Goal: Task Accomplishment & Management: Use online tool/utility

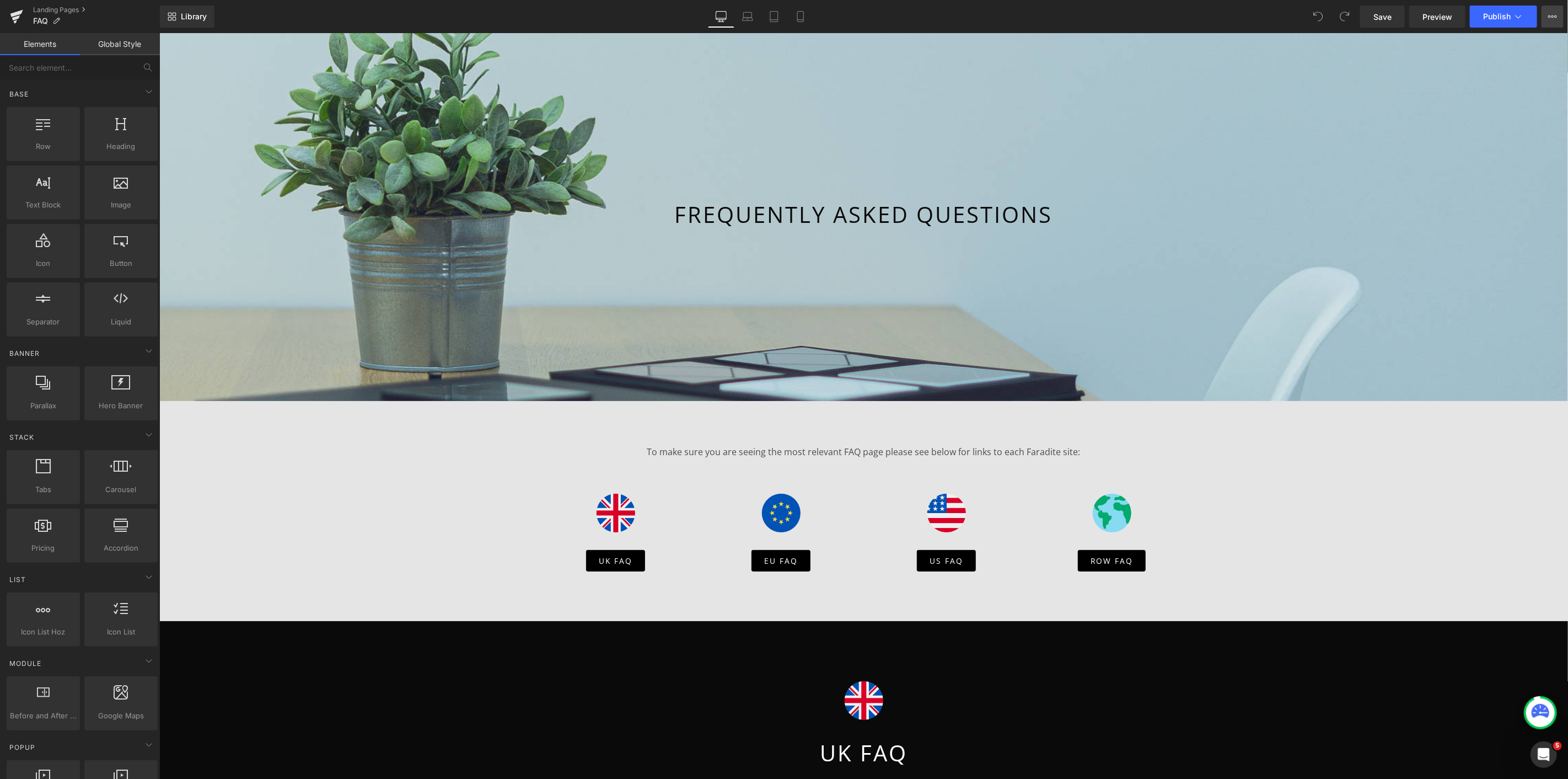
click at [1545, 21] on button "View Live Page View with current Template Save Template to Library Schedule Pub…" at bounding box center [1553, 16] width 22 height 22
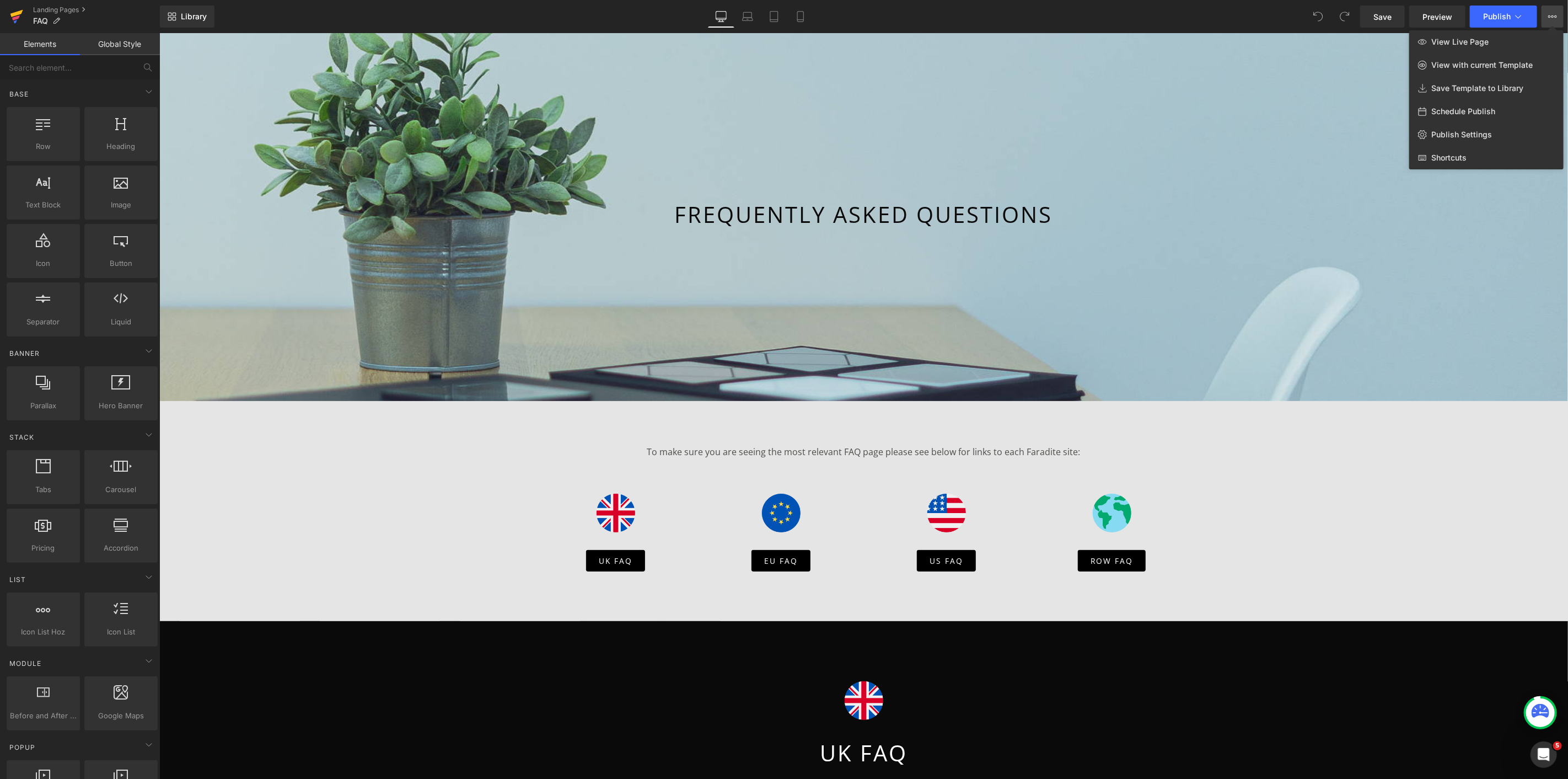
click at [29, 9] on link at bounding box center [16, 16] width 33 height 33
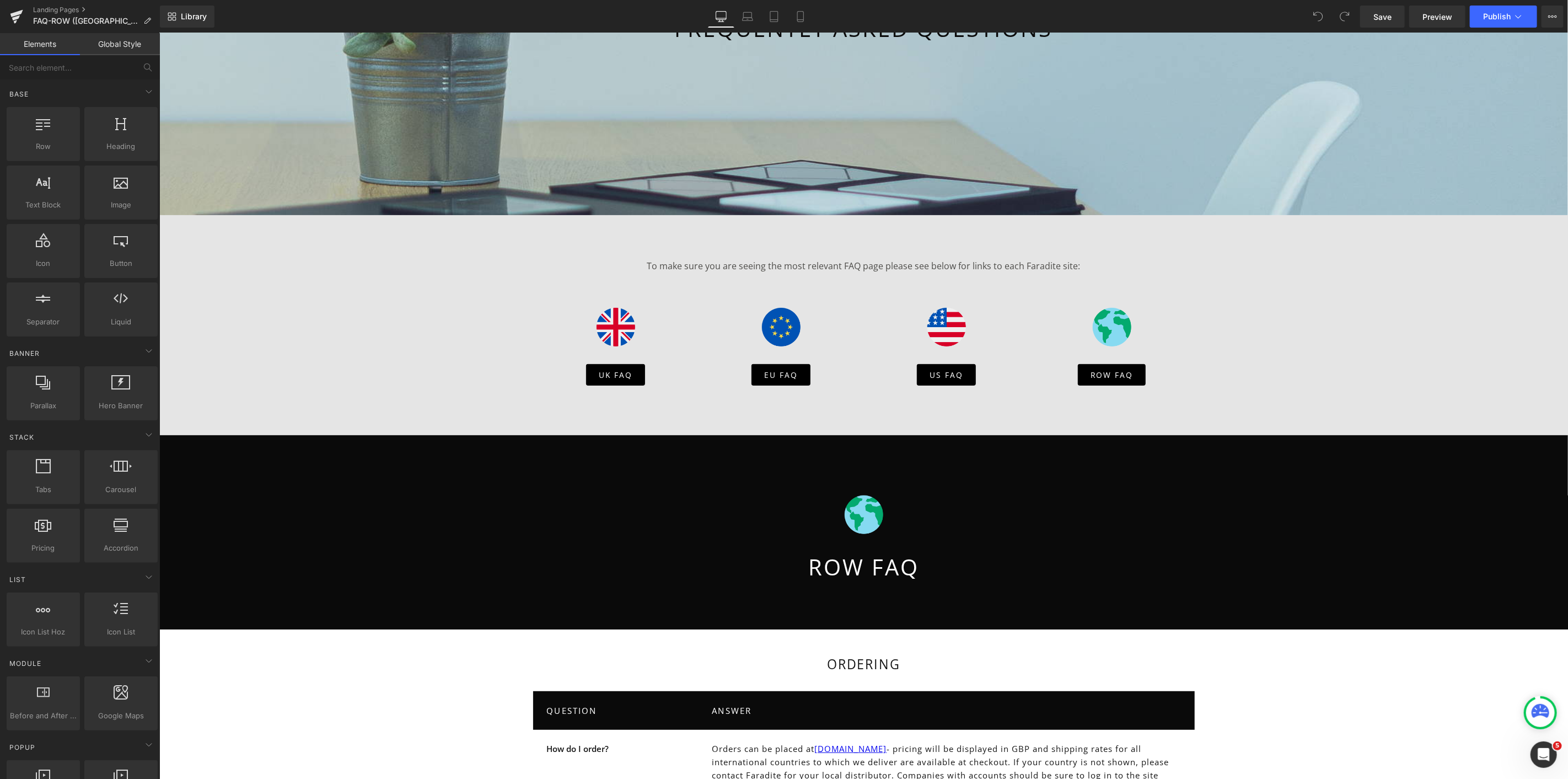
scroll to position [185, 0]
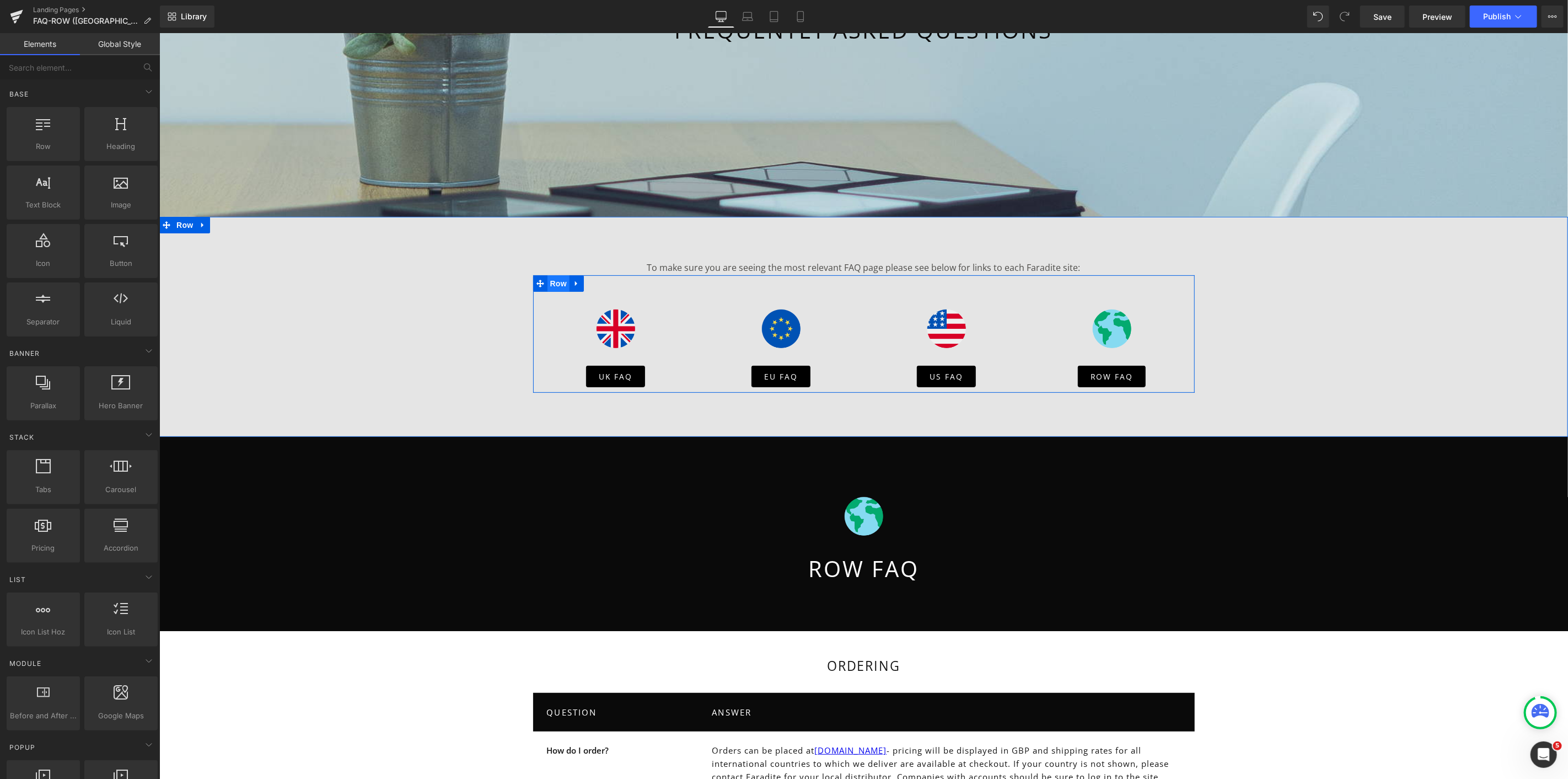
click at [558, 281] on span "Row" at bounding box center [558, 283] width 22 height 16
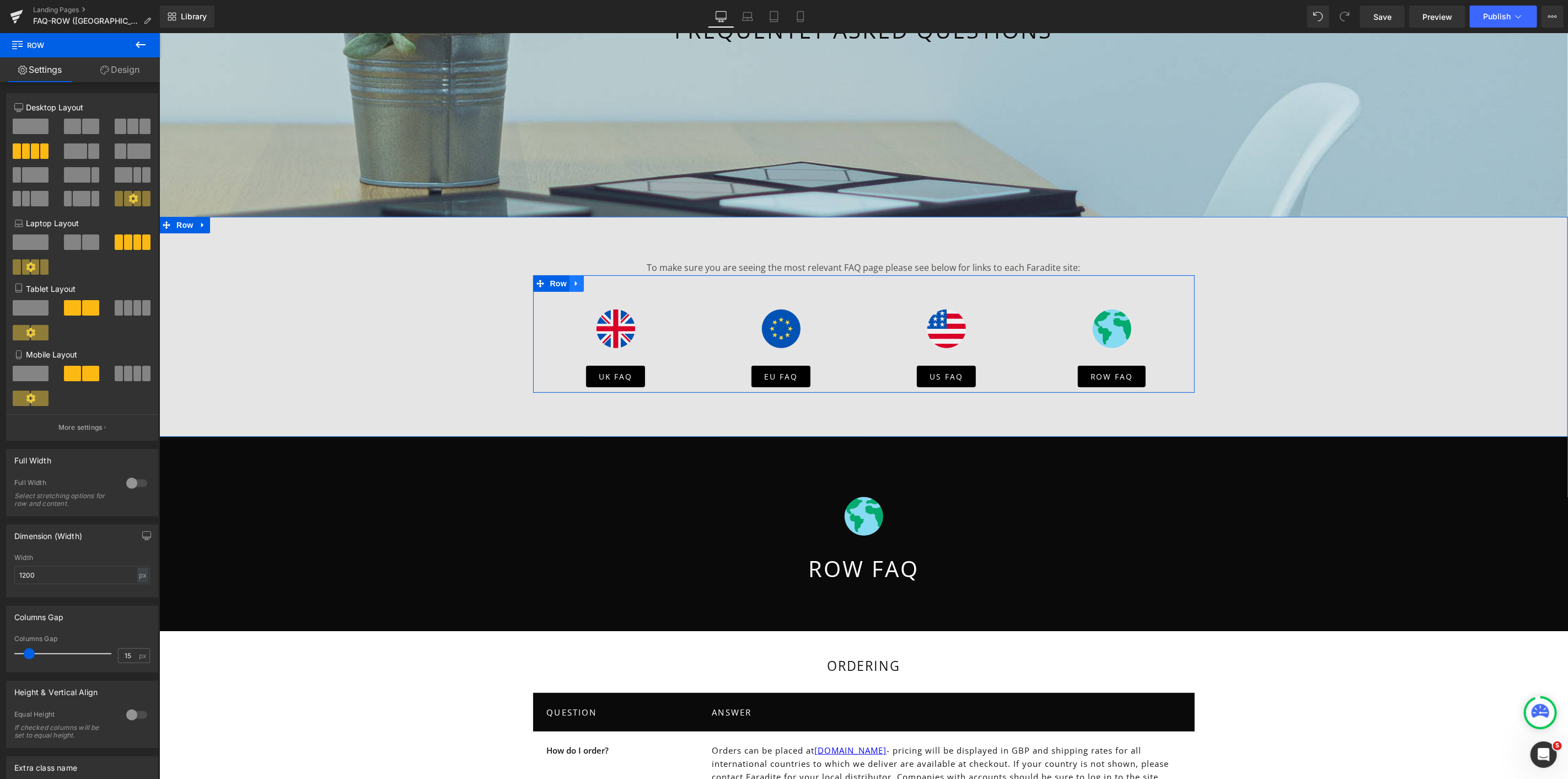
click at [578, 285] on link "Main content" at bounding box center [576, 283] width 15 height 16
click at [589, 283] on icon "Main content" at bounding box center [590, 283] width 8 height 8
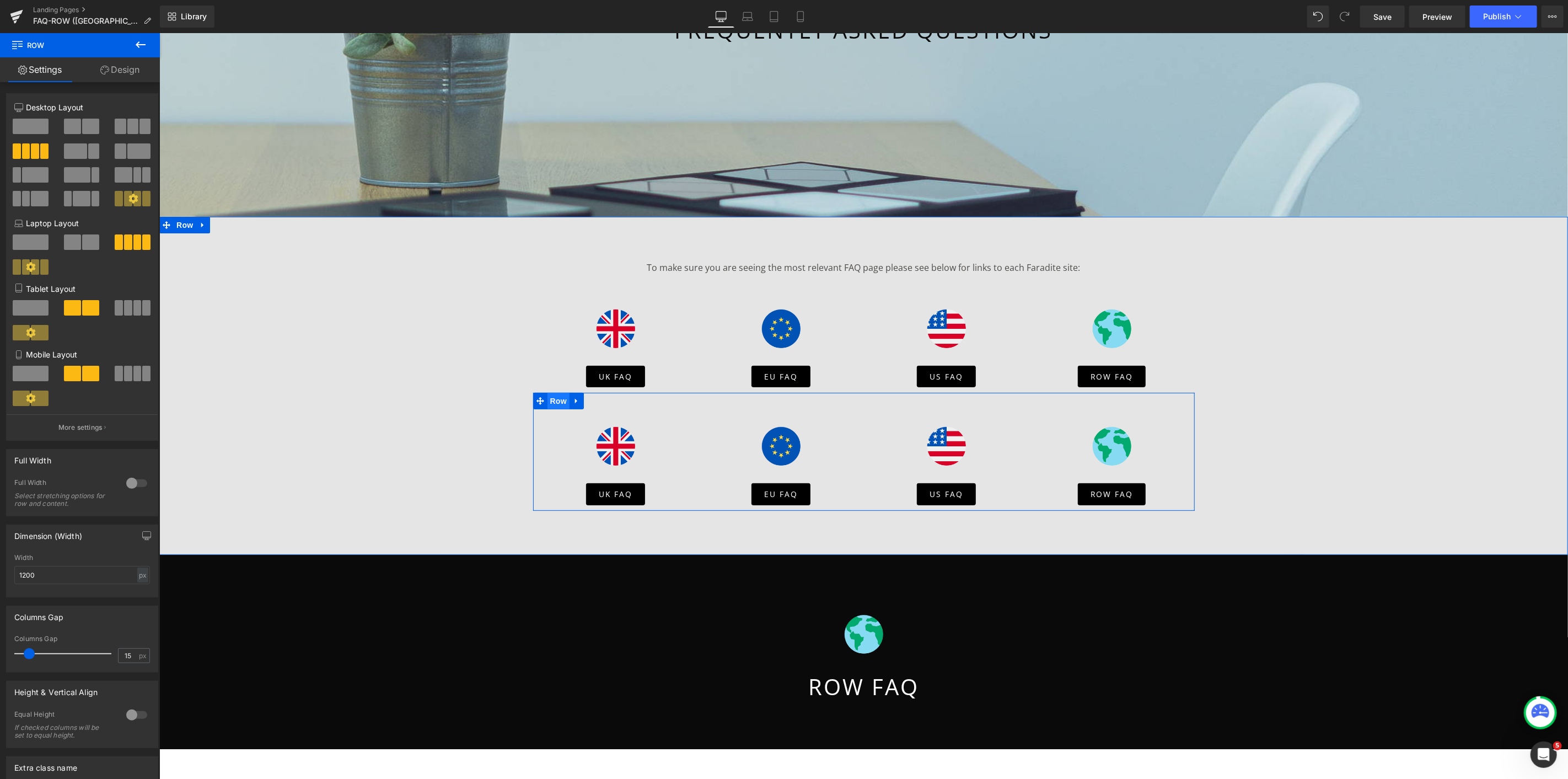
click at [555, 400] on span "Row" at bounding box center [558, 400] width 22 height 16
click at [131, 125] on span at bounding box center [133, 126] width 11 height 15
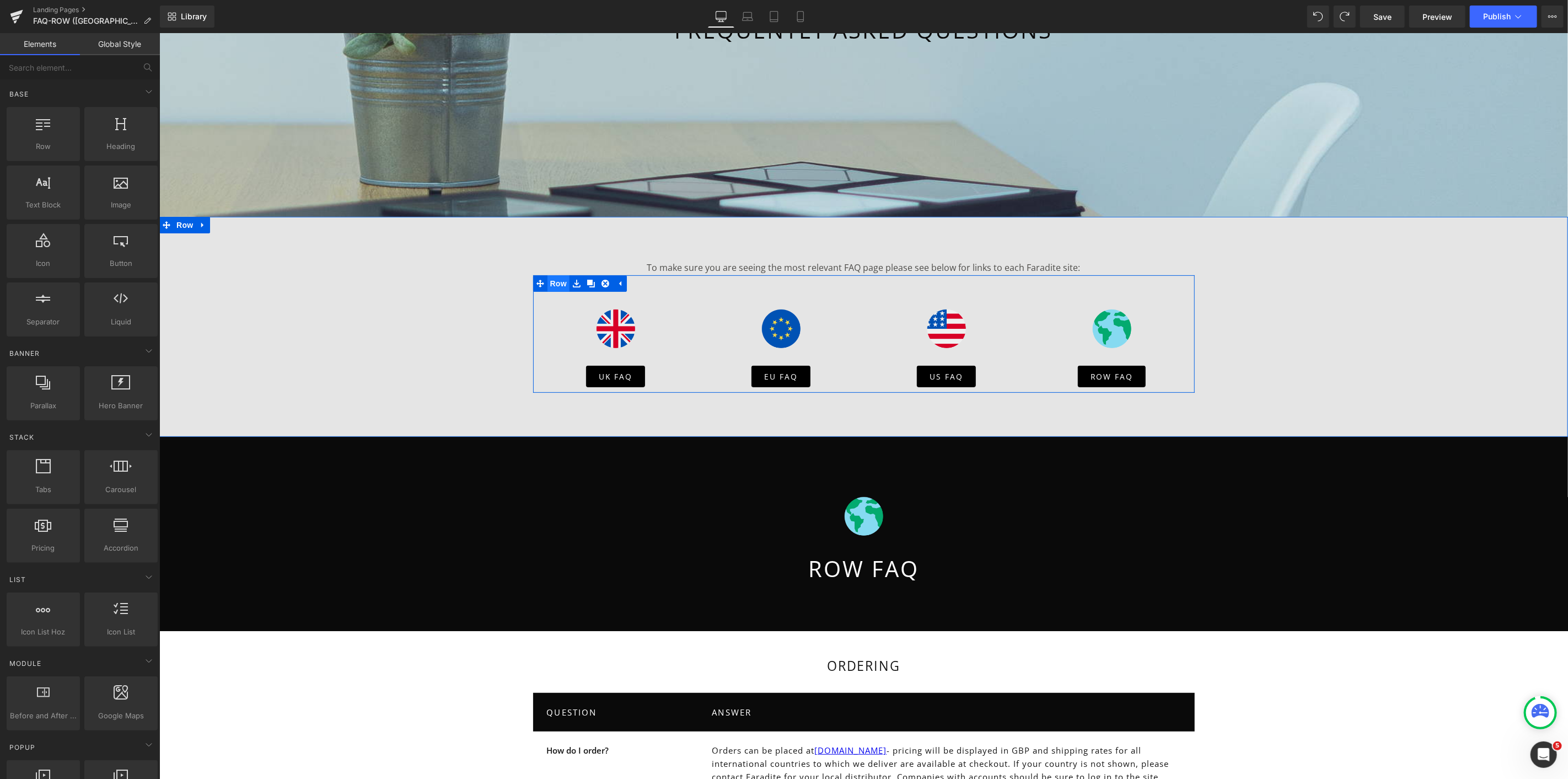
click at [551, 278] on span "Row" at bounding box center [558, 283] width 22 height 16
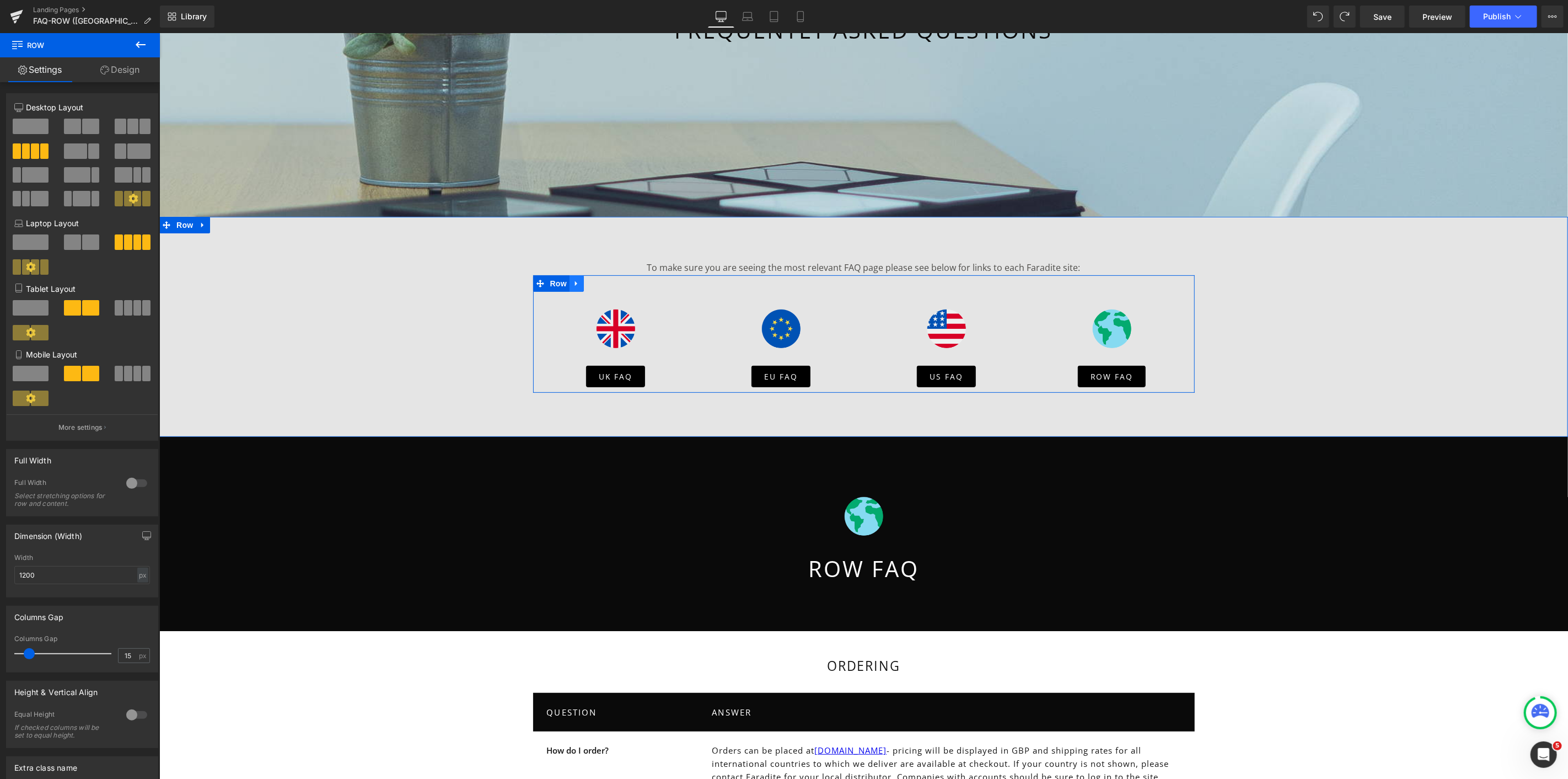
click at [573, 282] on icon "Main content" at bounding box center [576, 283] width 8 height 9
click at [590, 286] on link "Main content" at bounding box center [590, 283] width 15 height 16
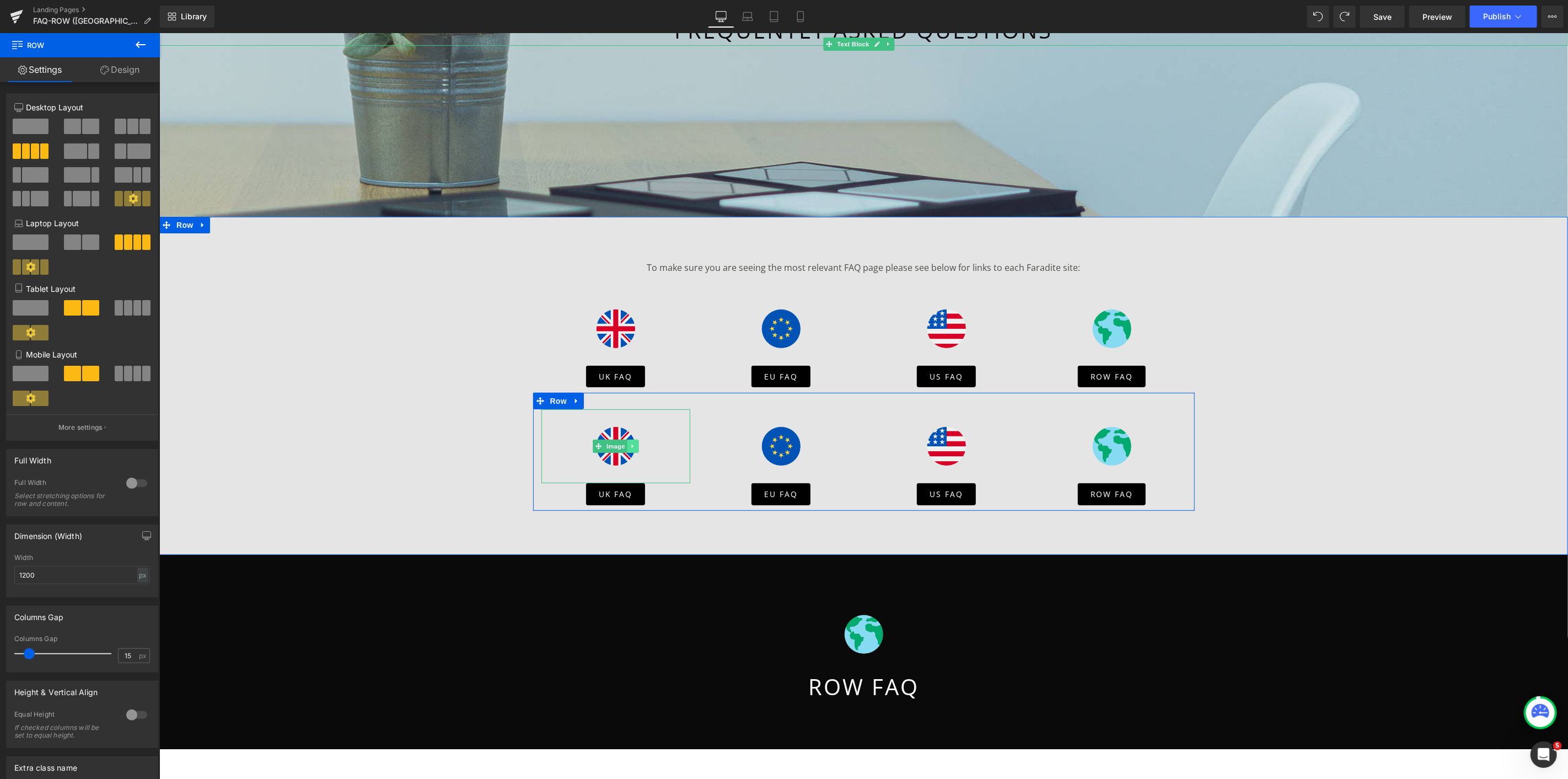
click at [631, 445] on icon "Main content" at bounding box center [631, 446] width 2 height 4
click at [635, 445] on icon "Main content" at bounding box center [638, 446] width 6 height 6
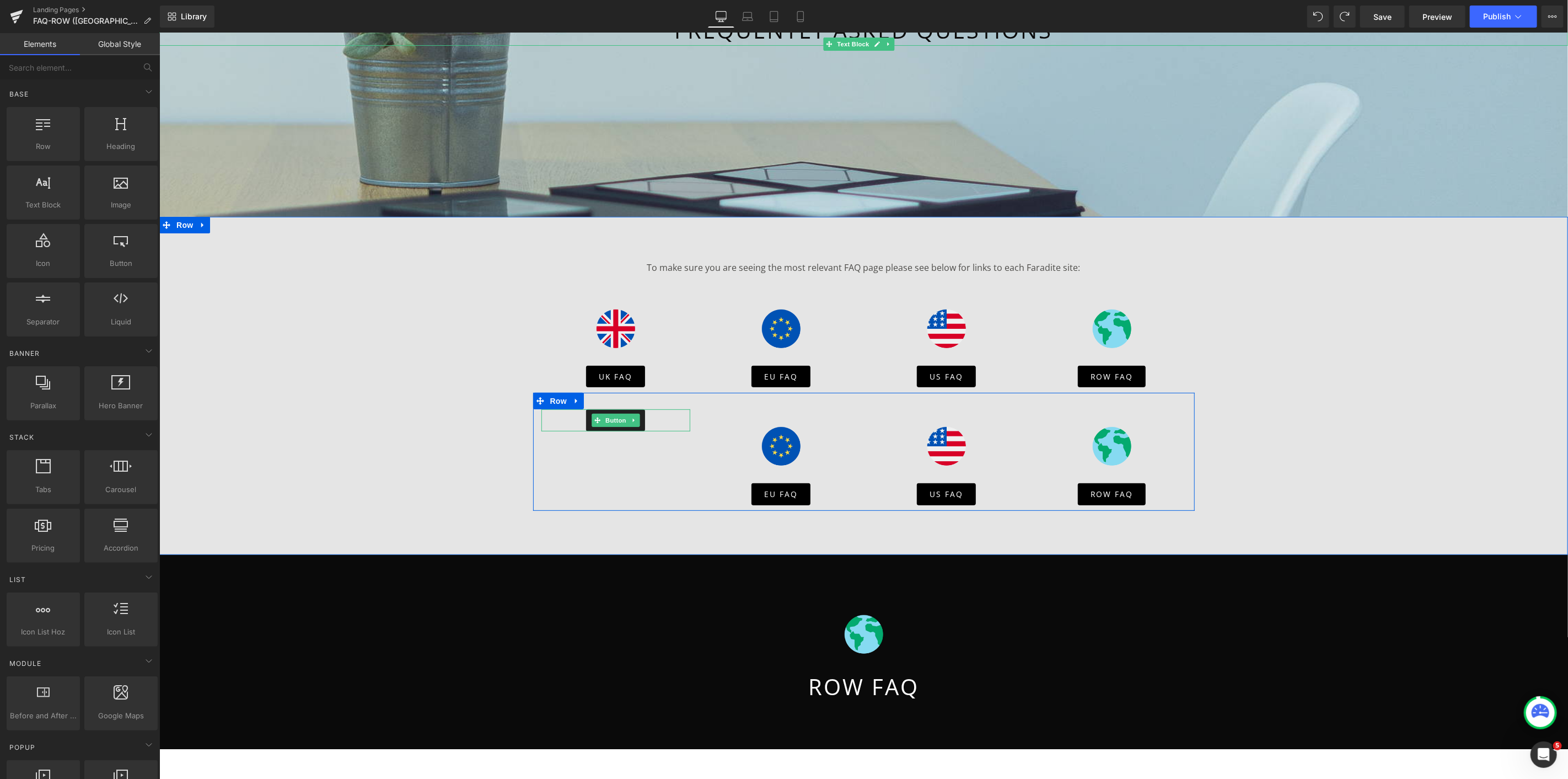
click at [632, 421] on icon "Main content" at bounding box center [633, 420] width 6 height 7
click at [635, 421] on icon "Main content" at bounding box center [639, 420] width 6 height 6
click at [794, 447] on icon "Main content" at bounding box center [797, 445] width 6 height 7
click at [800, 448] on icon "Main content" at bounding box center [803, 446] width 6 height 6
click at [799, 421] on link "Main content" at bounding box center [798, 420] width 12 height 13
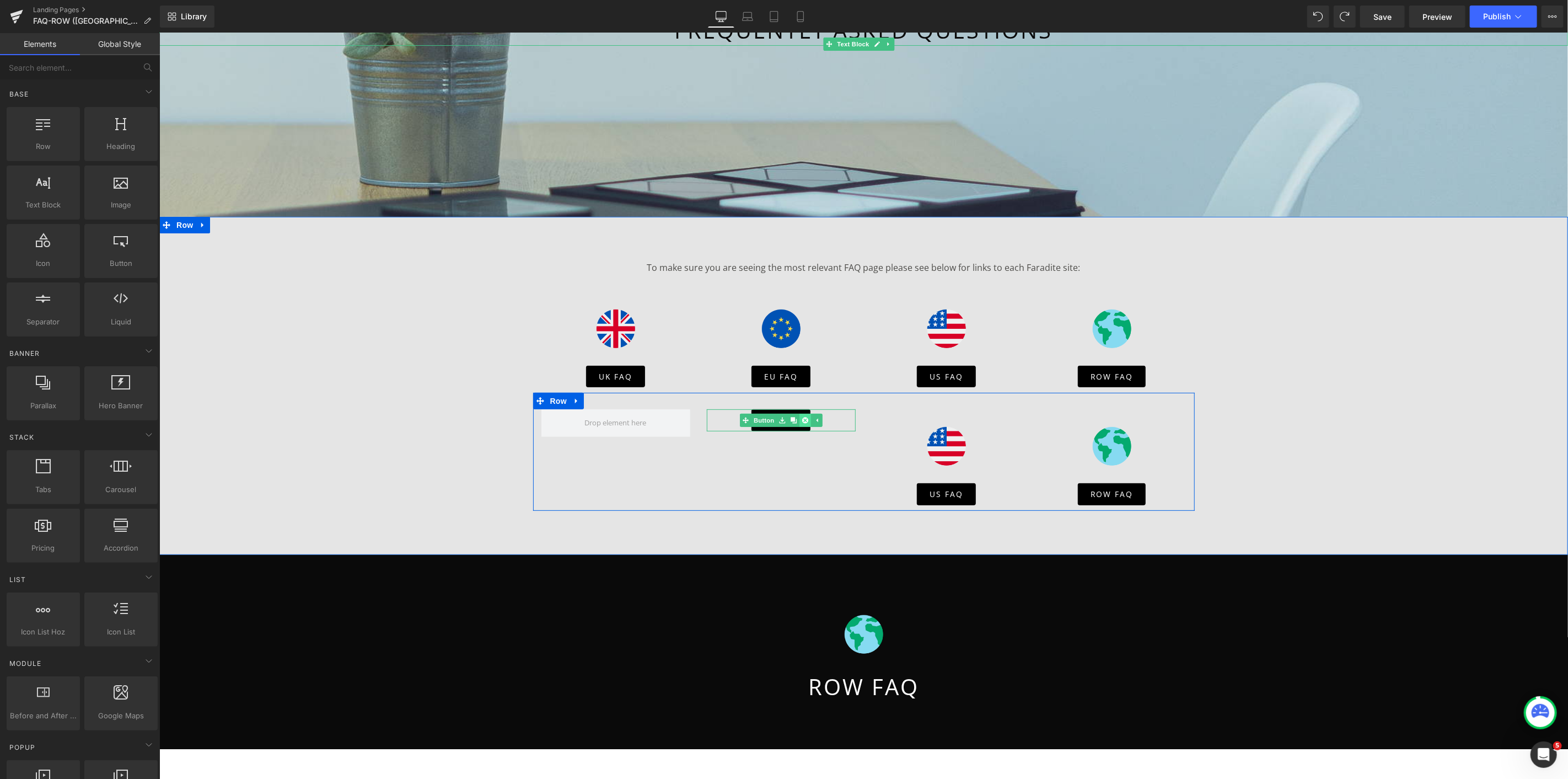
click at [801, 421] on icon "Main content" at bounding box center [804, 420] width 6 height 7
click at [961, 449] on link "Main content" at bounding box center [962, 446] width 12 height 13
click at [965, 445] on icon "Main content" at bounding box center [968, 446] width 6 height 6
click at [965, 420] on link "Main content" at bounding box center [964, 420] width 12 height 13
click at [967, 419] on icon "Main content" at bounding box center [970, 420] width 6 height 6
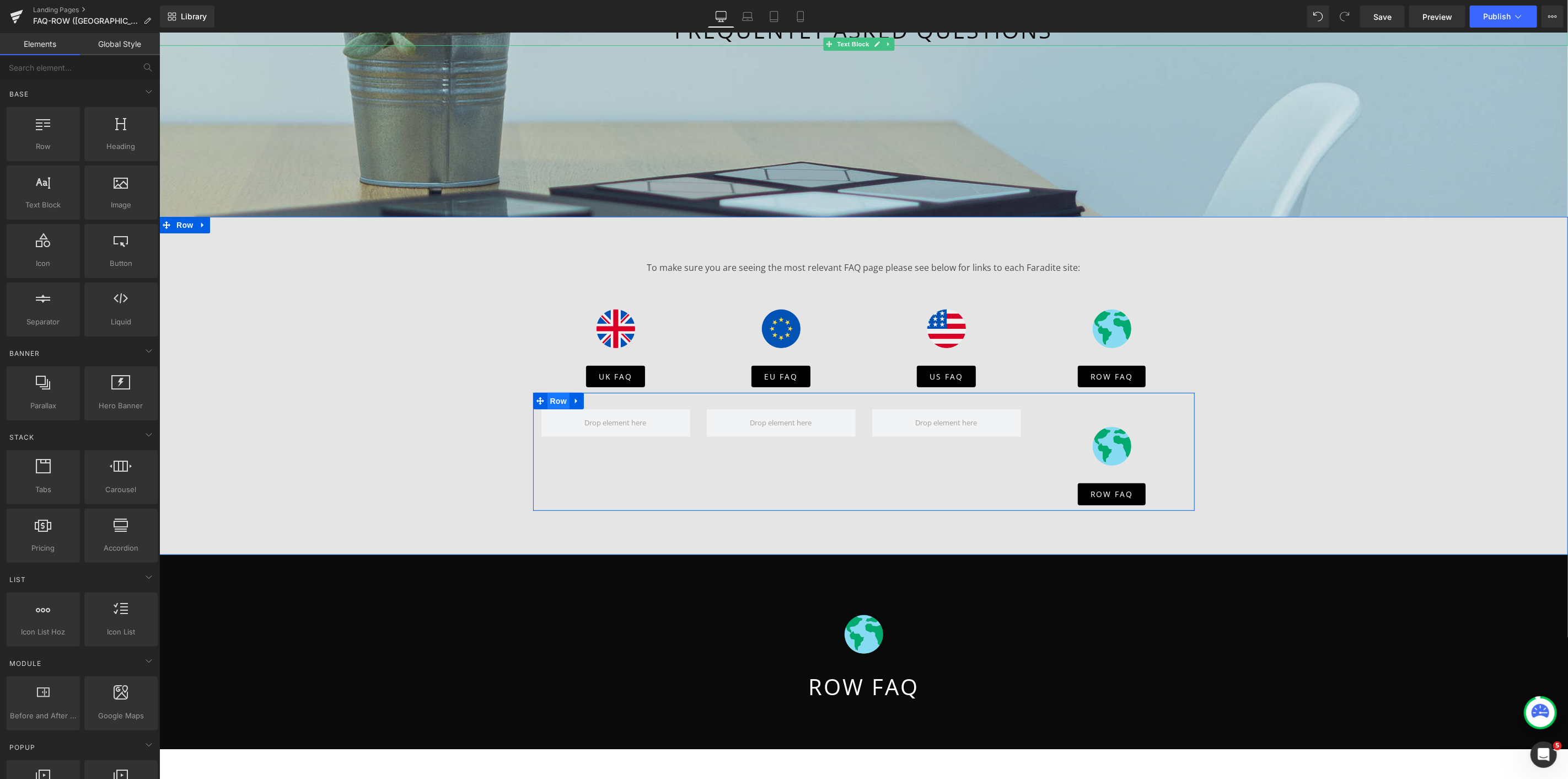
click at [558, 401] on span "Row" at bounding box center [558, 400] width 22 height 16
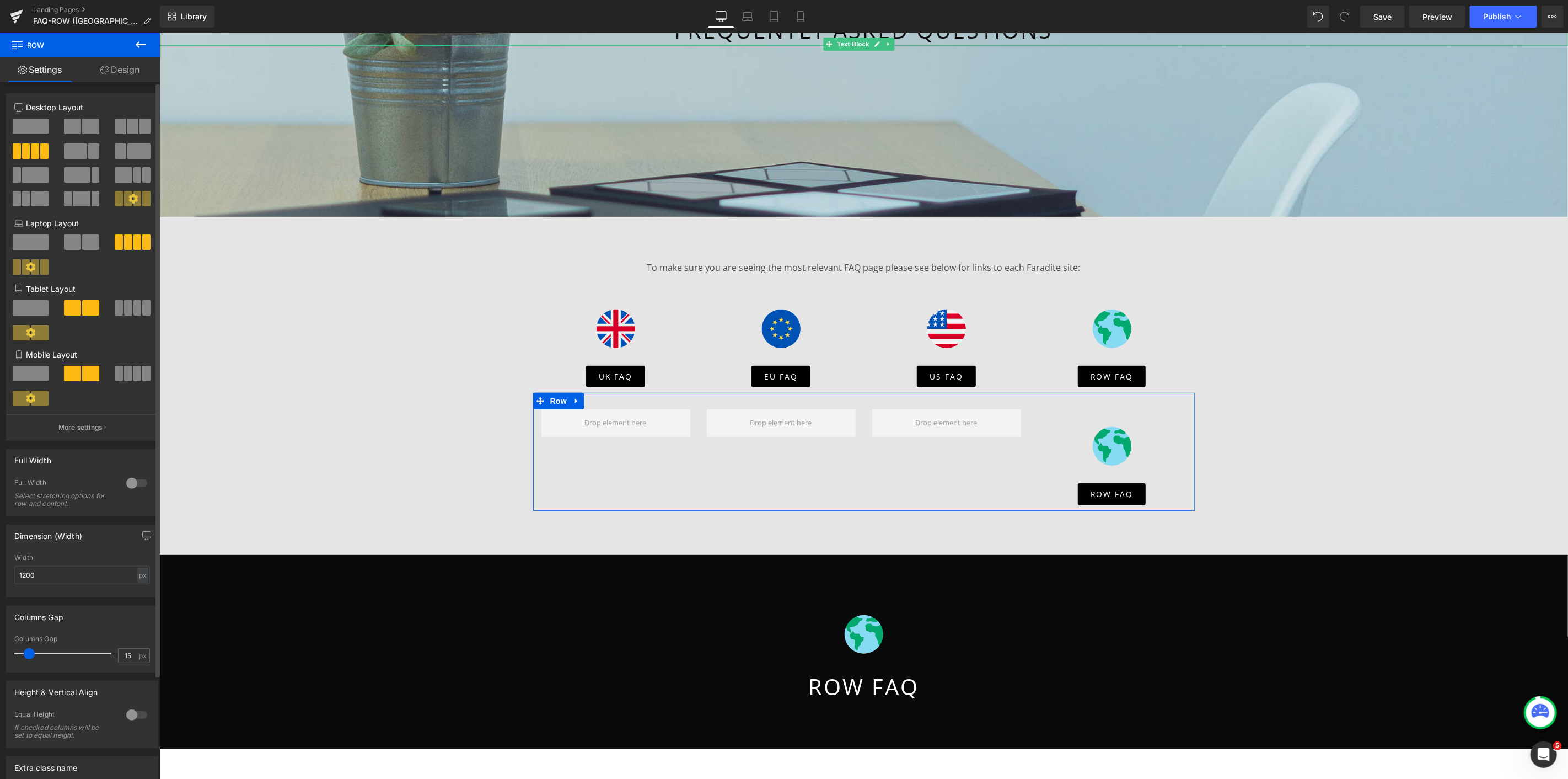
click at [127, 126] on span at bounding box center [133, 126] width 11 height 15
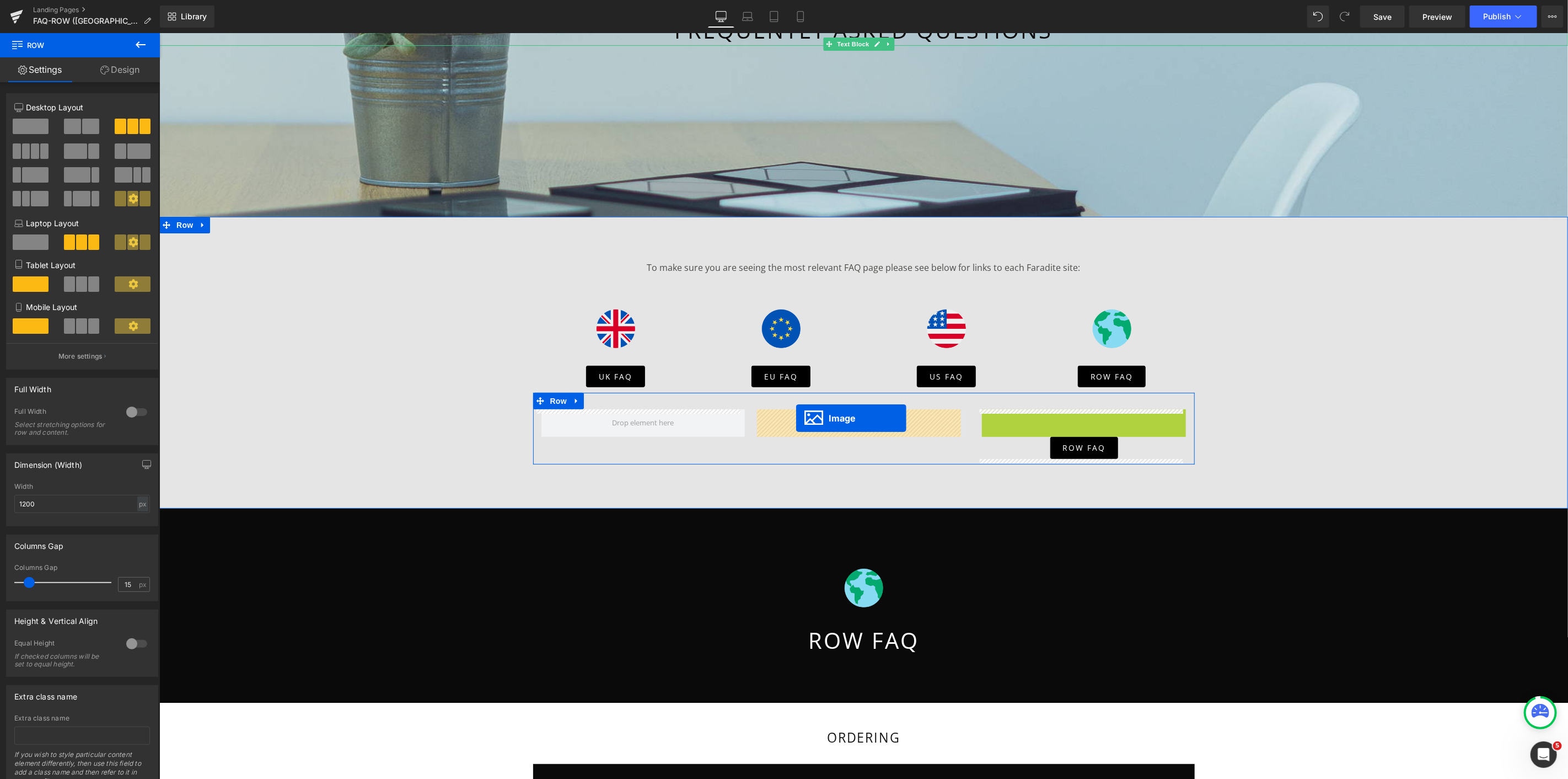
drag, startPoint x: 1062, startPoint y: 445, endPoint x: 802, endPoint y: 422, distance: 261.0
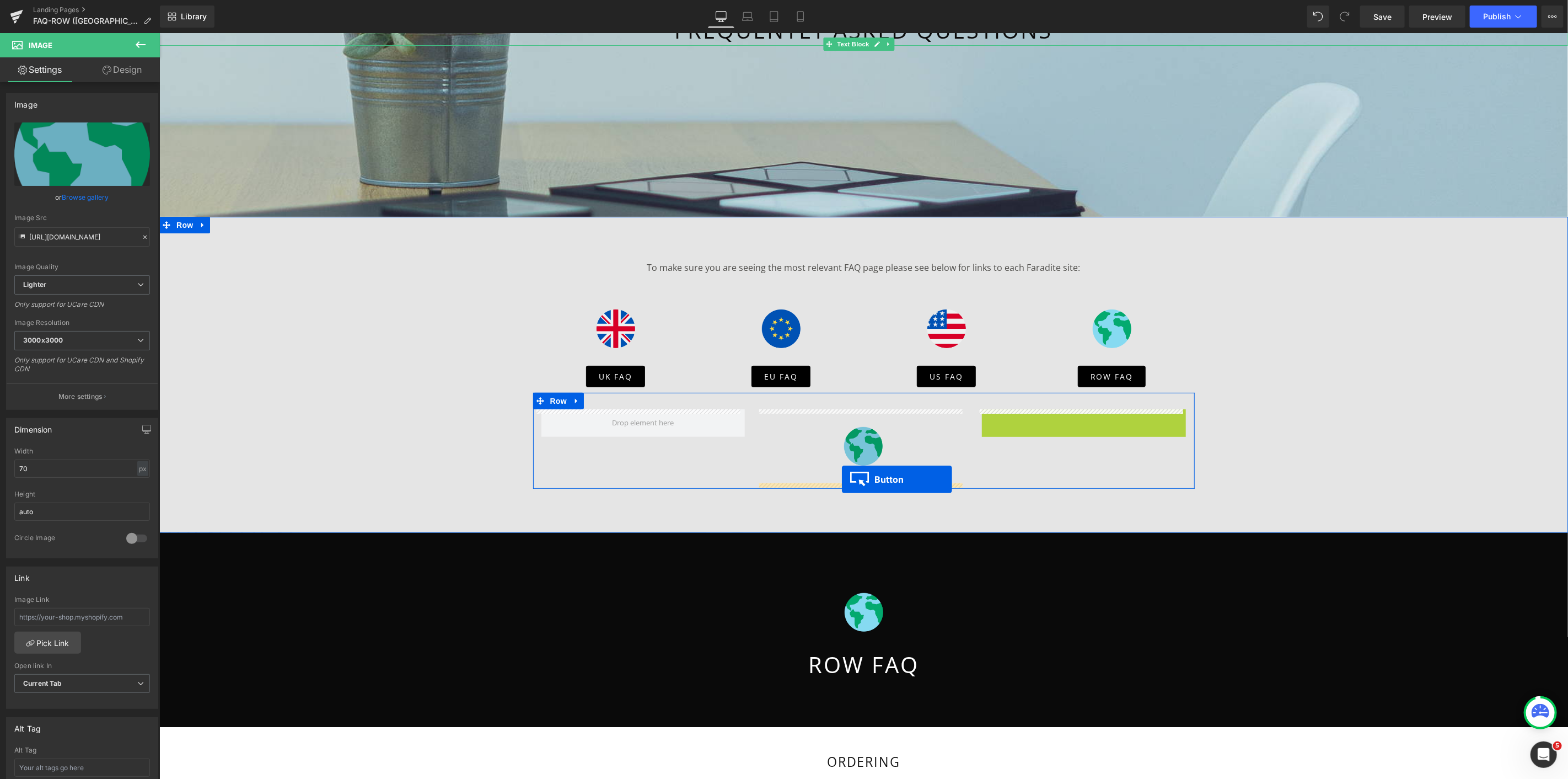
drag, startPoint x: 1058, startPoint y: 421, endPoint x: 841, endPoint y: 478, distance: 224.4
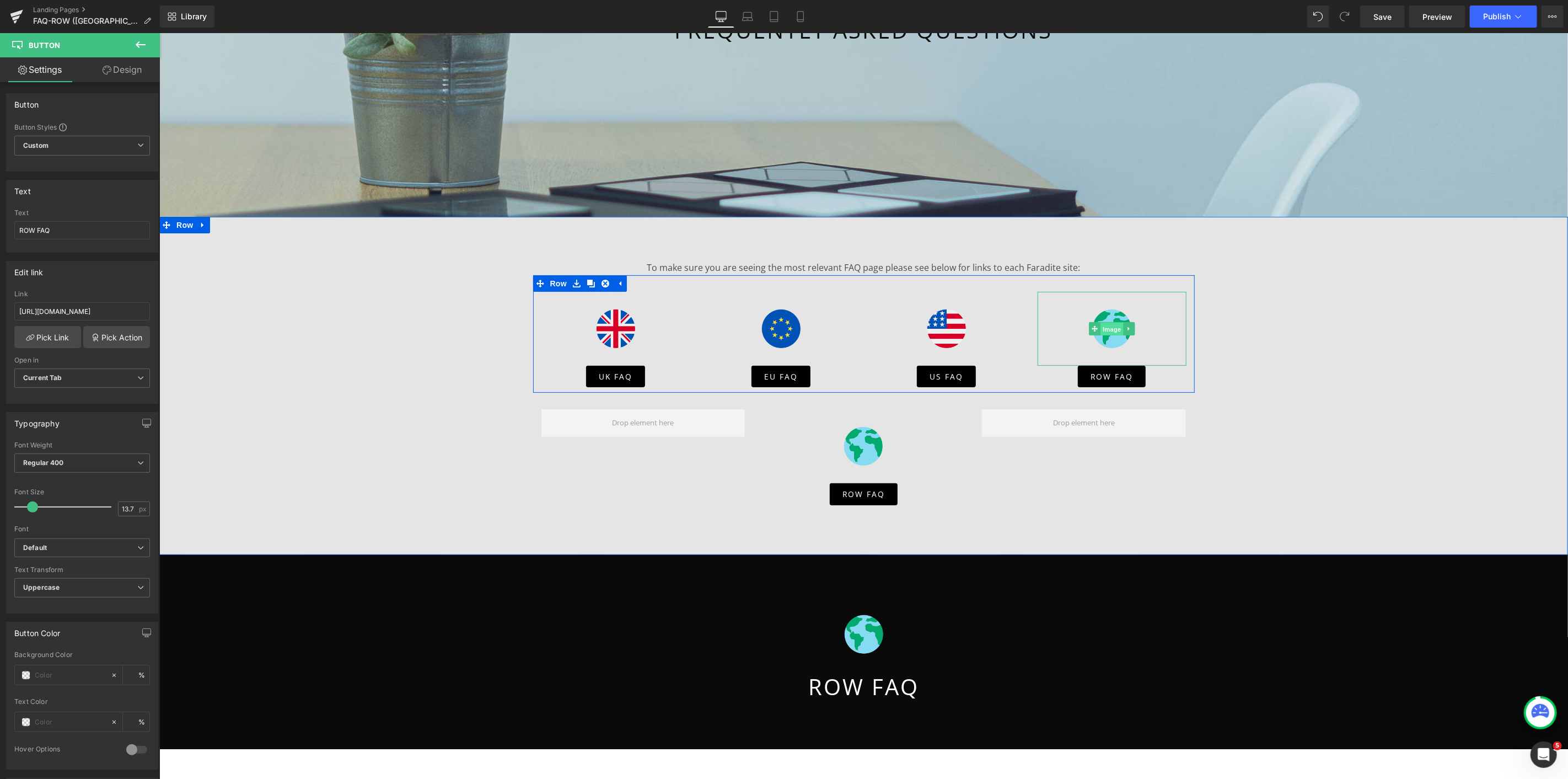
click at [1108, 330] on span "Image" at bounding box center [1111, 328] width 23 height 13
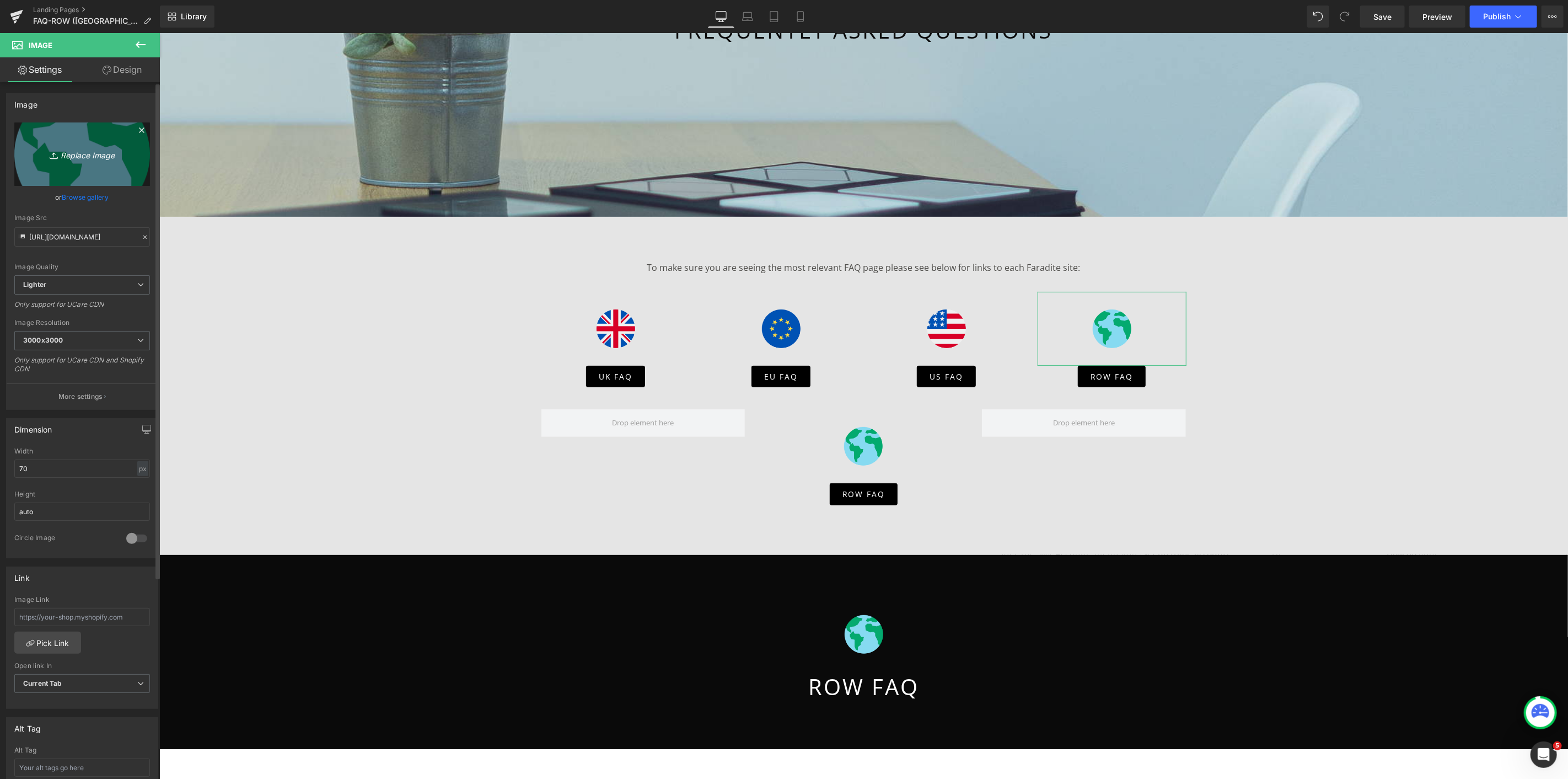
click at [92, 155] on icon "Replace Image" at bounding box center [82, 154] width 88 height 14
click at [94, 146] on link "Replace Image" at bounding box center [82, 154] width 136 height 63
type input "C:\fakepath\canada (2).png"
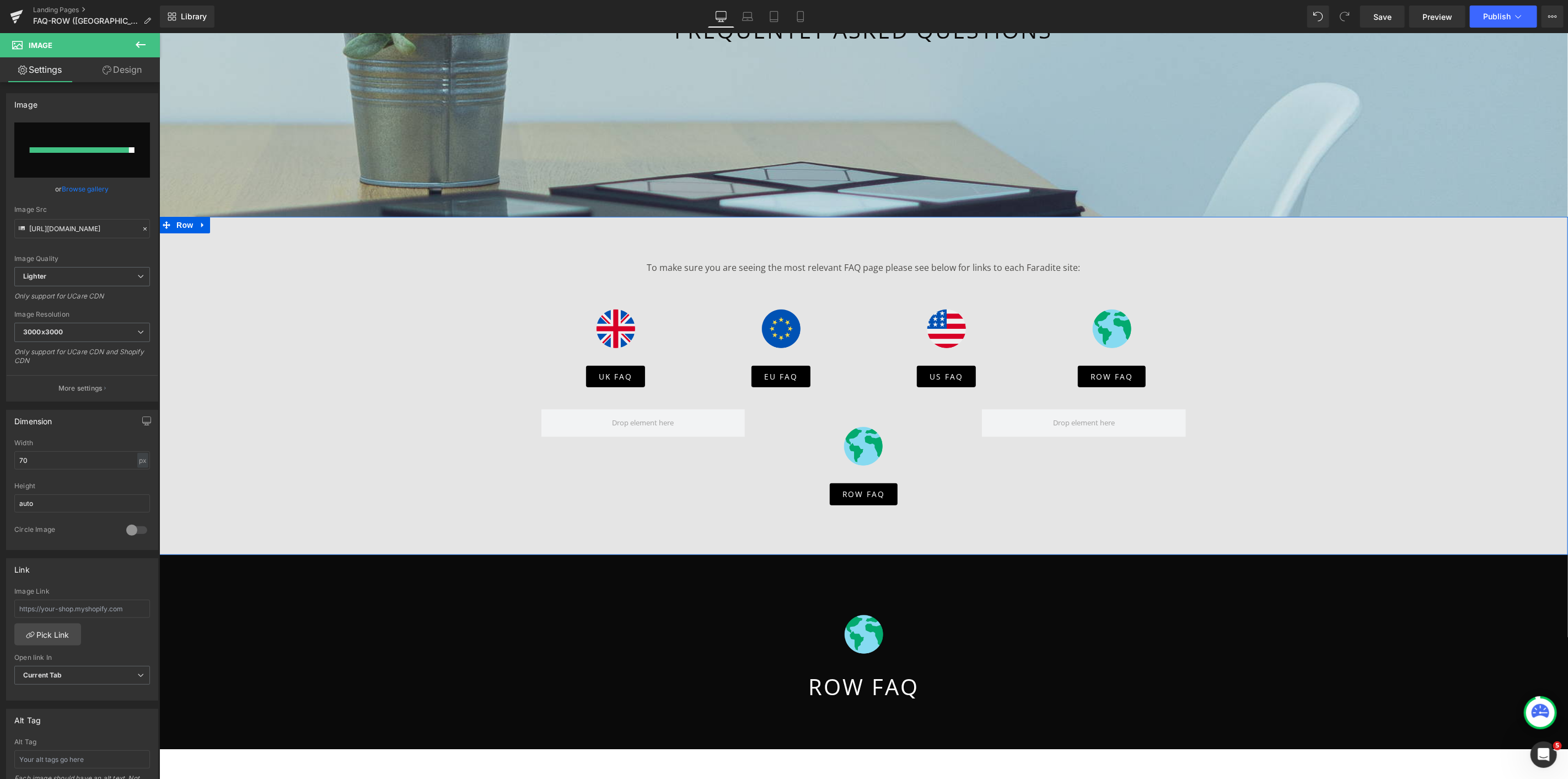
type input "https://ucarecdn.com/5af41194-d231-4830-a7ca-e3f395df6954/-/format/auto/-/previ…"
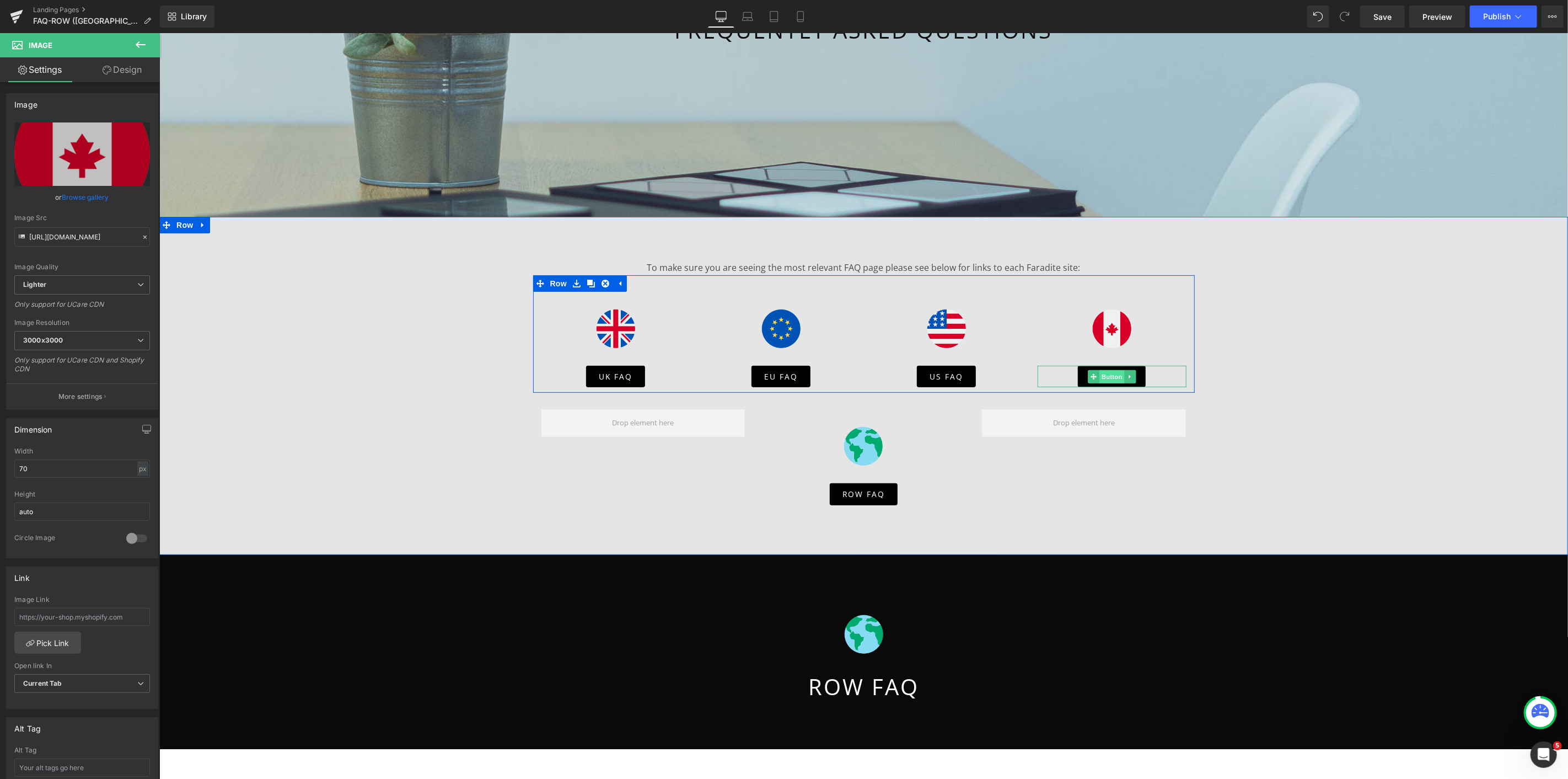
click at [1100, 376] on span "Button" at bounding box center [1111, 376] width 26 height 13
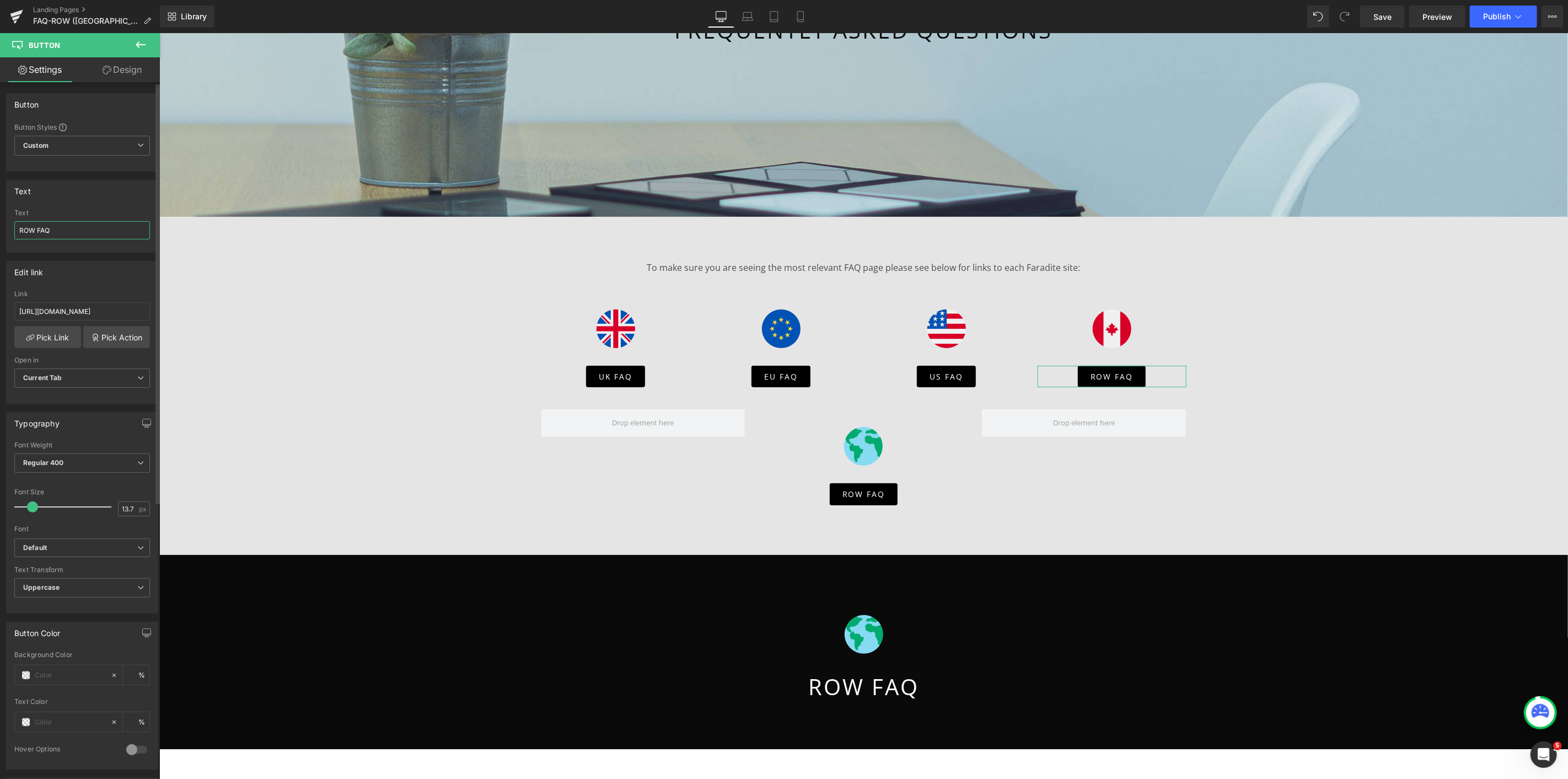
click at [30, 227] on input "ROW FAQ" at bounding box center [82, 230] width 136 height 18
type input "CA FAQ"
click at [1395, 15] on link "Save" at bounding box center [1382, 16] width 44 height 22
click at [786, 18] on icon at bounding box center [788, 16] width 11 height 11
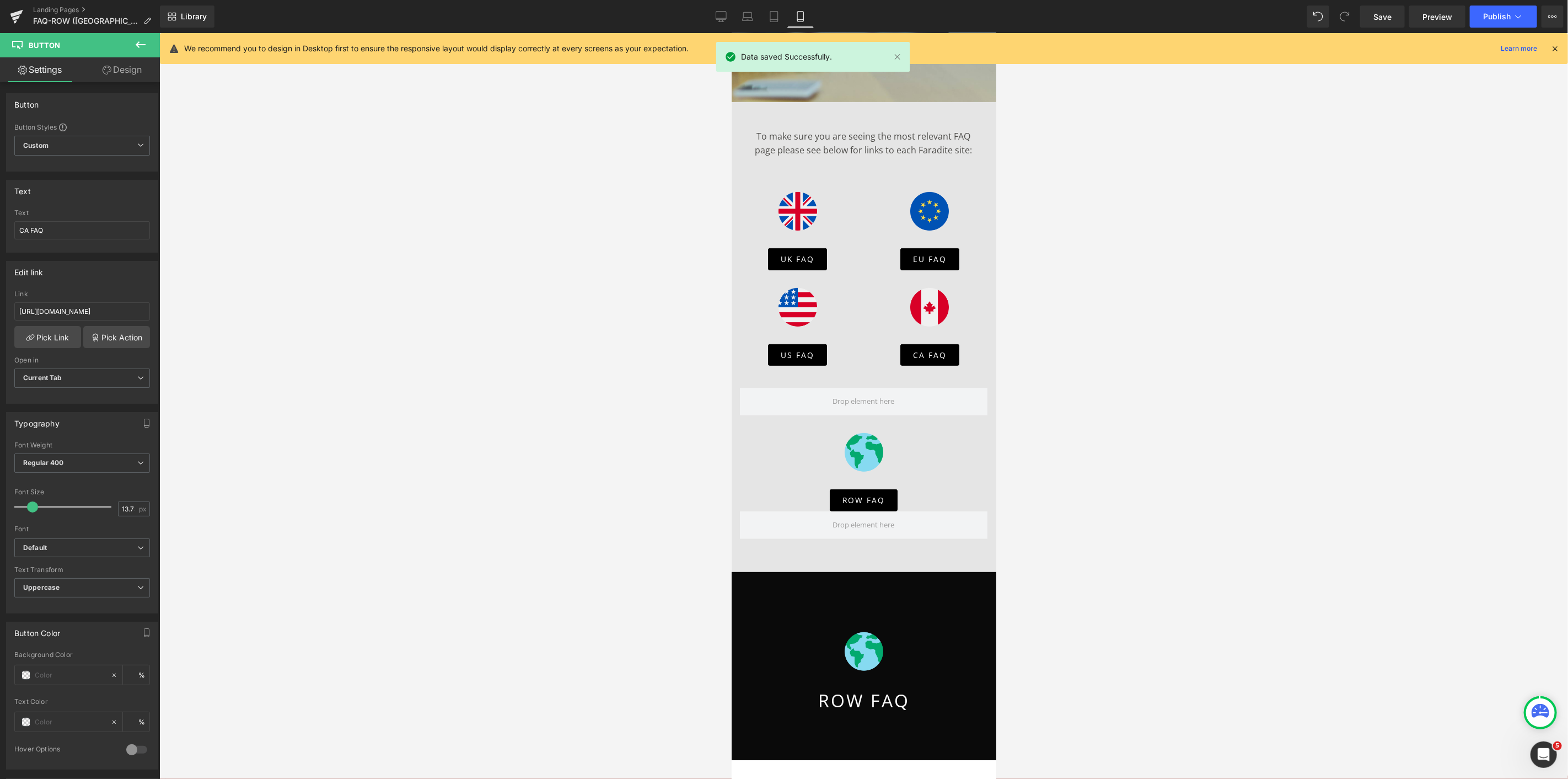
scroll to position [197, 0]
click at [723, 18] on icon at bounding box center [721, 16] width 11 height 11
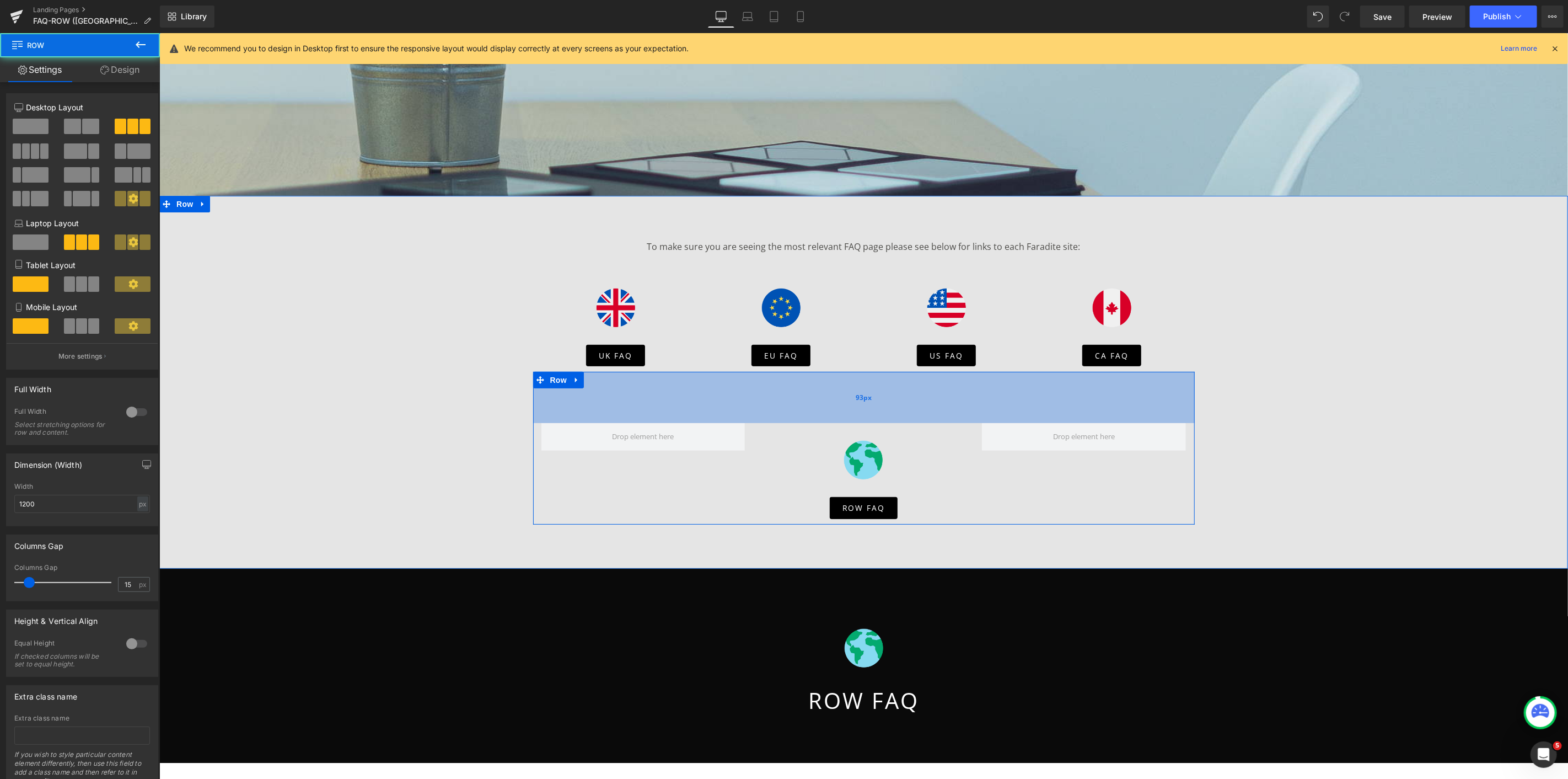
drag, startPoint x: 822, startPoint y: 384, endPoint x: 824, endPoint y: 419, distance: 35.1
click at [824, 419] on div "93px" at bounding box center [863, 397] width 662 height 51
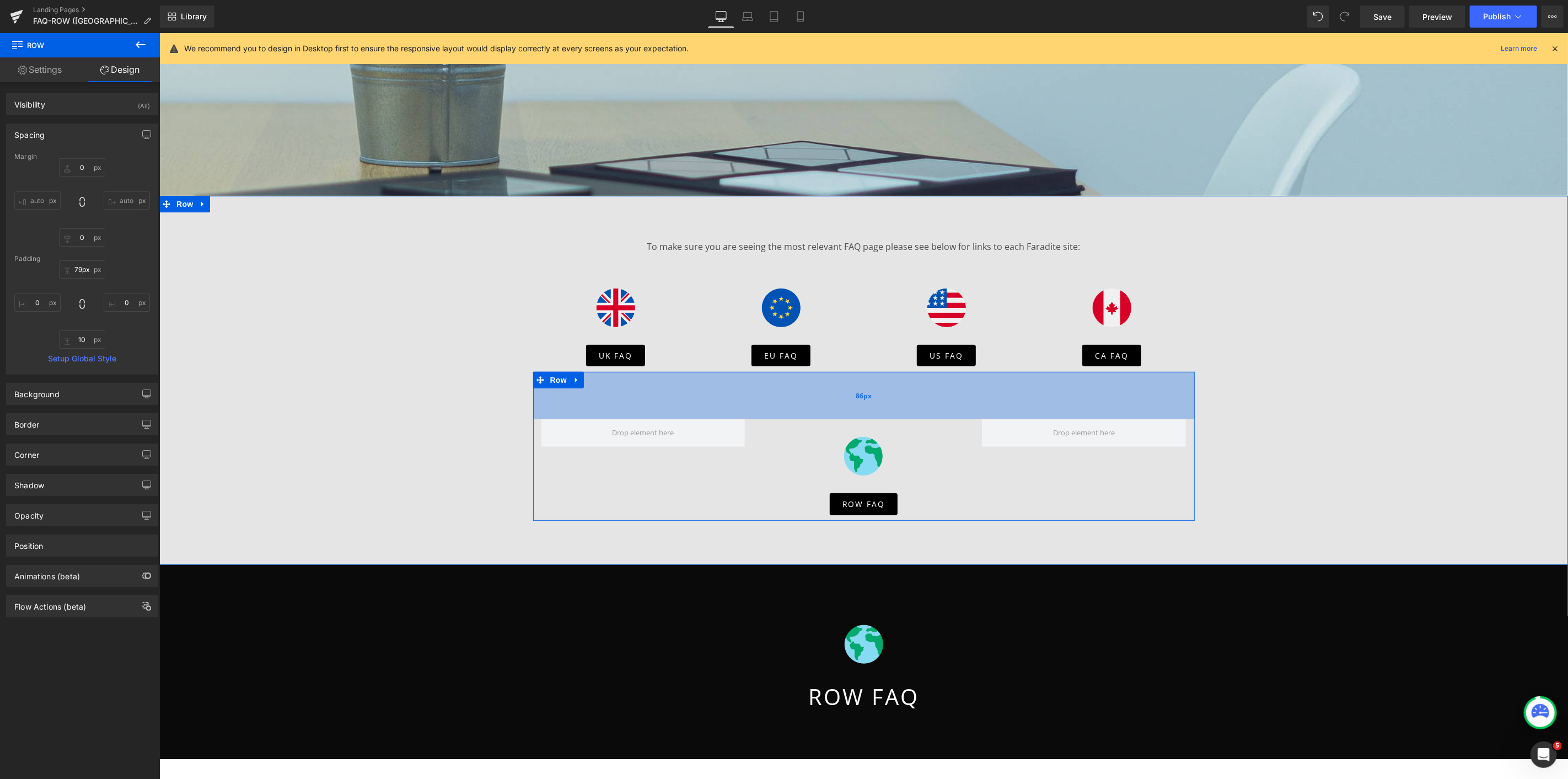
type input "78px"
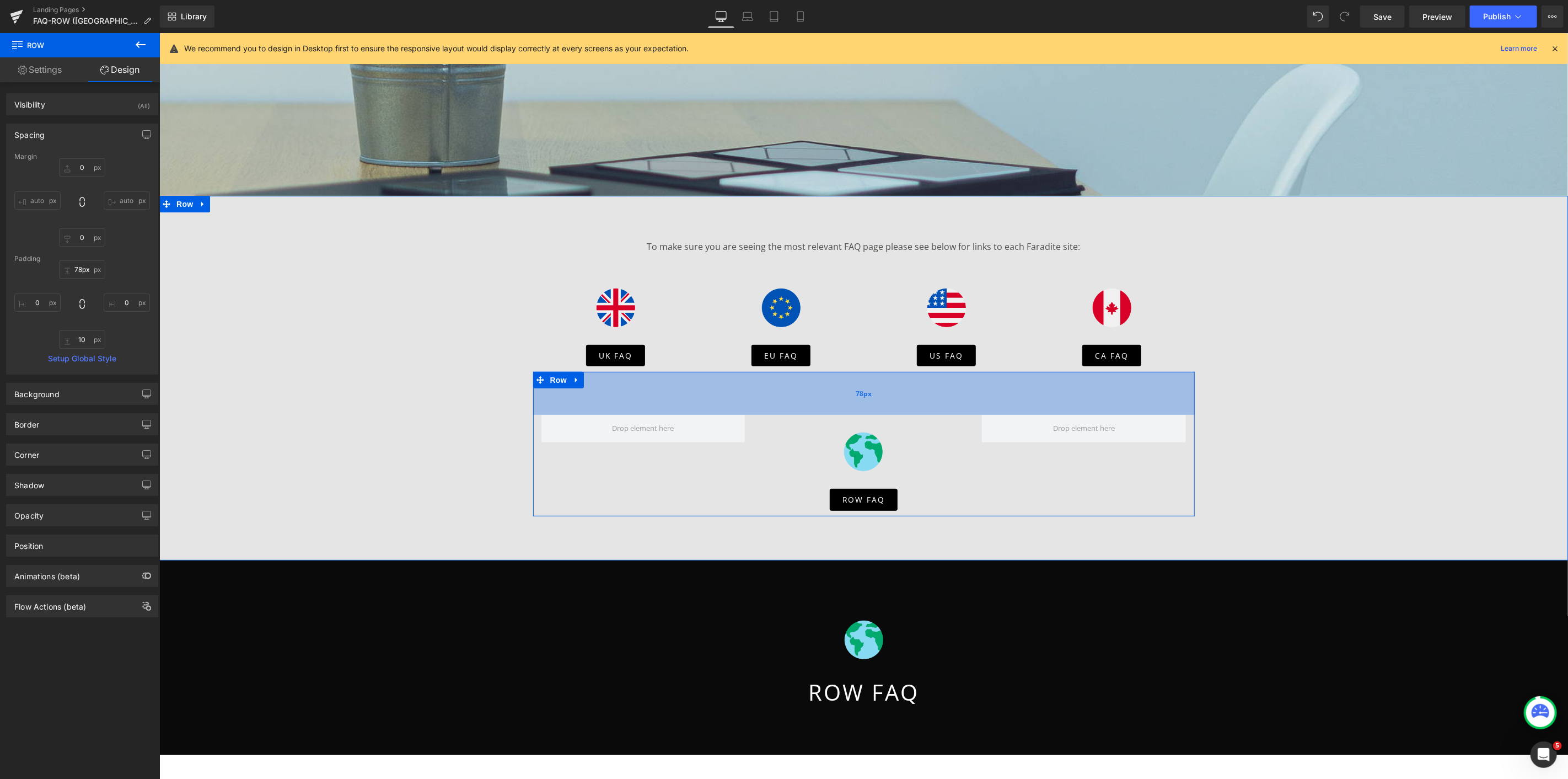
drag, startPoint x: 892, startPoint y: 406, endPoint x: 892, endPoint y: 397, distance: 9.0
click at [892, 397] on div "78px" at bounding box center [863, 393] width 662 height 43
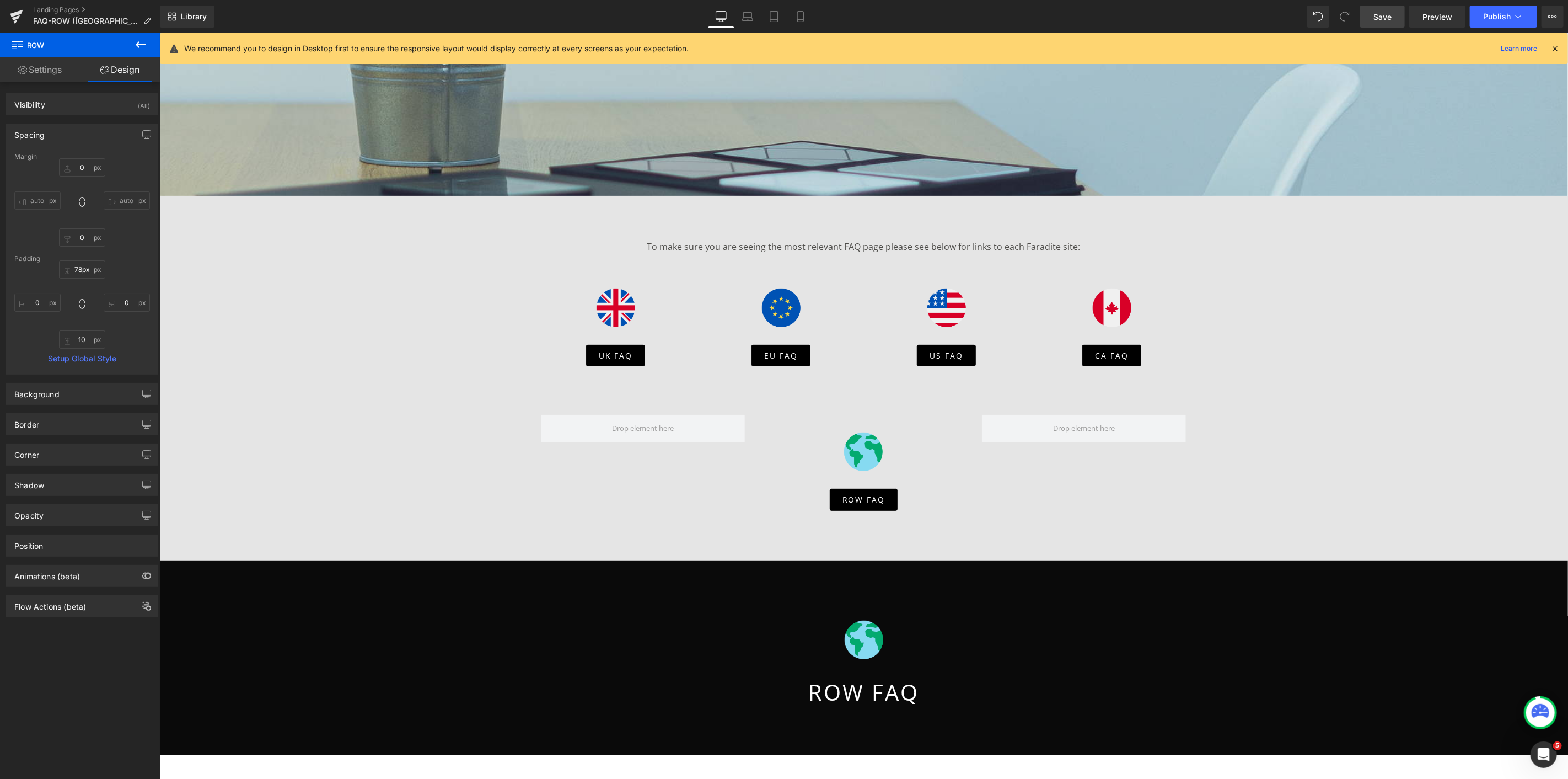
click at [1390, 15] on span "Save" at bounding box center [1382, 16] width 18 height 12
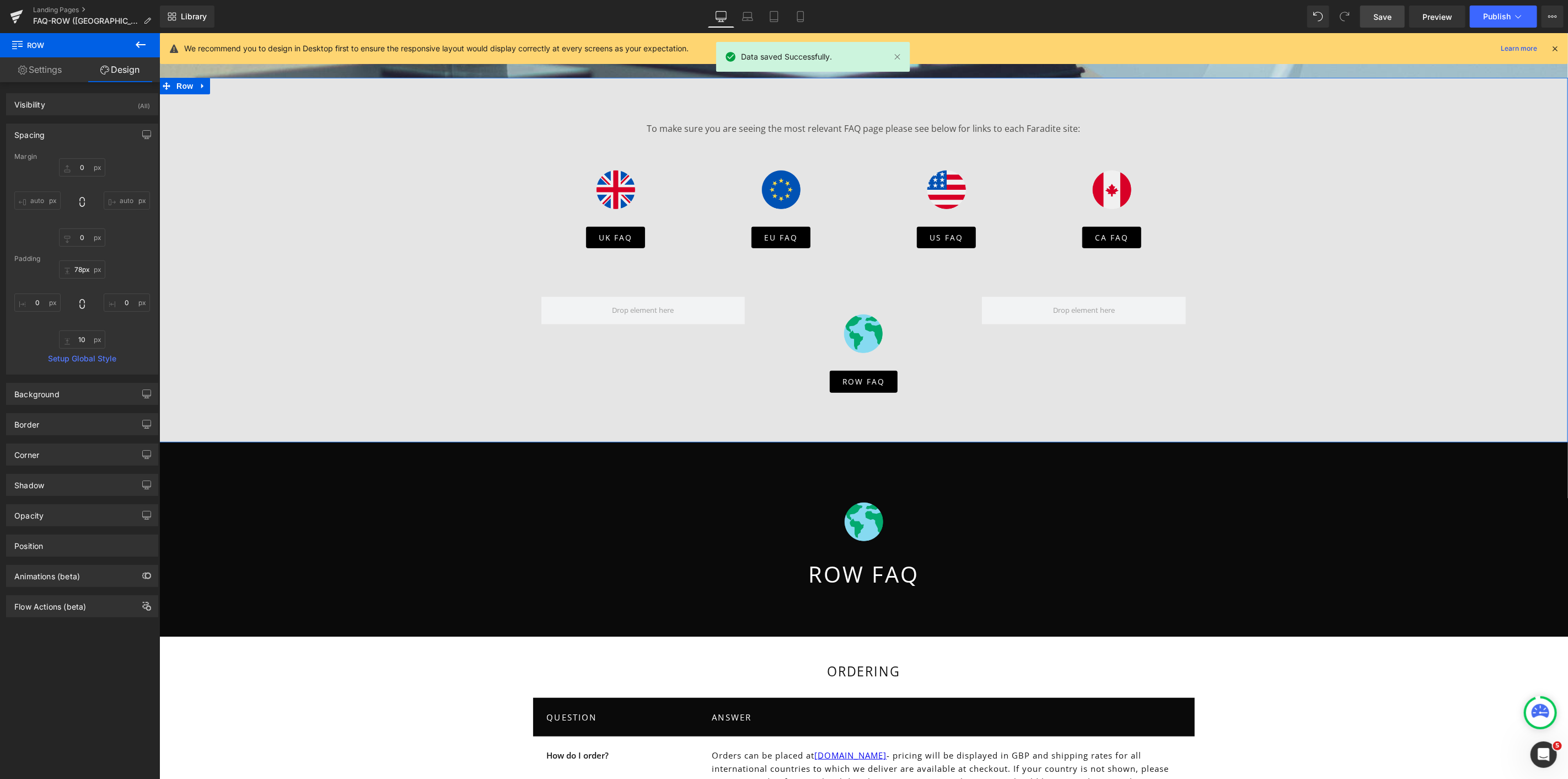
scroll to position [324, 0]
click at [198, 86] on icon "Main content" at bounding box center [202, 85] width 8 height 9
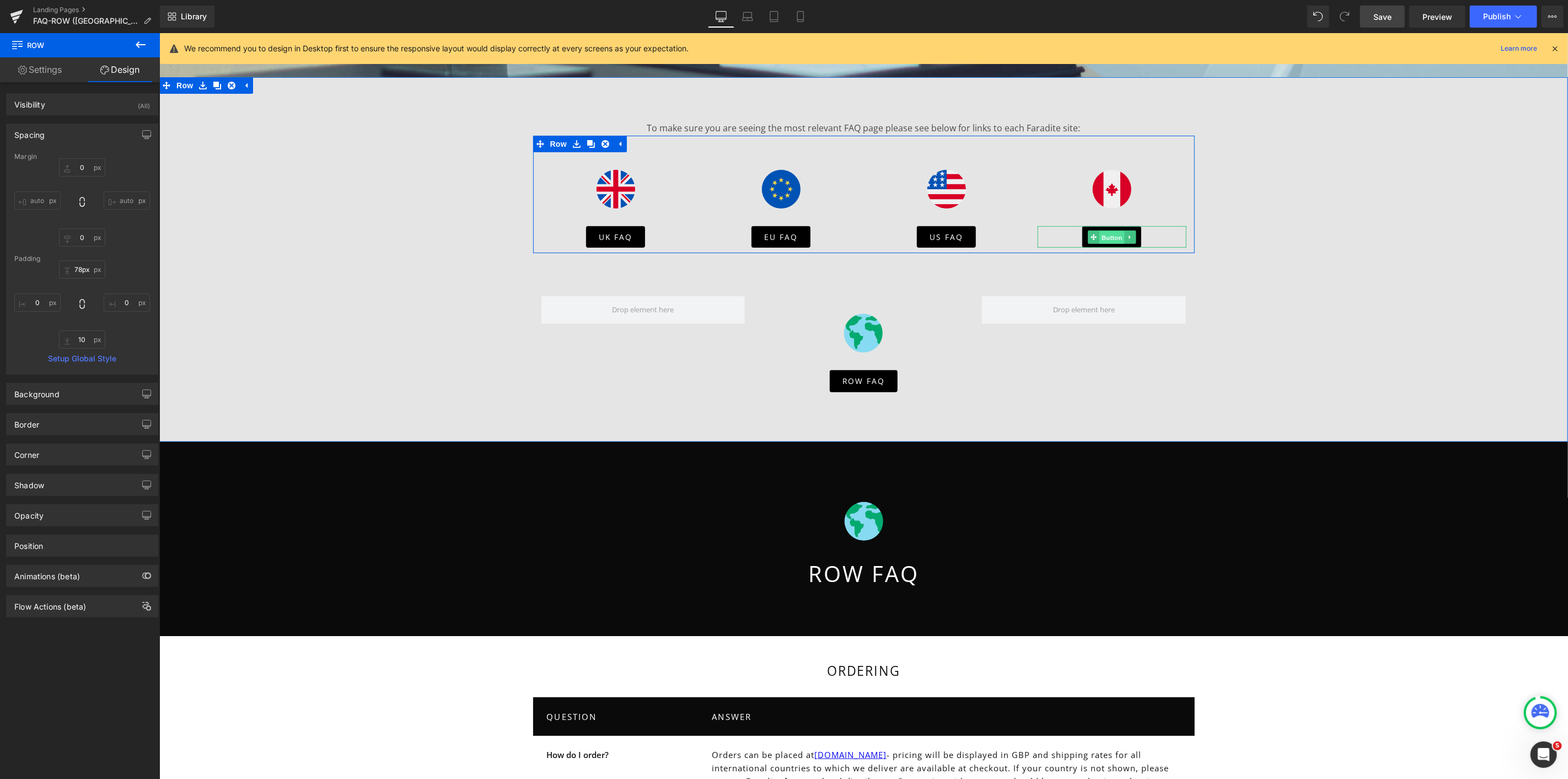
click at [1099, 241] on span "Button" at bounding box center [1111, 237] width 26 height 13
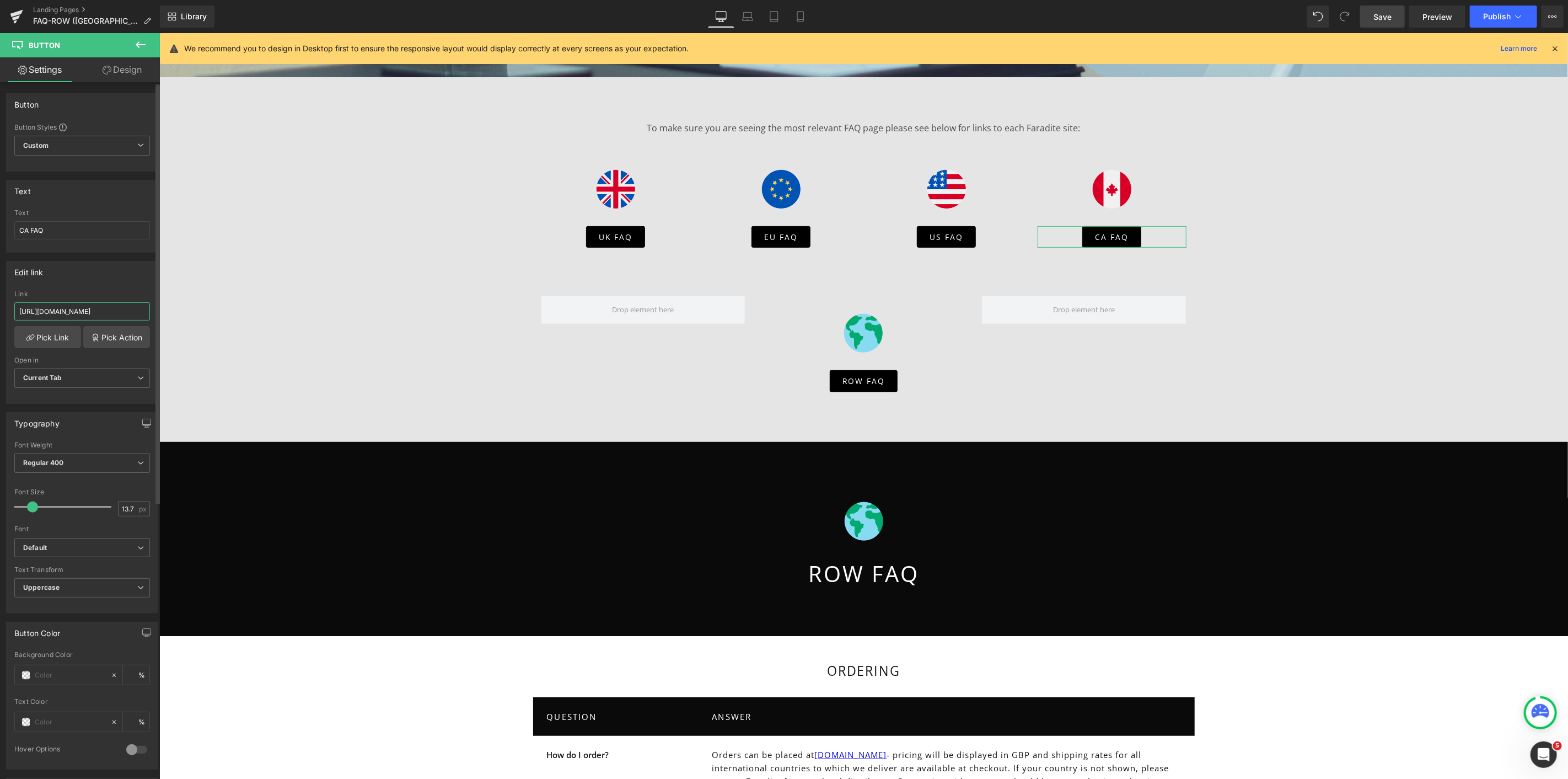
scroll to position [0, 7]
drag, startPoint x: 113, startPoint y: 309, endPoint x: 142, endPoint y: 311, distance: 29.1
click at [142, 311] on input "https://www.faradite.com/pages/rowfaq/" at bounding box center [82, 311] width 136 height 18
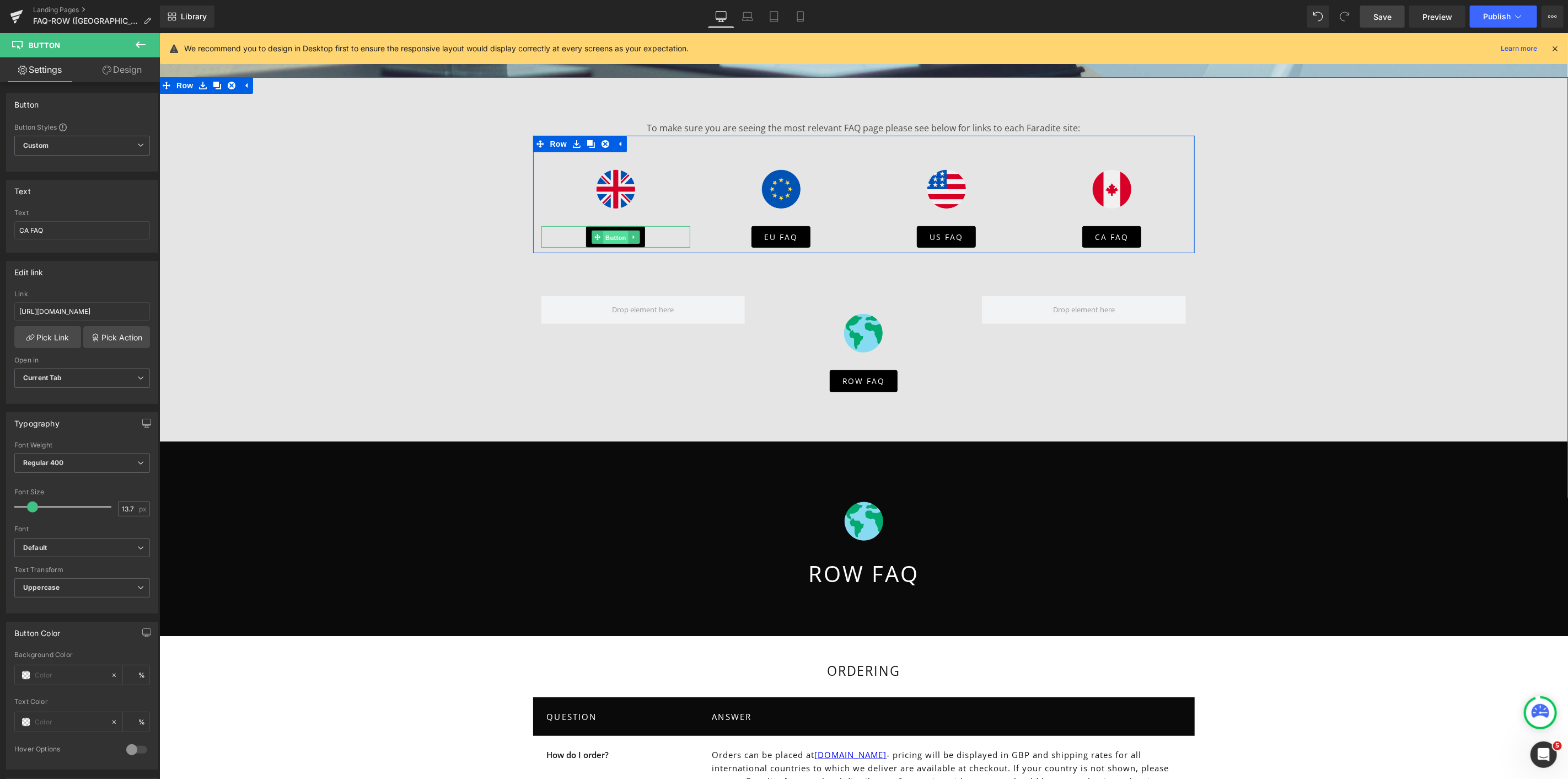
click at [611, 234] on span "Button" at bounding box center [615, 237] width 26 height 13
click at [780, 234] on span "Button" at bounding box center [781, 237] width 26 height 13
click at [769, 234] on span "Button" at bounding box center [781, 237] width 26 height 13
click at [939, 237] on span "Button" at bounding box center [946, 237] width 26 height 13
click at [1110, 238] on span "Button" at bounding box center [1111, 237] width 26 height 13
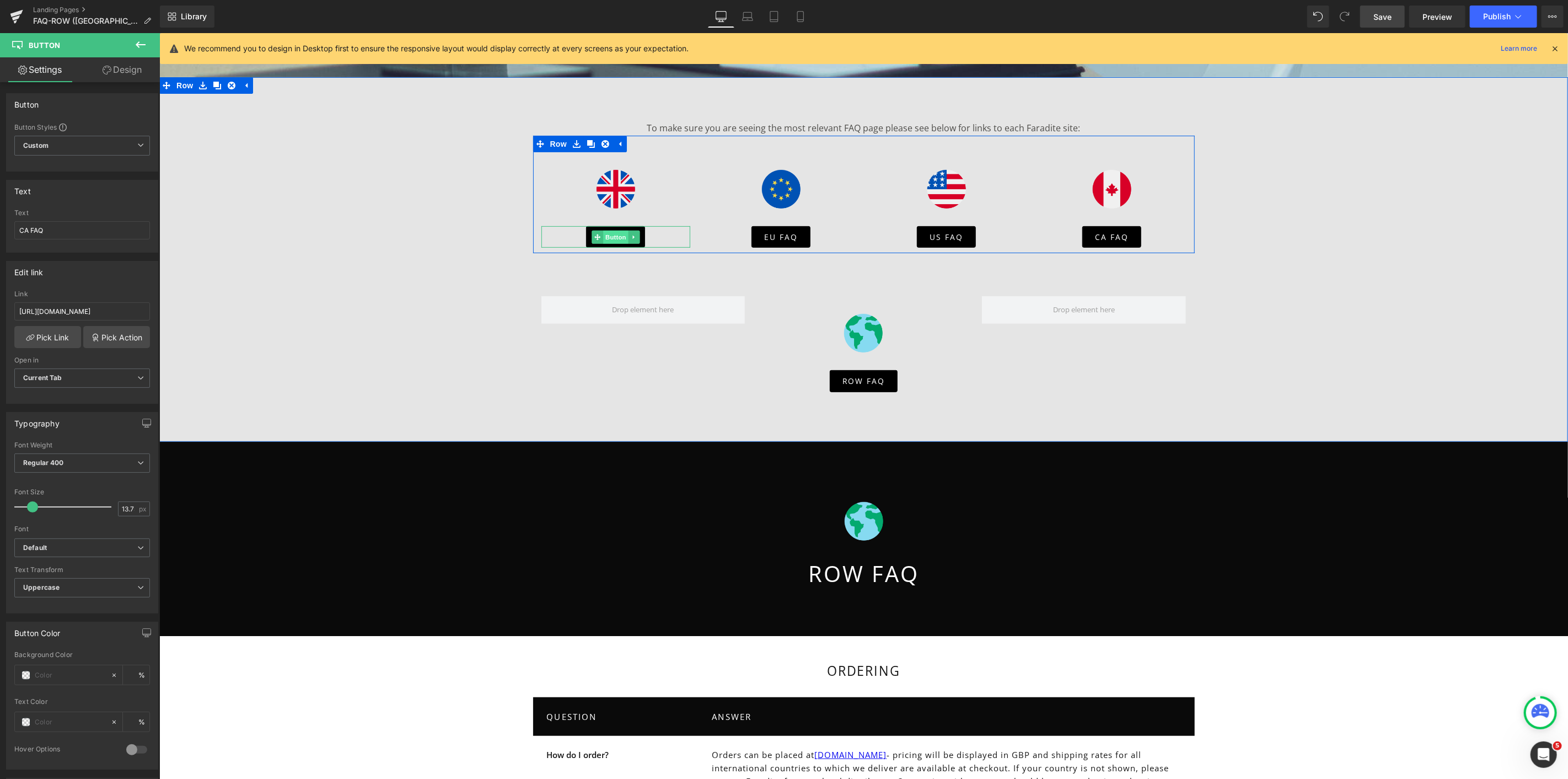
click at [609, 234] on span "Button" at bounding box center [615, 237] width 26 height 13
click at [772, 234] on span "Button" at bounding box center [781, 237] width 26 height 13
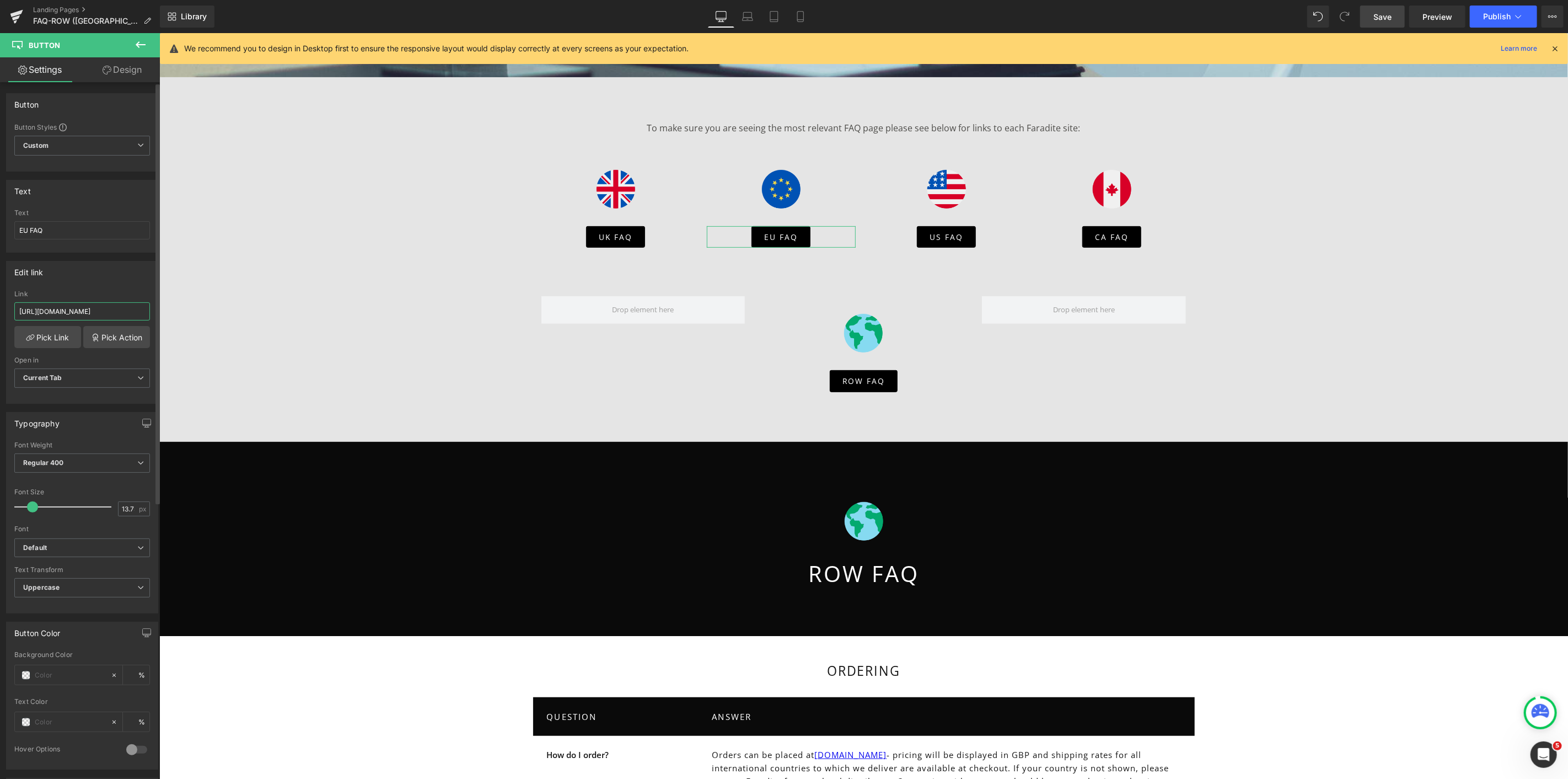
click at [135, 313] on input "https://eu.faradite.com/pages/faq/" at bounding box center [82, 311] width 136 height 18
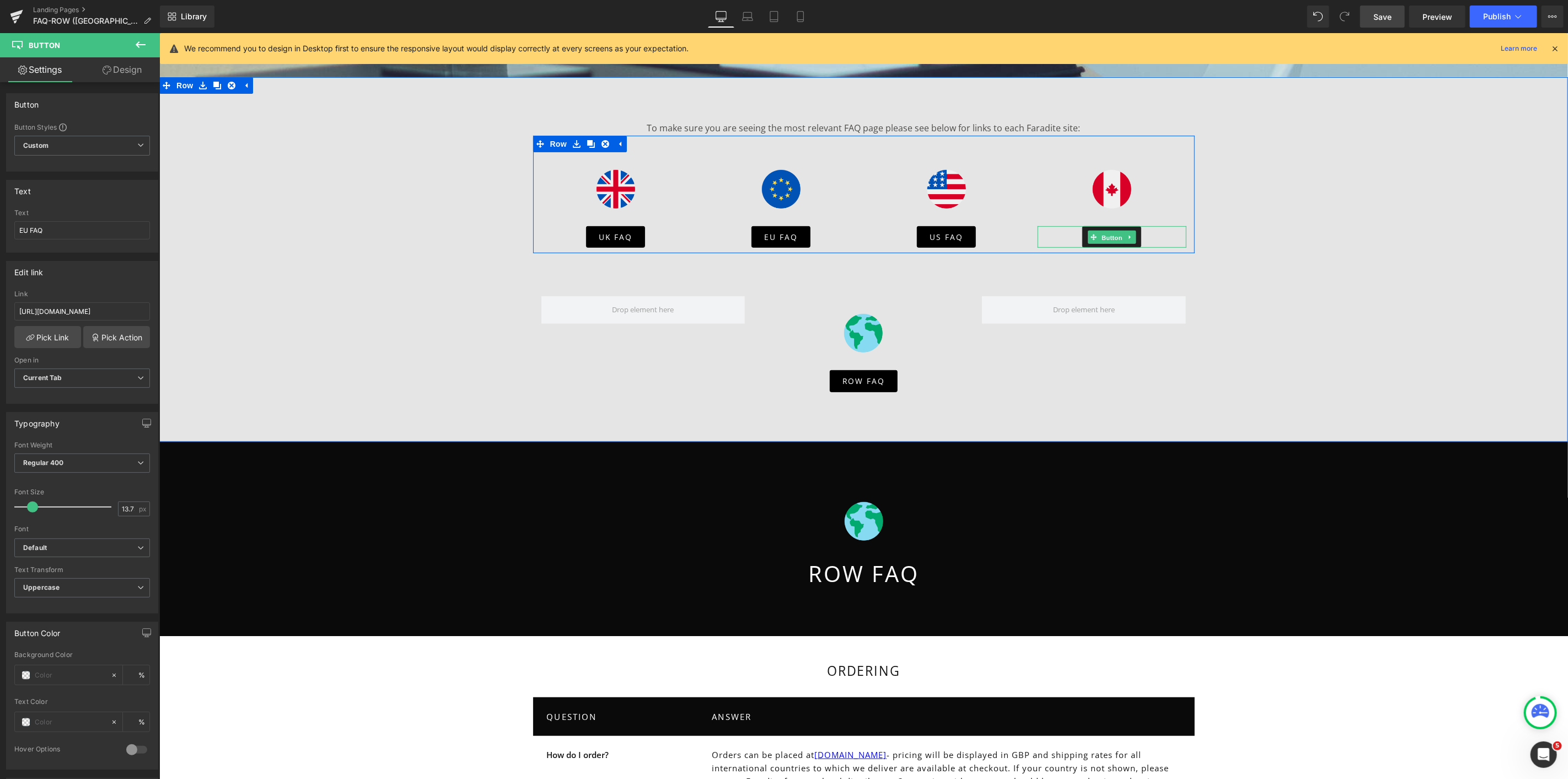
click at [1105, 236] on span "Button" at bounding box center [1111, 237] width 26 height 13
click at [50, 311] on input "https://www.faradite.com/pages/rowfaq/" at bounding box center [82, 311] width 136 height 18
paste input "eu.faradite.com/pages/"
click at [43, 311] on input "https://eu.faradite.com/pages/faq/" at bounding box center [82, 311] width 136 height 18
type input "https://ca.faradite.com/pages/faq/"
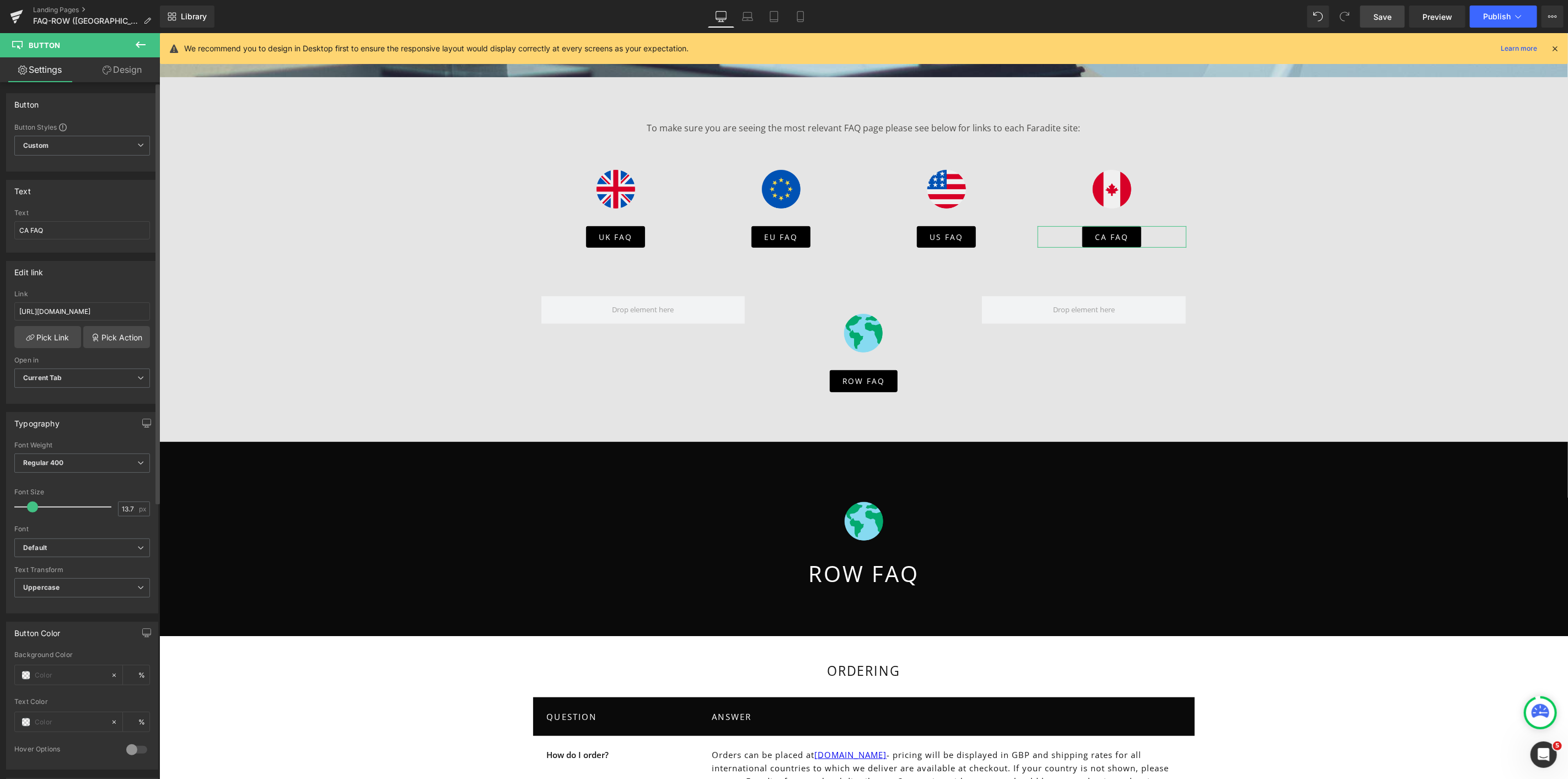
click at [141, 278] on div "Edit link" at bounding box center [82, 272] width 151 height 21
click at [1390, 16] on span "Save" at bounding box center [1382, 16] width 18 height 12
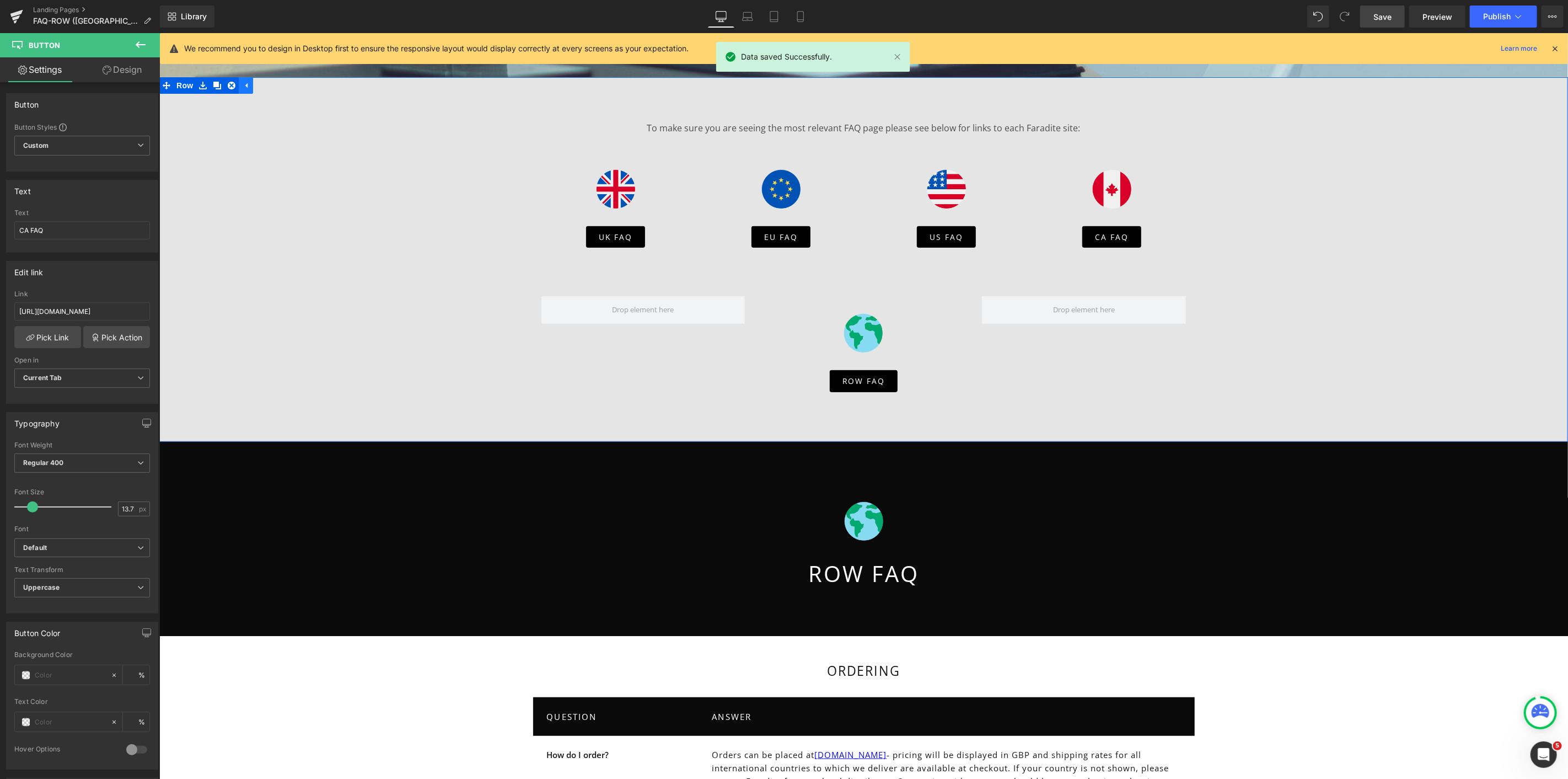
click at [242, 86] on icon "Main content" at bounding box center [245, 85] width 8 height 9
click at [201, 85] on icon "Main content" at bounding box center [202, 85] width 2 height 5
click at [198, 82] on icon "Main content" at bounding box center [202, 85] width 8 height 8
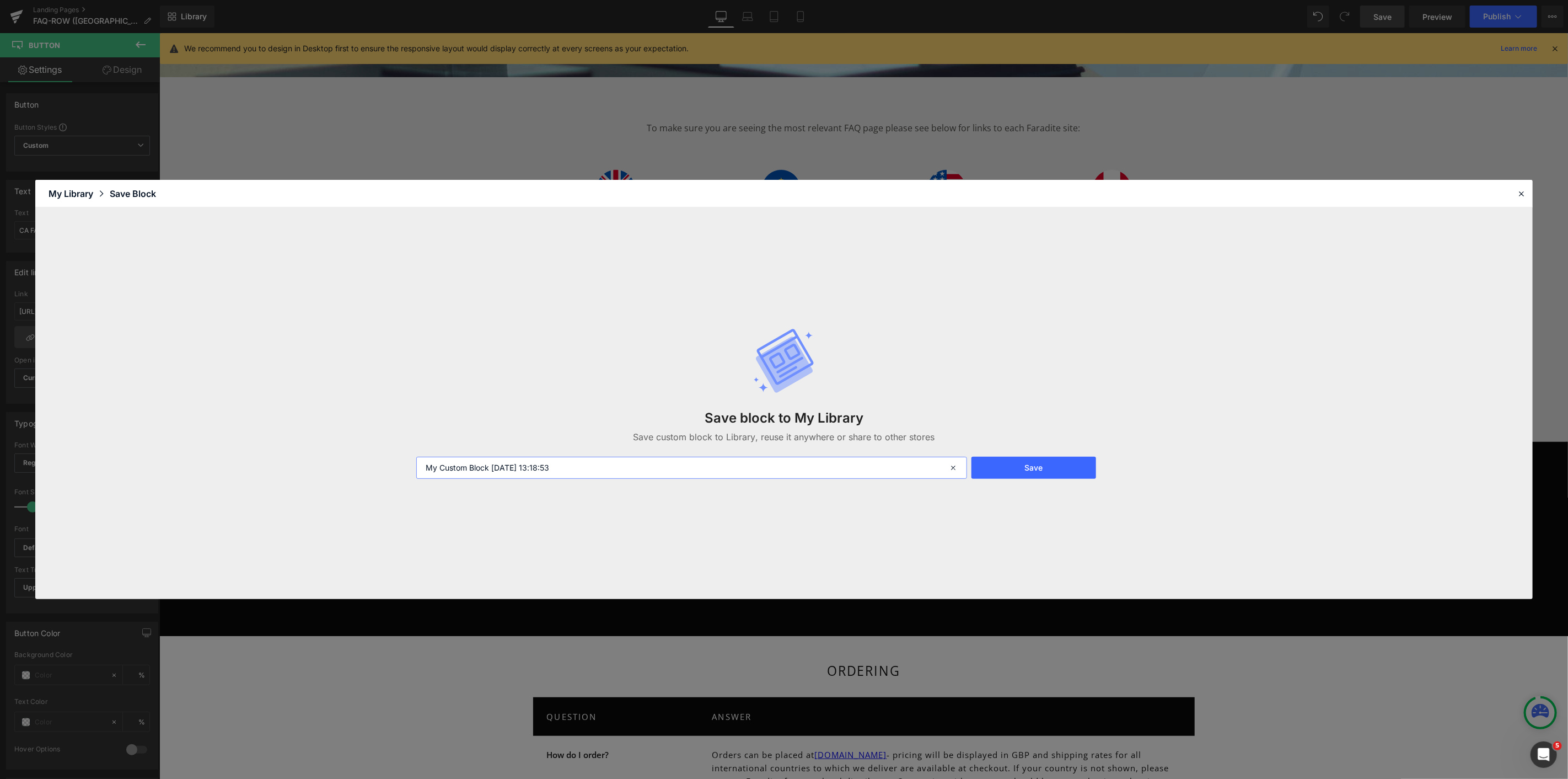
drag, startPoint x: 588, startPoint y: 467, endPoint x: 354, endPoint y: 454, distance: 234.4
click at [354, 455] on div "Save block to My Library Save custom block to Library, reuse it anywhere or sha…" at bounding box center [784, 403] width 1497 height 392
type input "Canada add to top of FAQ pages"
click at [996, 467] on button "Save" at bounding box center [1034, 468] width 125 height 22
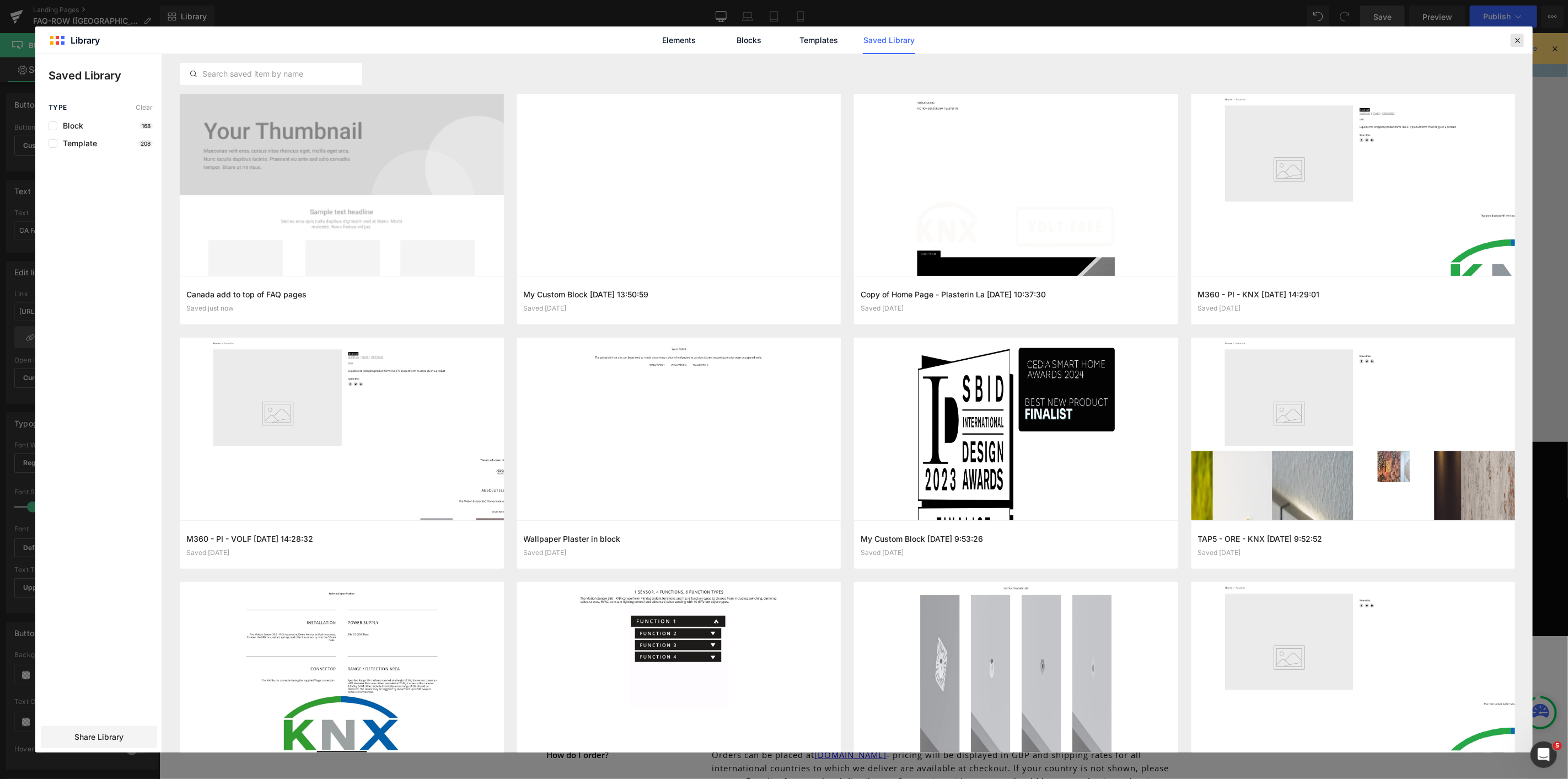
click at [1523, 37] on div at bounding box center [1517, 40] width 13 height 13
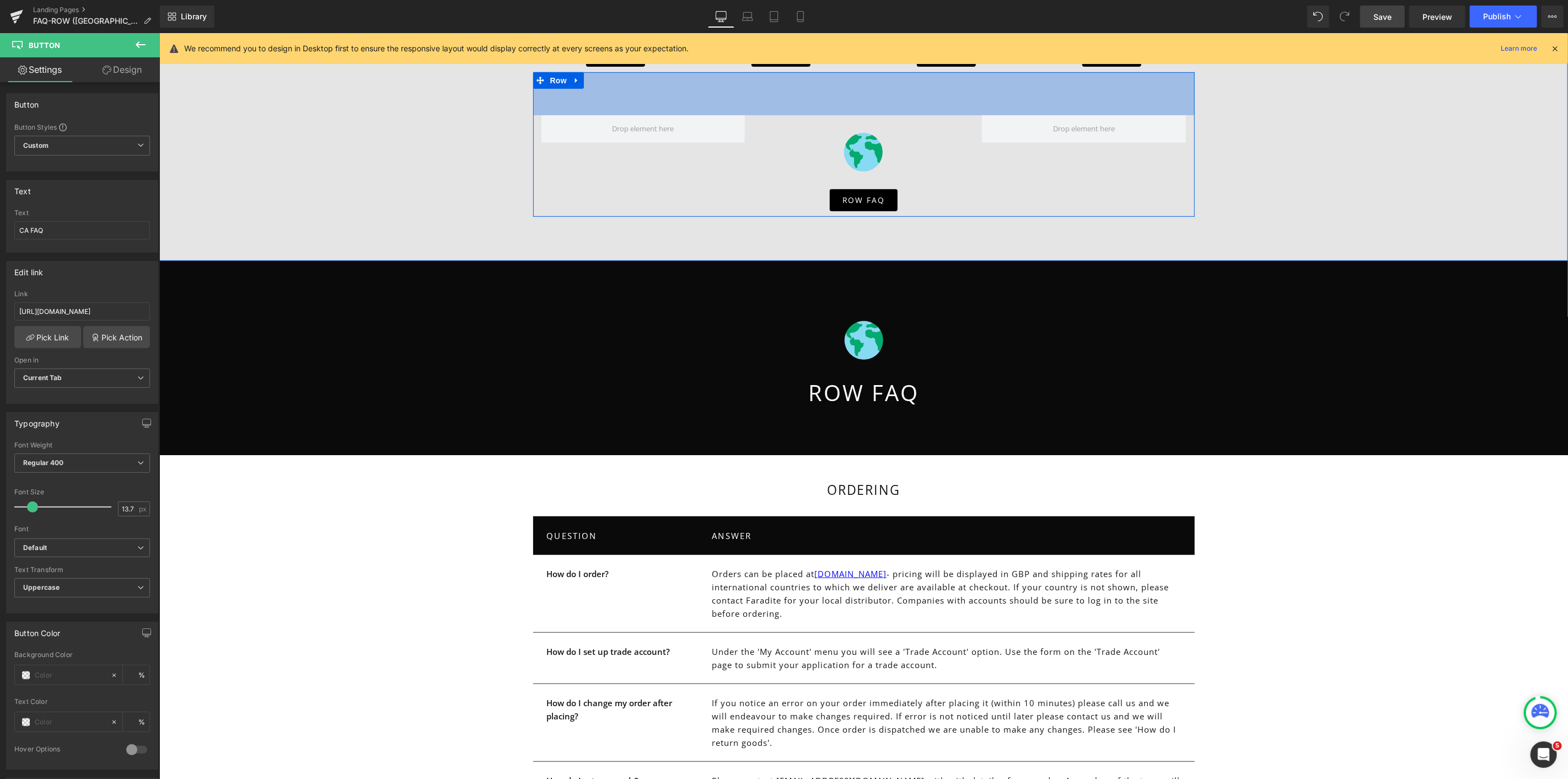
scroll to position [507, 0]
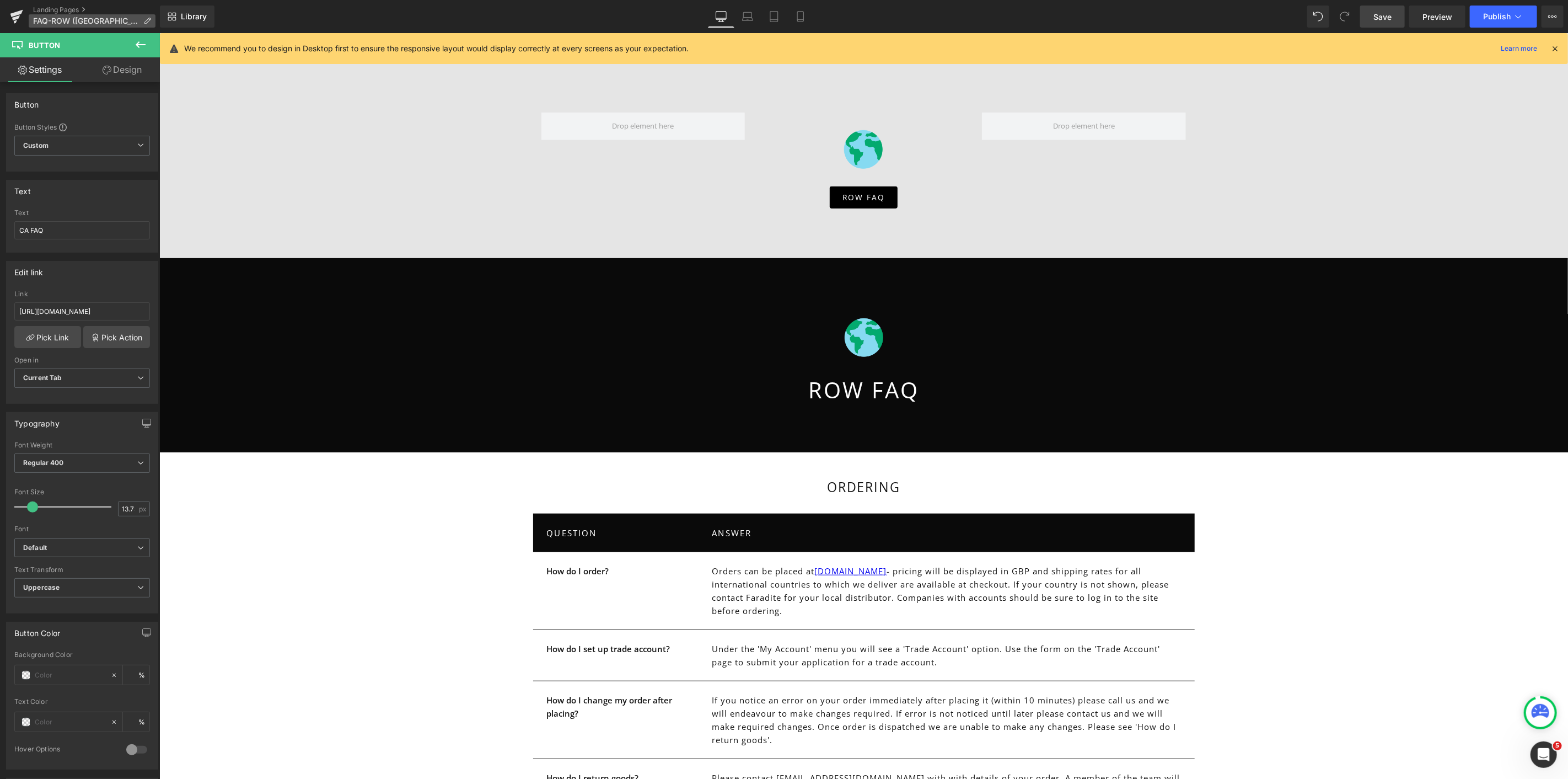
click at [56, 18] on span "FAQ-ROW (Canada Add)" at bounding box center [86, 21] width 106 height 9
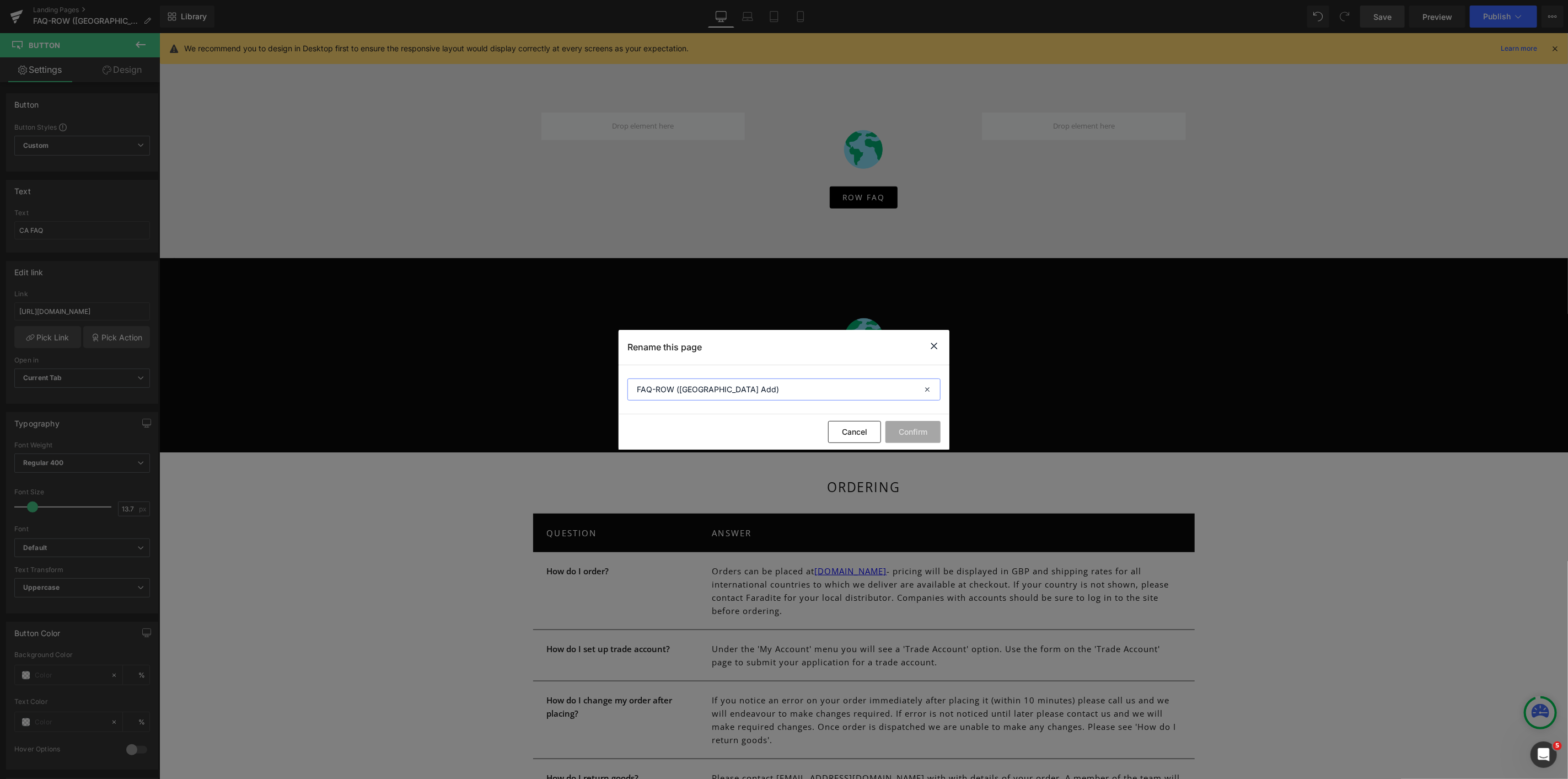
drag, startPoint x: 657, startPoint y: 389, endPoint x: 765, endPoint y: 381, distance: 108.3
click at [765, 381] on input "FAQ-ROW (Canada Add)" at bounding box center [784, 389] width 313 height 22
type input "FAQ-CA"
click at [928, 436] on button "Confirm" at bounding box center [913, 432] width 55 height 22
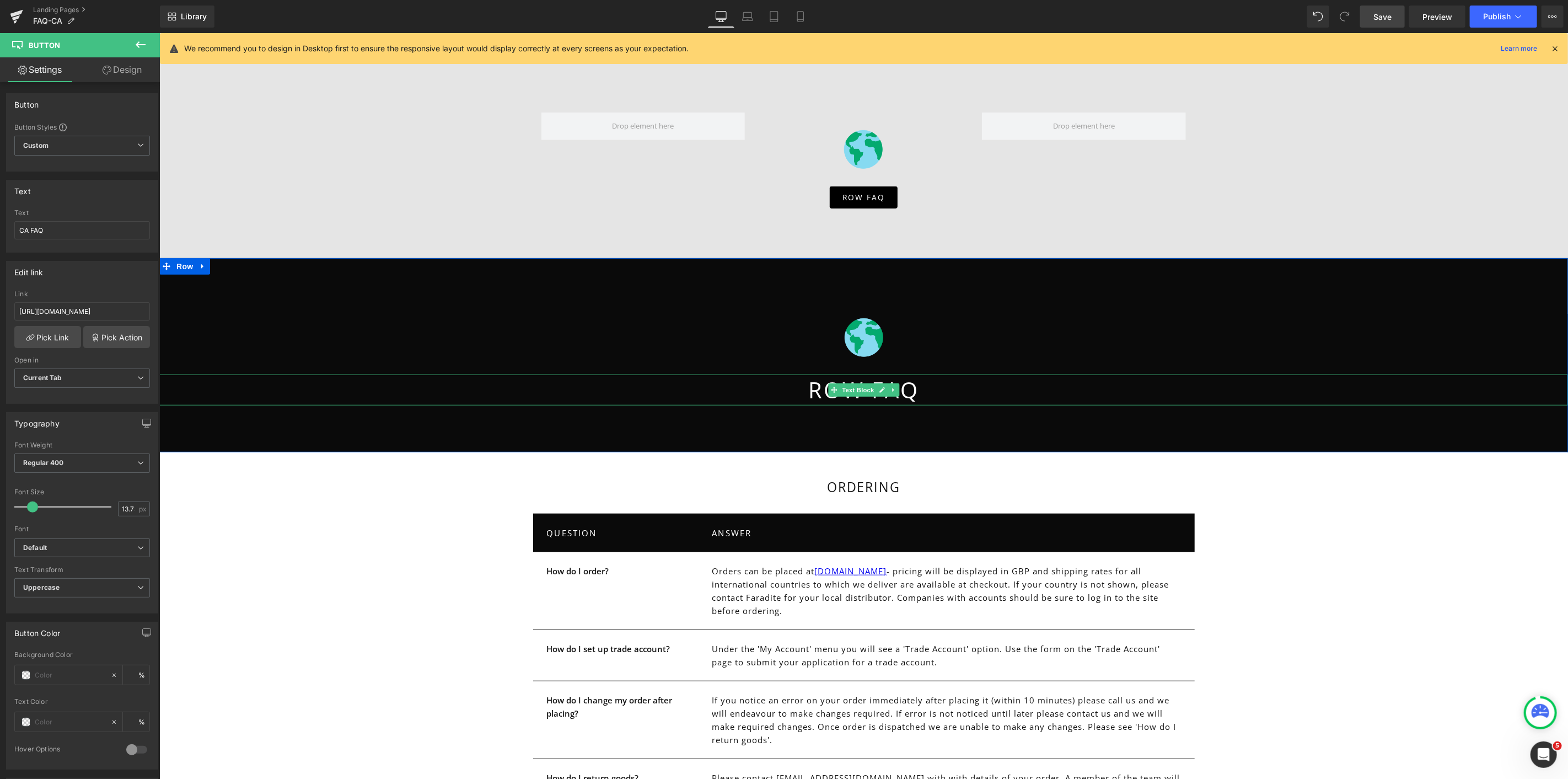
click at [804, 388] on p "ROW FAQ" at bounding box center [863, 389] width 1409 height 31
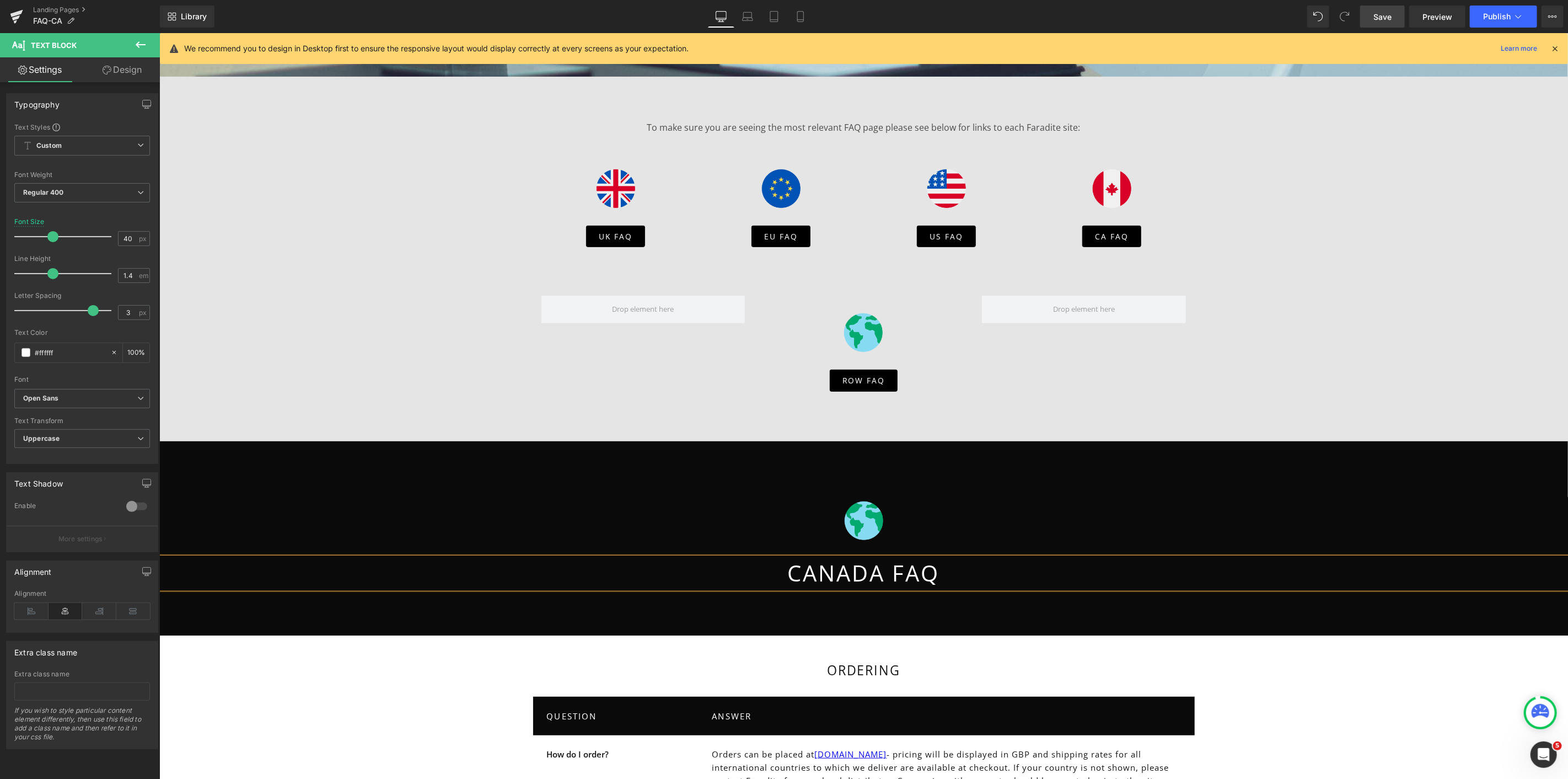
scroll to position [324, 0]
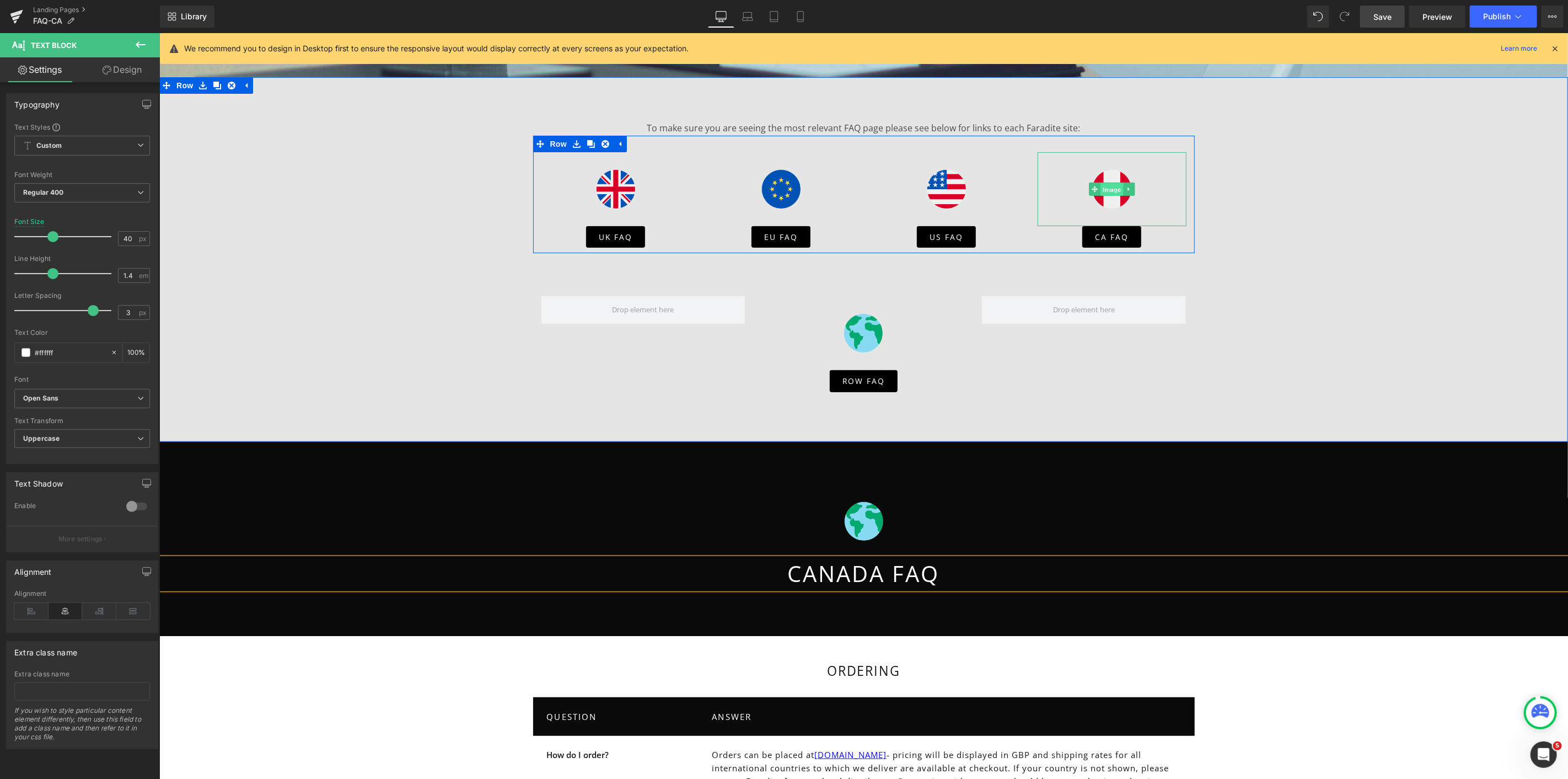
click at [1106, 187] on span "Image" at bounding box center [1111, 189] width 23 height 13
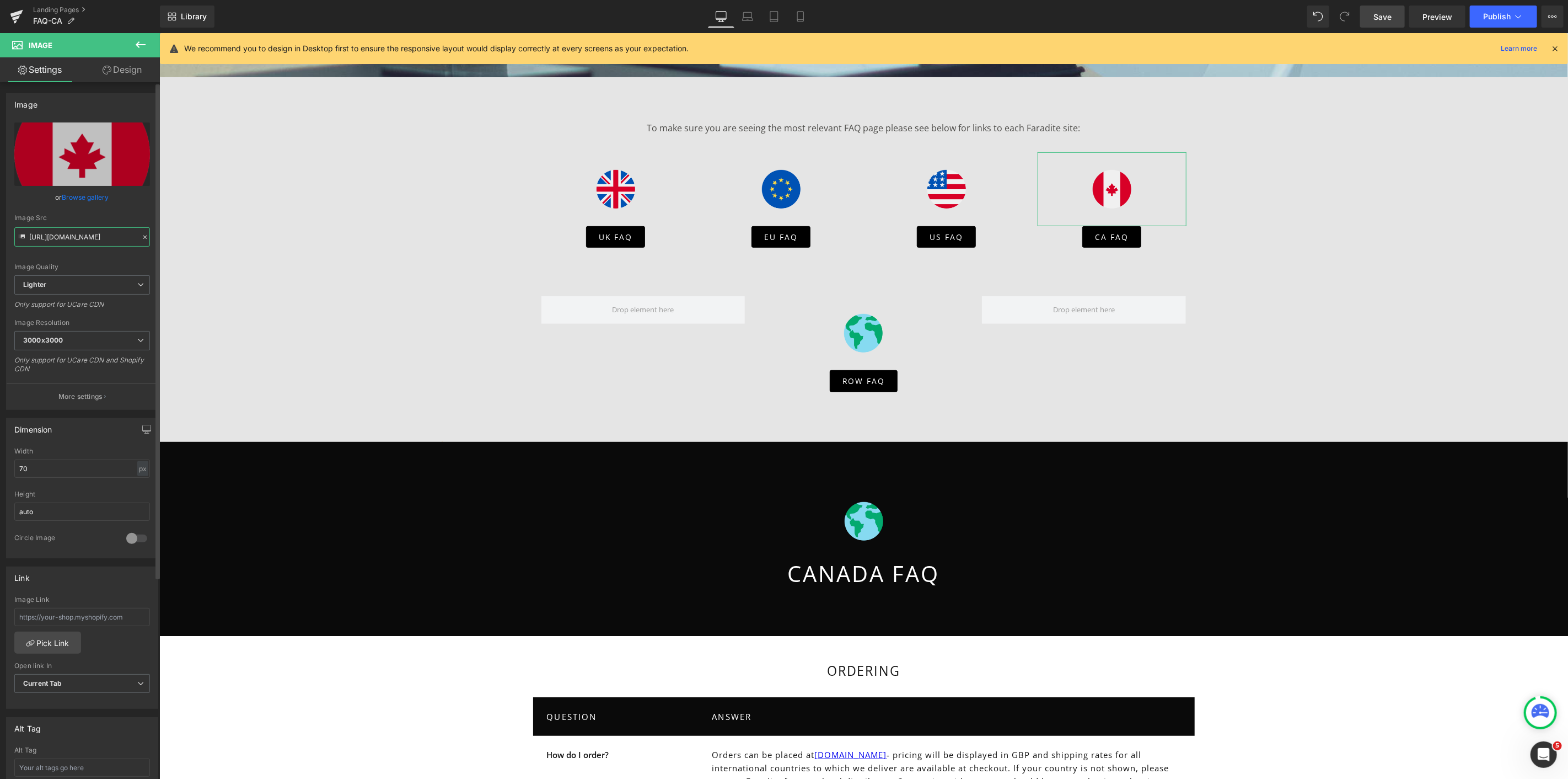
click at [86, 231] on input "https://ucarecdn.com/5af41194-d231-4830-a7ca-e3f395df6954/-/format/auto/-/previ…" at bounding box center [82, 237] width 136 height 19
click at [857, 519] on span "Image" at bounding box center [863, 521] width 23 height 13
click at [81, 239] on input "https://ucarecdn.com/82dac75e-fea1-4f97-a499-eced71c76f25/-/format/auto/-/previ…" at bounding box center [82, 237] width 136 height 19
paste input "text"
type input "https://ucarecdn.com/82dac75e-fea1-4f97-a499-eced71c76f25/-/format/auto/-/previ…"
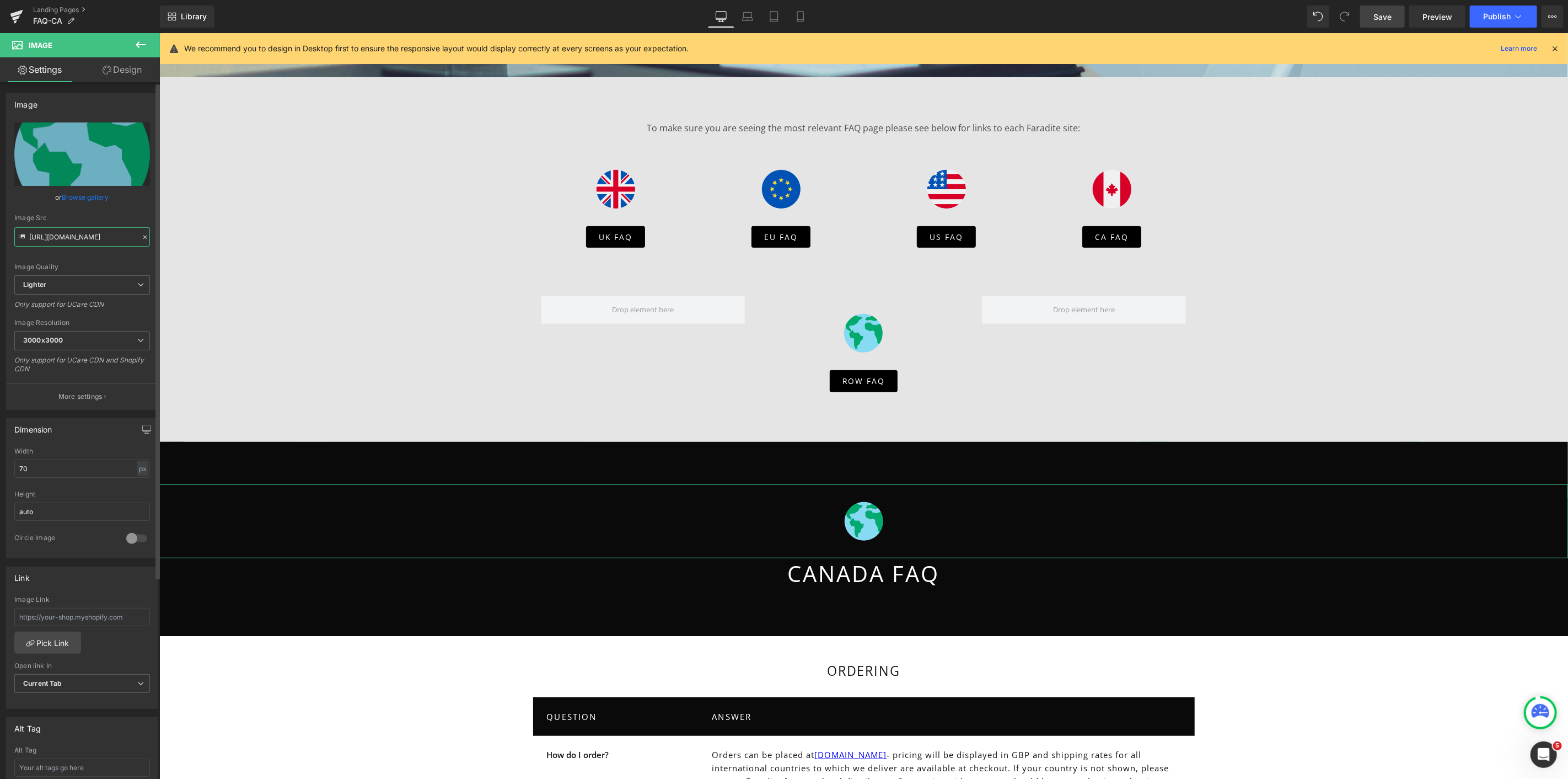
scroll to position [0, 314]
click at [127, 211] on div "Image Quality Lighter Lightest Lighter Lighter Lightest Only support for UCare …" at bounding box center [82, 199] width 136 height 153
click at [857, 523] on span "Image" at bounding box center [863, 521] width 23 height 13
click at [114, 238] on input "https://ucarecdn.com/82dac75e-fea1-4f97-a499-eced71c76f25/-/format/auto/-/previ…" at bounding box center [82, 237] width 136 height 19
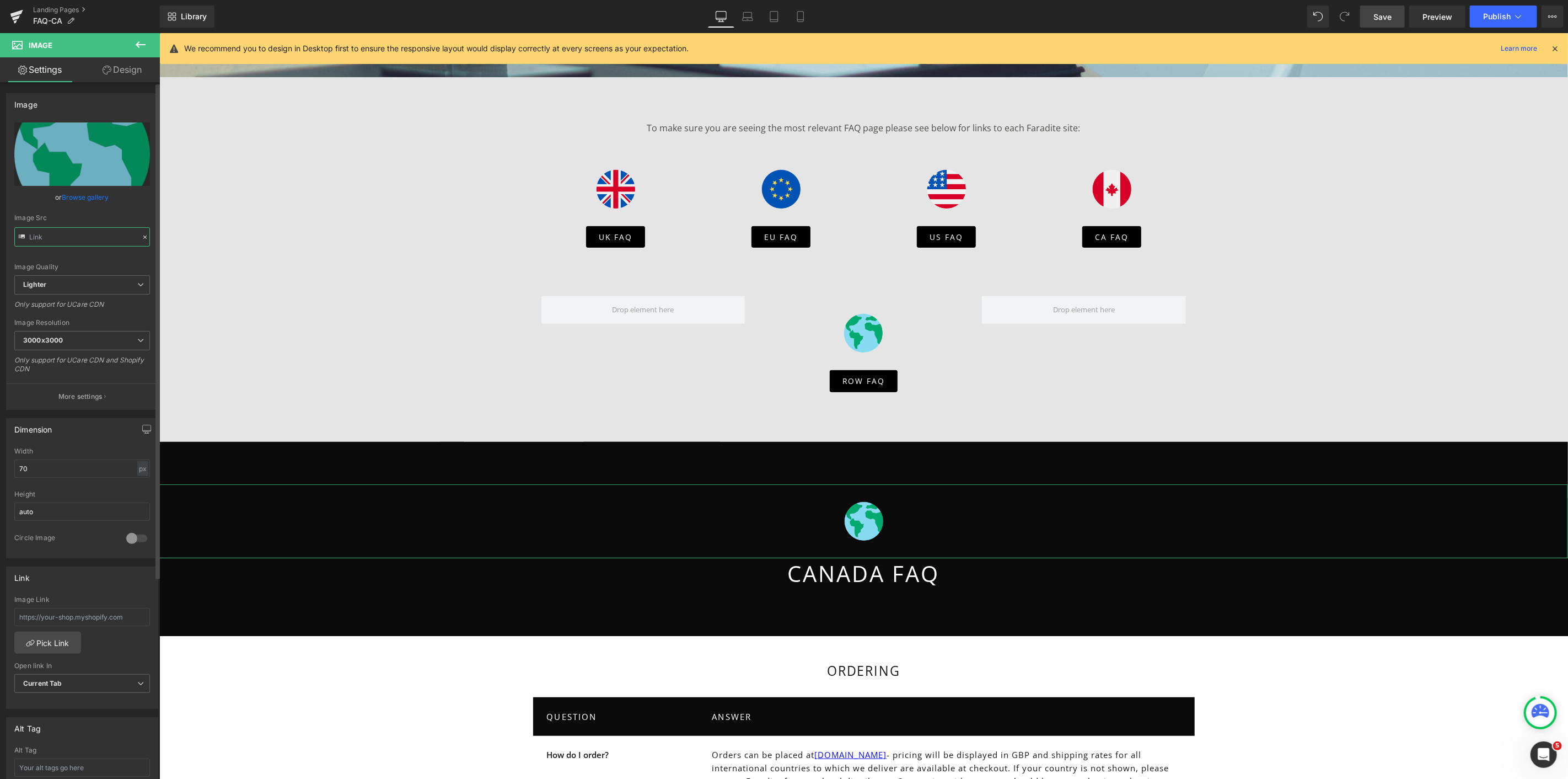
paste input "https://ucarecdn.com/5af41194-d231-4830-a7ca-e3f395df6954/-/format/auto/-/previ…"
type input "https://ucarecdn.com/5af41194-d231-4830-a7ca-e3f395df6954/-/format/auto/-/previ…"
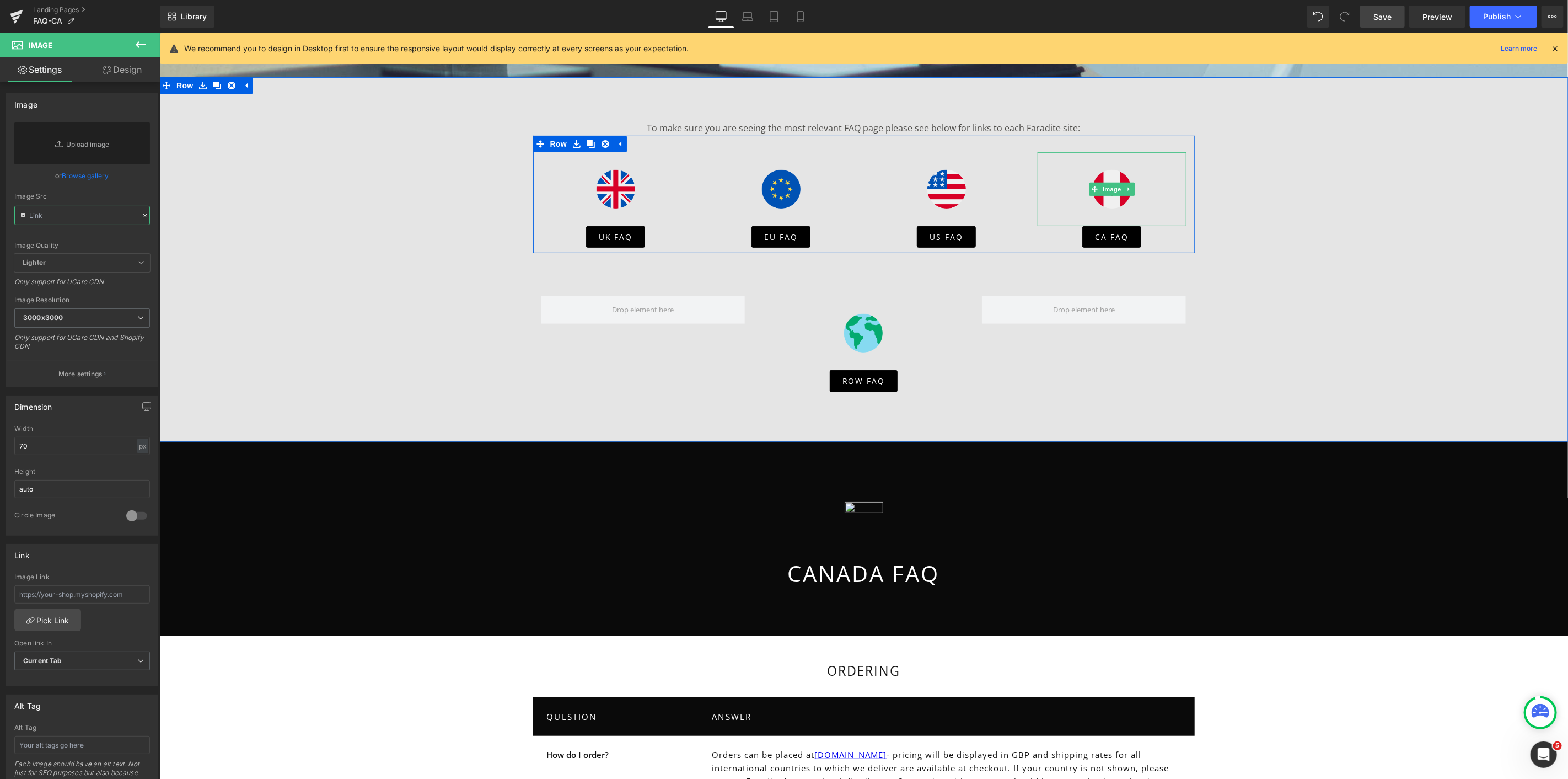
drag, startPoint x: 1106, startPoint y: 189, endPoint x: 352, endPoint y: 182, distance: 754.0
click at [1106, 188] on span "Image" at bounding box center [1111, 189] width 23 height 13
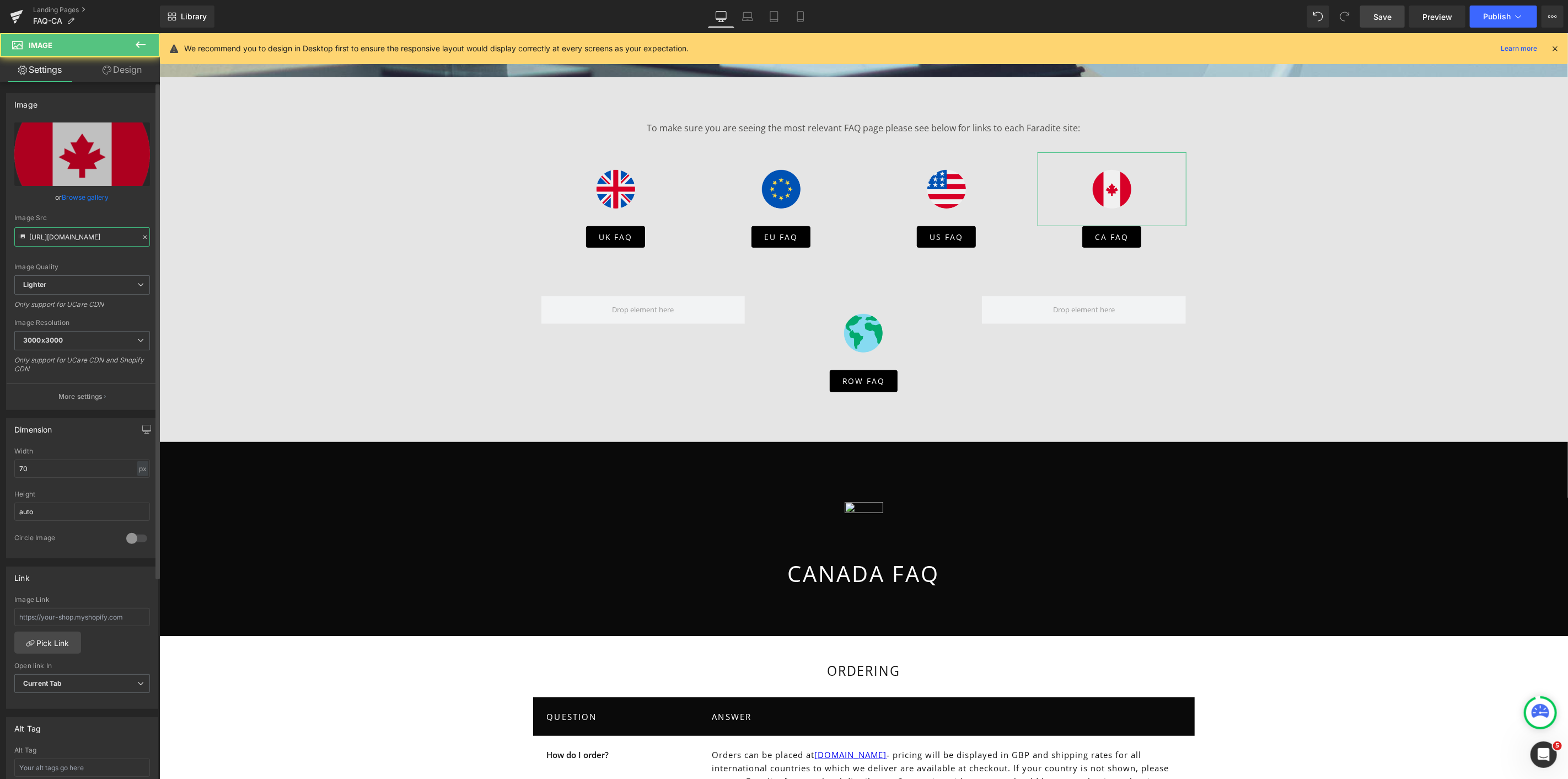
click at [78, 230] on input "https://ucarecdn.com/5af41194-d231-4830-a7ca-e3f395df6954/-/format/auto/-/previ…" at bounding box center [82, 237] width 136 height 19
click at [844, 510] on img "Main content" at bounding box center [863, 520] width 38 height 74
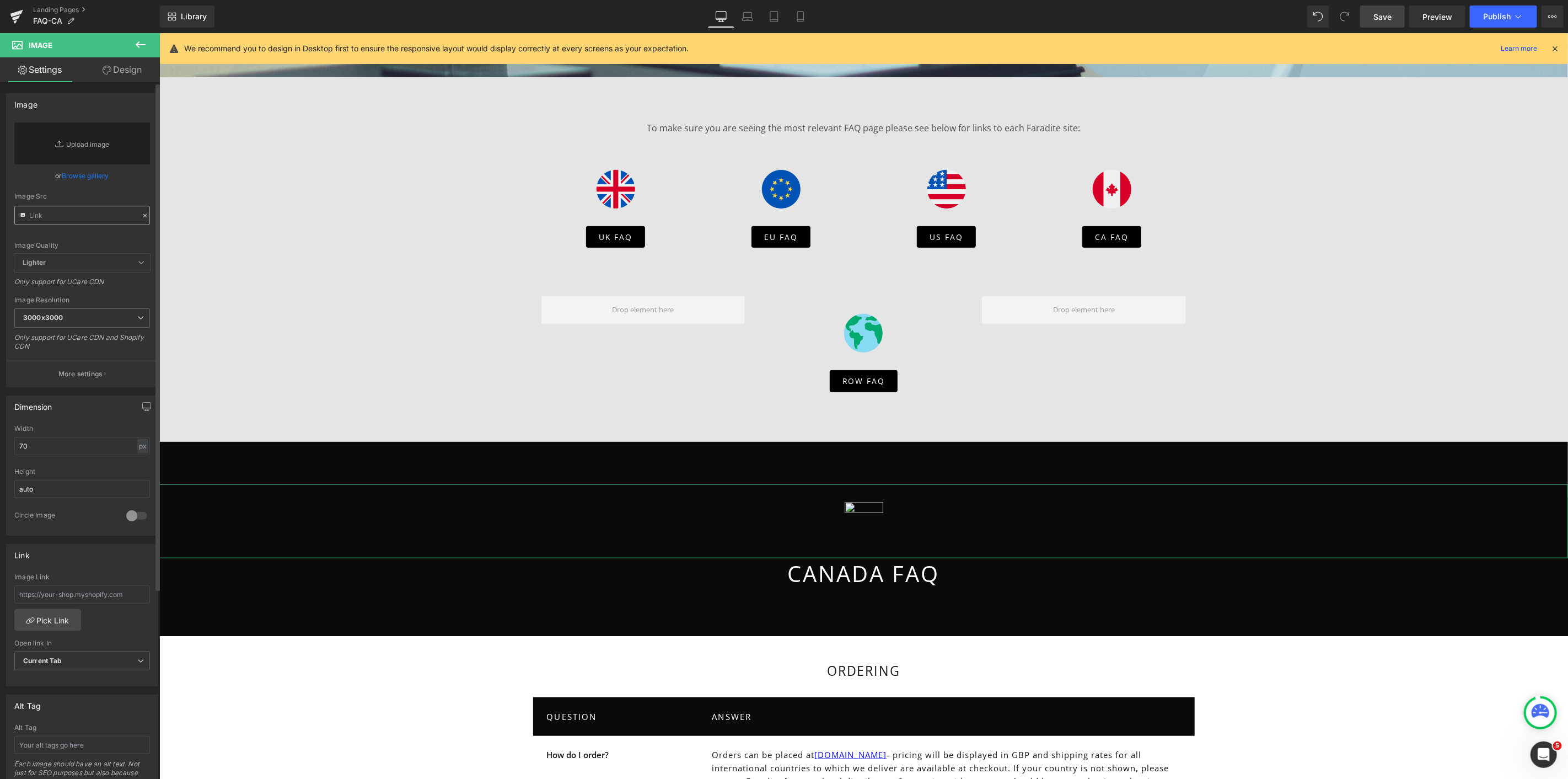
click at [43, 210] on input "text" at bounding box center [82, 216] width 136 height 19
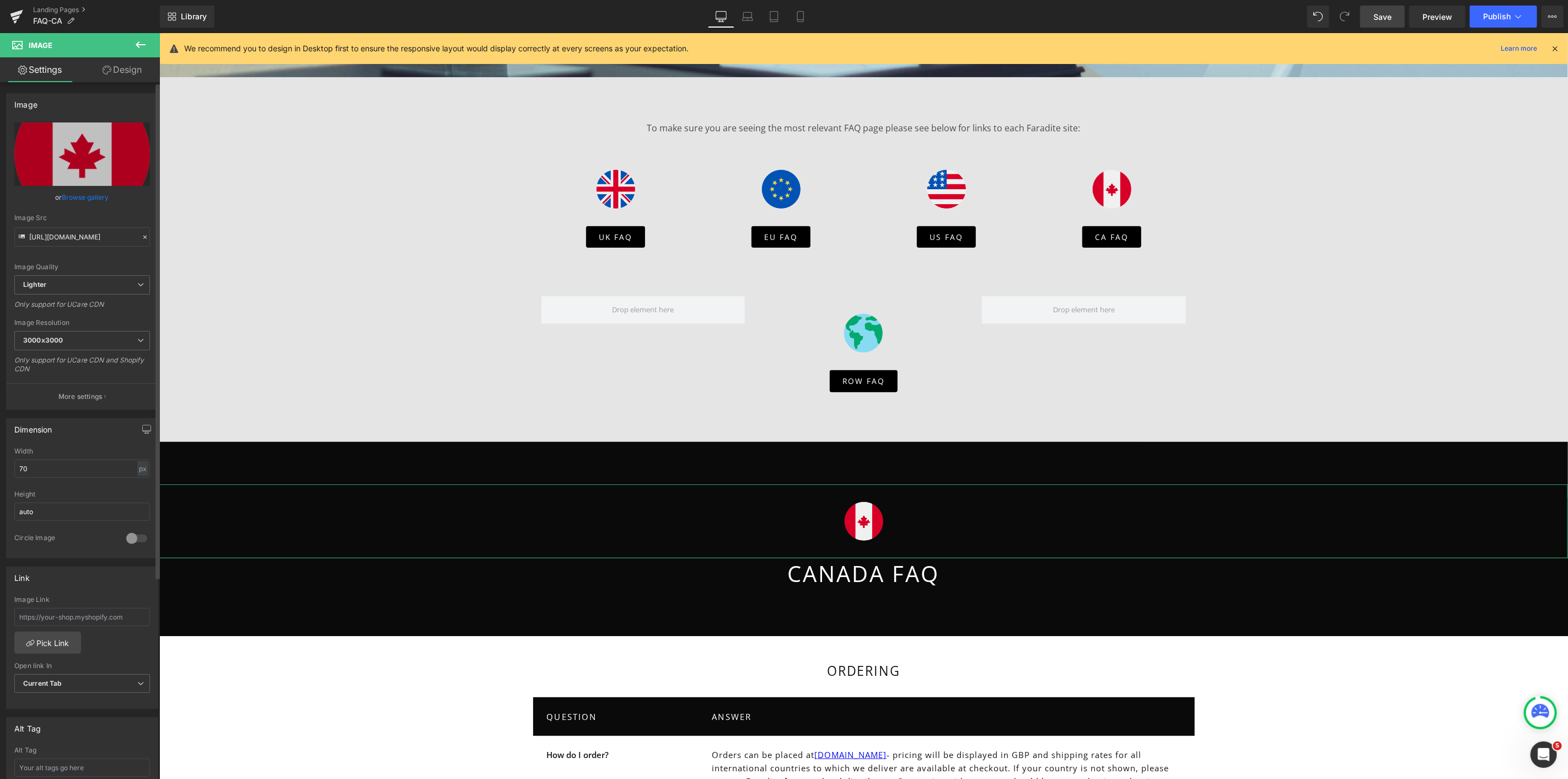
type input "https://ucarecdn.com/5af41194-d231-4830-a7ca-e3f395df6954/-/format/auto/-/previ…"
click at [145, 211] on div "https://ucarecdn.com/5af41194-d231-4830-a7ca-e3f395df6954/-/format/auto/-/previ…" at bounding box center [82, 266] width 151 height 287
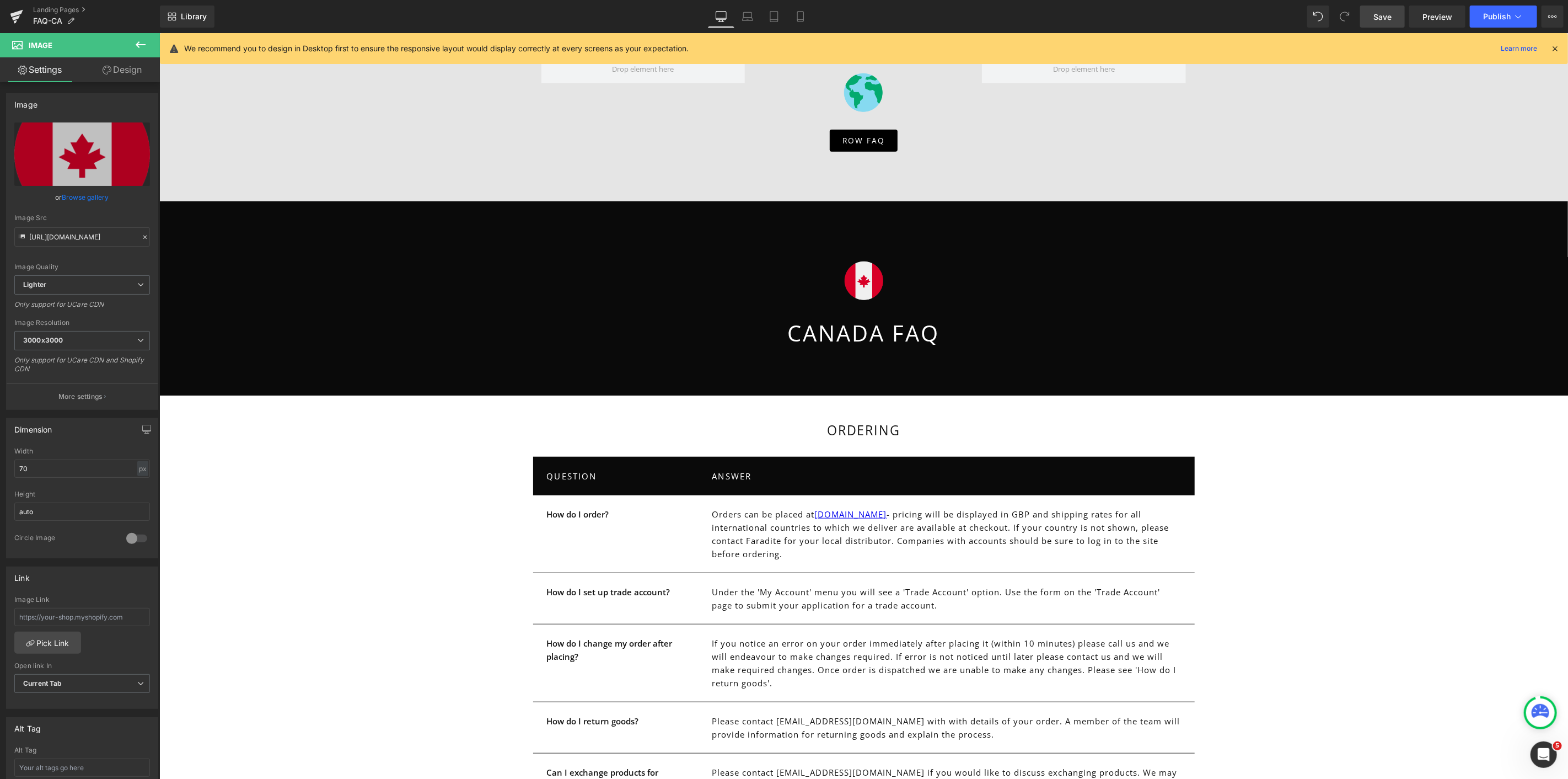
scroll to position [565, 0]
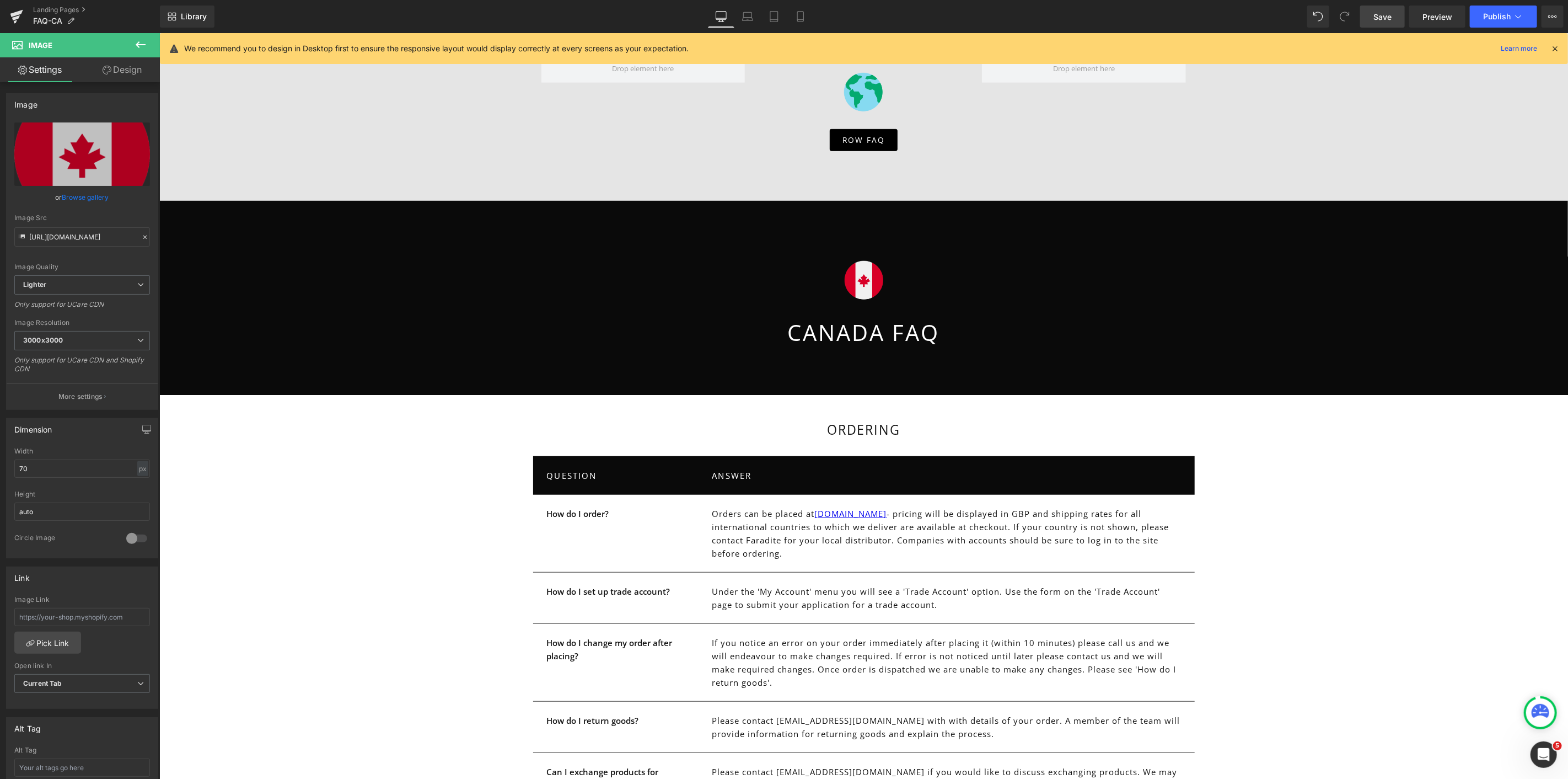
click at [135, 44] on icon at bounding box center [141, 44] width 13 height 13
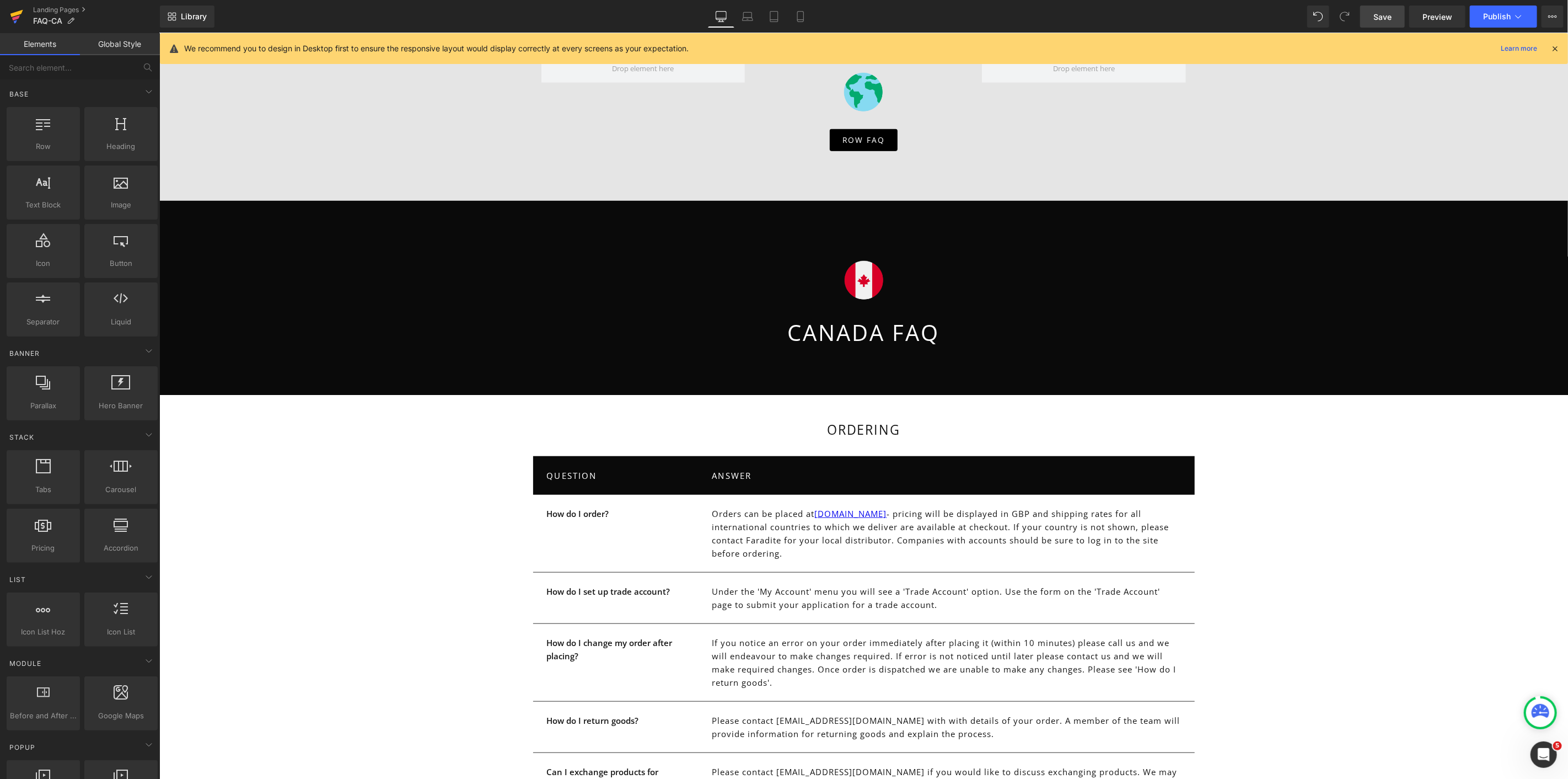
click at [19, 17] on icon at bounding box center [16, 16] width 13 height 27
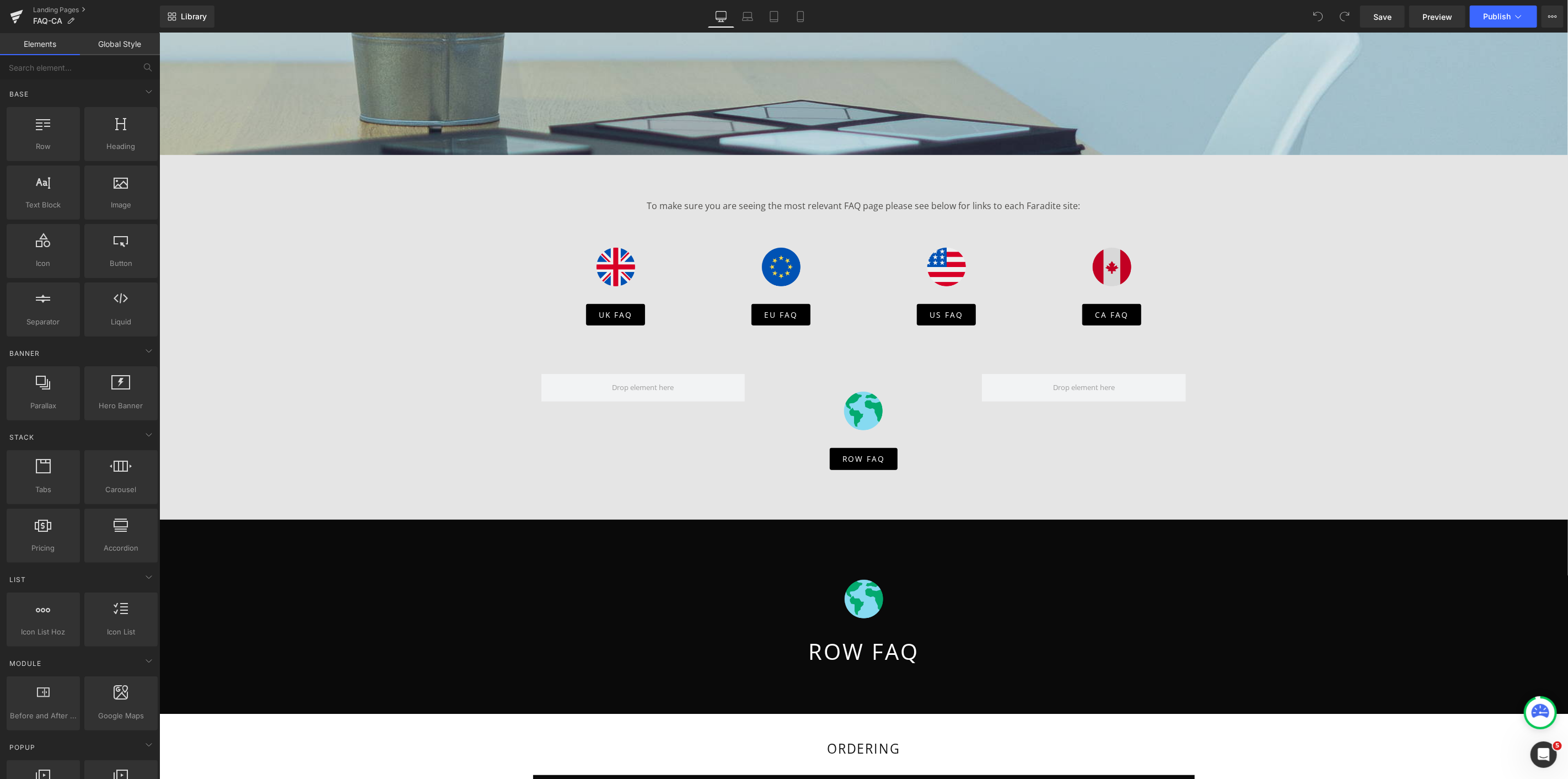
scroll to position [245, 0]
click at [1119, 267] on div "Image" at bounding box center [1111, 267] width 149 height 74
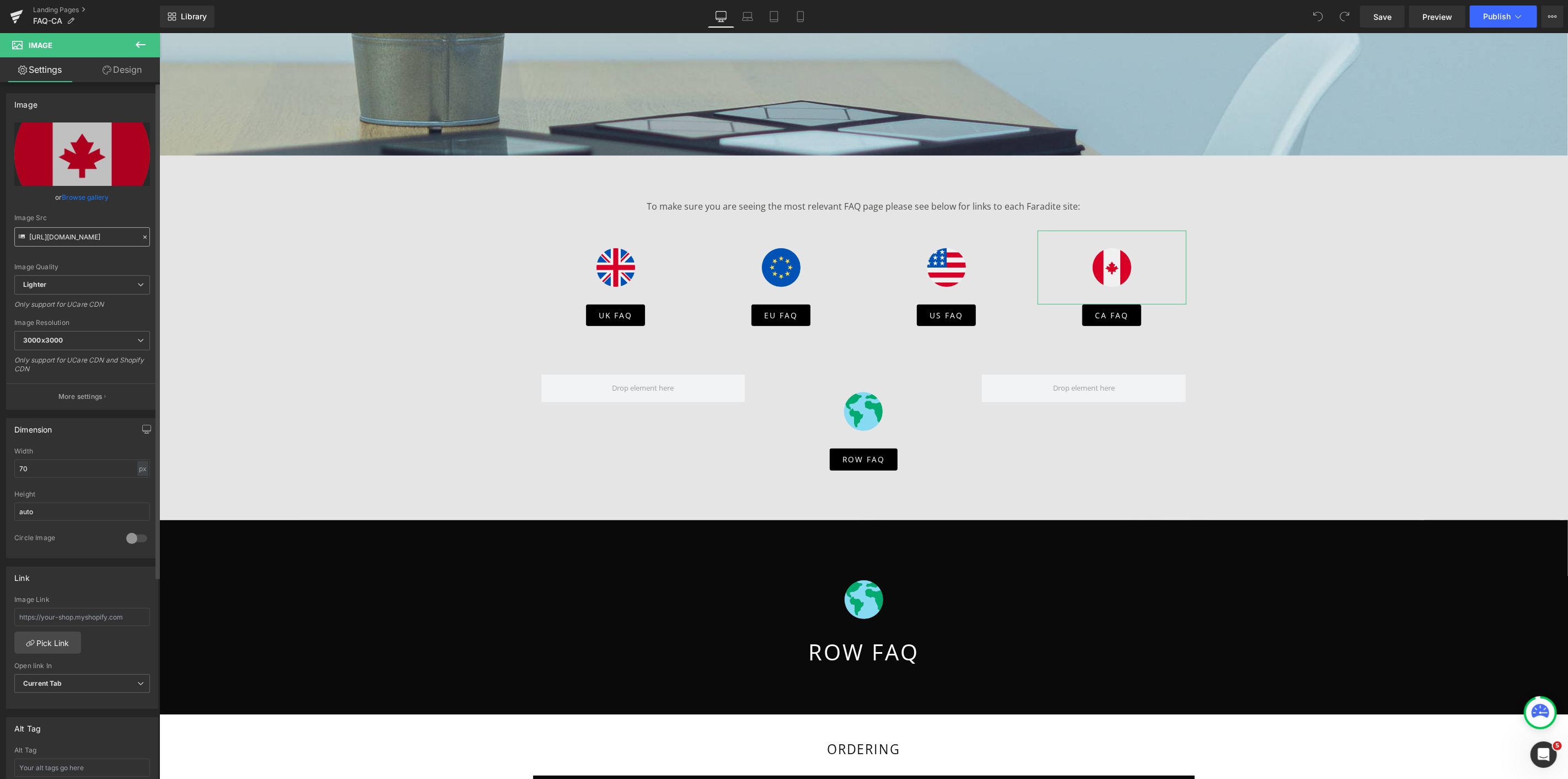
click at [90, 244] on input "[URL][DOMAIN_NAME]" at bounding box center [82, 237] width 136 height 19
click at [860, 597] on span "Image" at bounding box center [863, 599] width 23 height 13
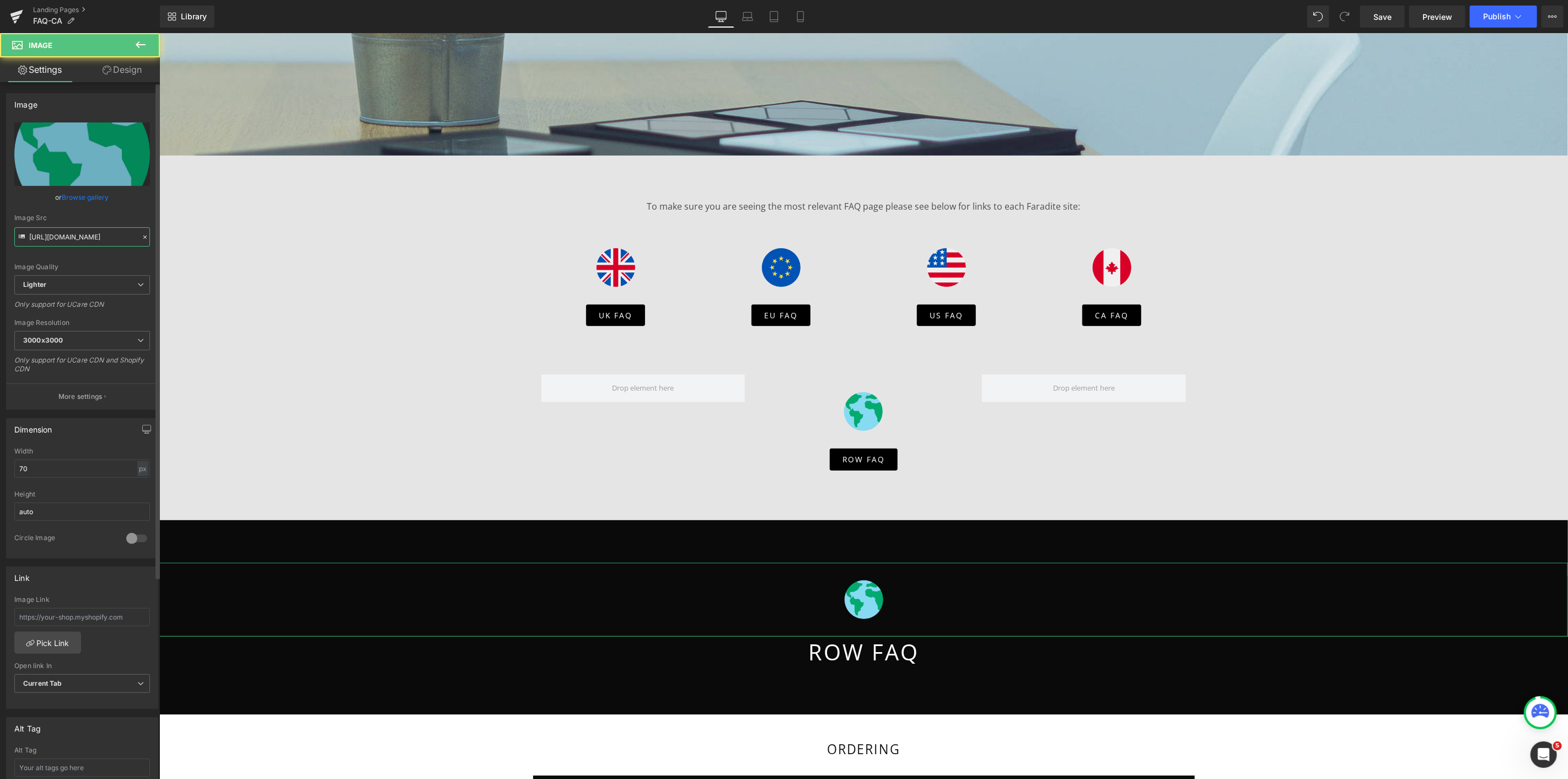
click at [63, 234] on input "[URL][DOMAIN_NAME]" at bounding box center [82, 237] width 136 height 19
paste input "text"
type input "[URL][DOMAIN_NAME]"
click at [144, 210] on div "Image Quality Lighter Lightest Lighter Lighter Lightest Only support for UCare …" at bounding box center [82, 199] width 136 height 153
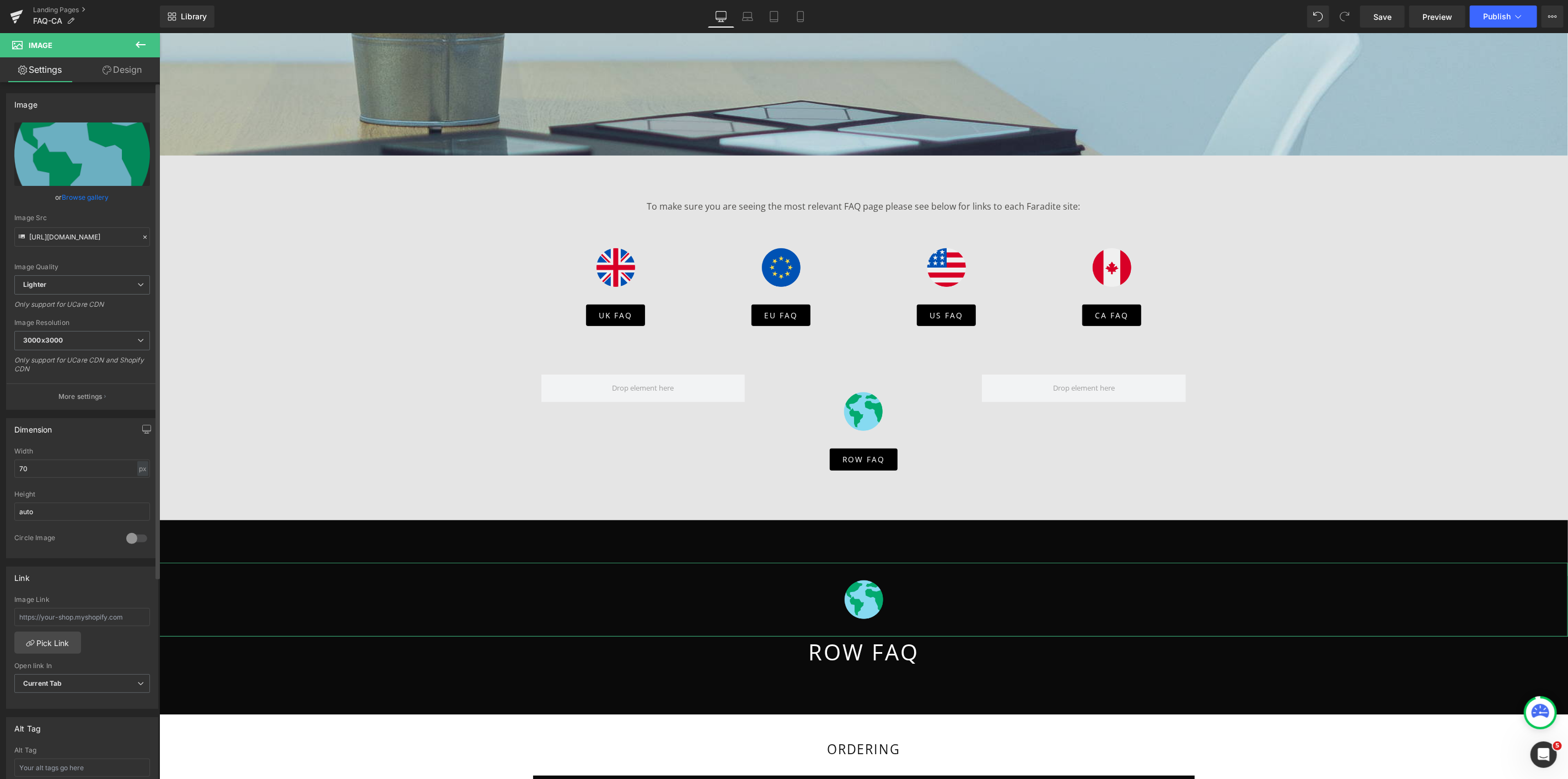
scroll to position [0, 0]
click at [90, 236] on input "[URL][DOMAIN_NAME]" at bounding box center [82, 237] width 136 height 19
paste input "[URL][DOMAIN_NAME]"
type input "[URL][DOMAIN_NAME]"
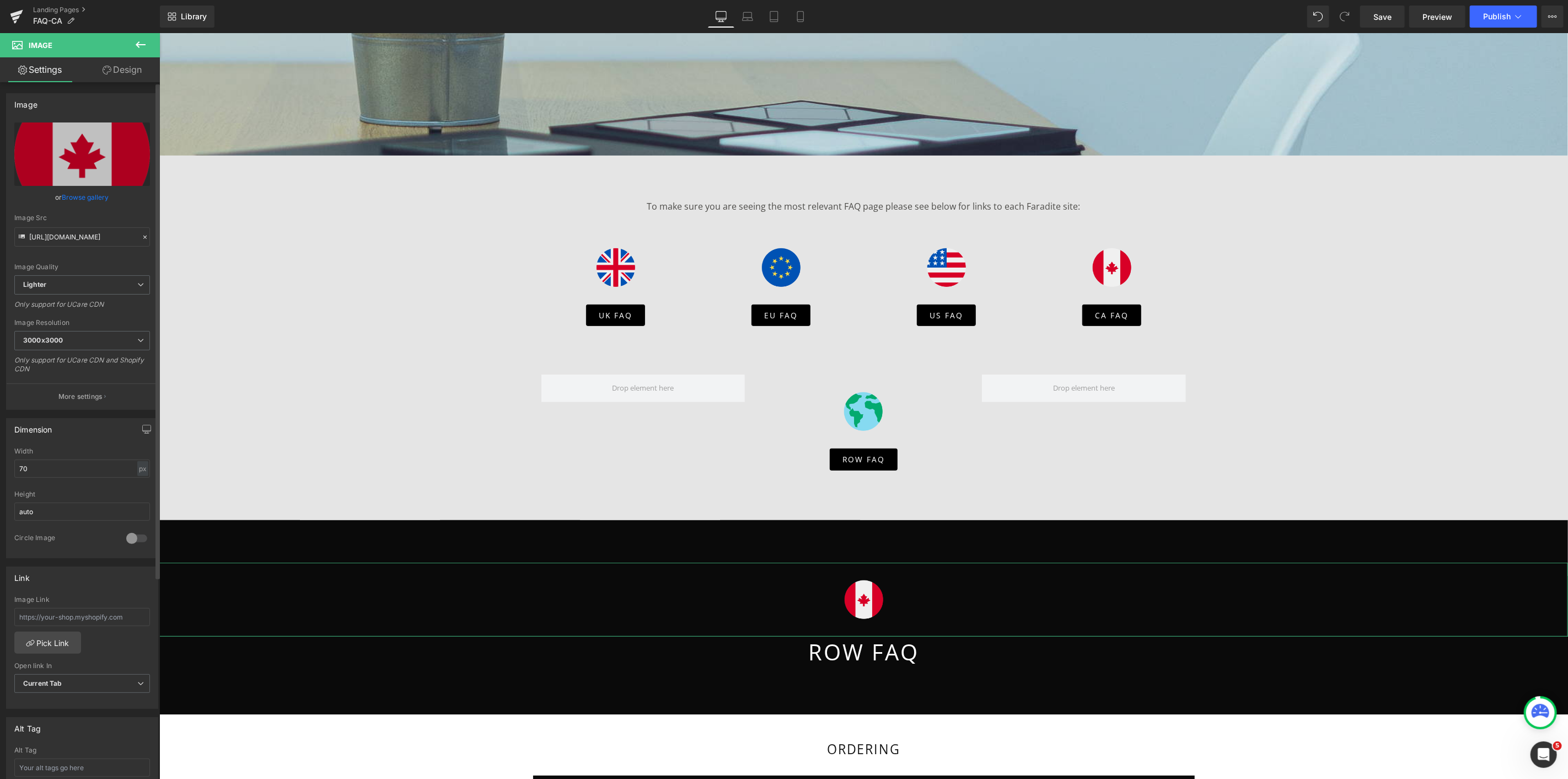
click at [151, 210] on div "[URL][DOMAIN_NAME] Replace Image Upload image or Browse gallery Image Src [URL]…" at bounding box center [82, 266] width 151 height 287
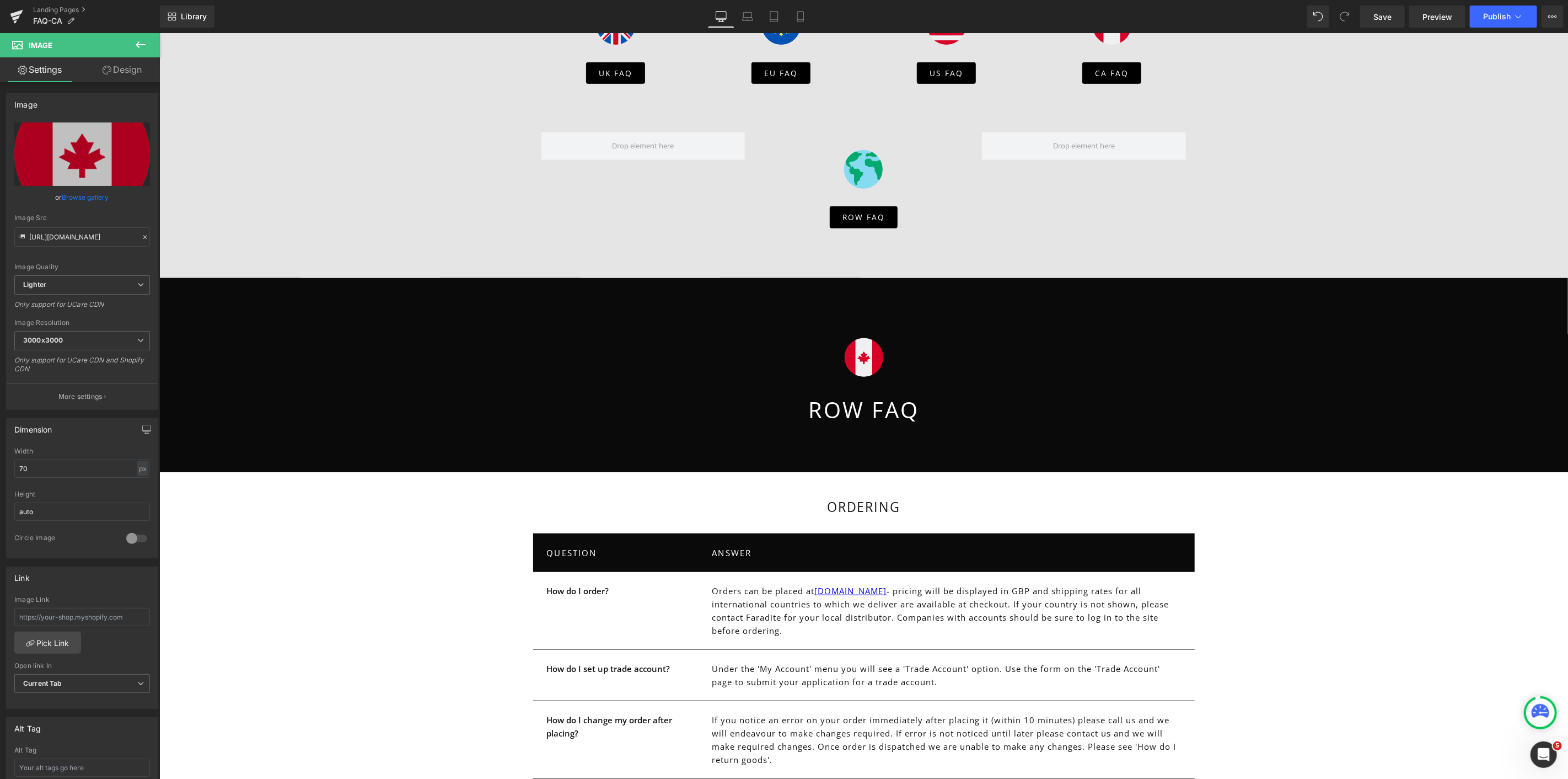
scroll to position [490, 0]
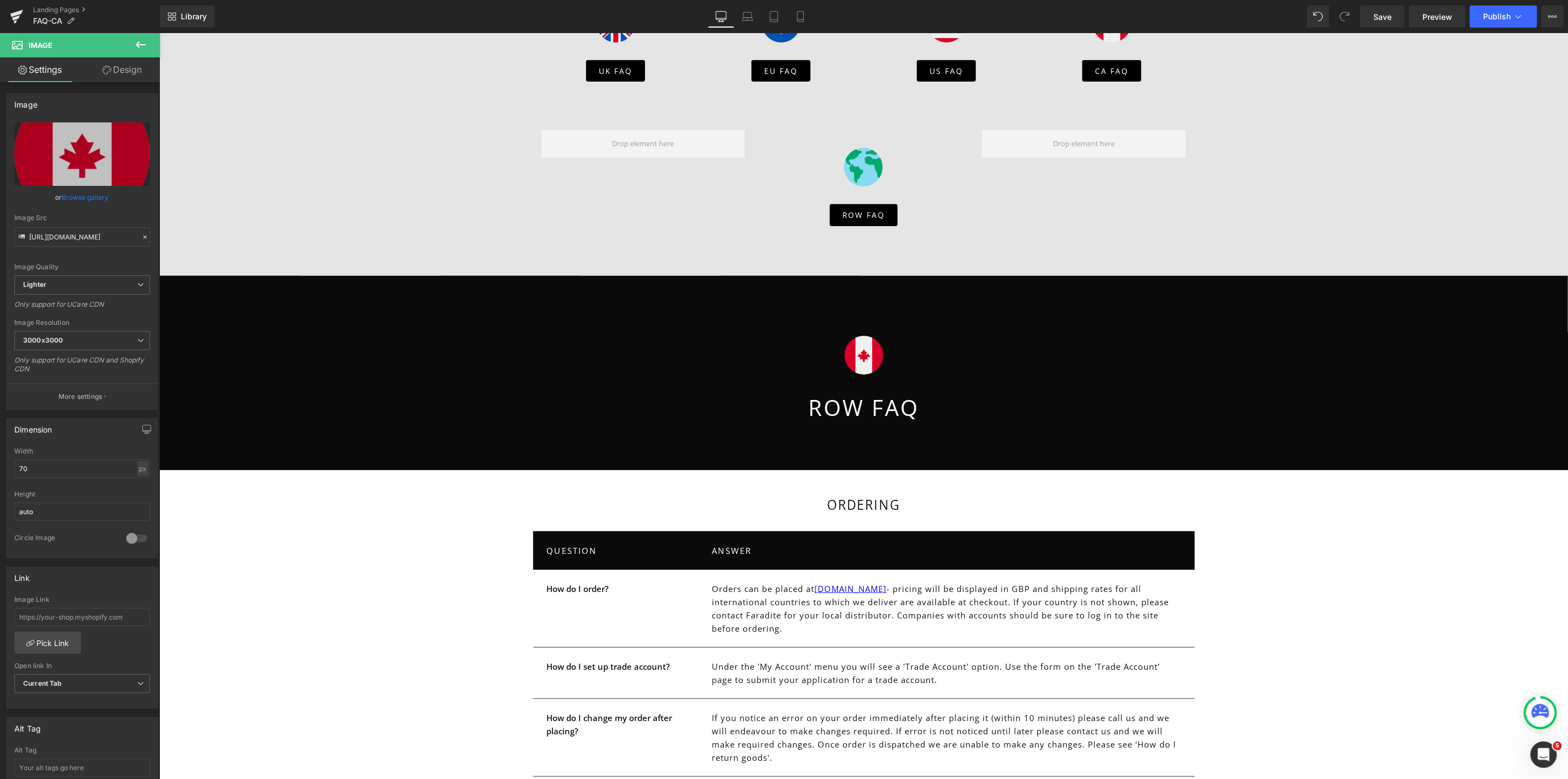
drag, startPoint x: 822, startPoint y: 421, endPoint x: 833, endPoint y: 397, distance: 26.4
click at [824, 418] on p "ROW FAQ" at bounding box center [863, 407] width 1409 height 31
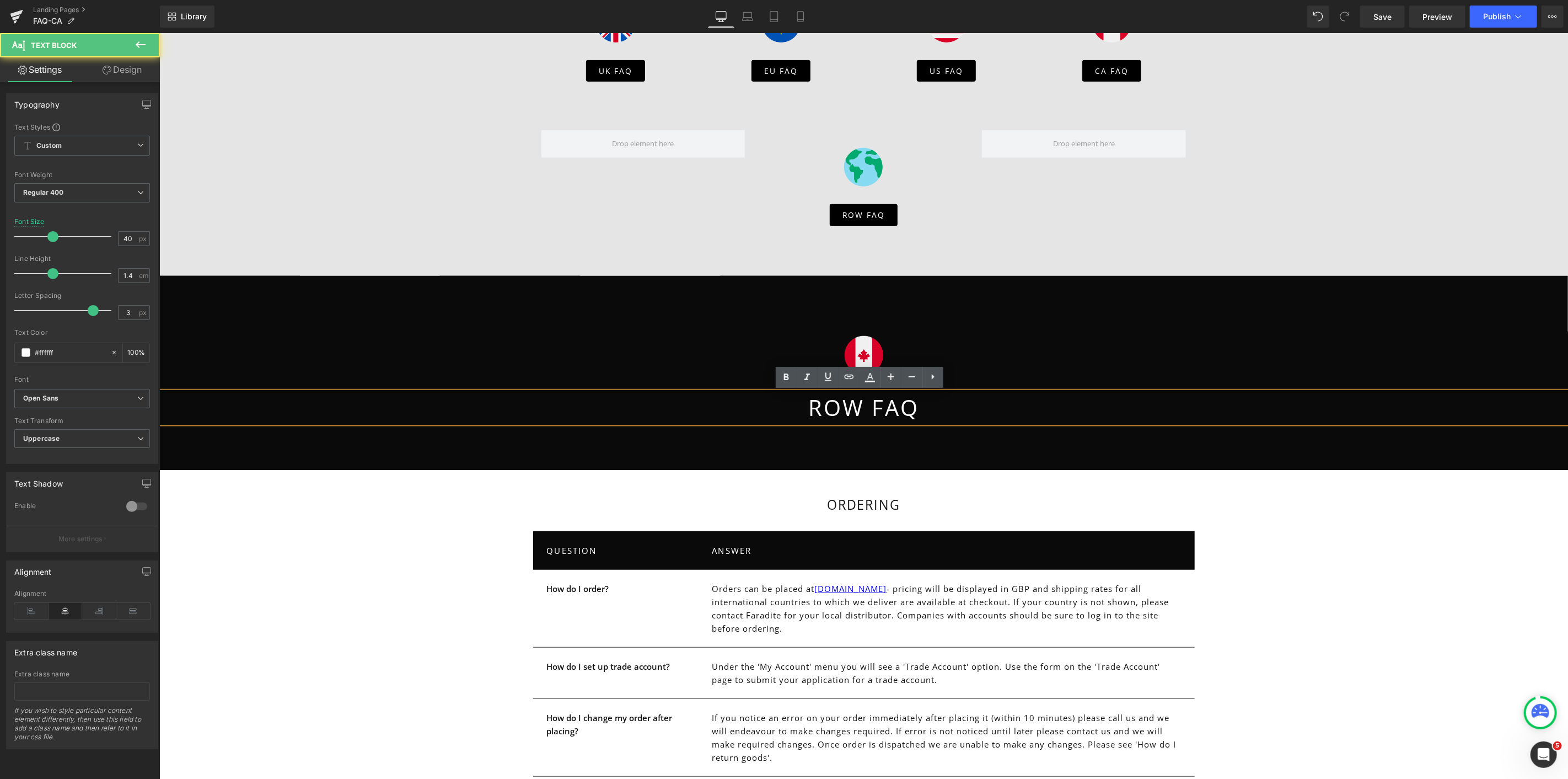
click at [833, 397] on p "ROW FAQ" at bounding box center [863, 407] width 1409 height 31
click at [834, 400] on p "ROW FAQ" at bounding box center [863, 407] width 1409 height 31
click at [1286, 489] on div "Ordering Heading QUESTION Text Block ANSWER Text Block Row How do I order? Text…" at bounding box center [863, 724] width 1409 height 509
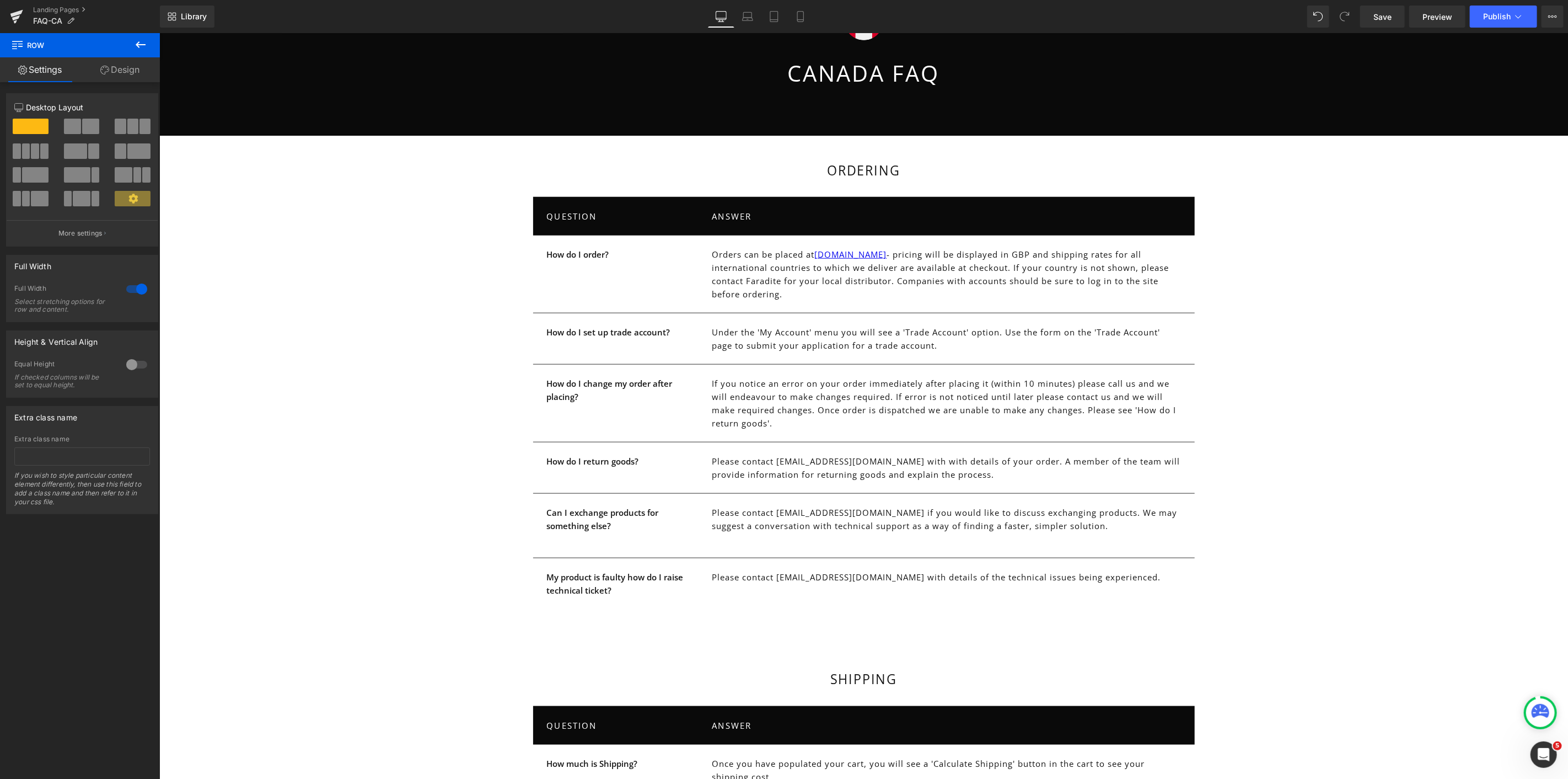
scroll to position [830, 0]
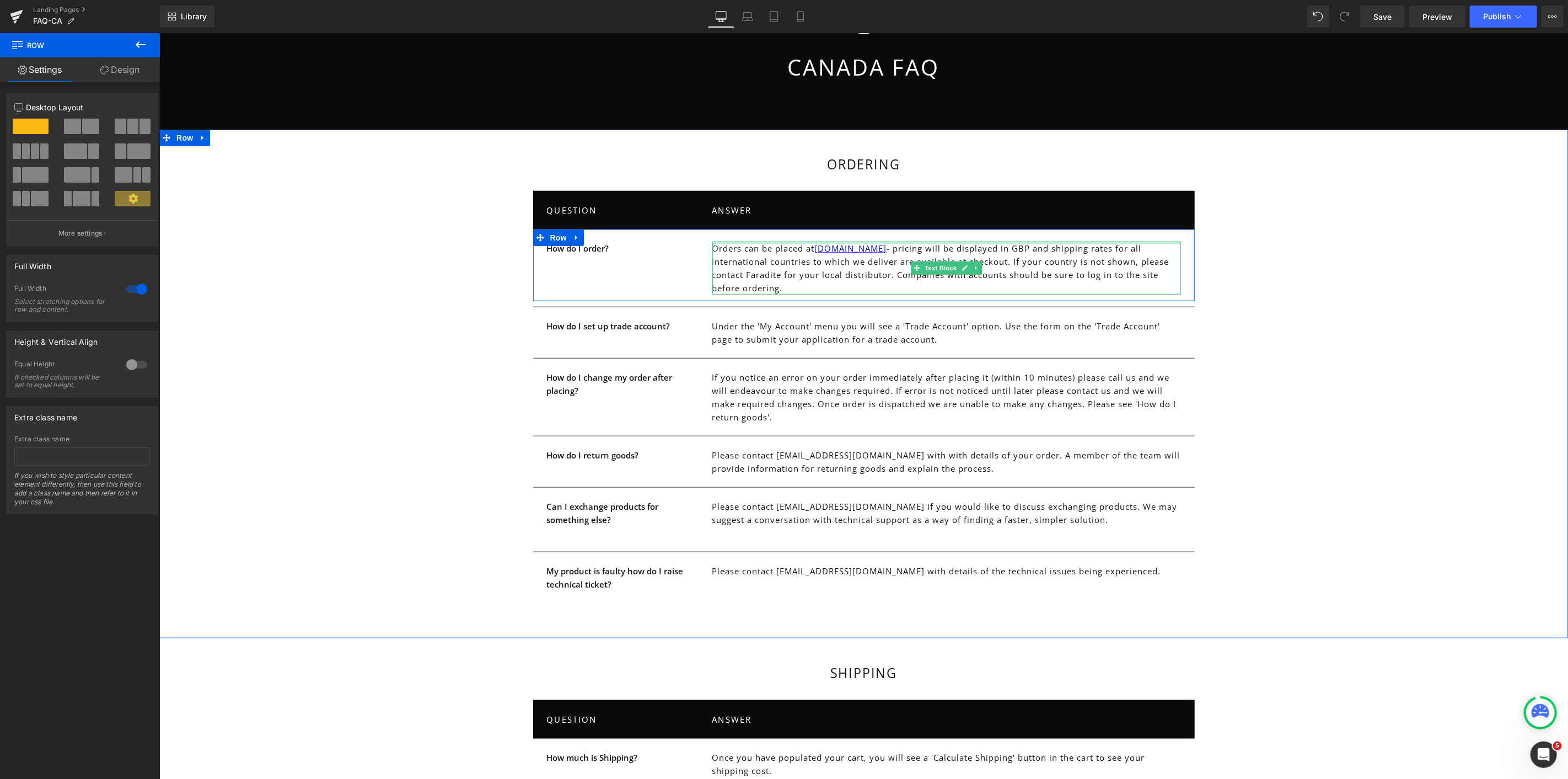
drag, startPoint x: 716, startPoint y: 242, endPoint x: 780, endPoint y: 261, distance: 66.8
click at [716, 242] on div "Orders can be placed at www.faradite.com - pricing will be displayed in GBP and…" at bounding box center [946, 267] width 469 height 53
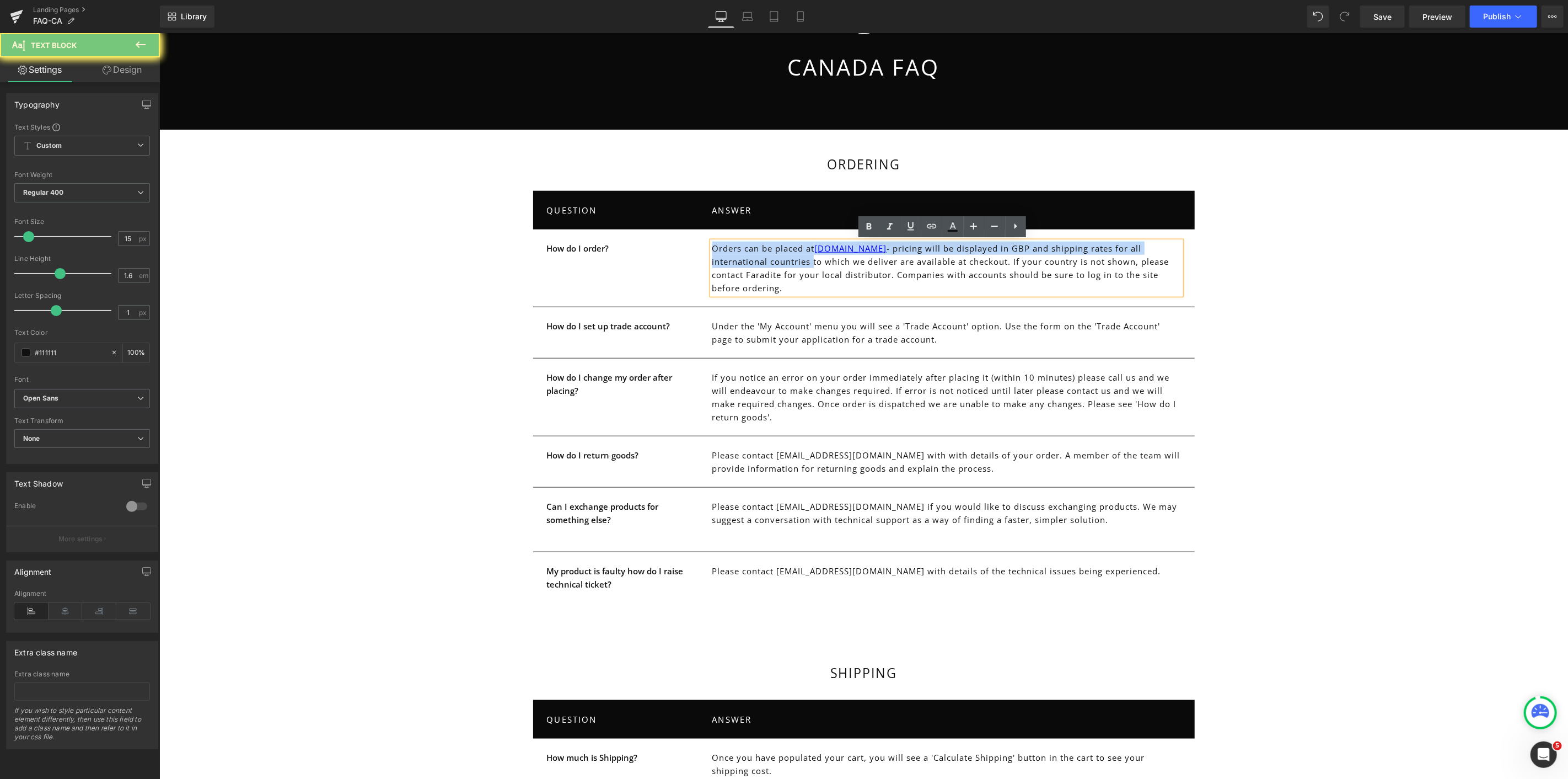
click at [780, 261] on p "Orders can be placed at www.faradite.com - pricing will be displayed in GBP and…" at bounding box center [946, 267] width 469 height 53
paste div "Main content"
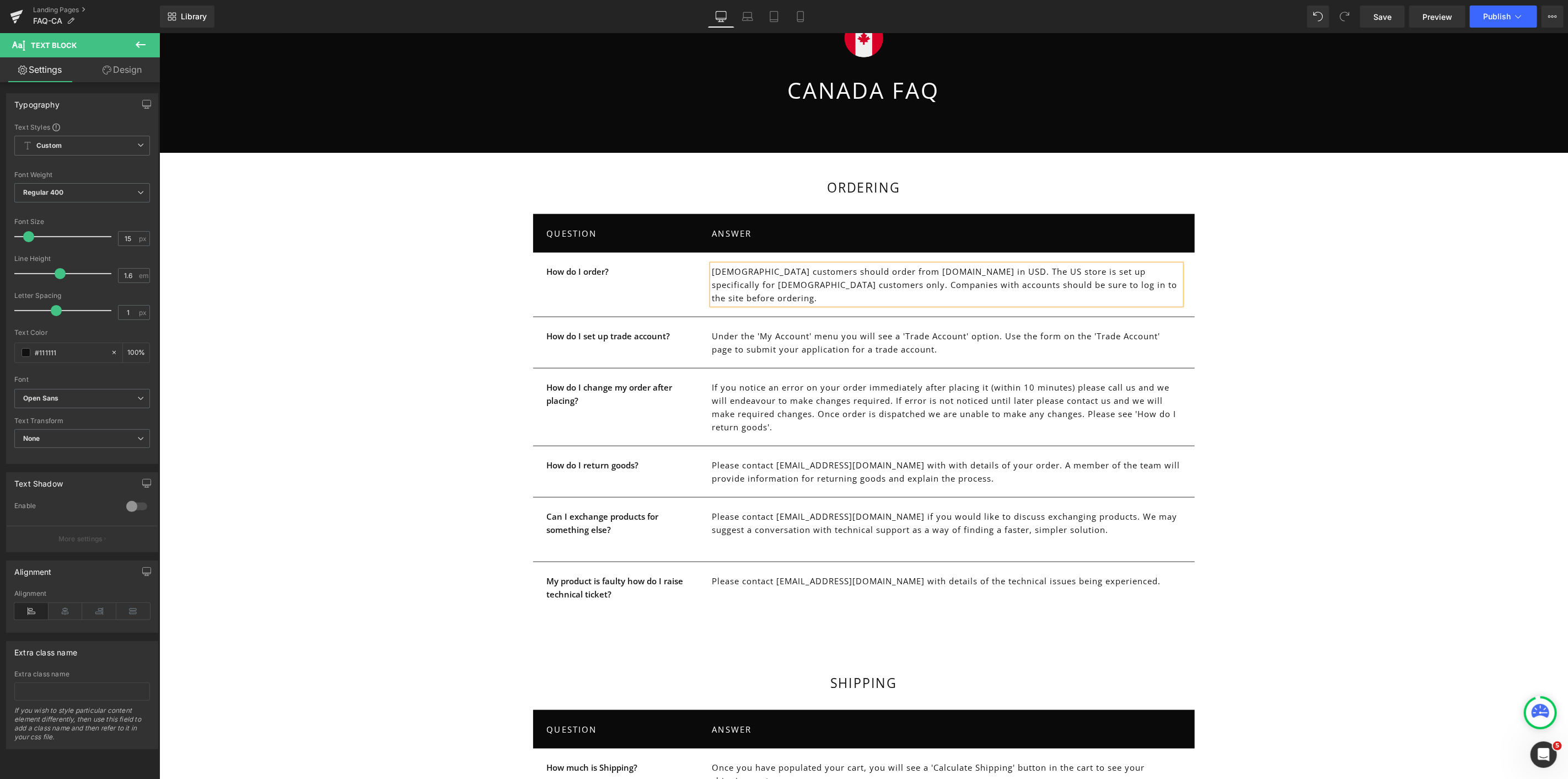
click at [712, 267] on div "US customers should order from us.faradite.com in USD. The US store is set up s…" at bounding box center [946, 284] width 469 height 40
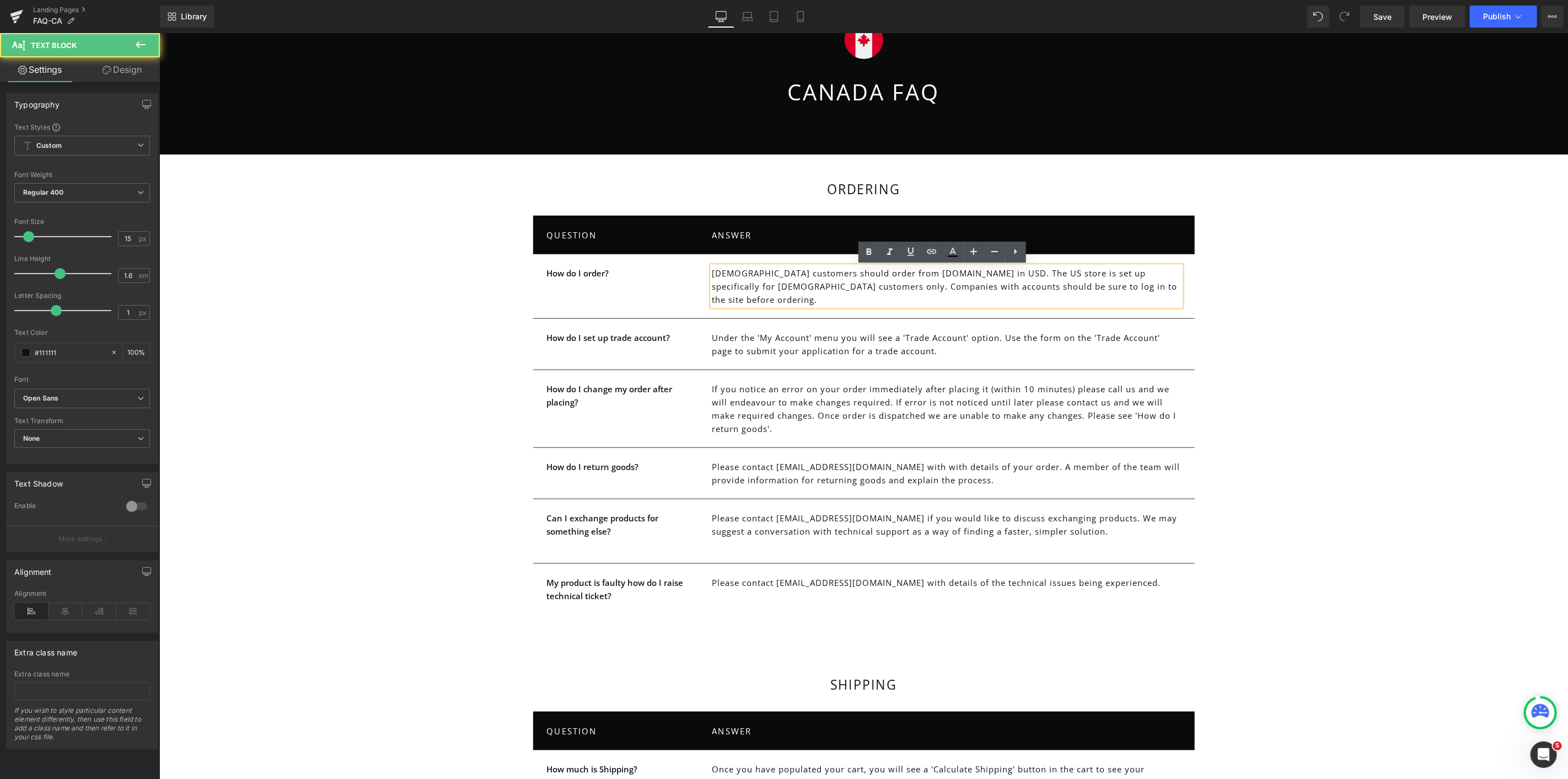
click at [715, 274] on p "US customers should order from us.faradite.com in USD. The US store is set up s…" at bounding box center [946, 286] width 469 height 40
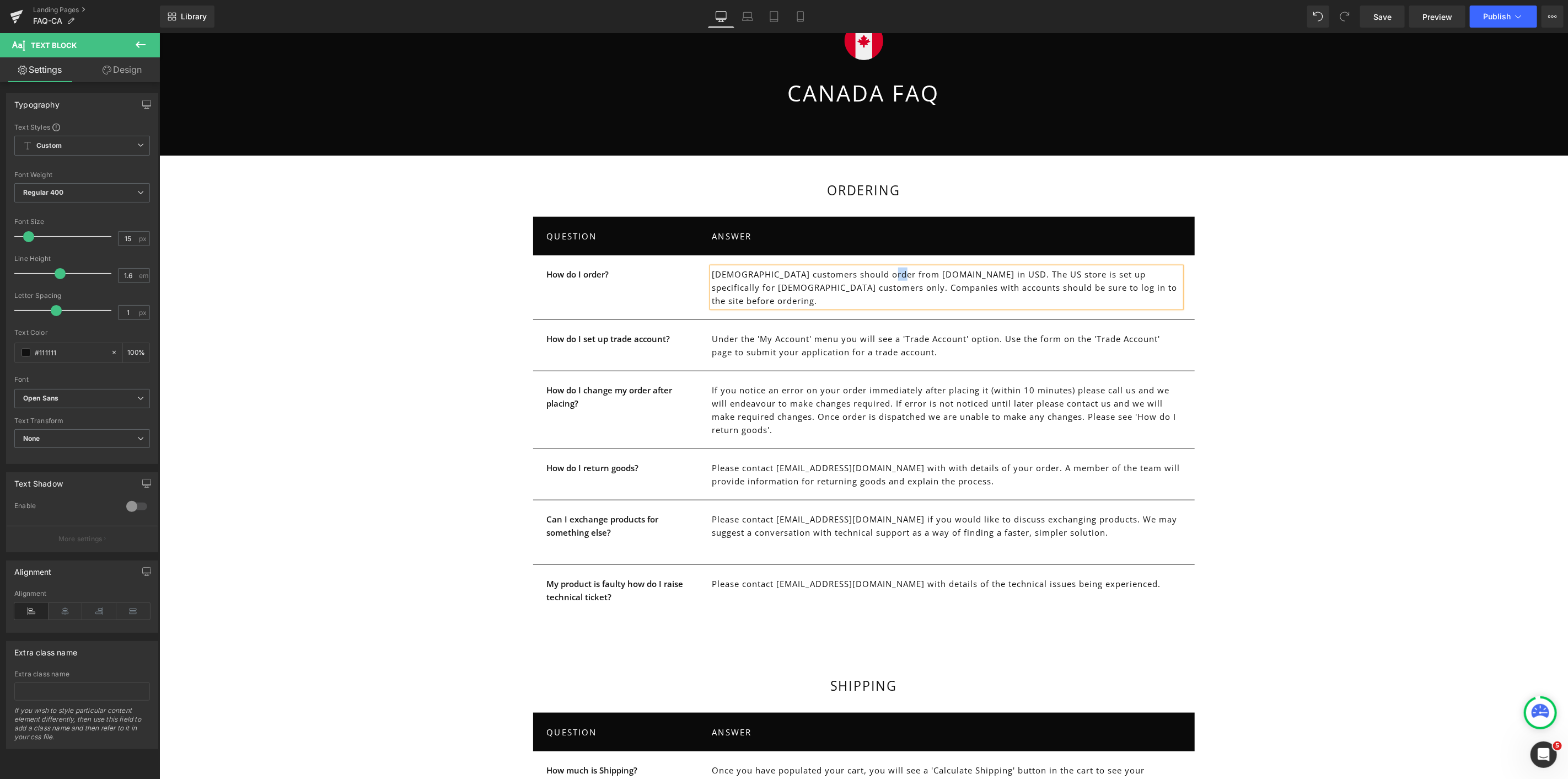
drag, startPoint x: 882, startPoint y: 273, endPoint x: 890, endPoint y: 273, distance: 8.0
click at [890, 273] on p "Canadian customers should order from us.faradite.com in USD. The US store is se…" at bounding box center [946, 286] width 469 height 40
drag, startPoint x: 965, startPoint y: 273, endPoint x: 980, endPoint y: 273, distance: 15.0
click at [980, 273] on p "Canadian customers should order from ca.faradite.com in USD. The US store is se…" at bounding box center [946, 286] width 469 height 40
click at [1007, 272] on p "Canadian customers should order from ca.faradite.com in CAD. The US store is se…" at bounding box center [946, 286] width 469 height 40
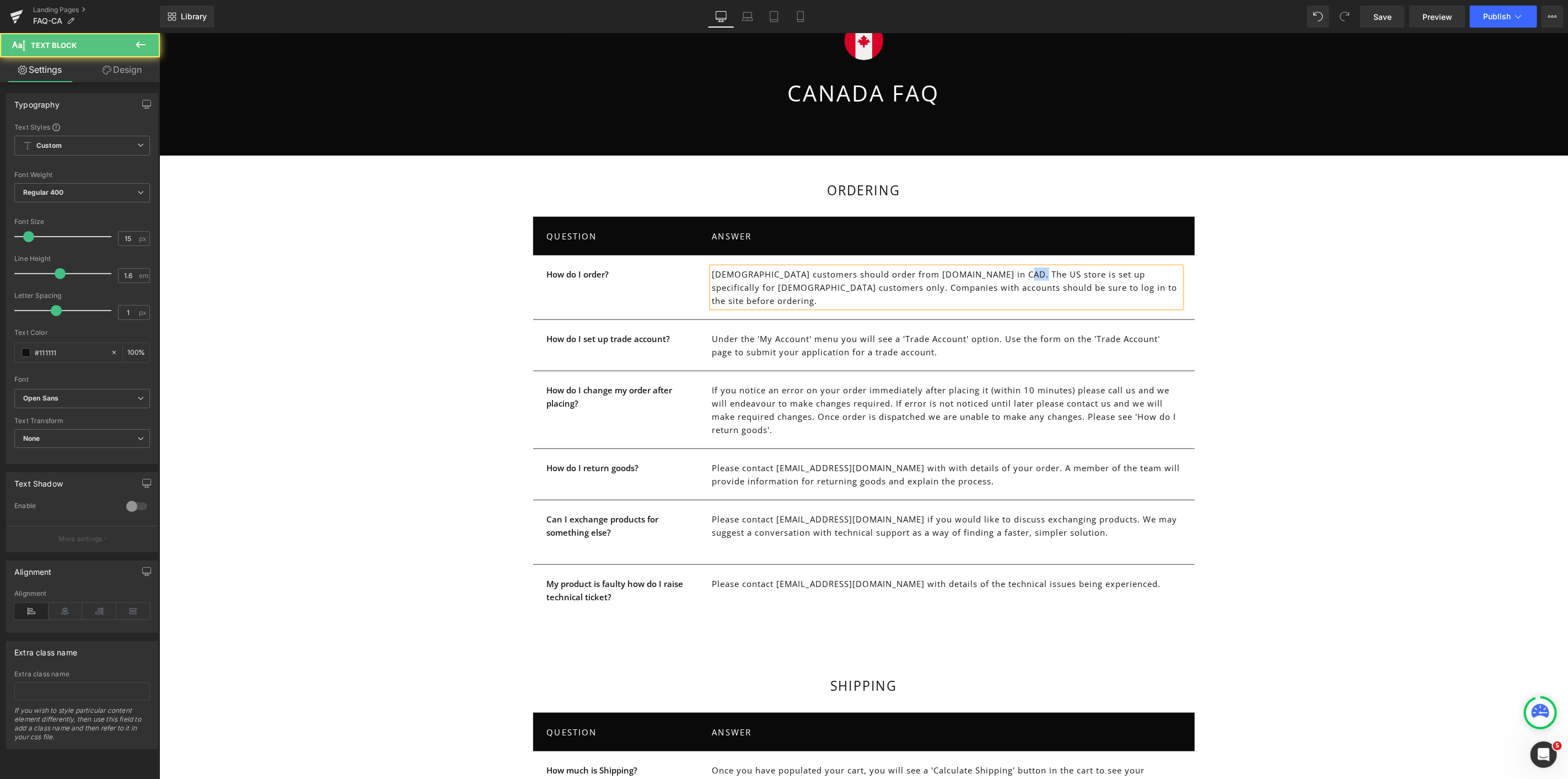
click at [1007, 272] on p "Canadian customers should order from ca.faradite.com in CAD. The US store is se…" at bounding box center [946, 286] width 469 height 40
drag, startPoint x: 724, startPoint y: 284, endPoint x: 732, endPoint y: 284, distance: 8.0
click at [732, 284] on p "Canadian customers should order from ca.faradite.com in CAD. The Canadian store…" at bounding box center [946, 286] width 469 height 40
drag, startPoint x: 1365, startPoint y: 368, endPoint x: 1281, endPoint y: 357, distance: 84.7
click at [1365, 368] on div "Ordering Heading QUESTION Text Block ANSWER Text Block Row How do I order? Text…" at bounding box center [863, 403] width 1409 height 440
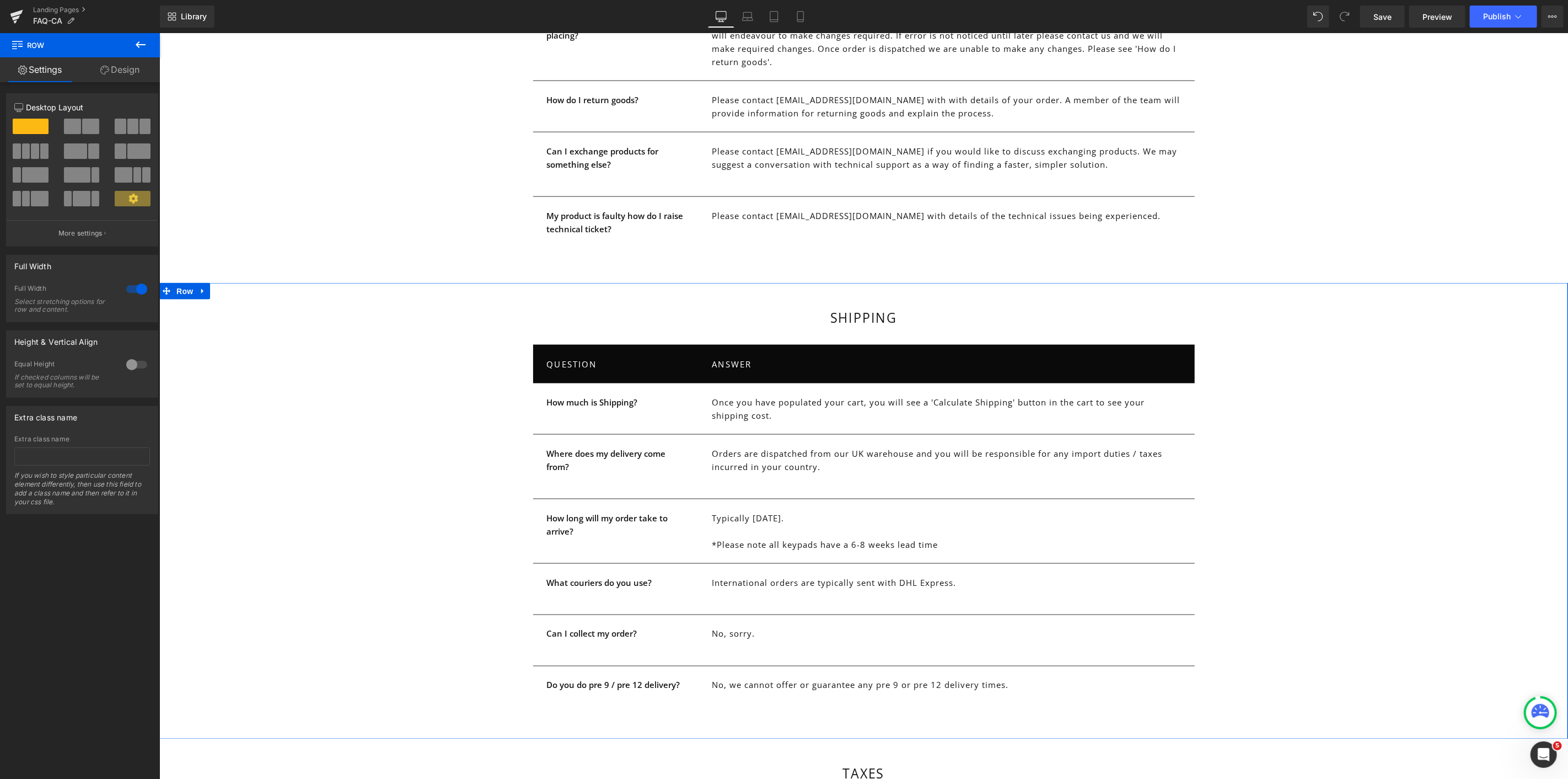
scroll to position [1233, 0]
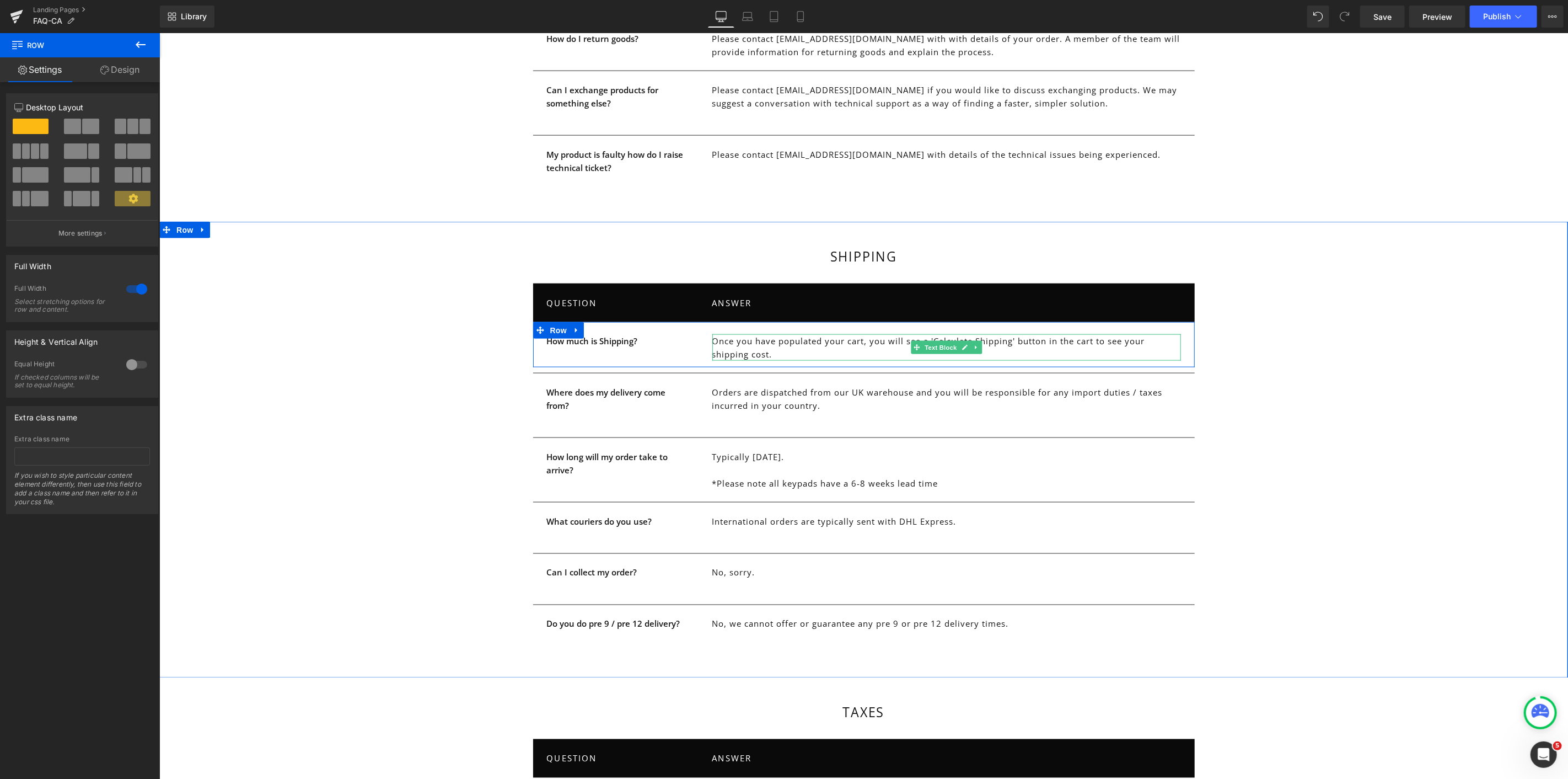
click at [770, 337] on p "Once you have populated your cart, you will see a 'Calculate Shipping' button i…" at bounding box center [946, 347] width 469 height 26
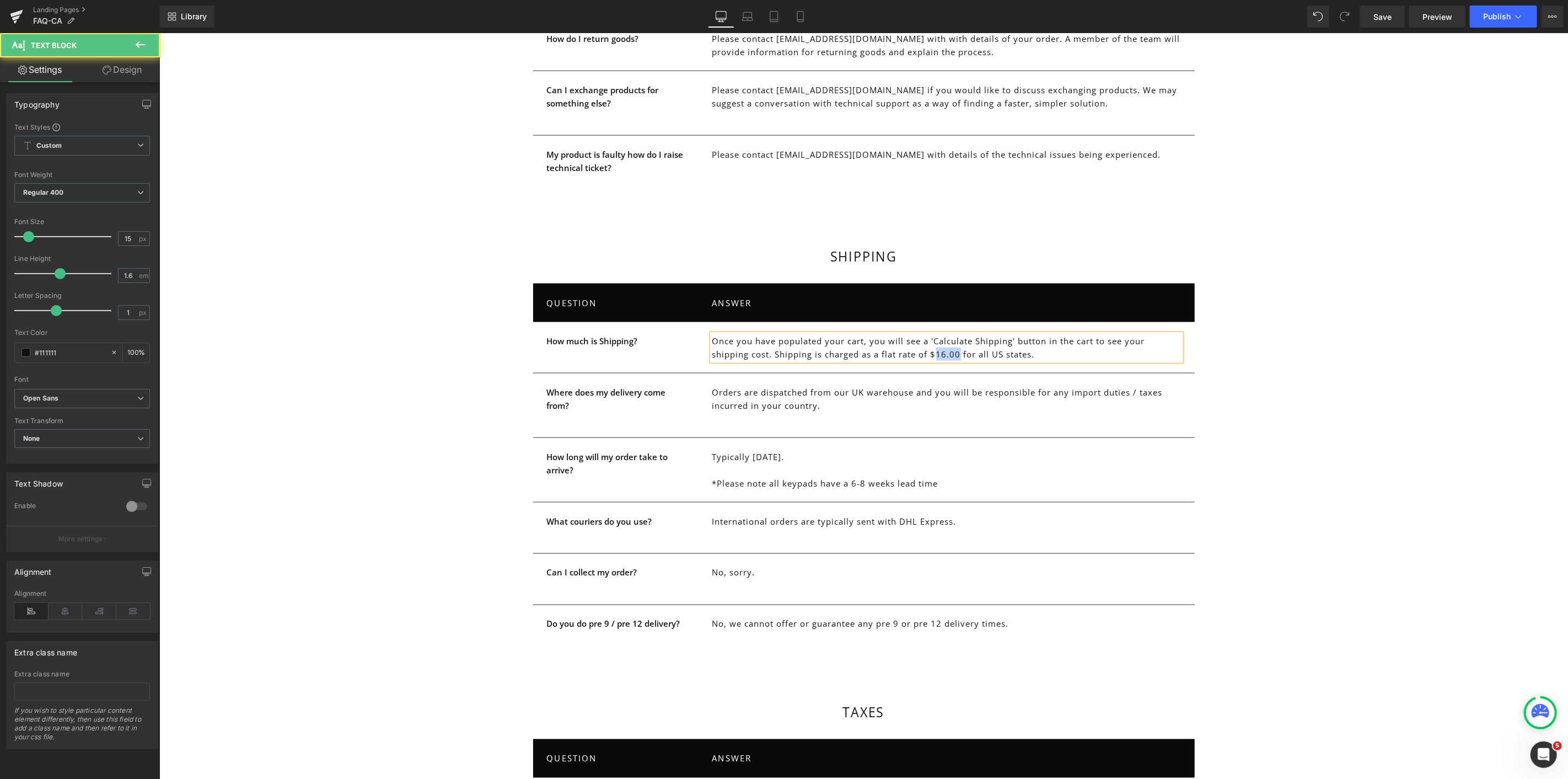
drag, startPoint x: 933, startPoint y: 339, endPoint x: 957, endPoint y: 338, distance: 24.0
click at [957, 338] on p "Once you have populated your cart, you will see a 'Calculate Shipping' button i…" at bounding box center [946, 347] width 469 height 26
click at [1013, 340] on p "Once you have populated your cart, you will see a 'Calculate Shipping' button i…" at bounding box center [946, 347] width 469 height 26
drag, startPoint x: 1013, startPoint y: 340, endPoint x: 1034, endPoint y: 337, distance: 21.2
click at [1034, 337] on p "Once you have populated your cart, you will see a 'Calculate Shipping' button i…" at bounding box center [946, 347] width 469 height 26
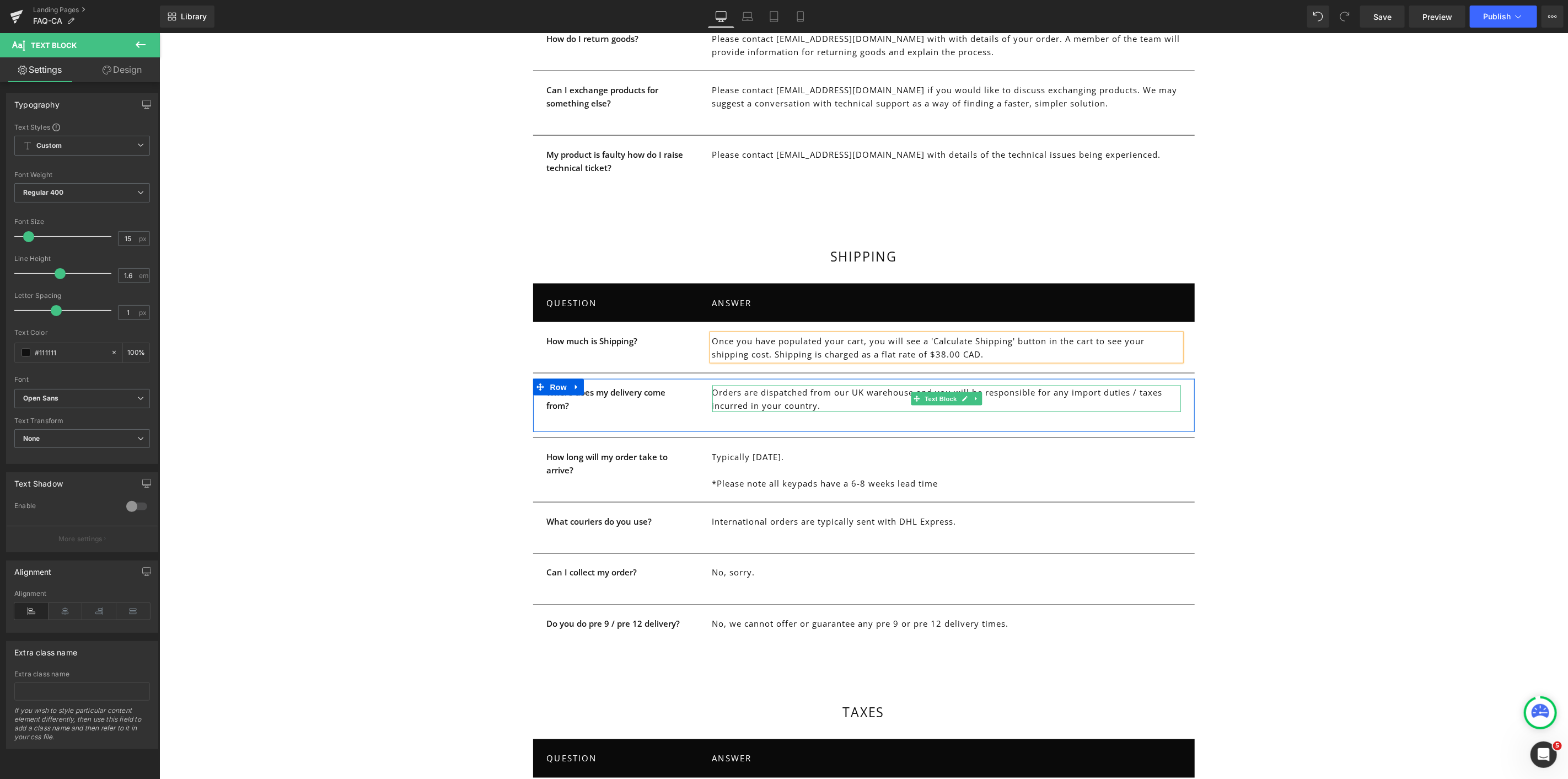
click at [924, 385] on p "Orders are dispatched from our UK warehouse and you will be responsible for any…" at bounding box center [946, 398] width 469 height 26
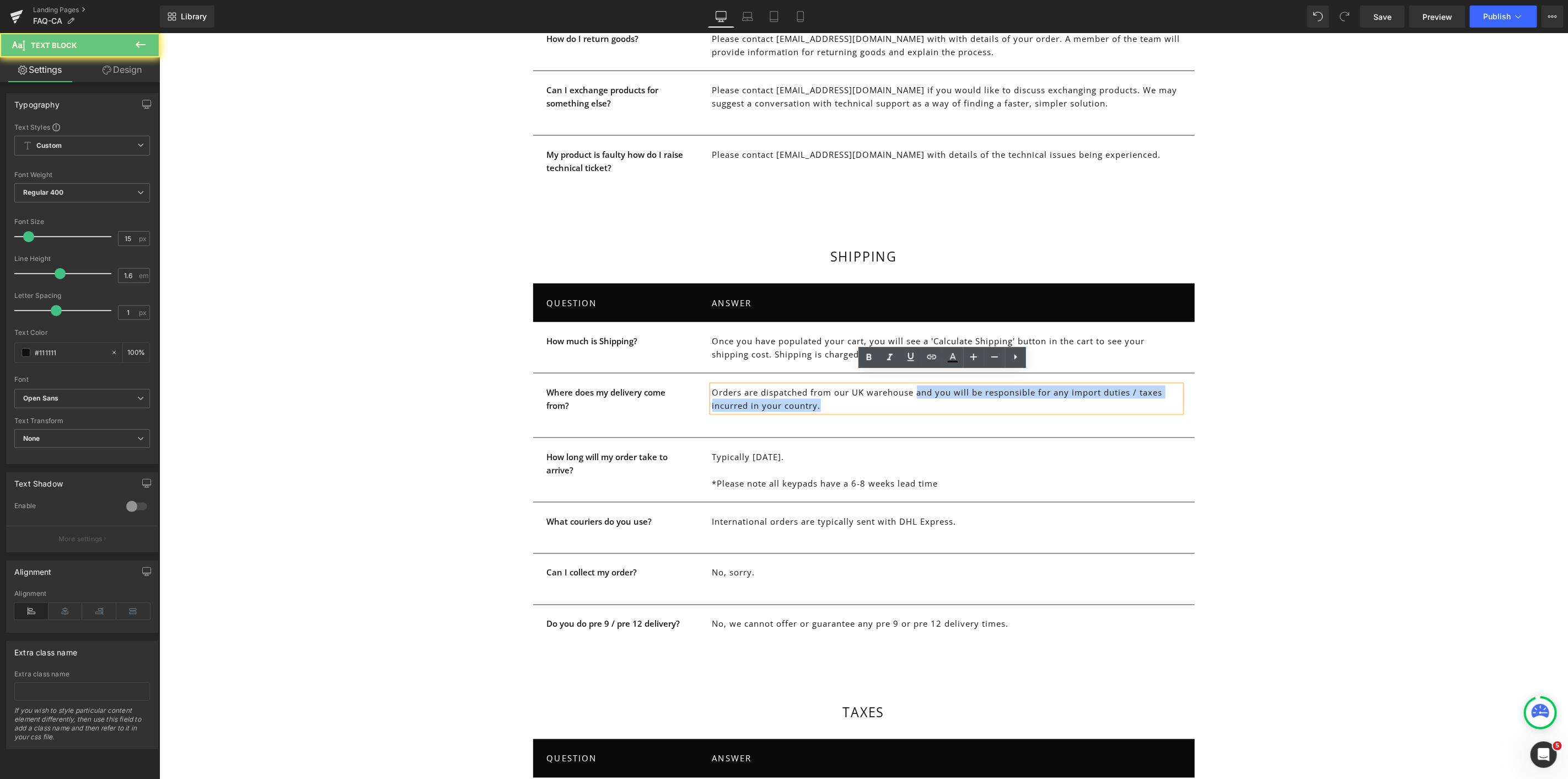
drag, startPoint x: 924, startPoint y: 378, endPoint x: 932, endPoint y: 388, distance: 12.8
click at [932, 388] on p "Orders are dispatched from our UK warehouse and you will be responsible for any…" at bounding box center [946, 398] width 469 height 26
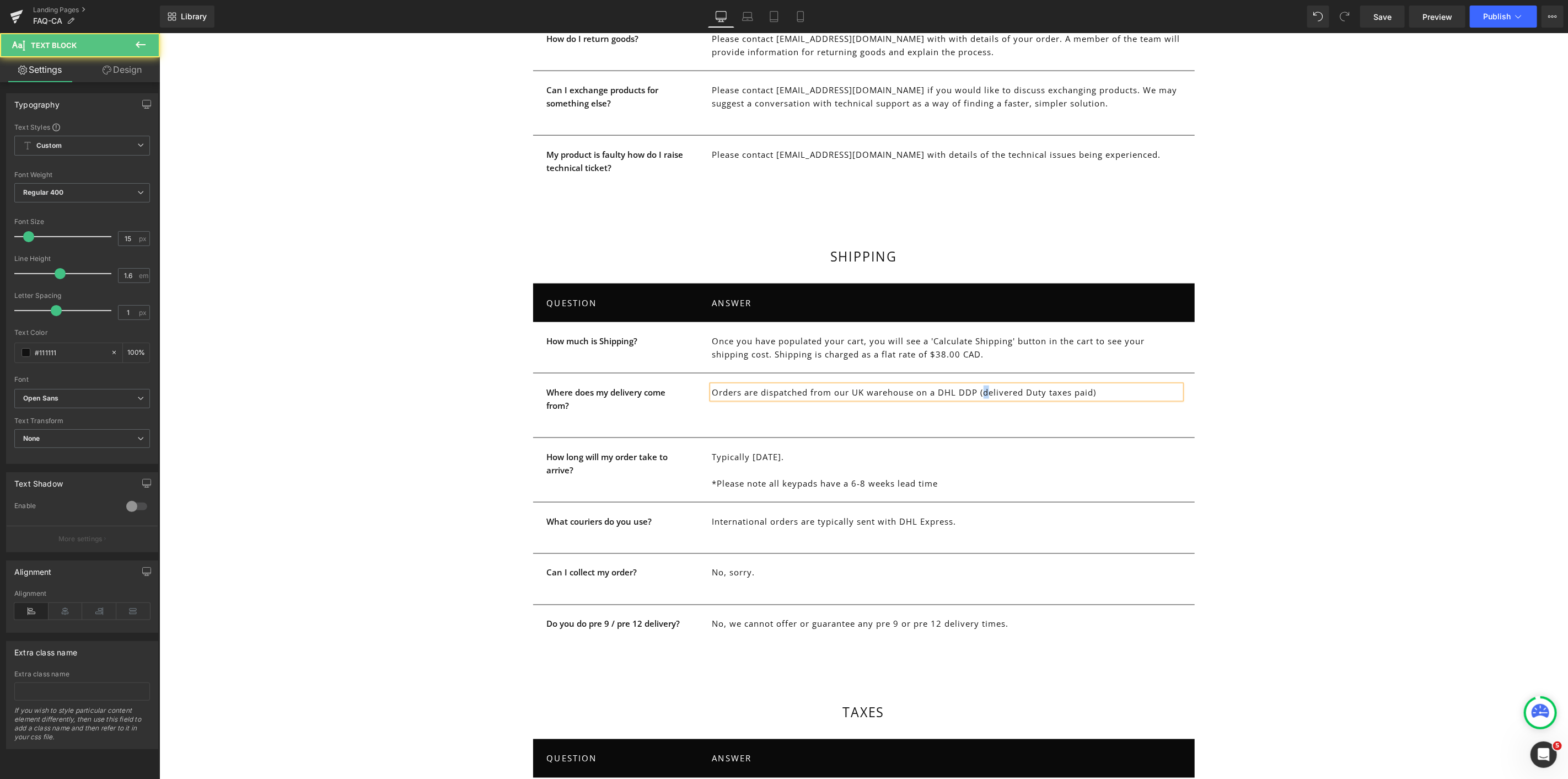
click at [982, 385] on p "Orders are dispatched from our UK warehouse on a DHL DDP (delivered Duty taxes …" at bounding box center [946, 392] width 469 height 13
click at [1048, 385] on p "Orders are dispatched from our UK warehouse on a DHL DDP (Delivered Duty taxes …" at bounding box center [946, 392] width 469 height 13
click at [1077, 385] on p "Orders are dispatched from our UK warehouse on a DHL DDP (Delivered Duty Taxes …" at bounding box center [946, 392] width 469 height 13
click at [1179, 367] on div "Separator" at bounding box center [863, 372] width 1409 height 12
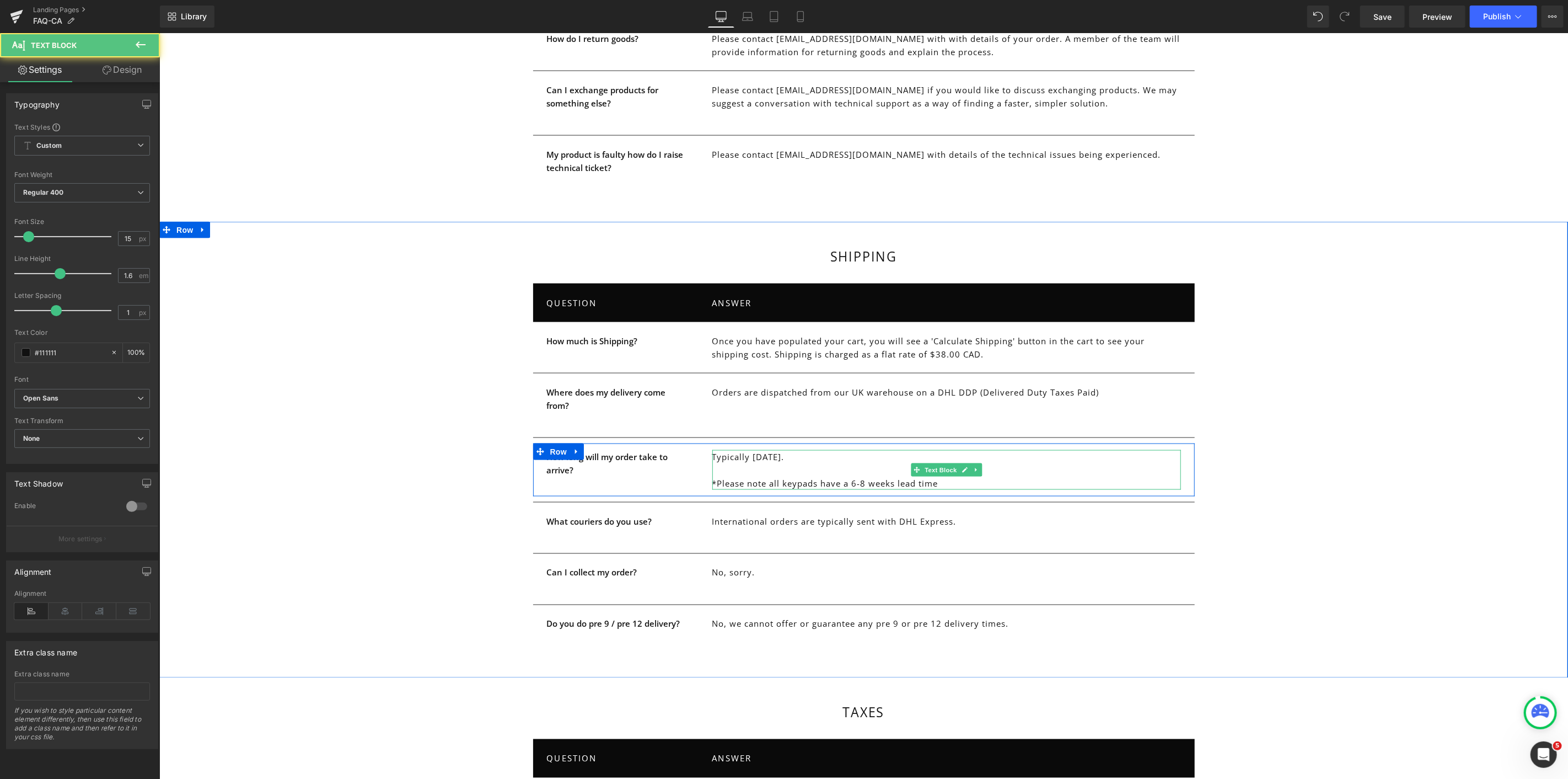
drag, startPoint x: 776, startPoint y: 442, endPoint x: 805, endPoint y: 443, distance: 29.0
click at [805, 449] on p "Typically within 1 week. *Please note all keypads have a 6-8 weeks lead time" at bounding box center [946, 469] width 469 height 40
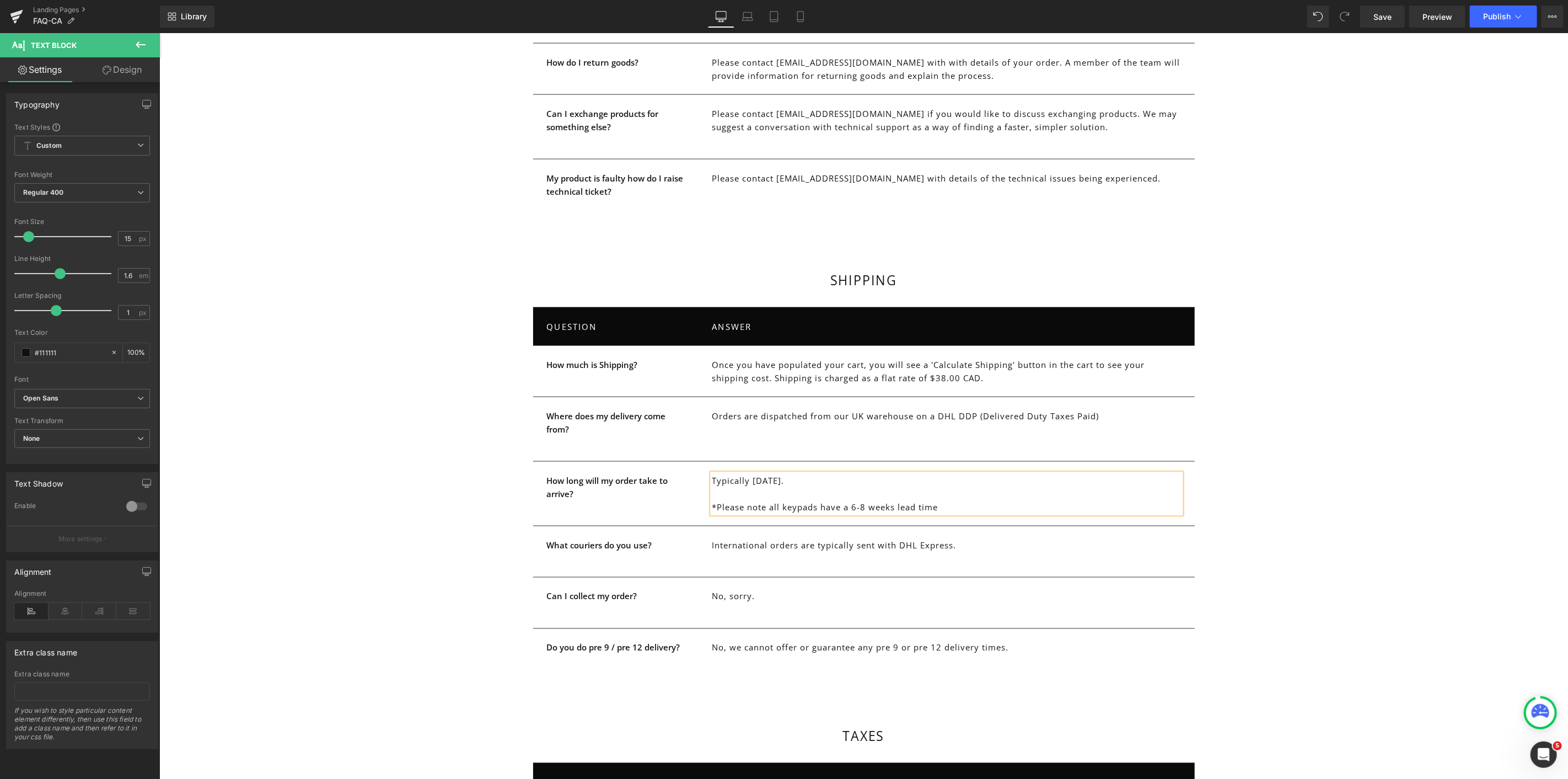
scroll to position [1210, 0]
click at [780, 473] on p "Typically within 1 week. *Please note all keypads have a 6-8 weeks lead time" at bounding box center [946, 492] width 469 height 40
drag, startPoint x: 776, startPoint y: 465, endPoint x: 805, endPoint y: 465, distance: 29.0
click at [805, 473] on p "Typically within 1 week. *Please note all keypads have a 6-8 weeks lead time" at bounding box center [946, 492] width 469 height 40
click at [738, 537] on p "International orders are typically sent with DHL Express." at bounding box center [946, 544] width 469 height 13
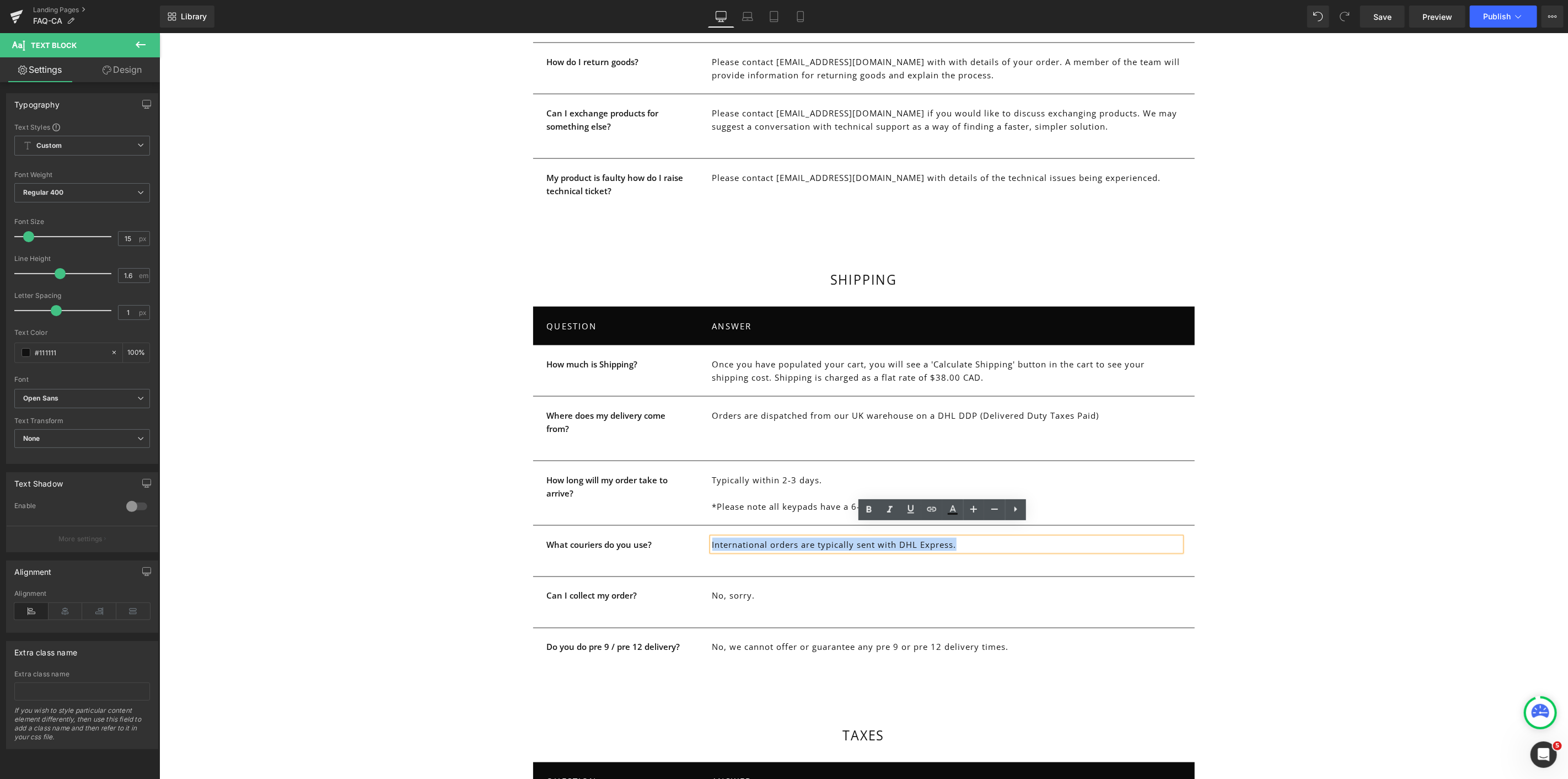
drag, startPoint x: 738, startPoint y: 532, endPoint x: 952, endPoint y: 530, distance: 214.0
click at [952, 537] on p "International orders are typically sent with DHL Express." at bounding box center [946, 544] width 469 height 13
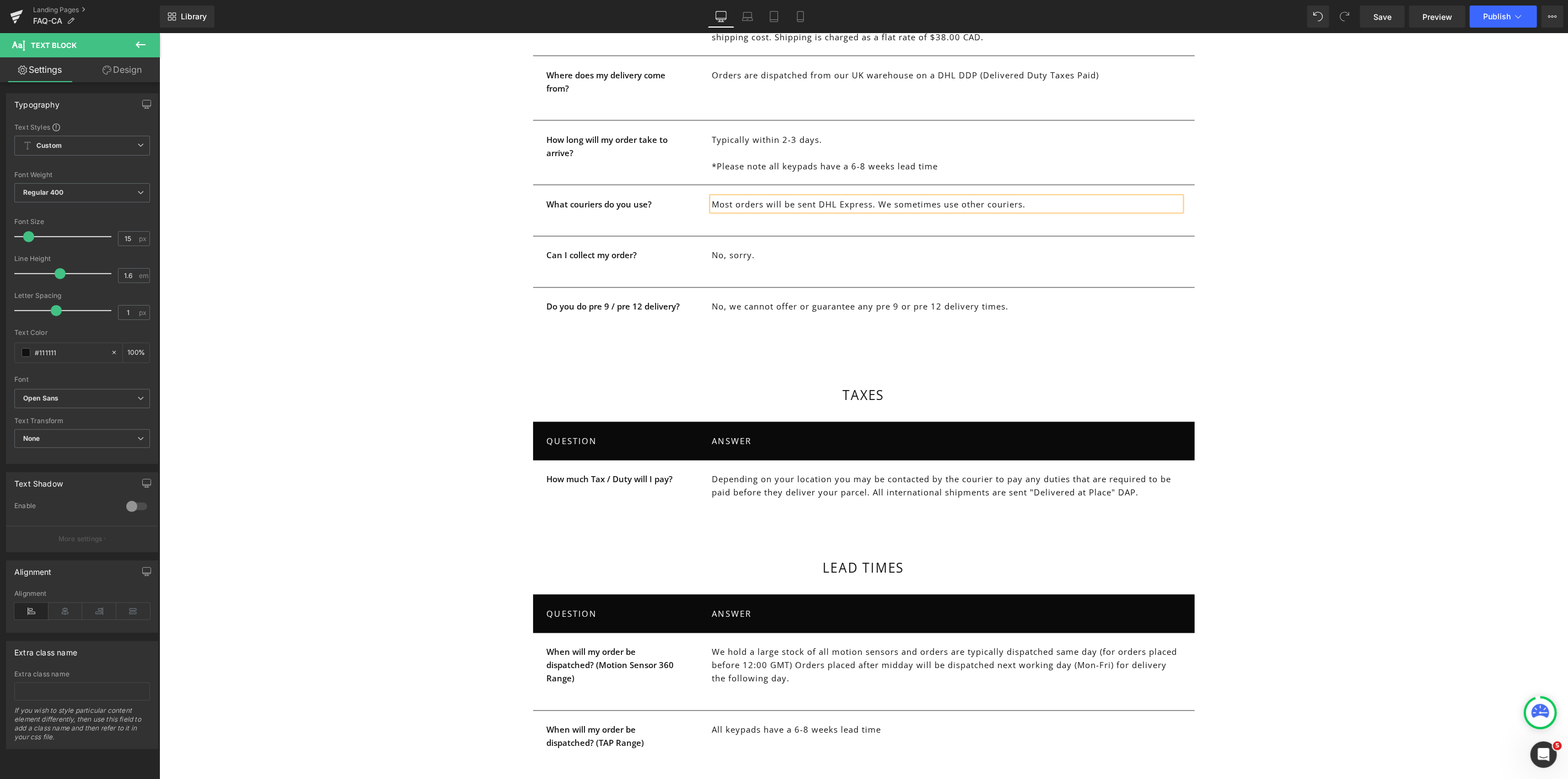
scroll to position [1578, 0]
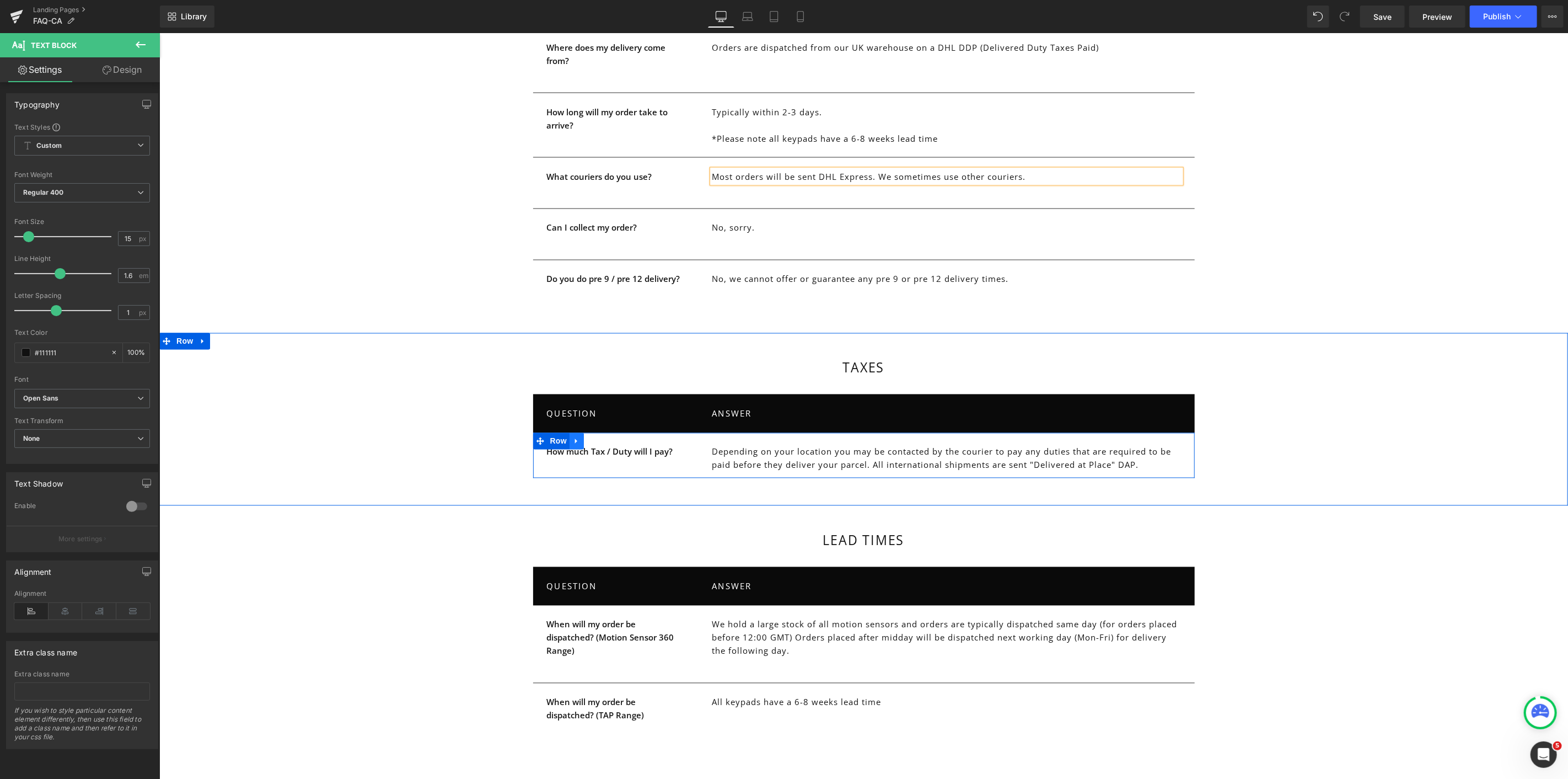
click at [574, 436] on icon "Main content" at bounding box center [576, 440] width 8 height 9
click at [587, 437] on icon "Main content" at bounding box center [590, 440] width 8 height 8
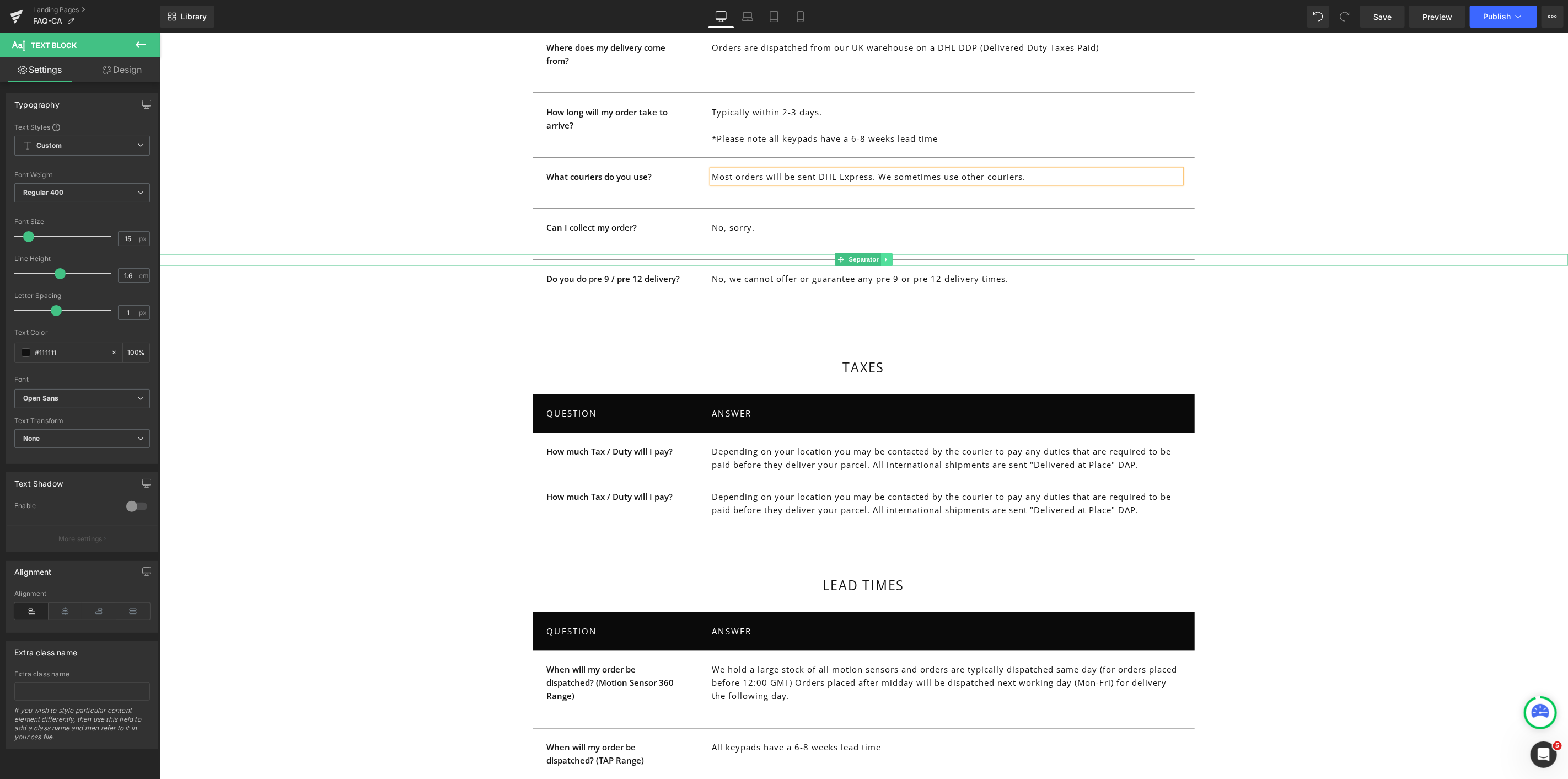
click at [884, 256] on icon "Main content" at bounding box center [886, 259] width 6 height 7
click at [880, 253] on link "Main content" at bounding box center [880, 259] width 12 height 13
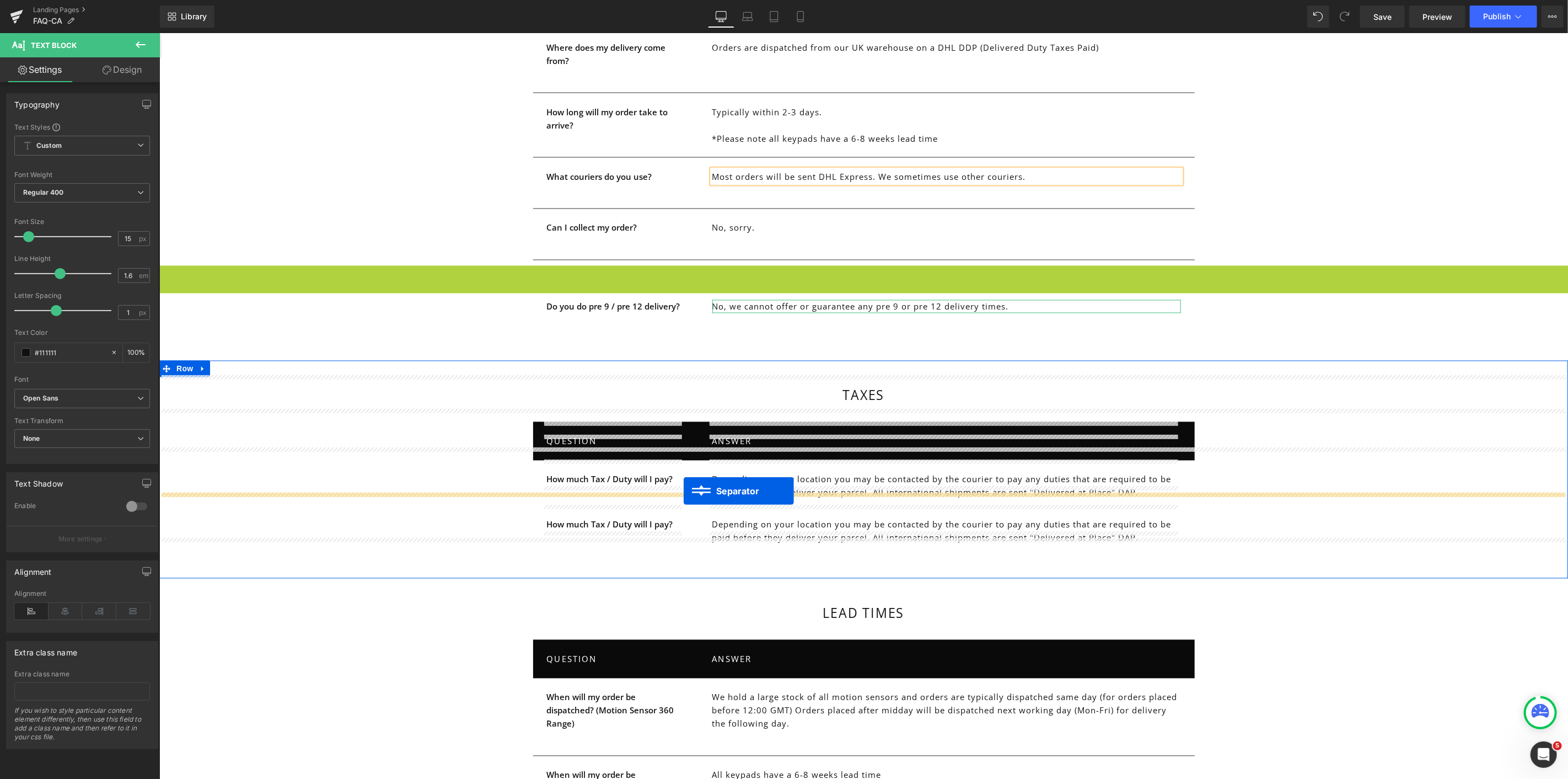
drag, startPoint x: 831, startPoint y: 259, endPoint x: 683, endPoint y: 490, distance: 274.3
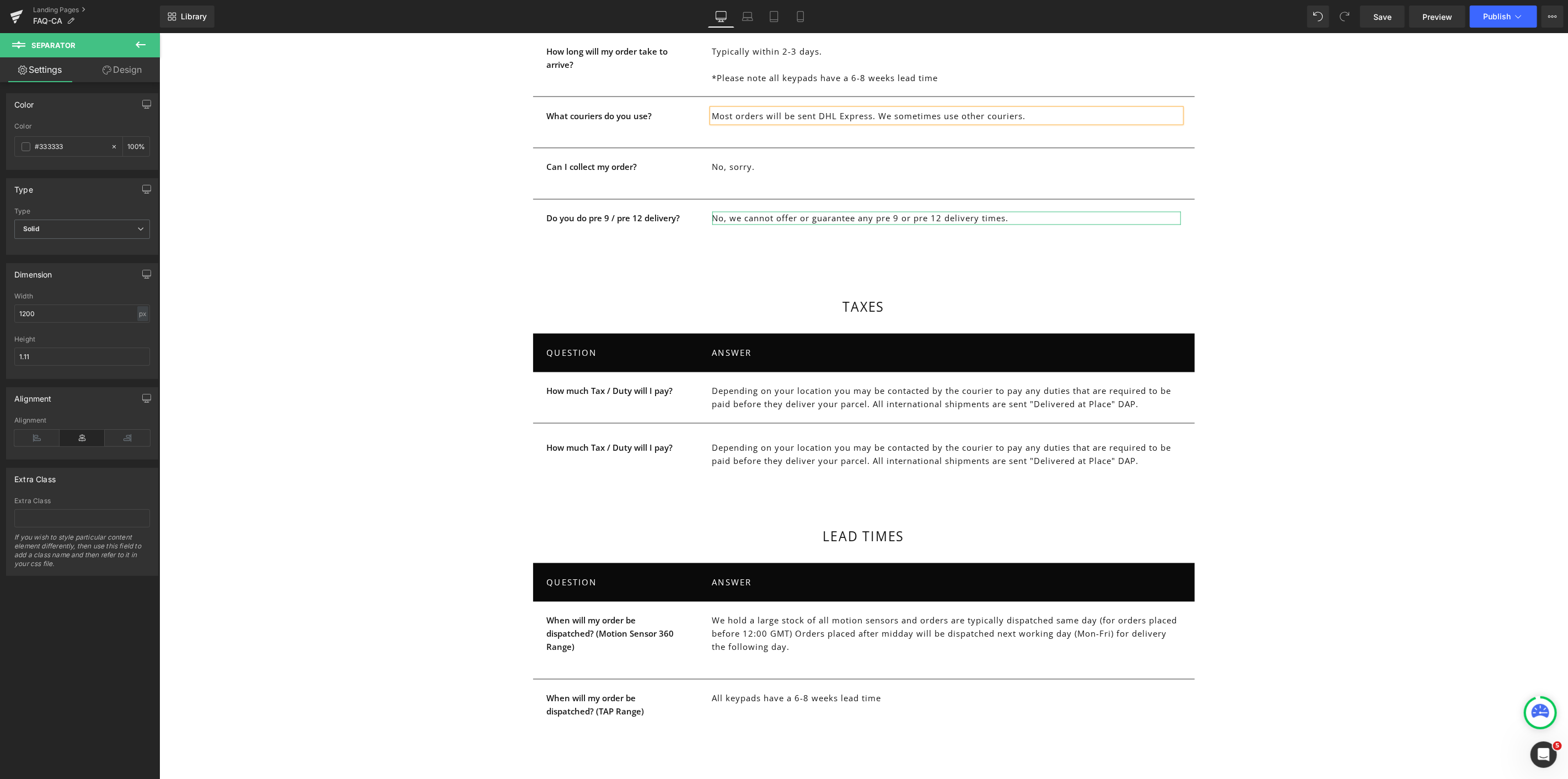
scroll to position [1640, 0]
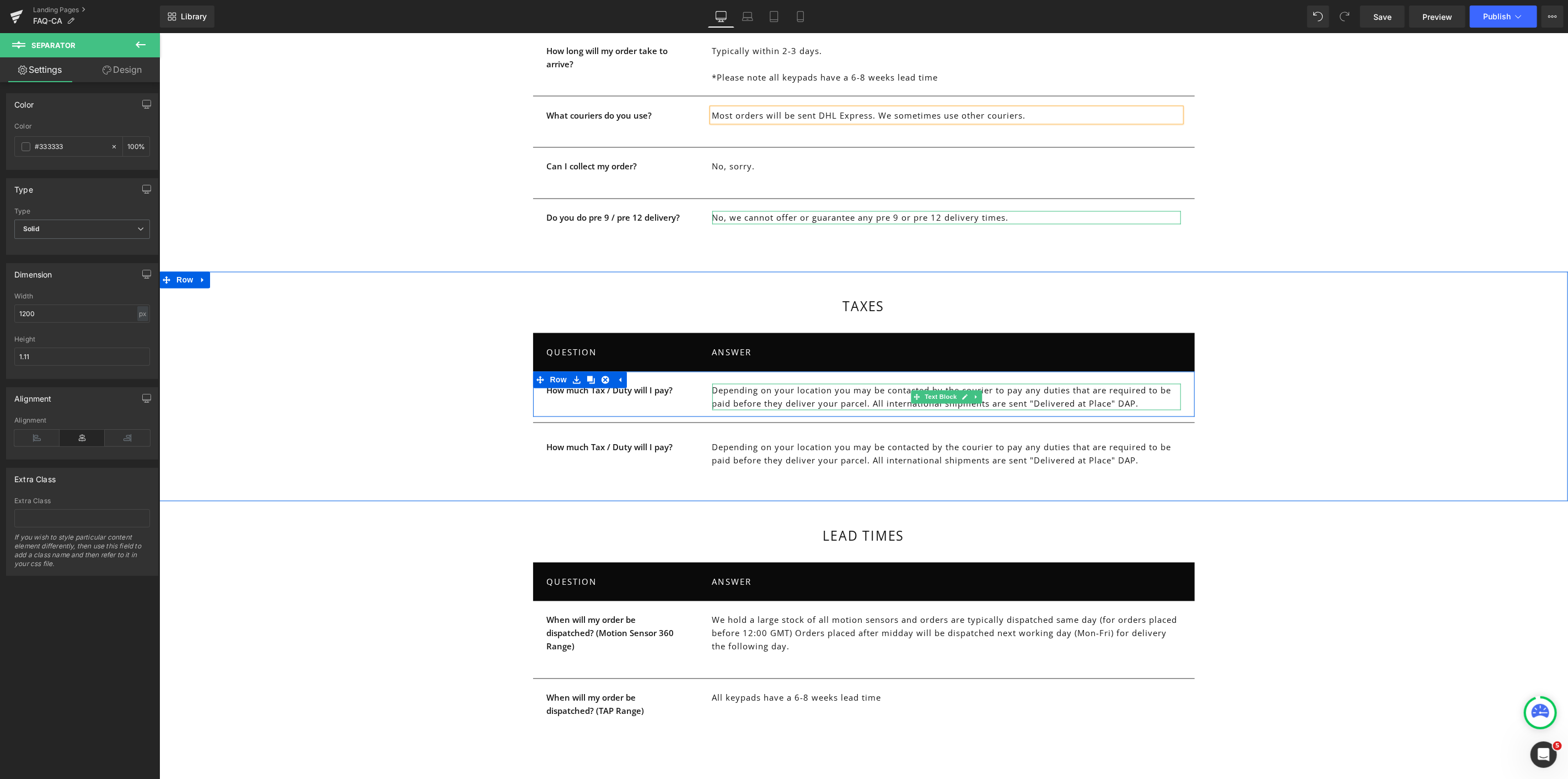
drag, startPoint x: 722, startPoint y: 376, endPoint x: 732, endPoint y: 375, distance: 10.0
click at [722, 384] on p "Depending on your location you may be contacted by the courier to pay any dutie…" at bounding box center [946, 397] width 469 height 26
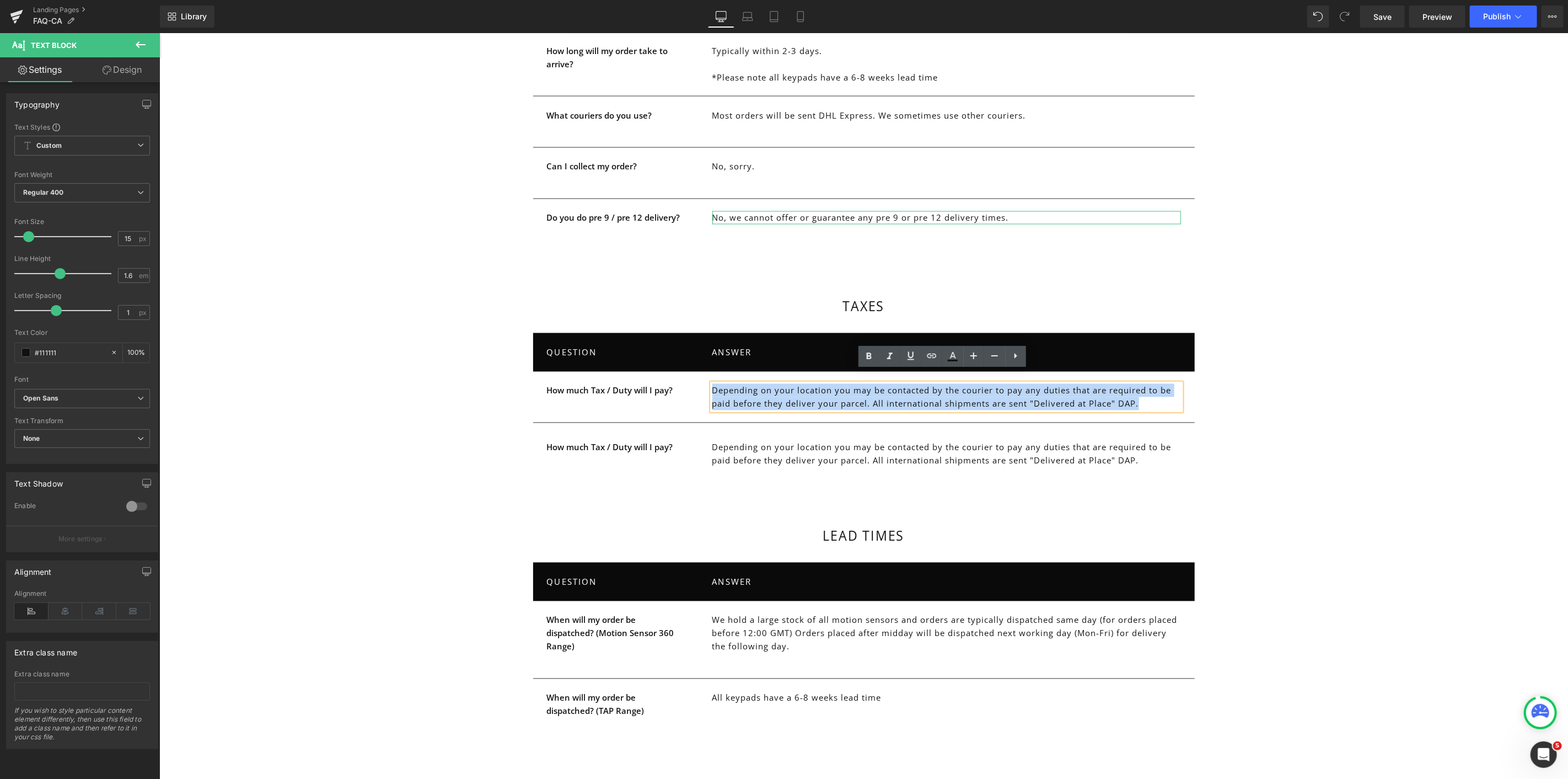
drag, startPoint x: 732, startPoint y: 375, endPoint x: 1138, endPoint y: 391, distance: 406.3
click at [1138, 391] on p "Depending on your location you may be contacted by the courier to pay any dutie…" at bounding box center [946, 397] width 469 height 26
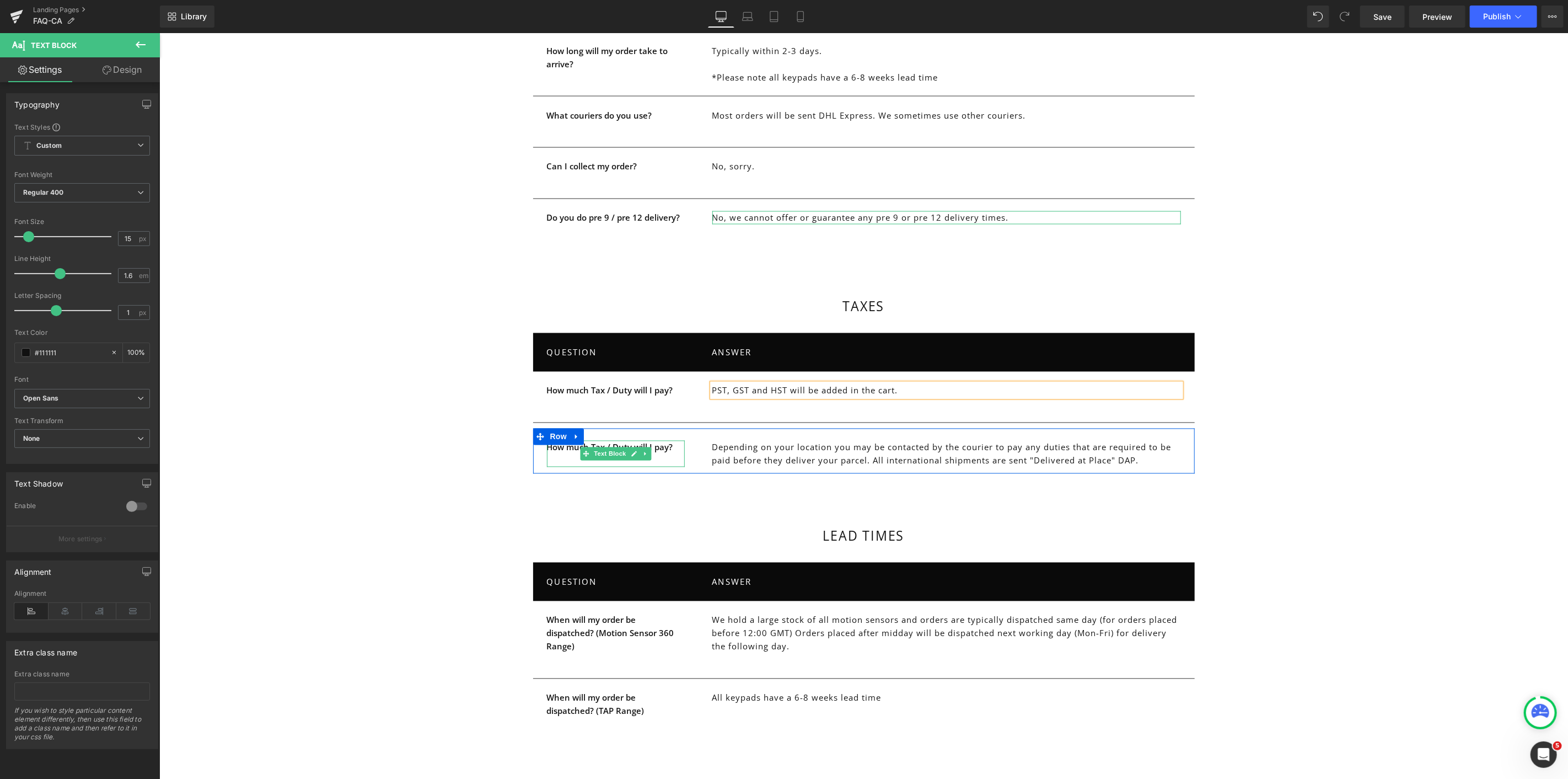
click at [553, 442] on strong "How much Tax / Duty will I pay?" at bounding box center [609, 447] width 126 height 11
drag, startPoint x: 553, startPoint y: 435, endPoint x: 663, endPoint y: 431, distance: 110.1
click at [663, 442] on strong "How much Tax / Duty will I pay?" at bounding box center [609, 447] width 126 height 11
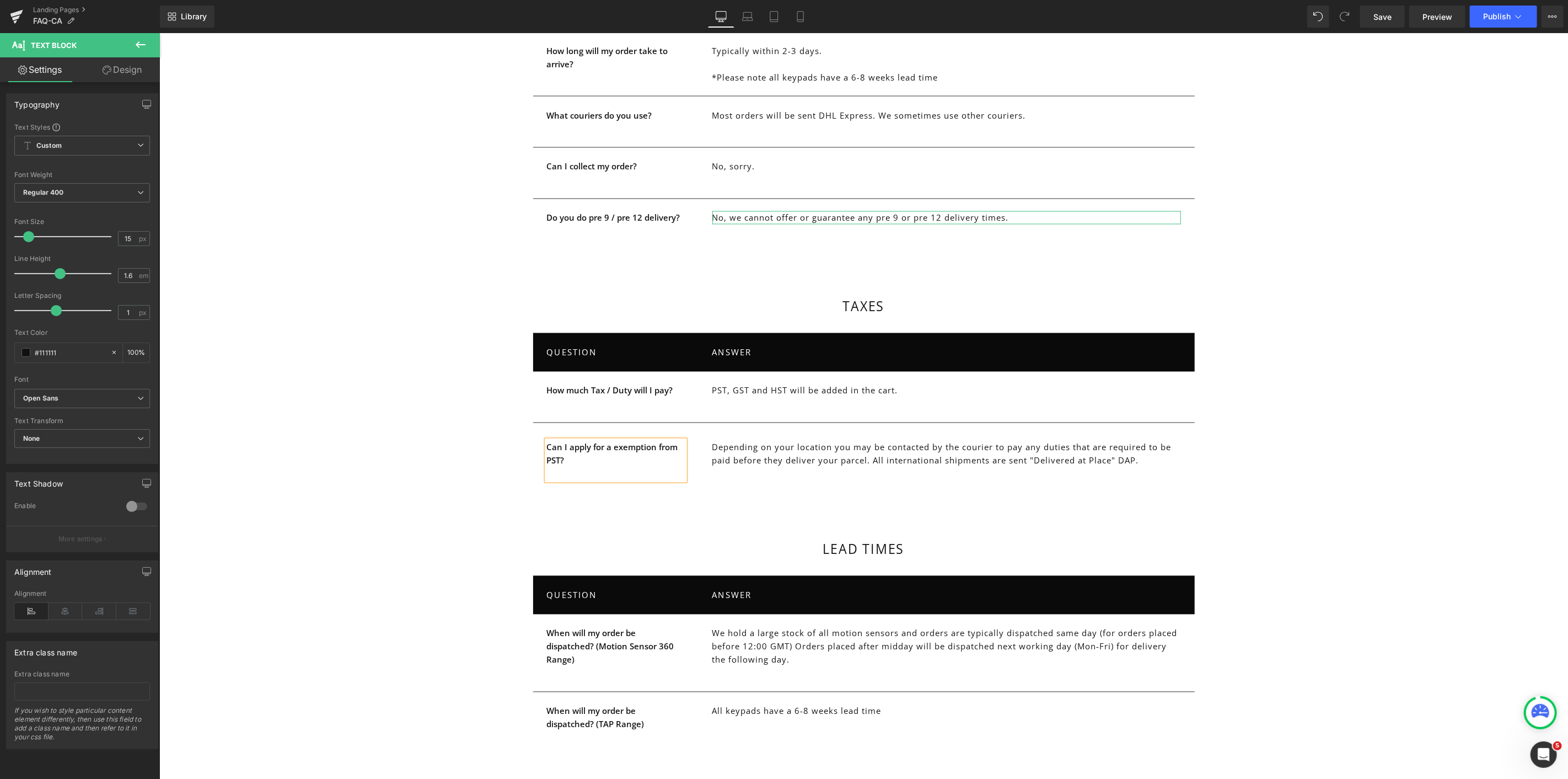
click at [606, 442] on strong "Can I apply for a exemption from PST?" at bounding box center [612, 454] width 131 height 24
drag, startPoint x: 713, startPoint y: 435, endPoint x: 836, endPoint y: 436, distance: 123.0
click at [713, 440] on p "Depending on your location you may be contacted by the courier to pay any dutie…" at bounding box center [946, 453] width 469 height 26
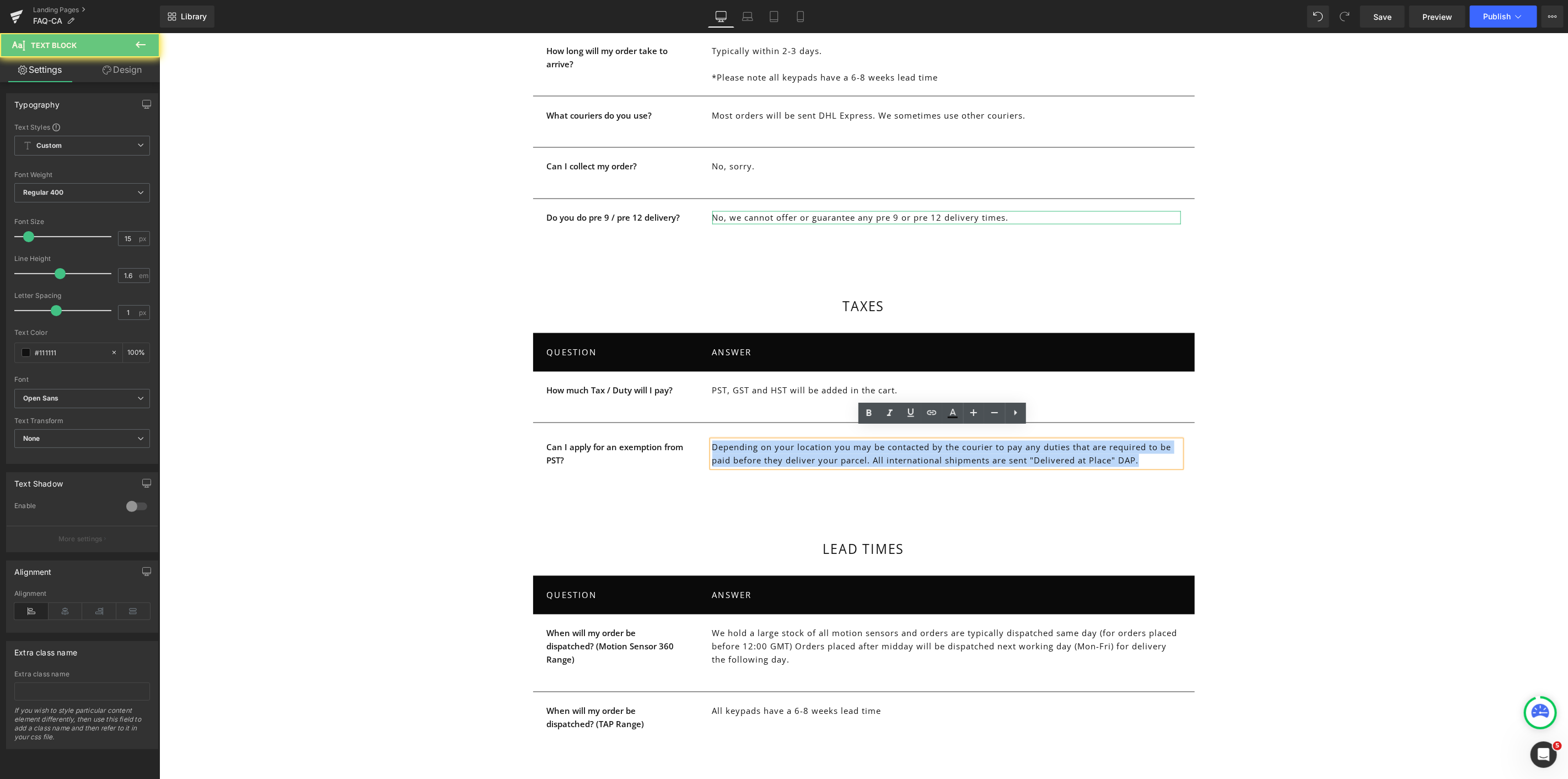
drag, startPoint x: 836, startPoint y: 436, endPoint x: 1138, endPoint y: 455, distance: 302.6
click at [1138, 455] on div "Depending on your location you may be contacted by the courier to pay any dutie…" at bounding box center [946, 453] width 469 height 26
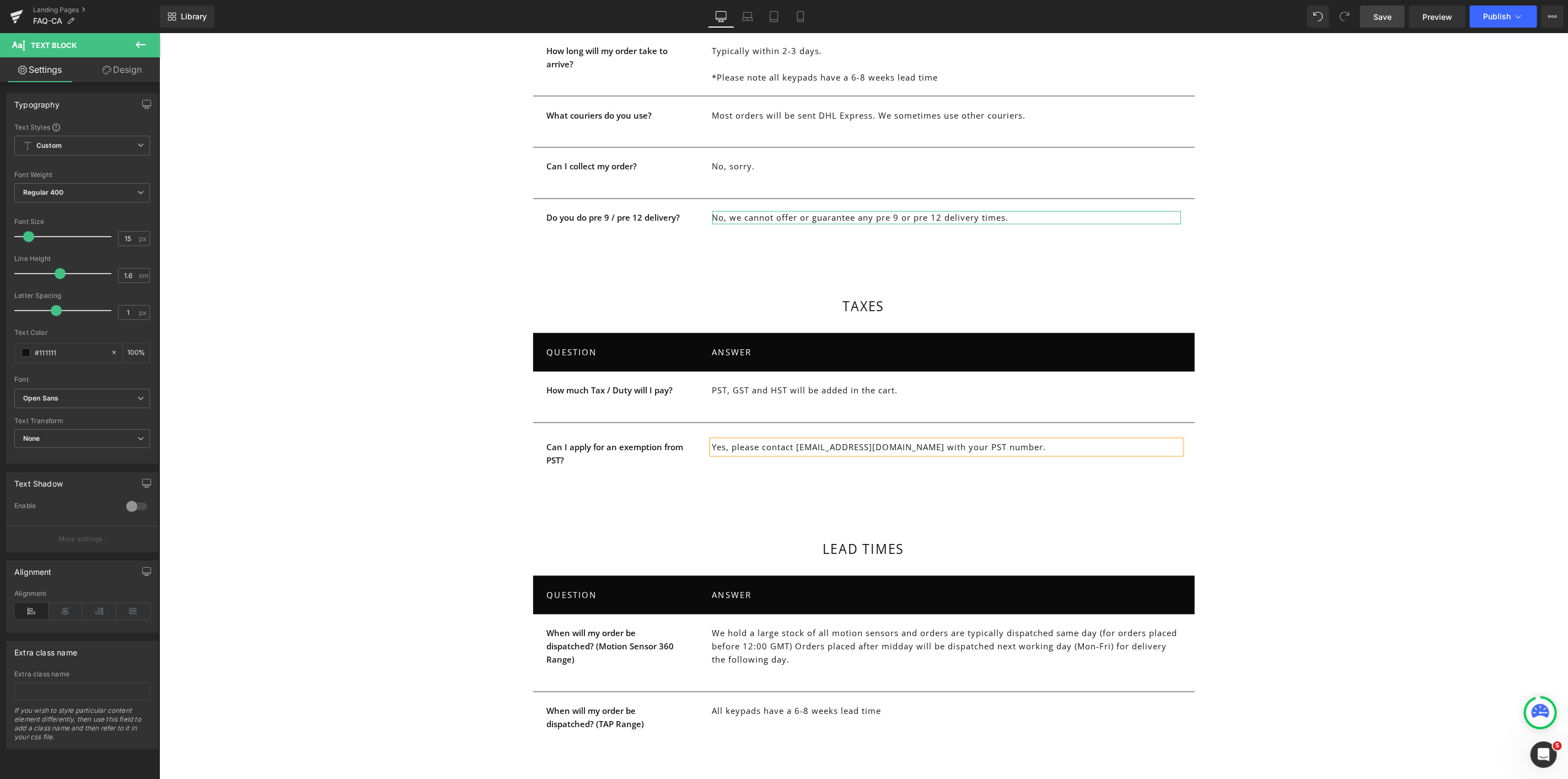
click at [1391, 16] on span "Save" at bounding box center [1382, 16] width 18 height 12
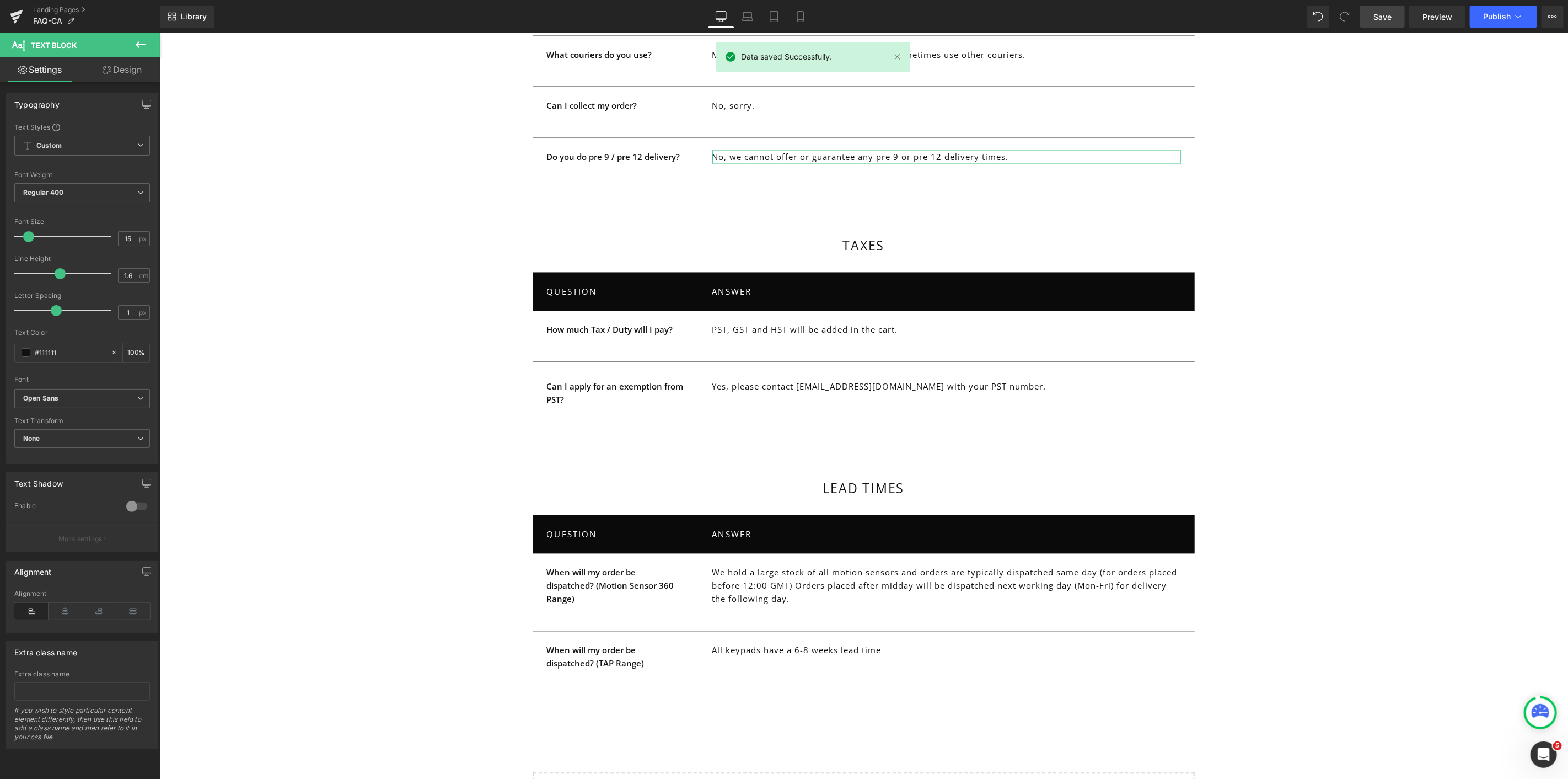
scroll to position [1701, 0]
click at [1371, 14] on link "Save" at bounding box center [1382, 16] width 44 height 22
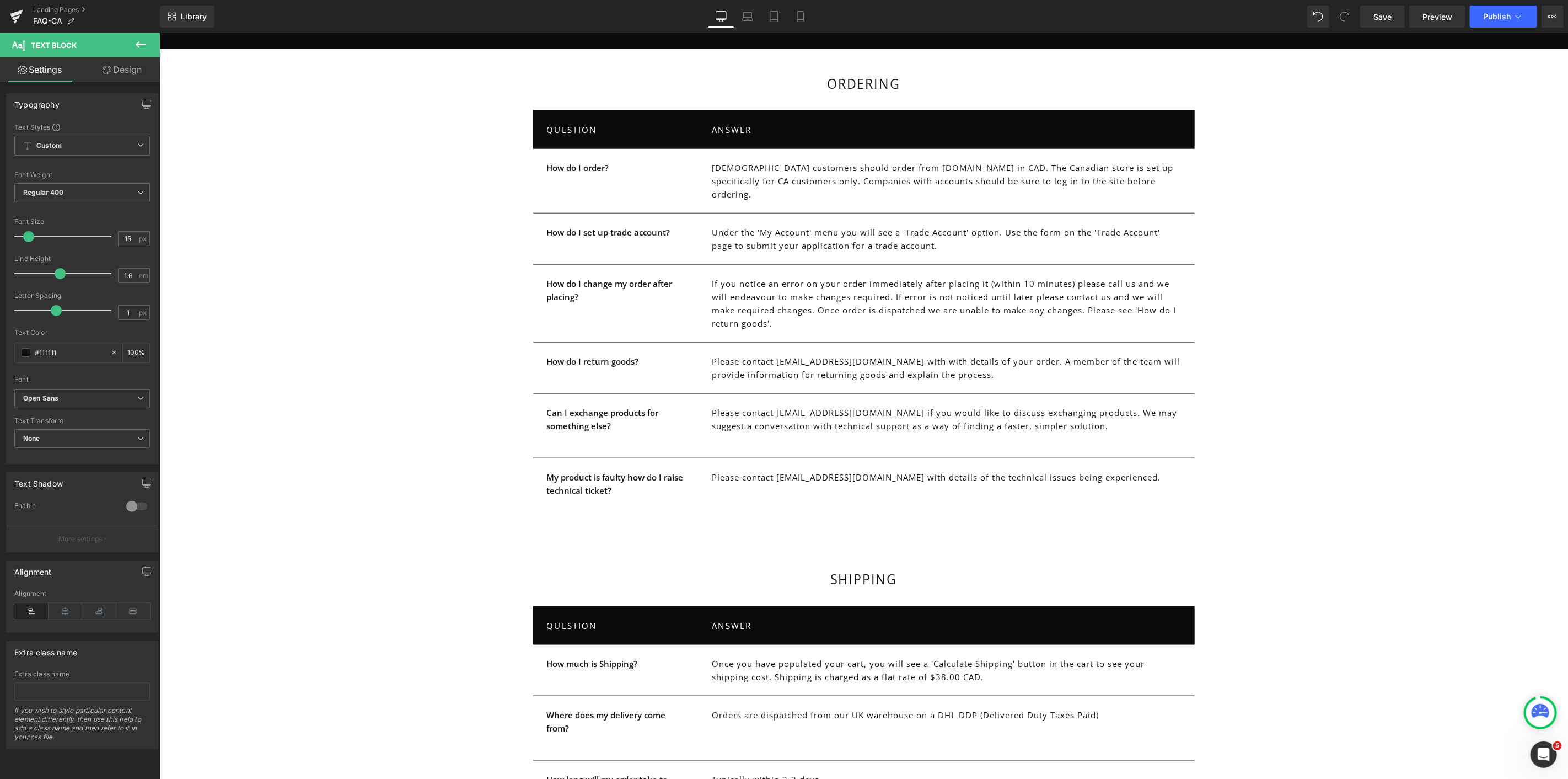
scroll to position [904, 0]
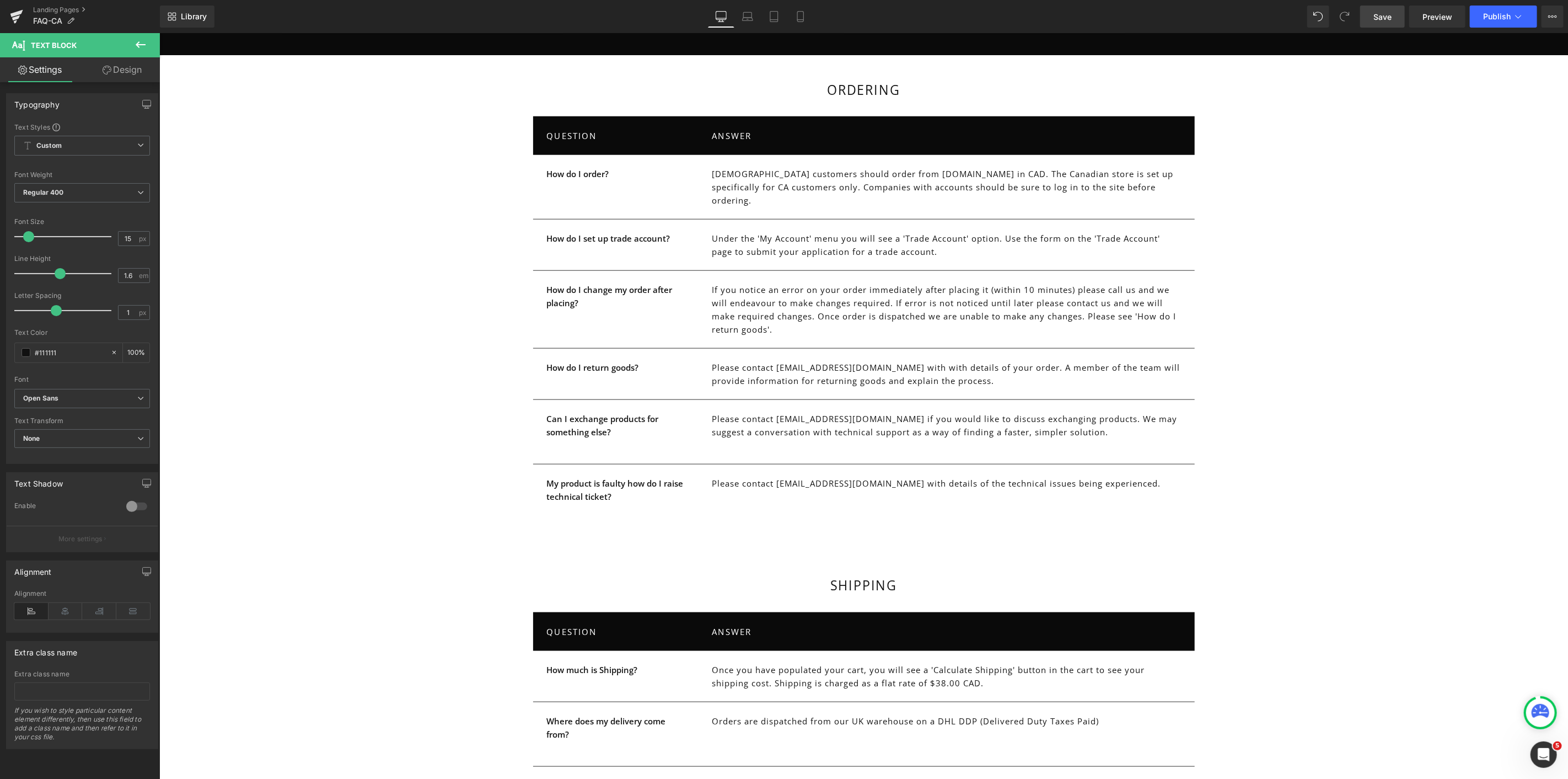
click at [1395, 16] on link "Save" at bounding box center [1382, 16] width 44 height 22
click at [19, 19] on icon at bounding box center [16, 16] width 13 height 27
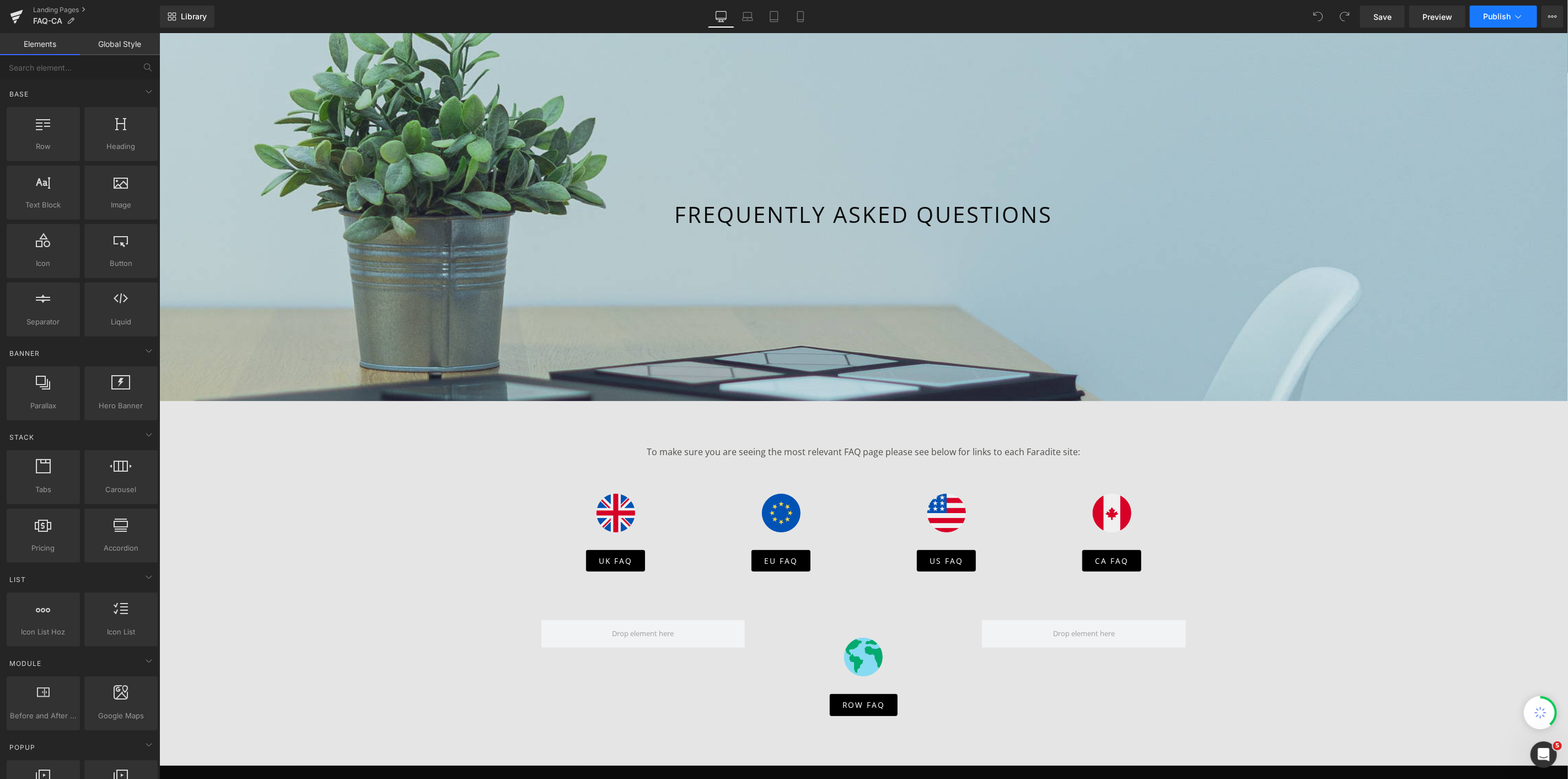
click at [1524, 15] on button "Publish" at bounding box center [1503, 16] width 68 height 22
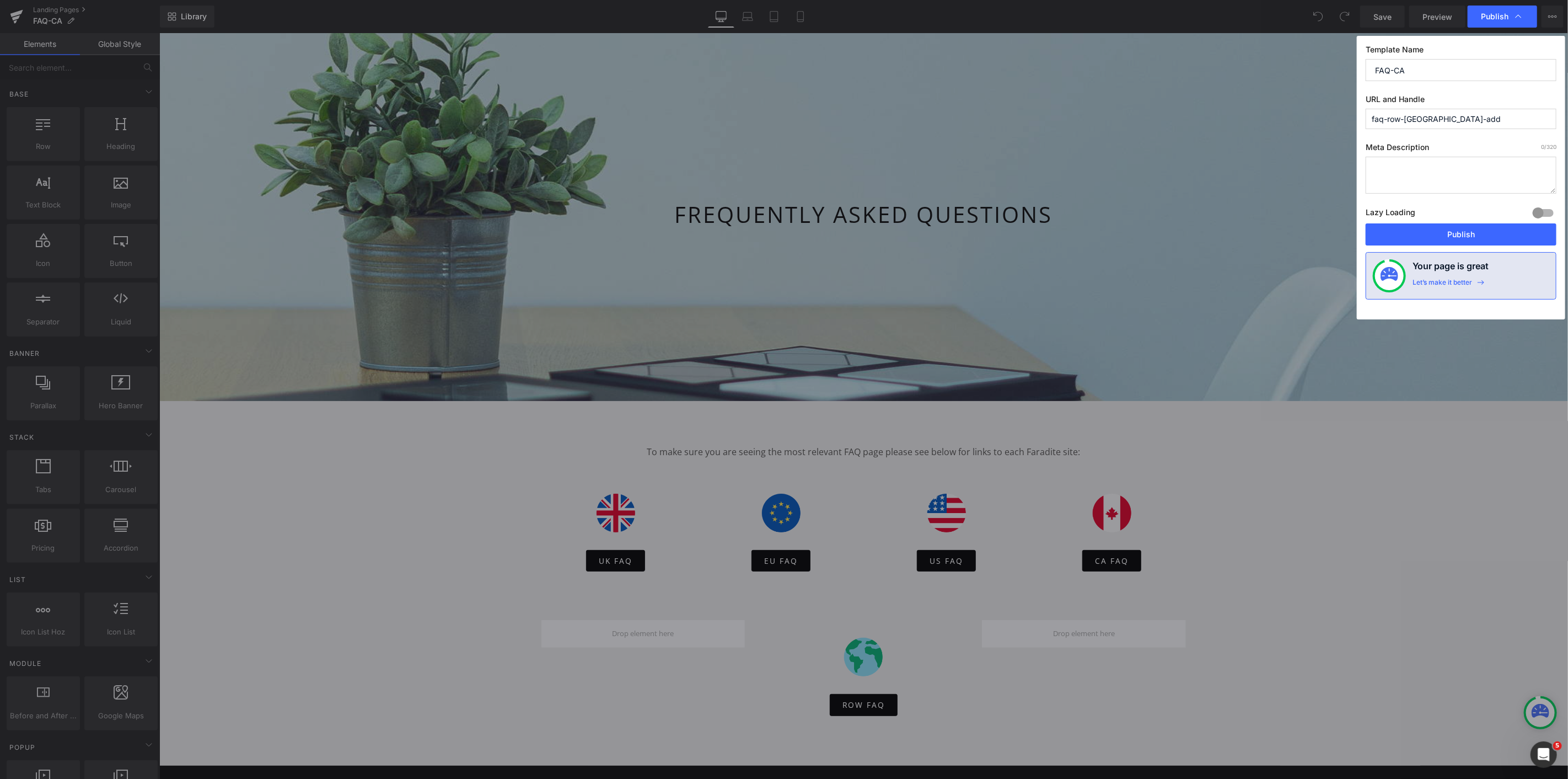
drag, startPoint x: 1479, startPoint y: 115, endPoint x: 1368, endPoint y: 116, distance: 111.0
click at [1368, 116] on input "faq-row-canada-add" at bounding box center [1461, 119] width 191 height 21
type input "/"
type input "faq-ca"
click at [1435, 237] on button "Publish" at bounding box center [1461, 234] width 191 height 22
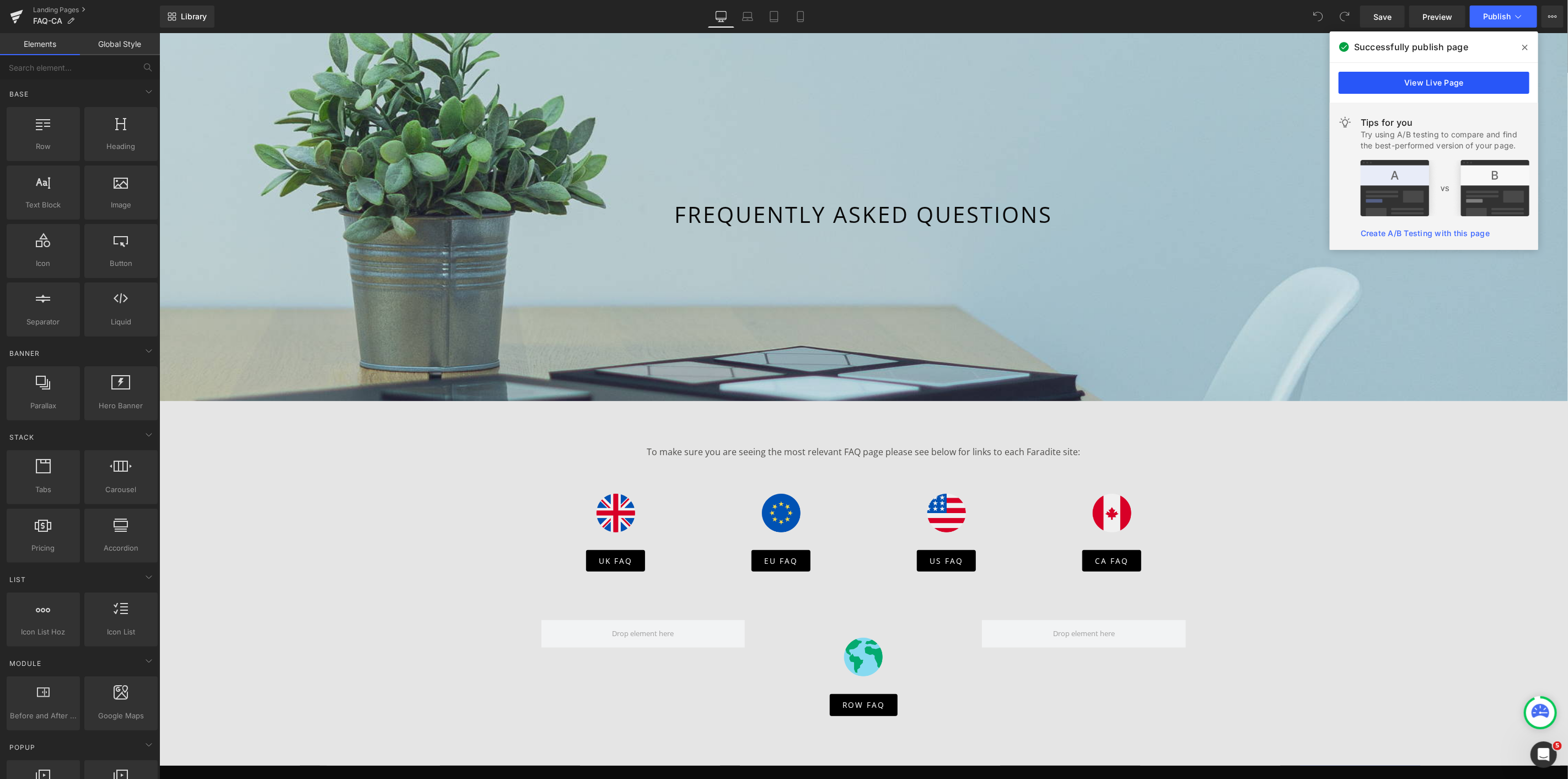
click at [1413, 83] on link "View Live Page" at bounding box center [1433, 83] width 191 height 22
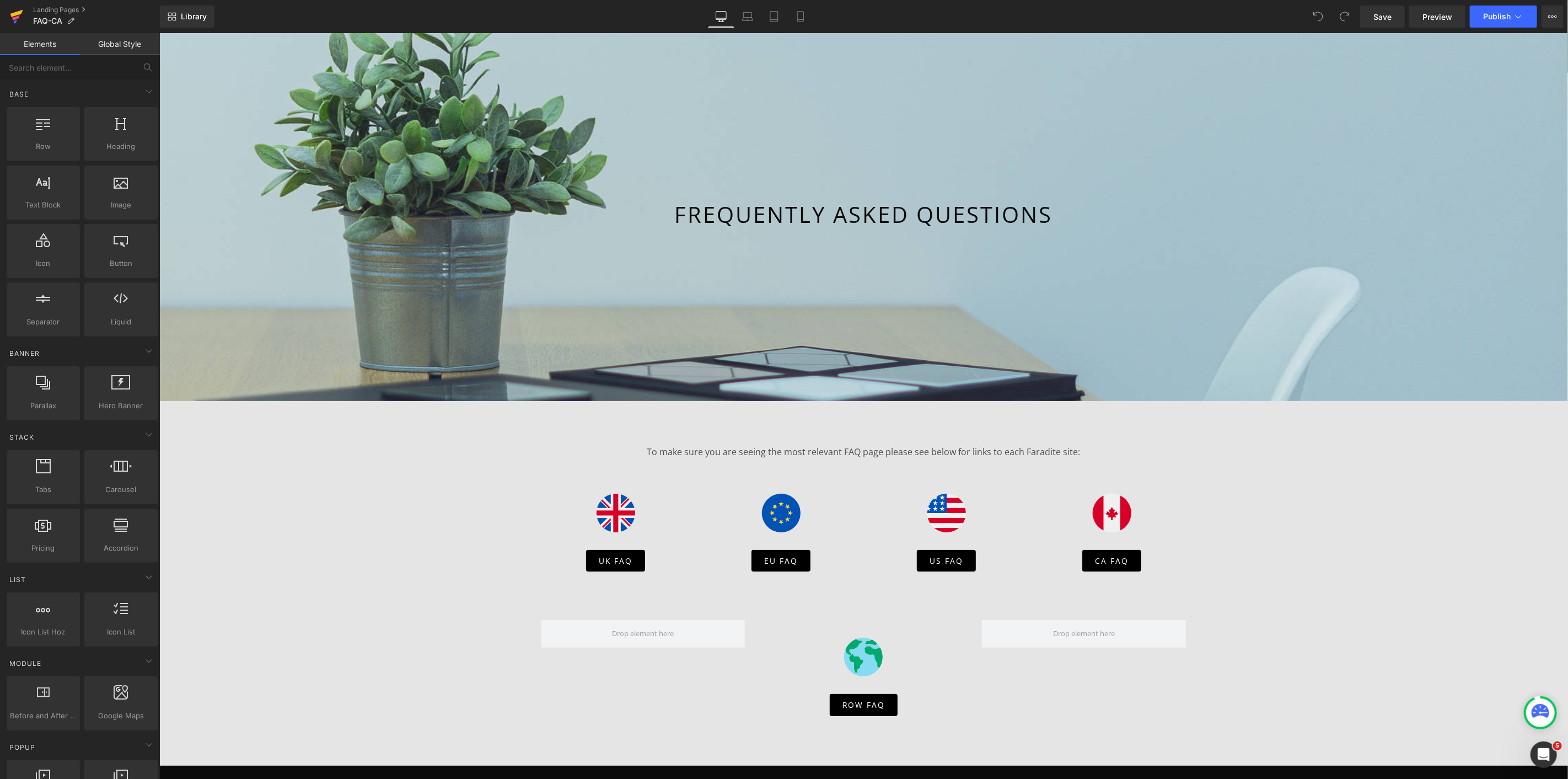
click at [21, 14] on icon at bounding box center [16, 16] width 13 height 27
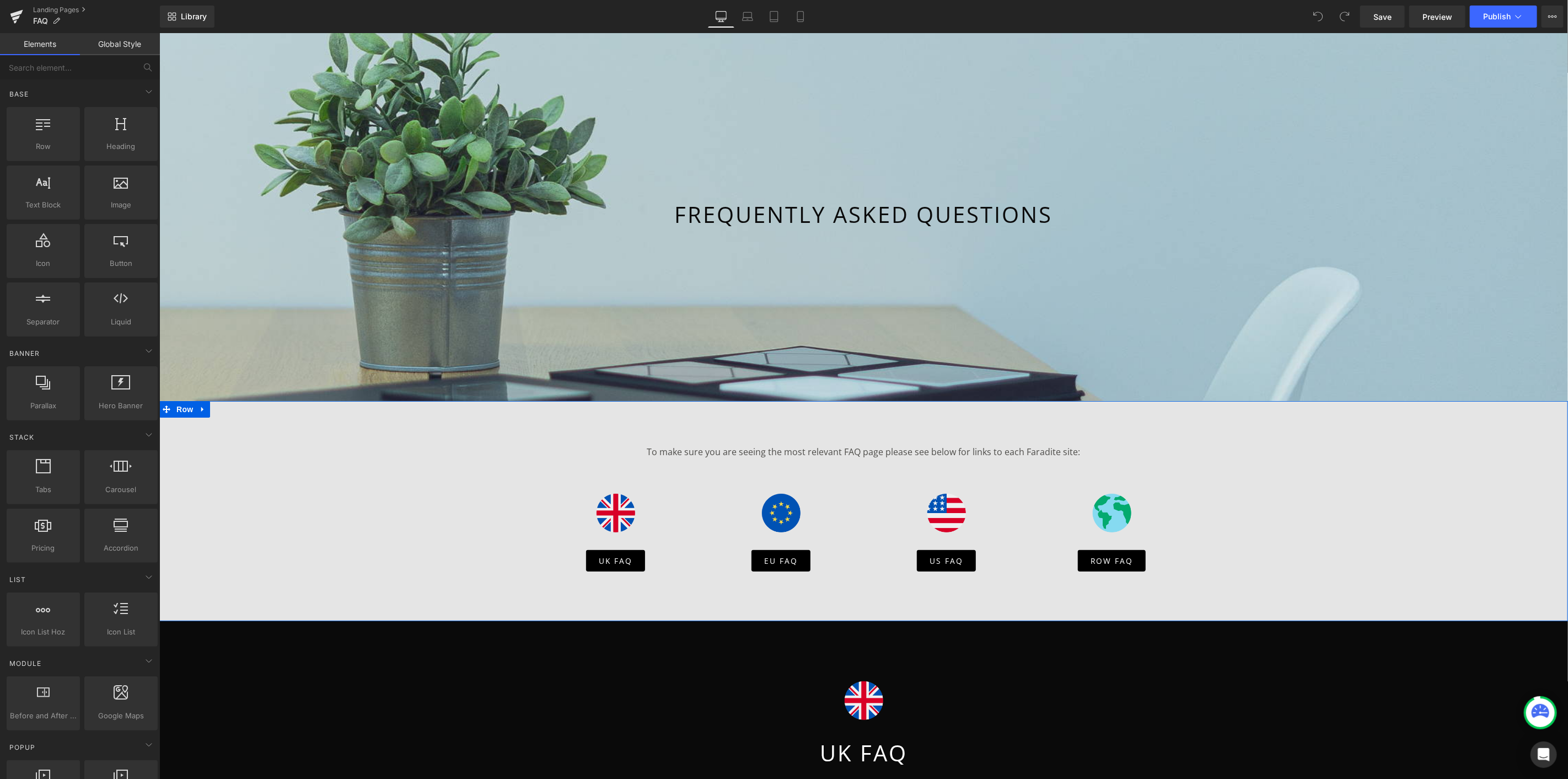
click at [200, 407] on icon "Main content" at bounding box center [202, 409] width 8 height 9
click at [198, 407] on icon "Main content" at bounding box center [202, 409] width 8 height 9
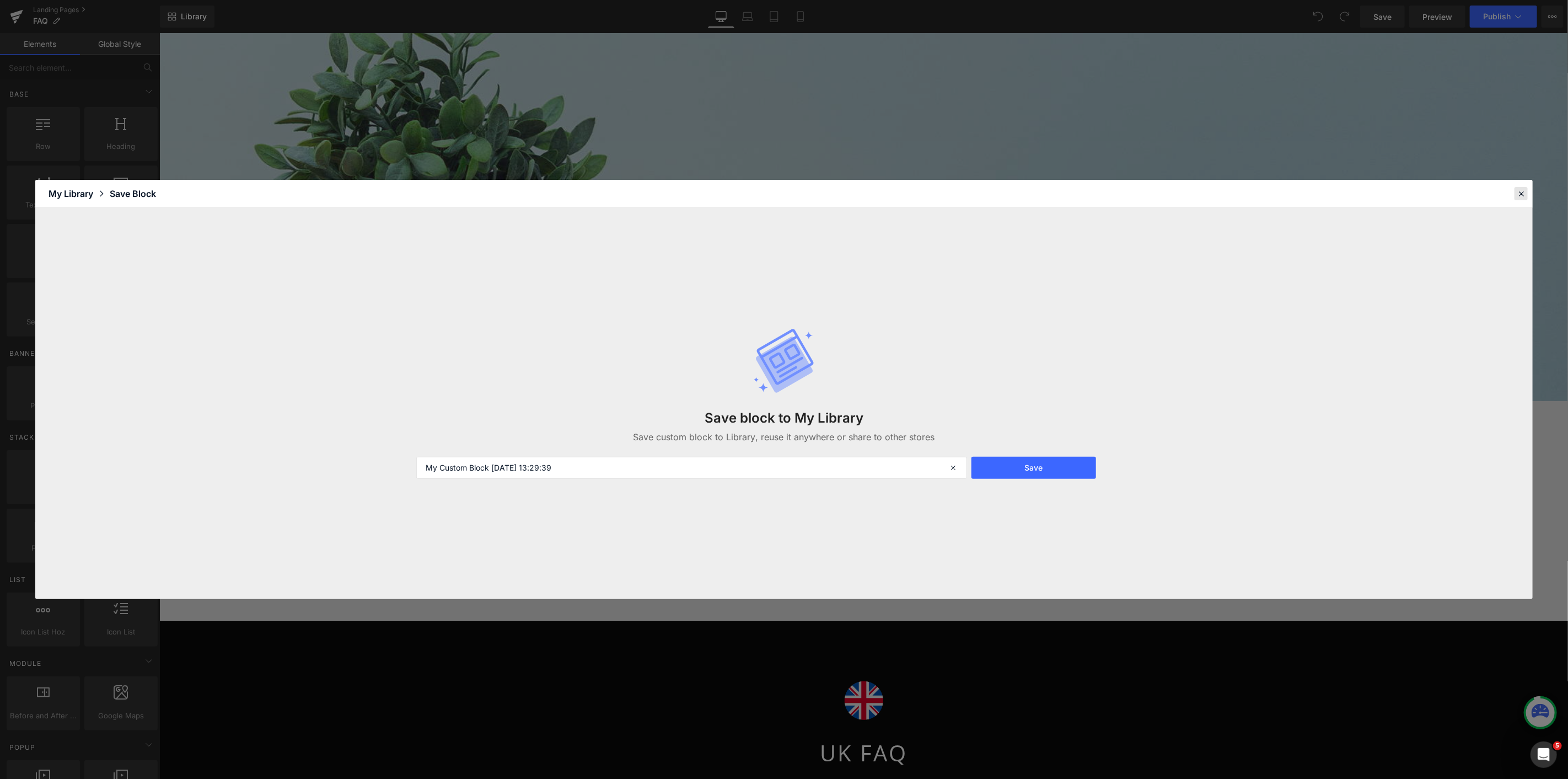
click at [1524, 193] on icon at bounding box center [1521, 194] width 10 height 10
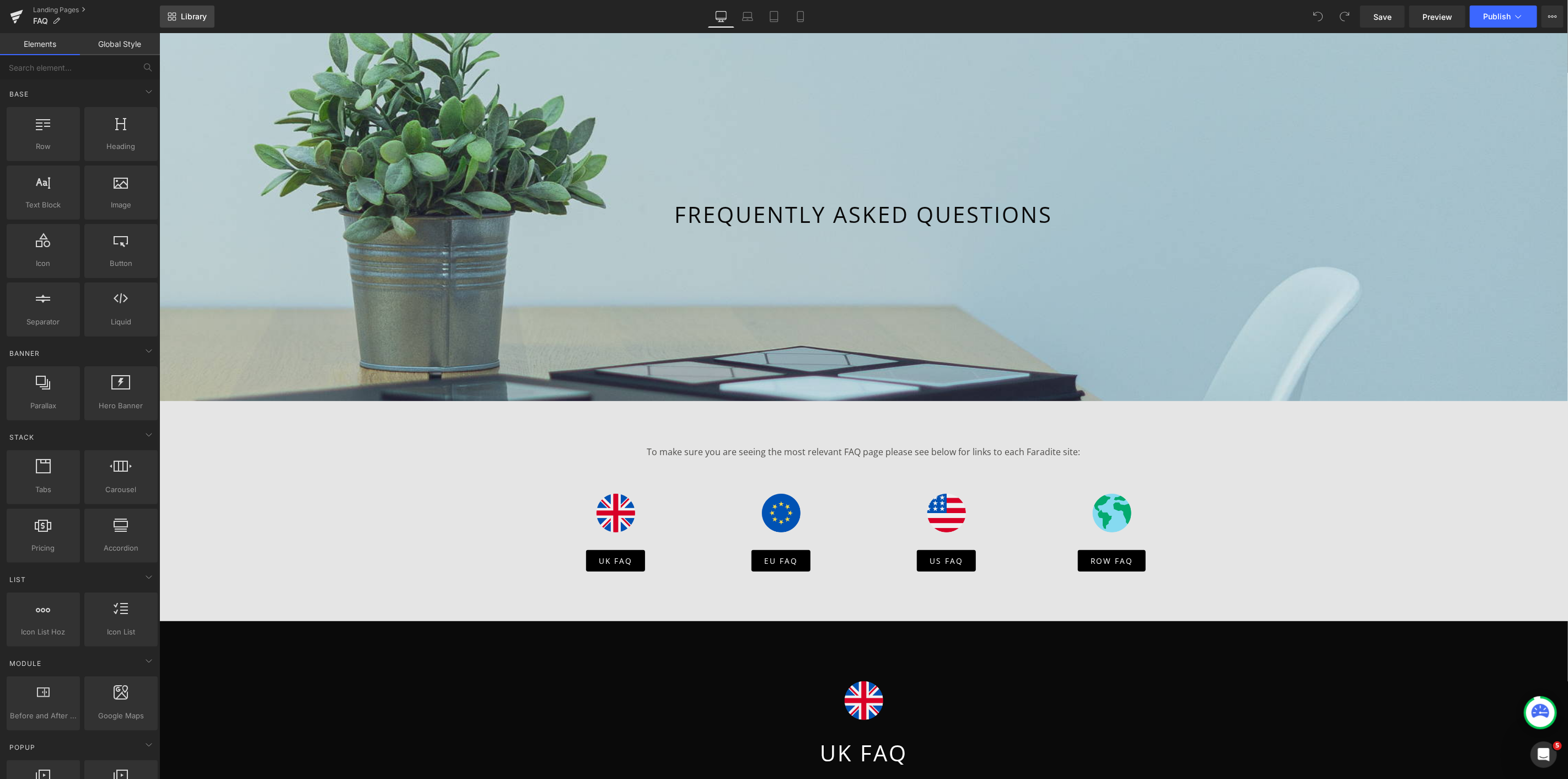
click at [172, 7] on link "Library" at bounding box center [187, 16] width 55 height 22
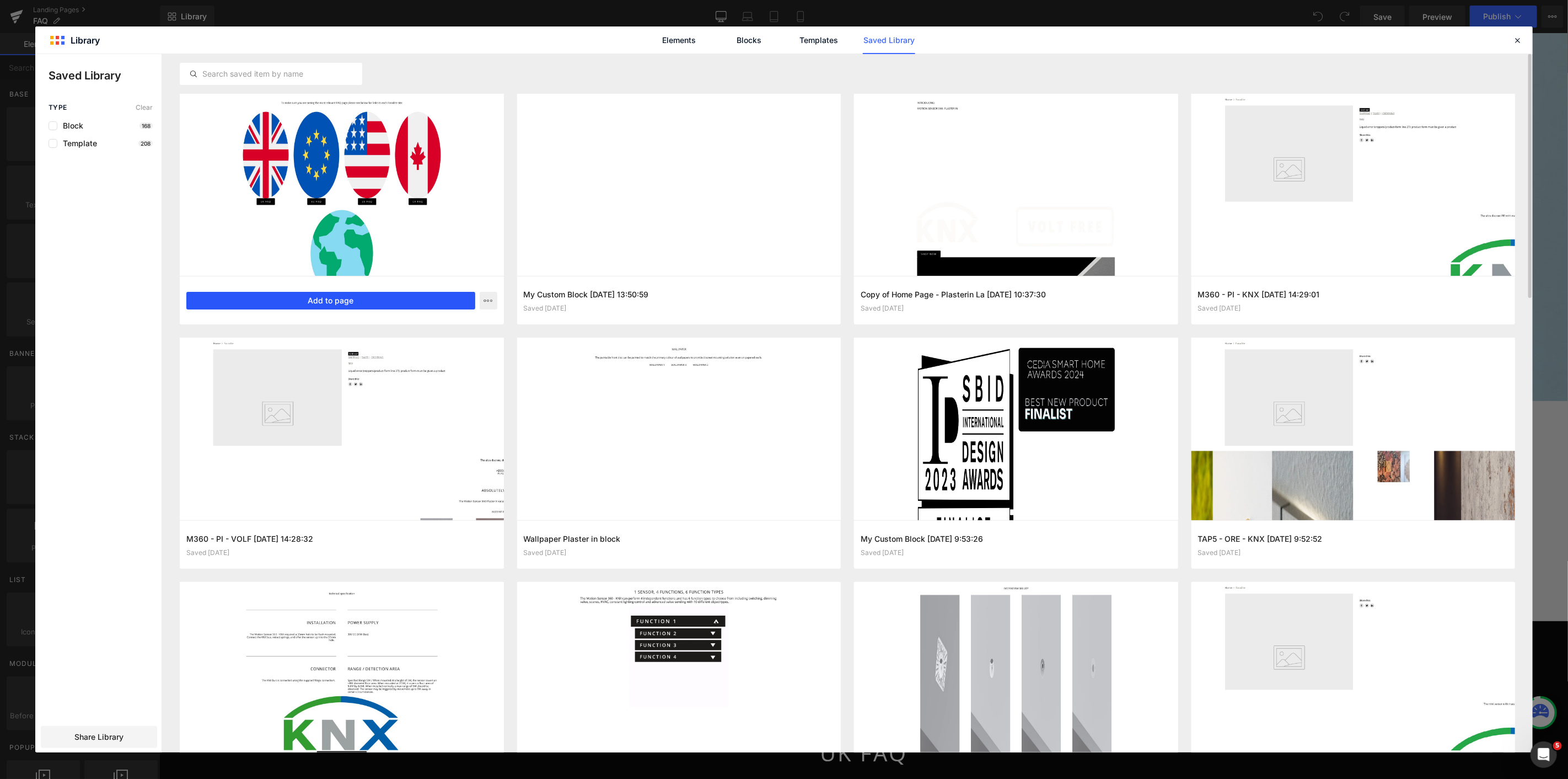
click at [377, 305] on button "Add to page" at bounding box center [331, 300] width 289 height 18
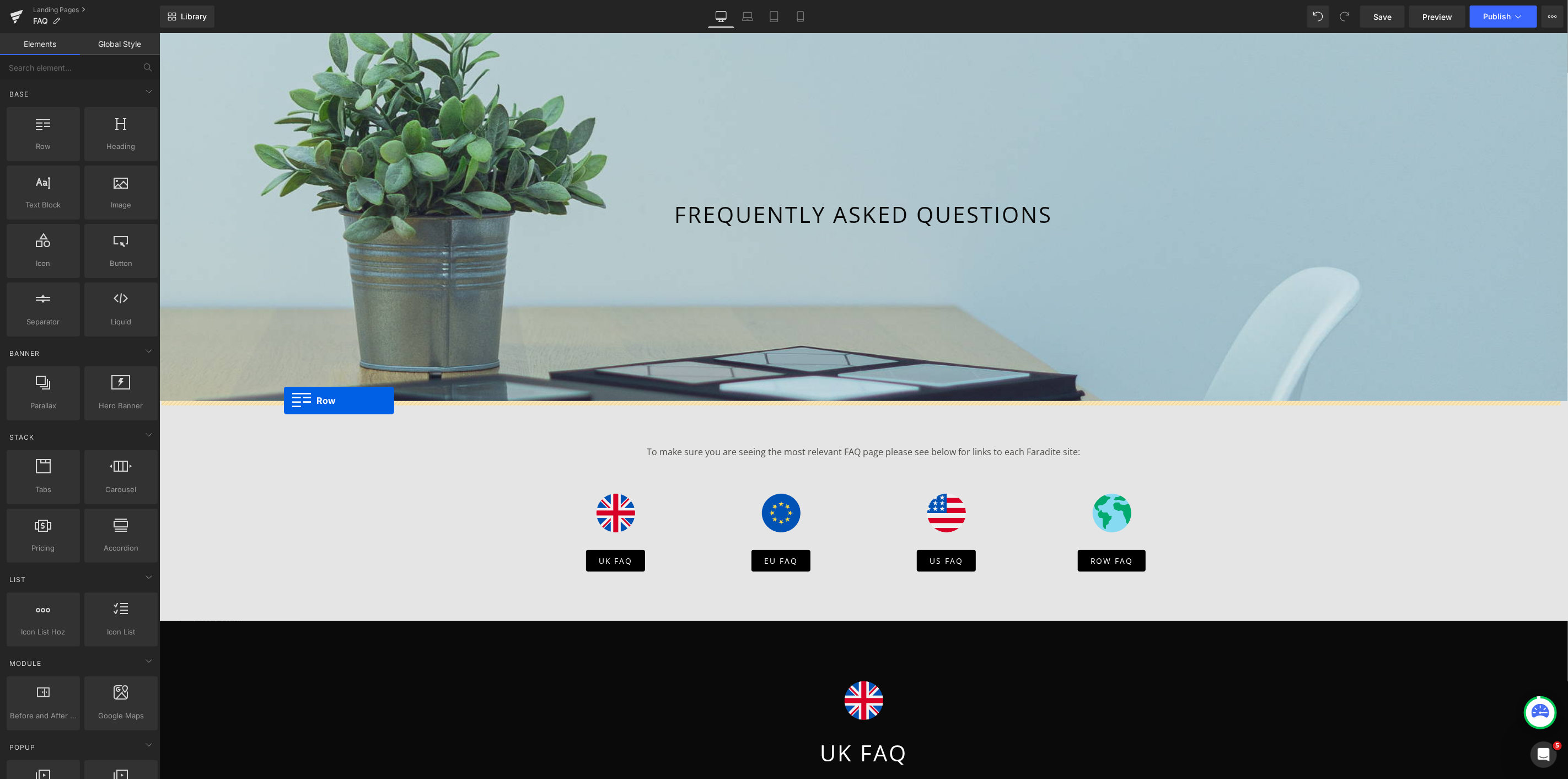
drag, startPoint x: 164, startPoint y: 316, endPoint x: 284, endPoint y: 400, distance: 146.5
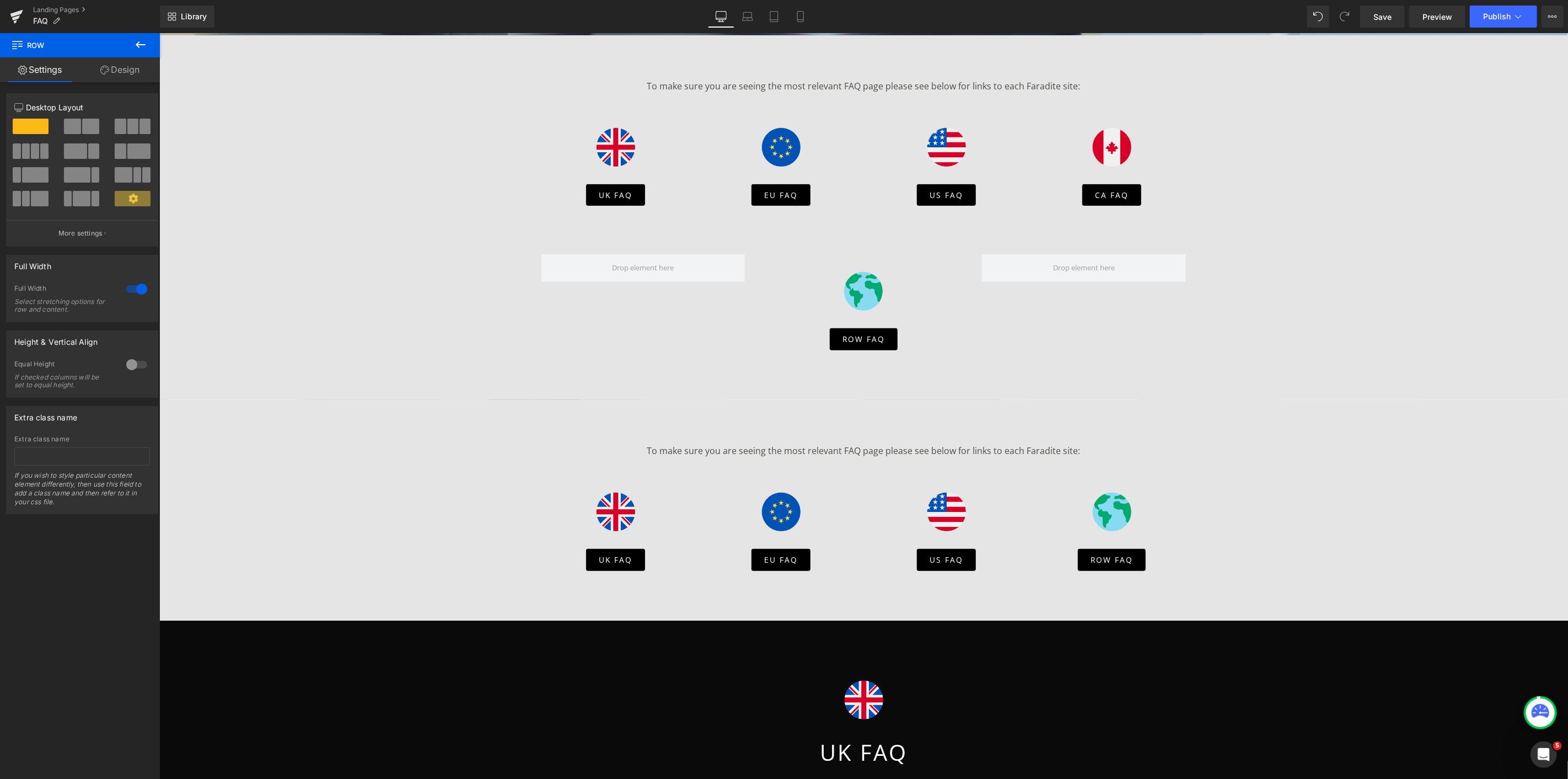
scroll to position [367, 0]
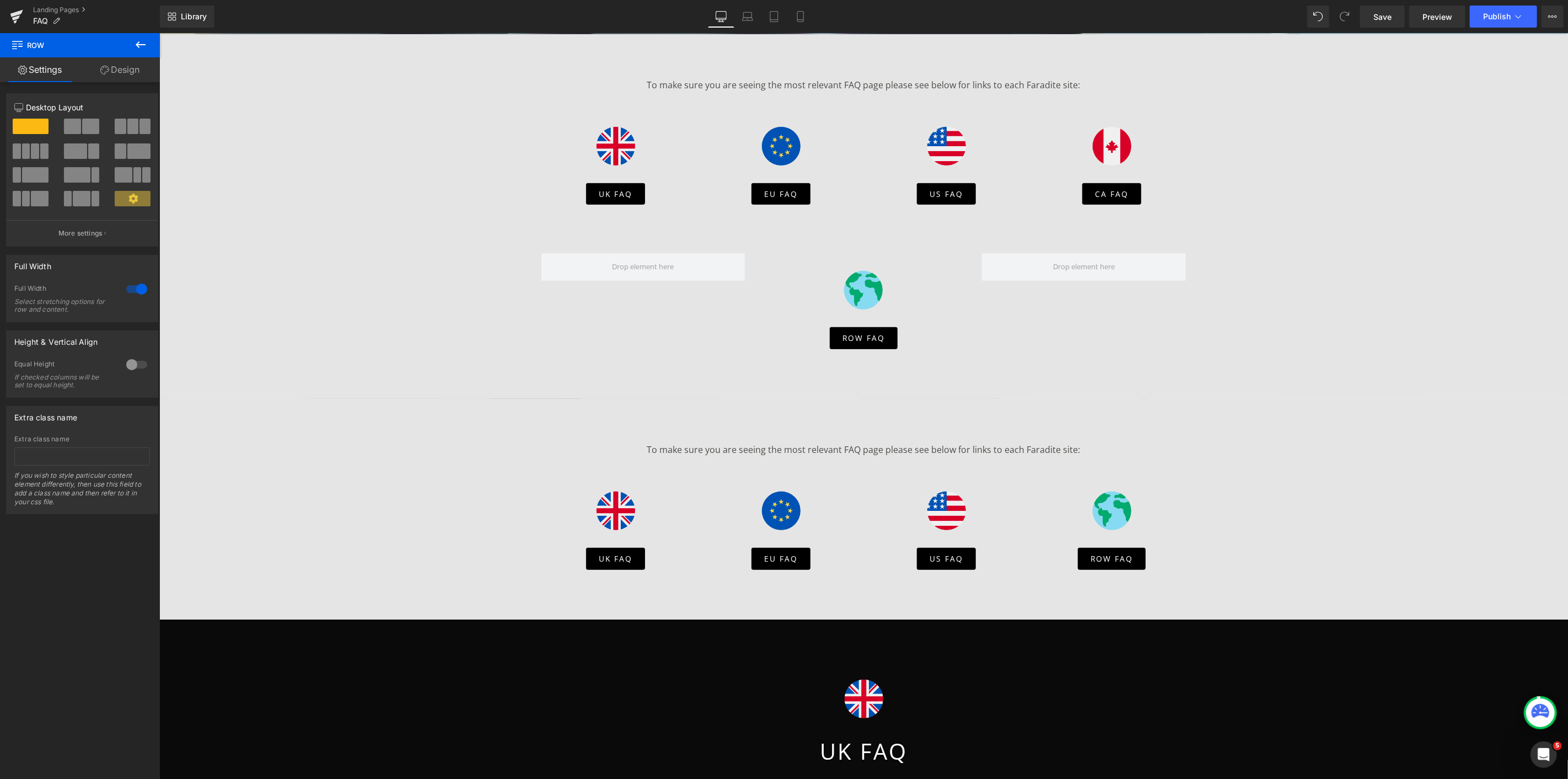
click at [287, 442] on div "To make sure you are seeing the most relevant FAQ page please see below for lin…" at bounding box center [863, 449] width 1298 height 15
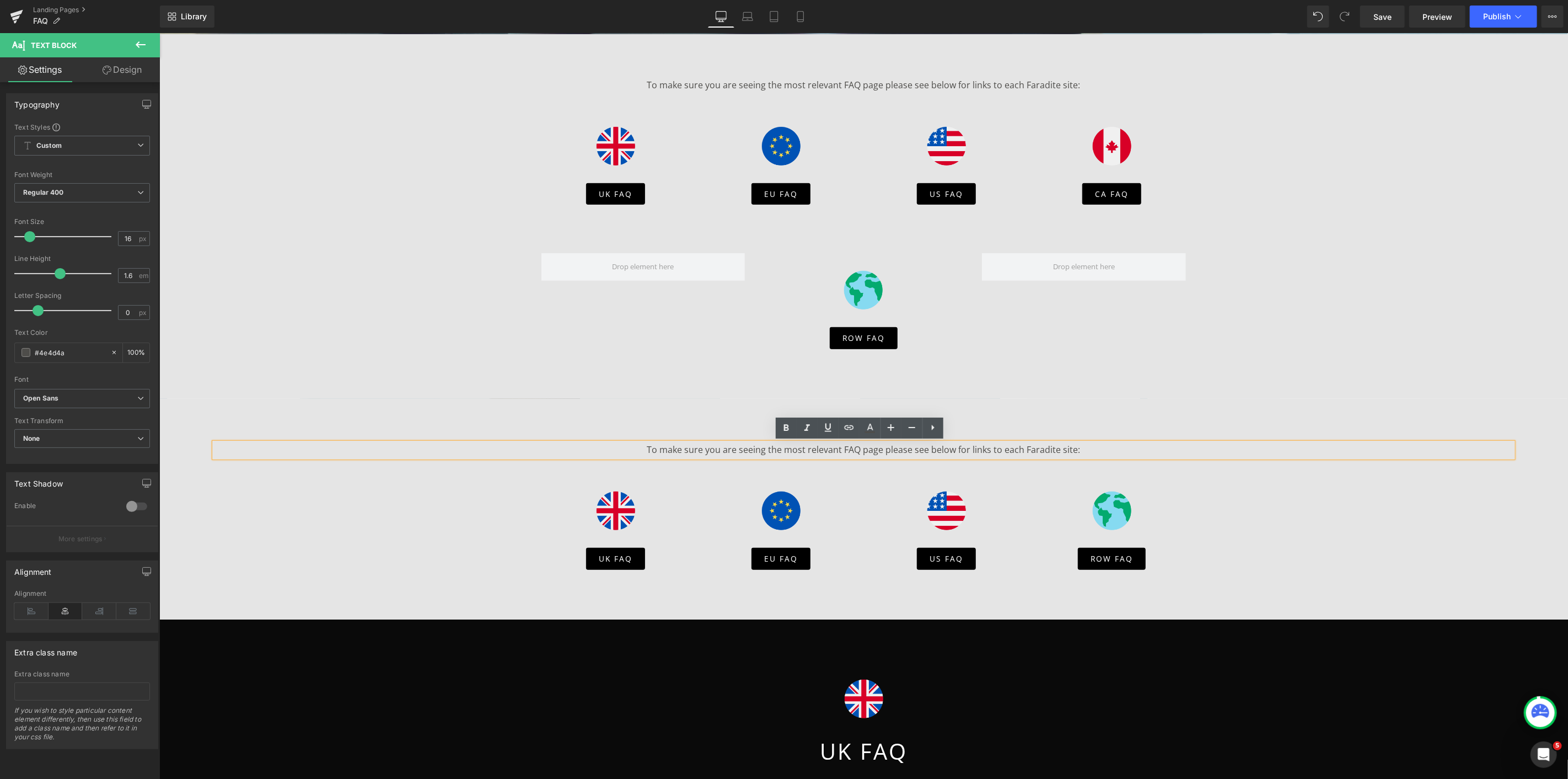
click at [214, 470] on div "To make sure you are seeing the most relevant FAQ page please see below for lin…" at bounding box center [863, 508] width 1298 height 132
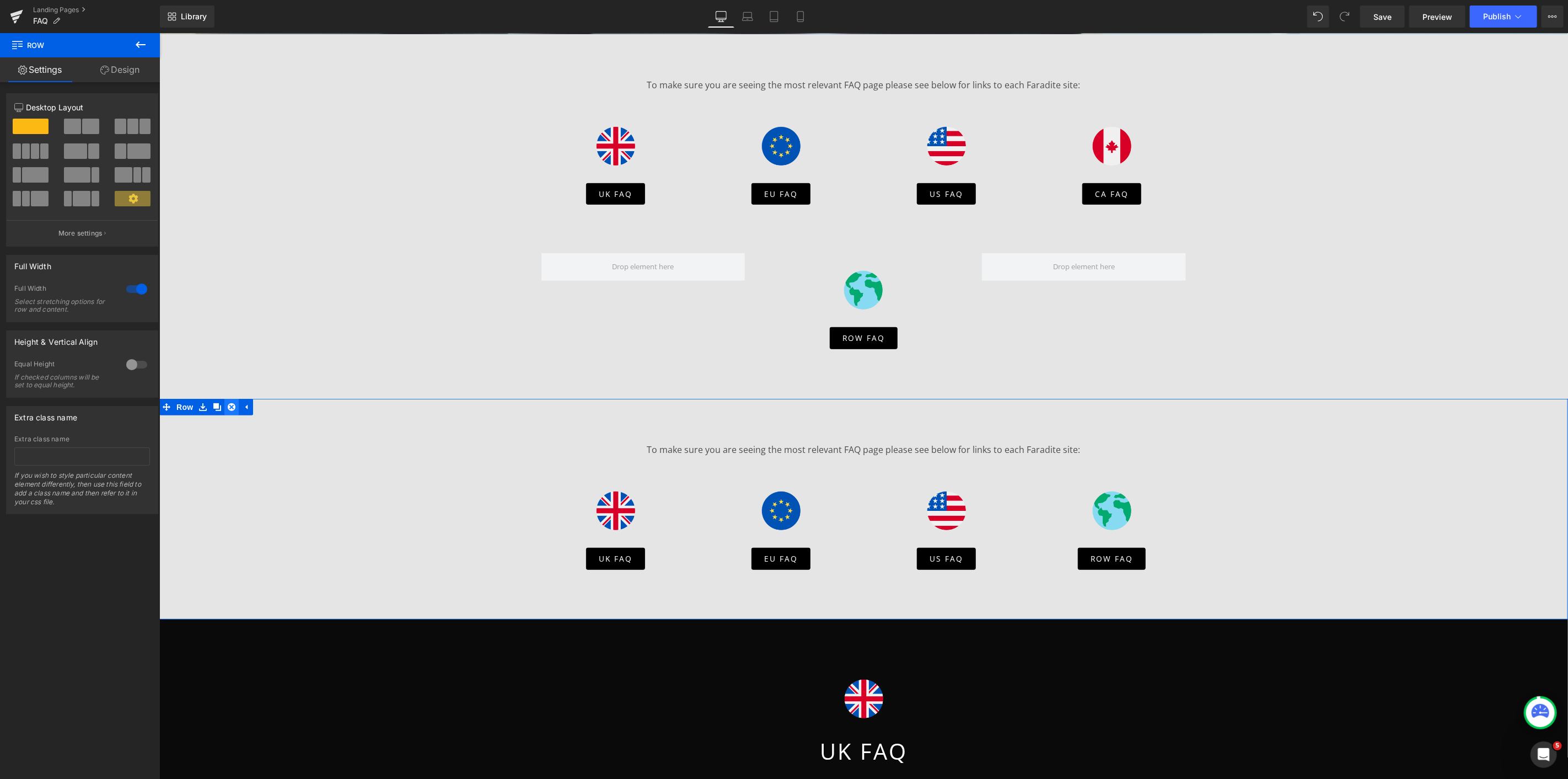
click at [229, 406] on icon "Main content" at bounding box center [231, 406] width 8 height 8
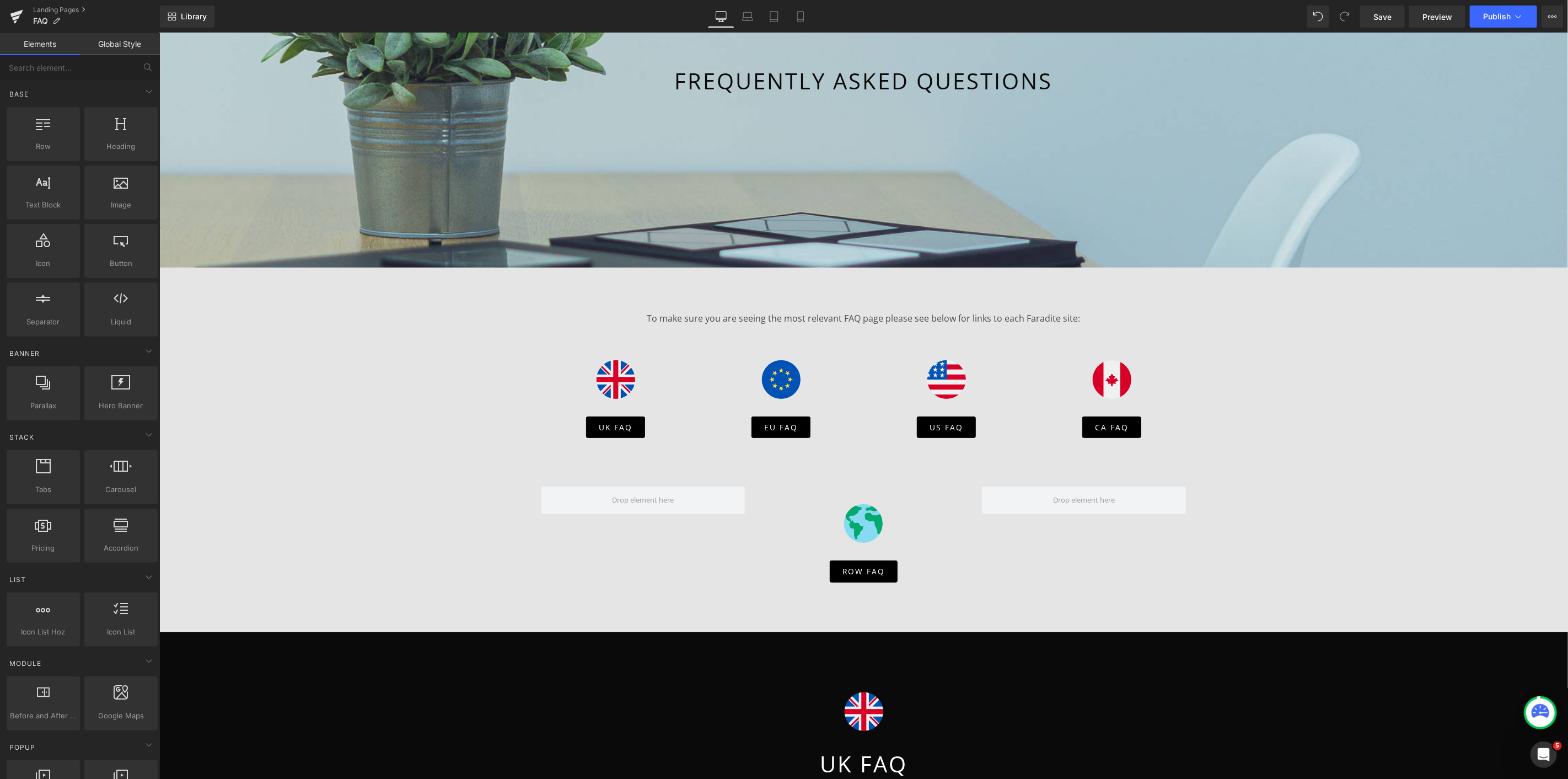
scroll to position [133, 0]
click at [1376, 12] on span "Save" at bounding box center [1382, 16] width 18 height 12
click at [1500, 16] on span "Publish" at bounding box center [1497, 16] width 27 height 9
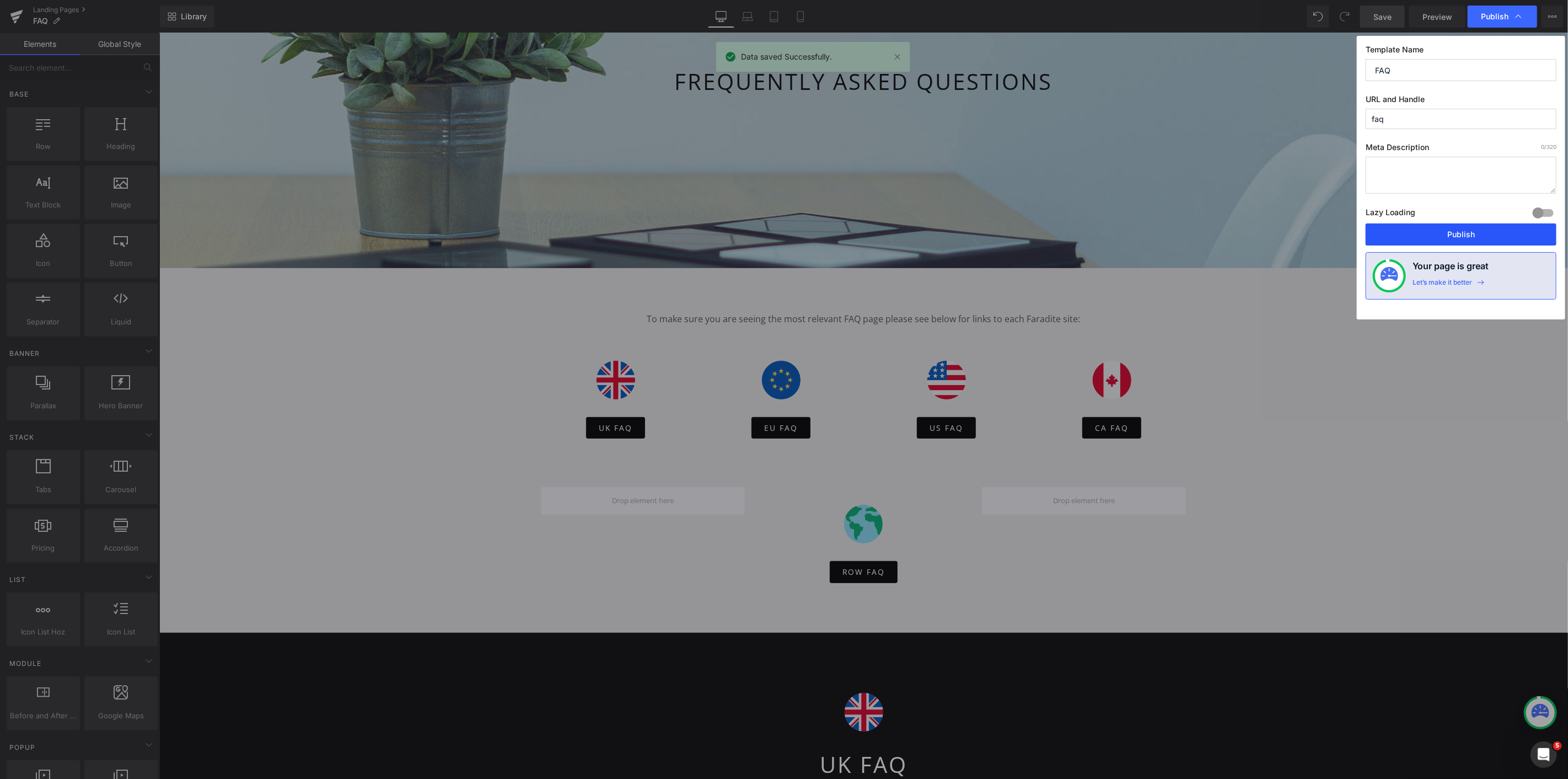
click at [1444, 237] on button "Publish" at bounding box center [1461, 234] width 191 height 22
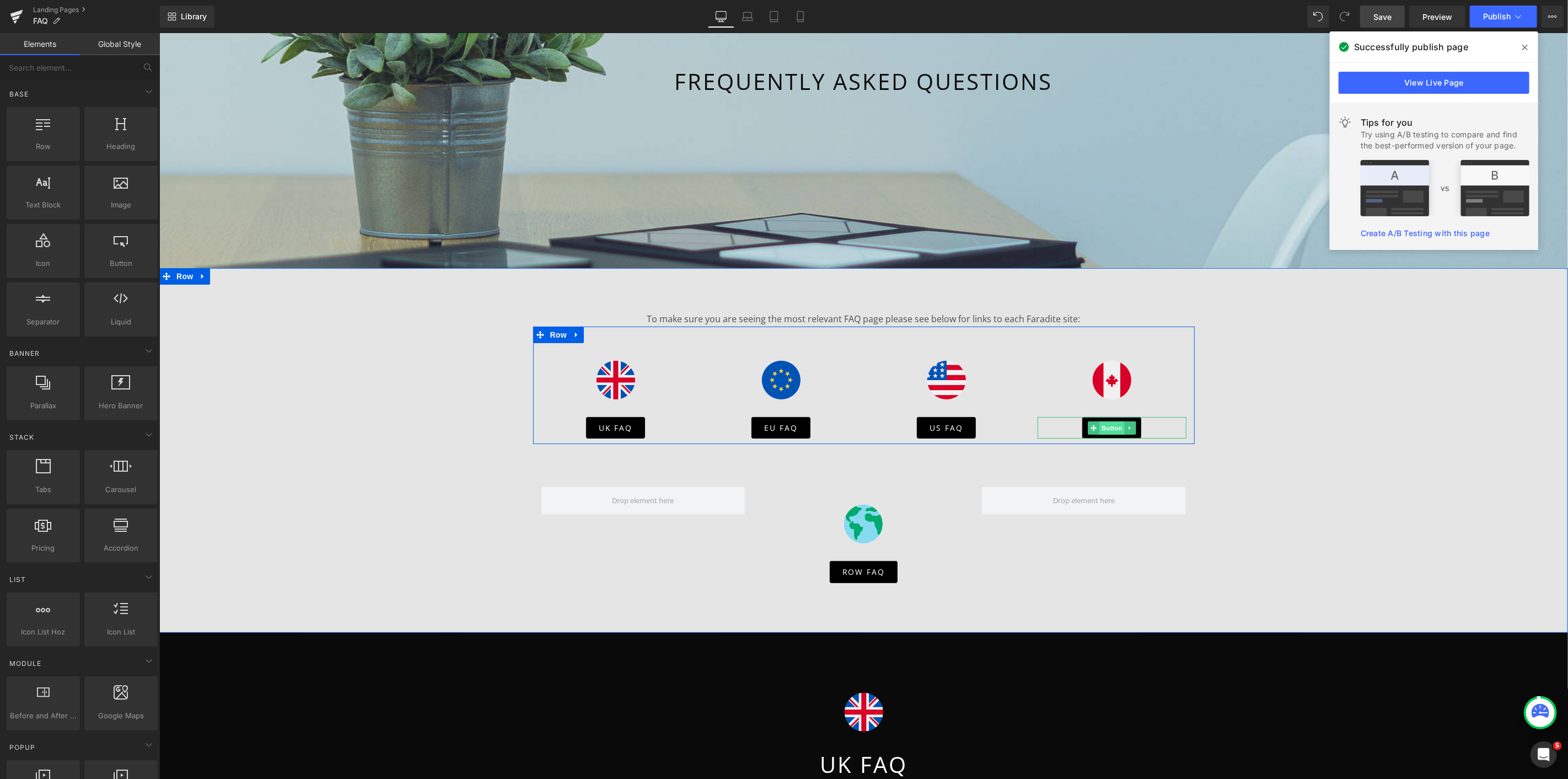
click at [1108, 430] on span "Button" at bounding box center [1111, 428] width 26 height 13
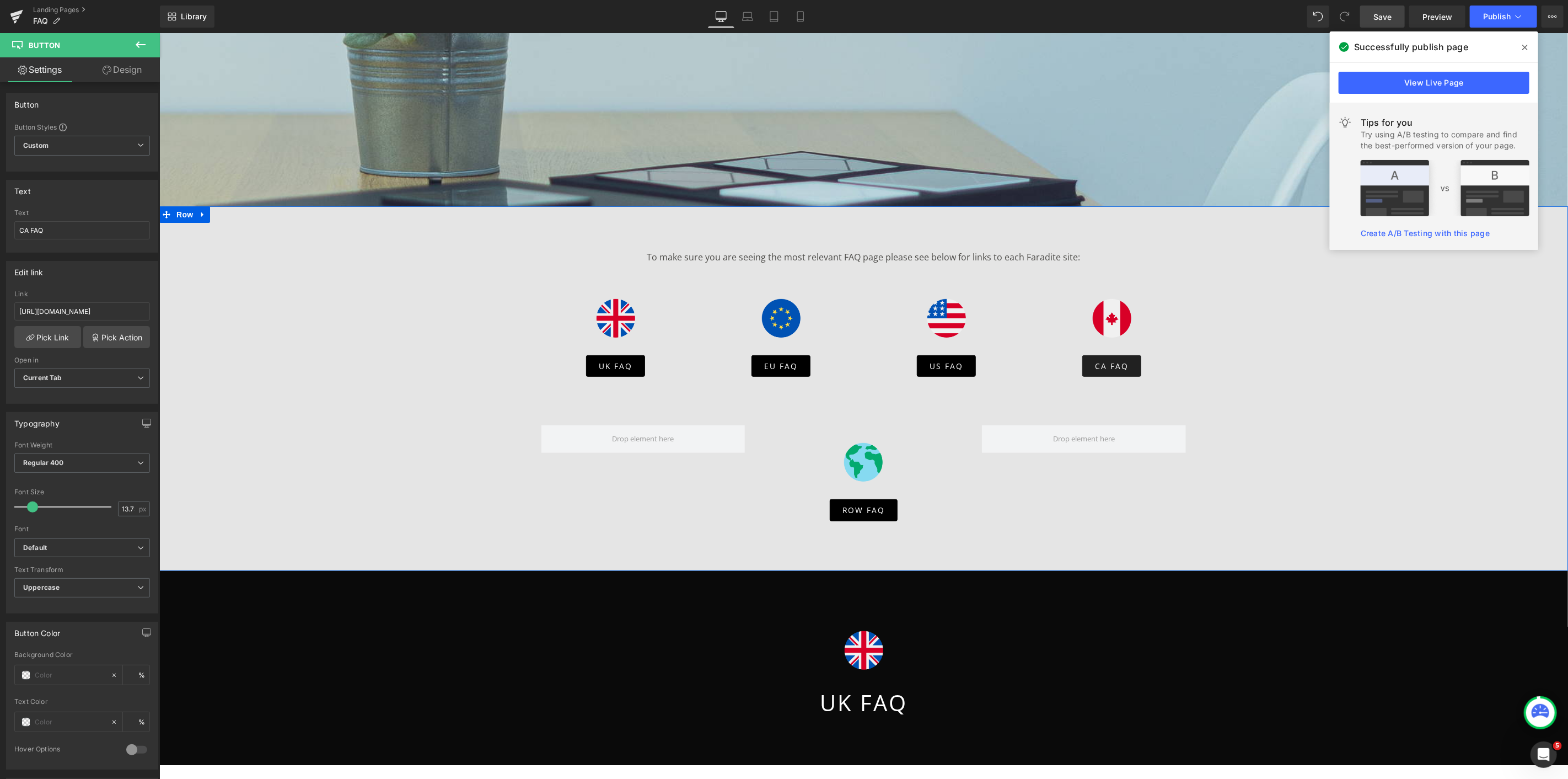
scroll to position [194, 0]
click at [1105, 366] on div "CA FAQ Button" at bounding box center [1111, 366] width 149 height 22
click at [1105, 366] on span "Button" at bounding box center [1111, 367] width 26 height 13
click at [71, 310] on input "https://ca.faradite.com/pages/faq/" at bounding box center [82, 311] width 136 height 18
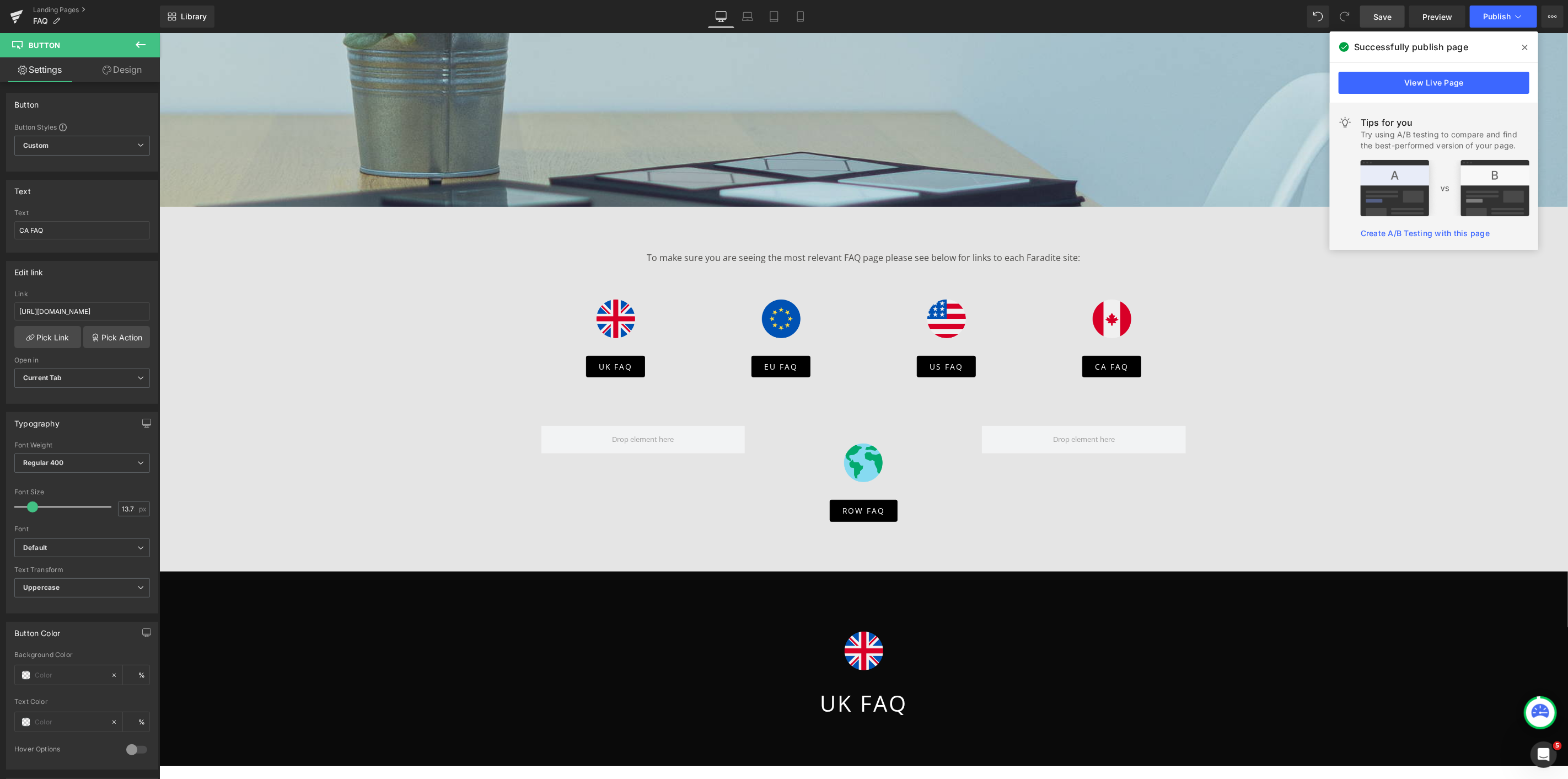
type input "https://www.faradite.com/pages/faq-ca"
click at [1395, 18] on link "Save" at bounding box center [1382, 16] width 44 height 22
click at [1480, 16] on button "Publish" at bounding box center [1503, 16] width 68 height 22
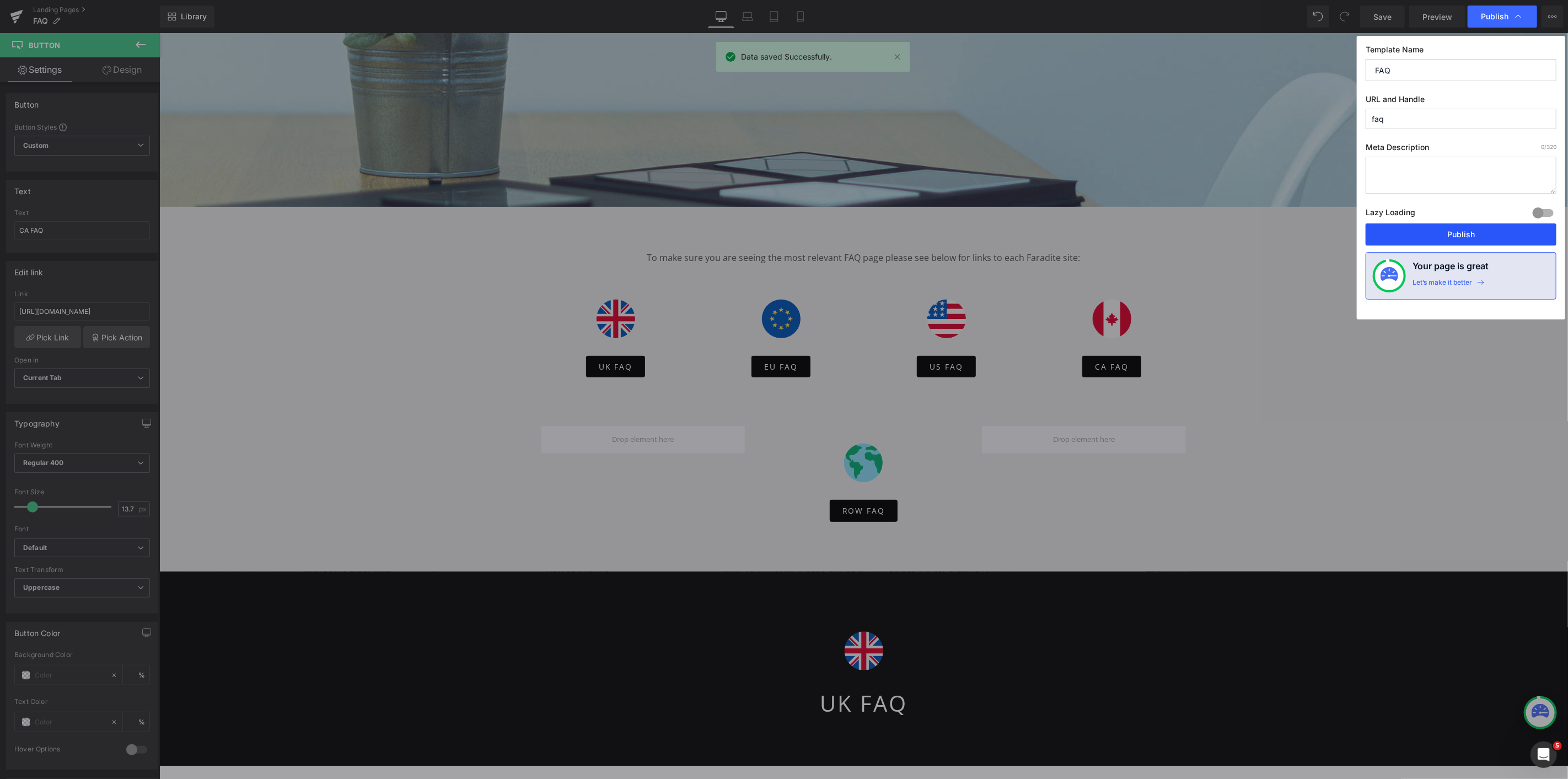
click at [1430, 232] on button "Publish" at bounding box center [1461, 234] width 191 height 22
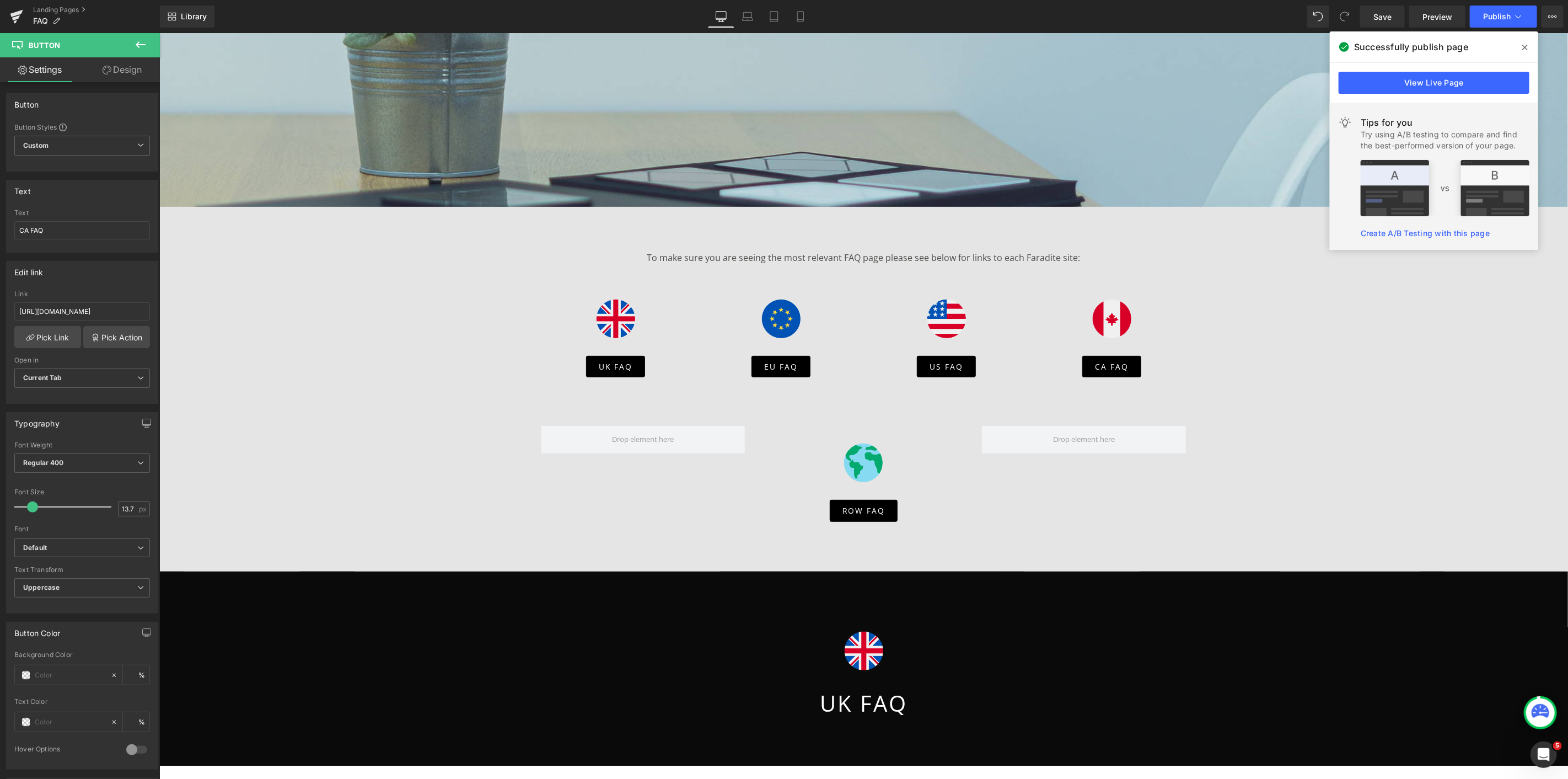
click at [1522, 48] on icon at bounding box center [1525, 48] width 5 height 9
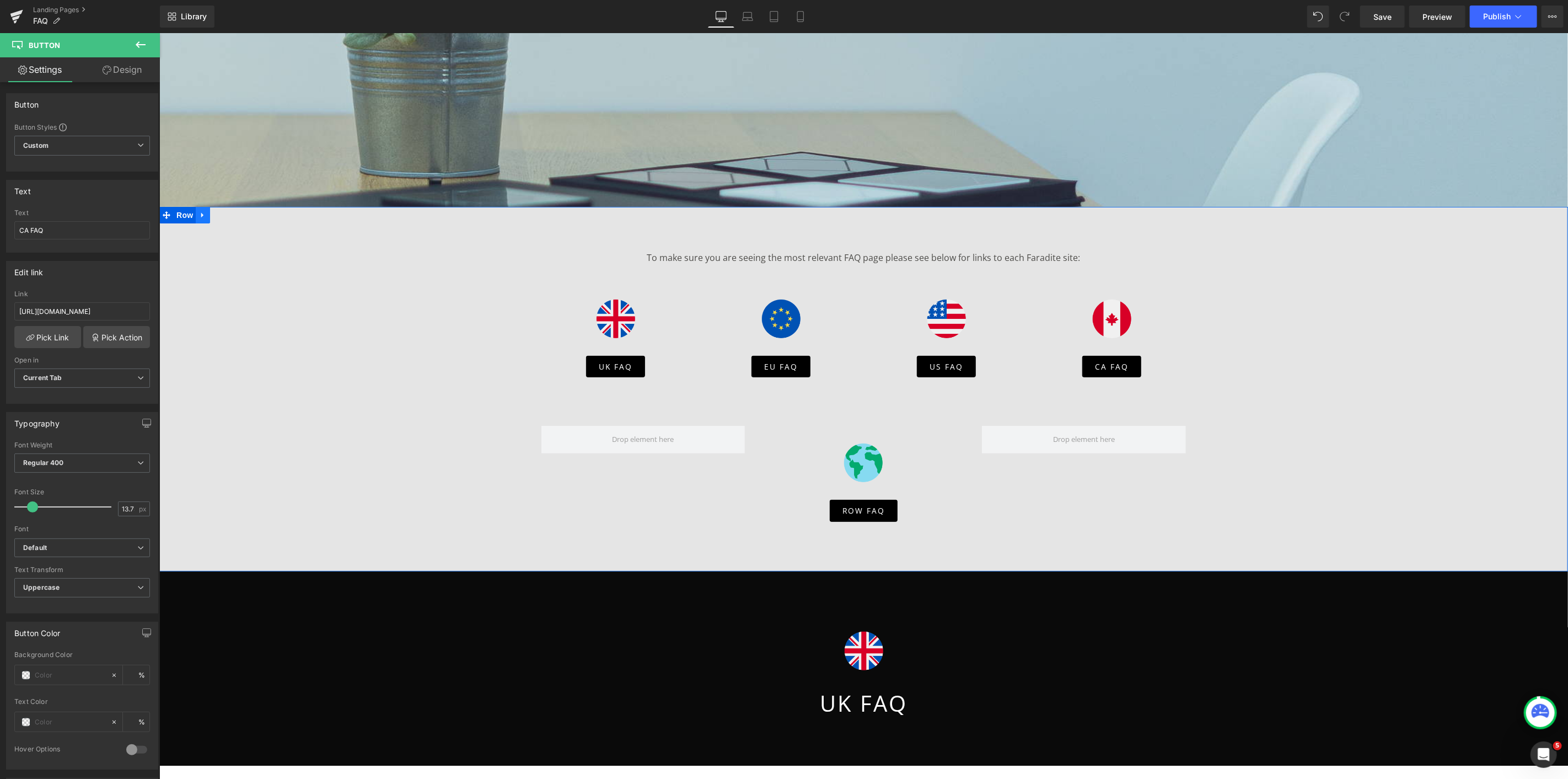
click at [201, 210] on link "Main content" at bounding box center [203, 214] width 15 height 16
click at [179, 20] on link "Library" at bounding box center [187, 16] width 55 height 22
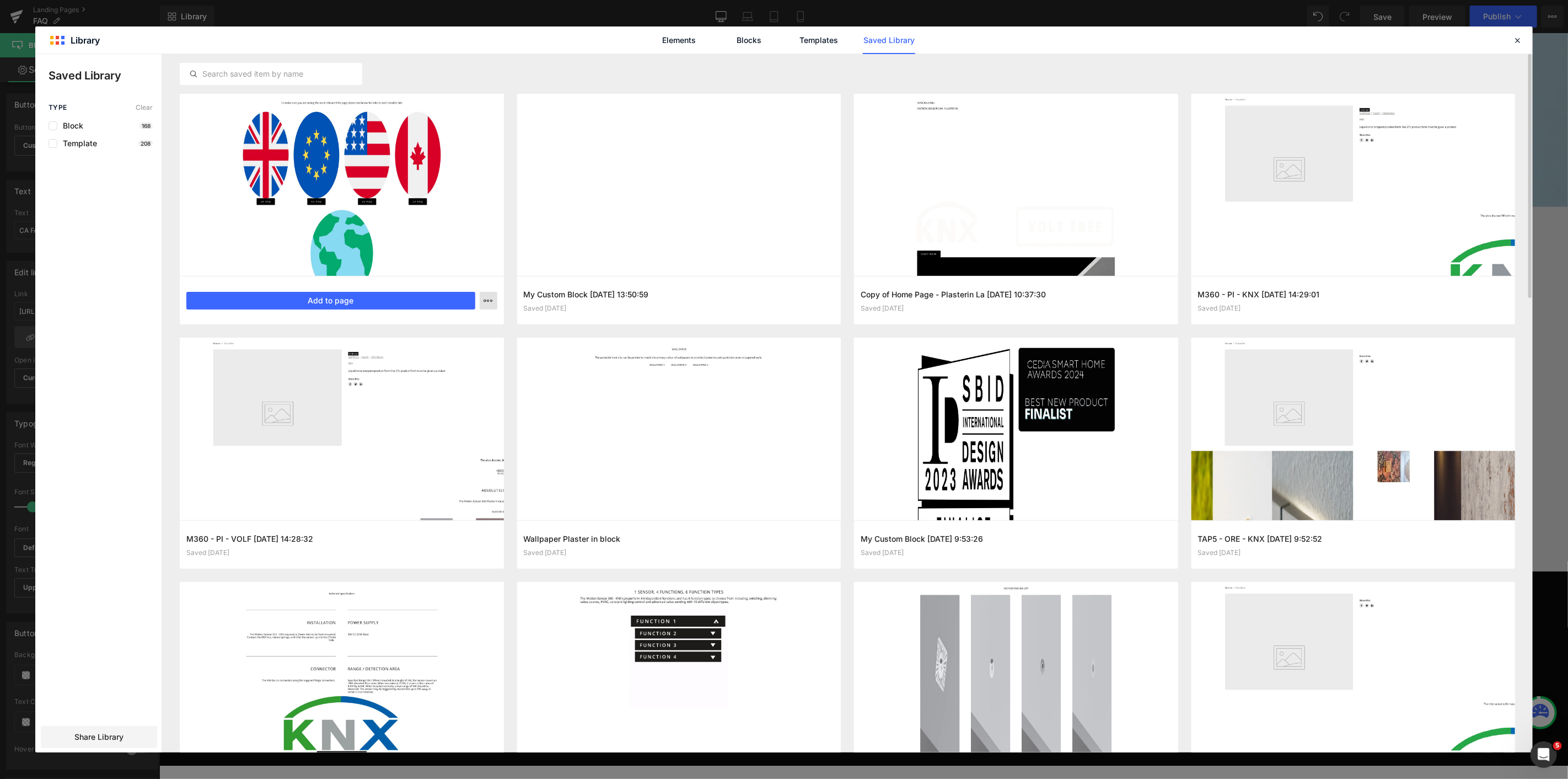
click at [483, 301] on button "button" at bounding box center [488, 300] width 18 height 18
click at [105, 738] on div at bounding box center [784, 403] width 1497 height 699
click at [109, 731] on span "Share Library" at bounding box center [99, 737] width 49 height 11
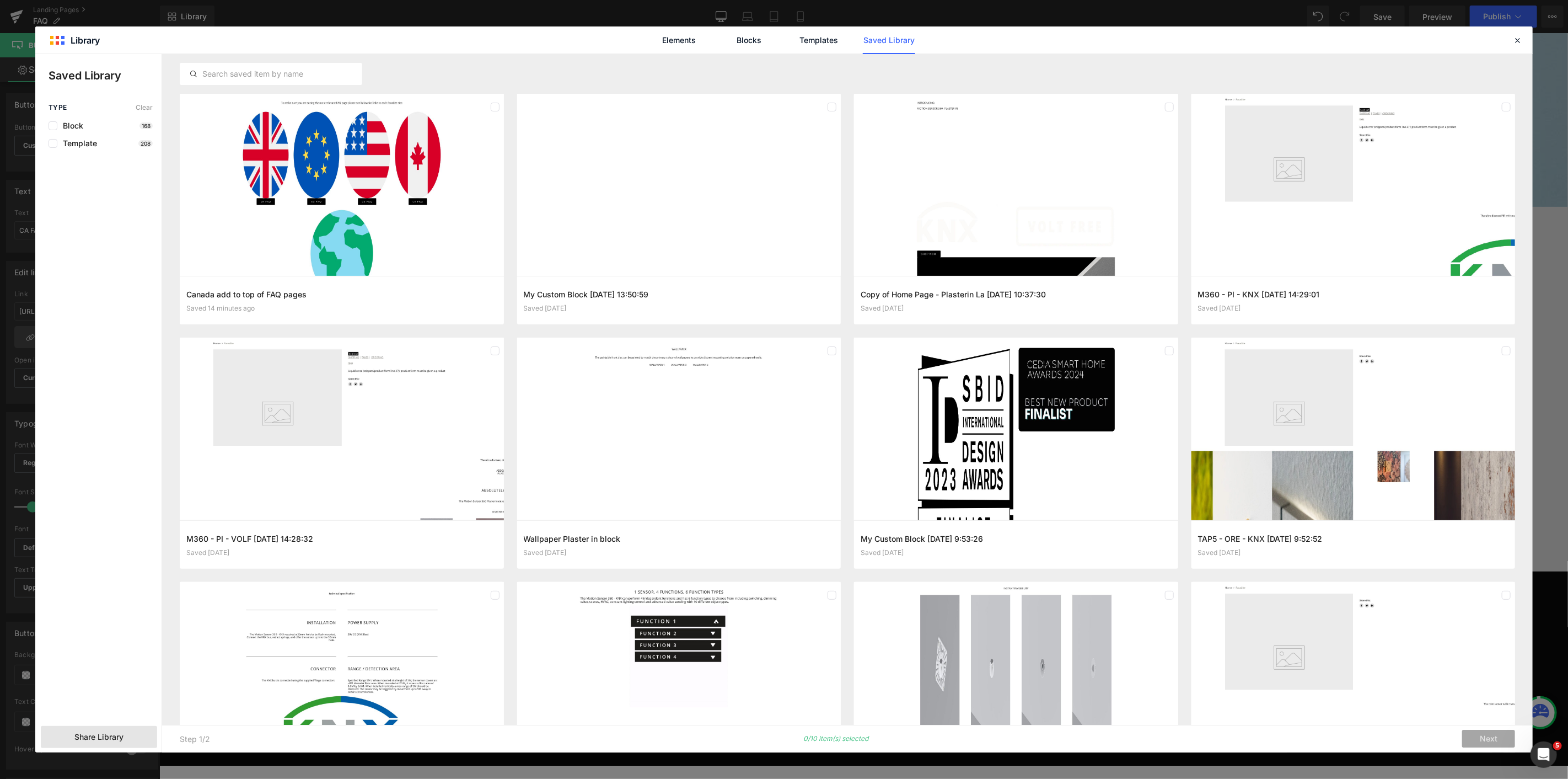
click at [113, 738] on span "Share Library" at bounding box center [99, 737] width 49 height 11
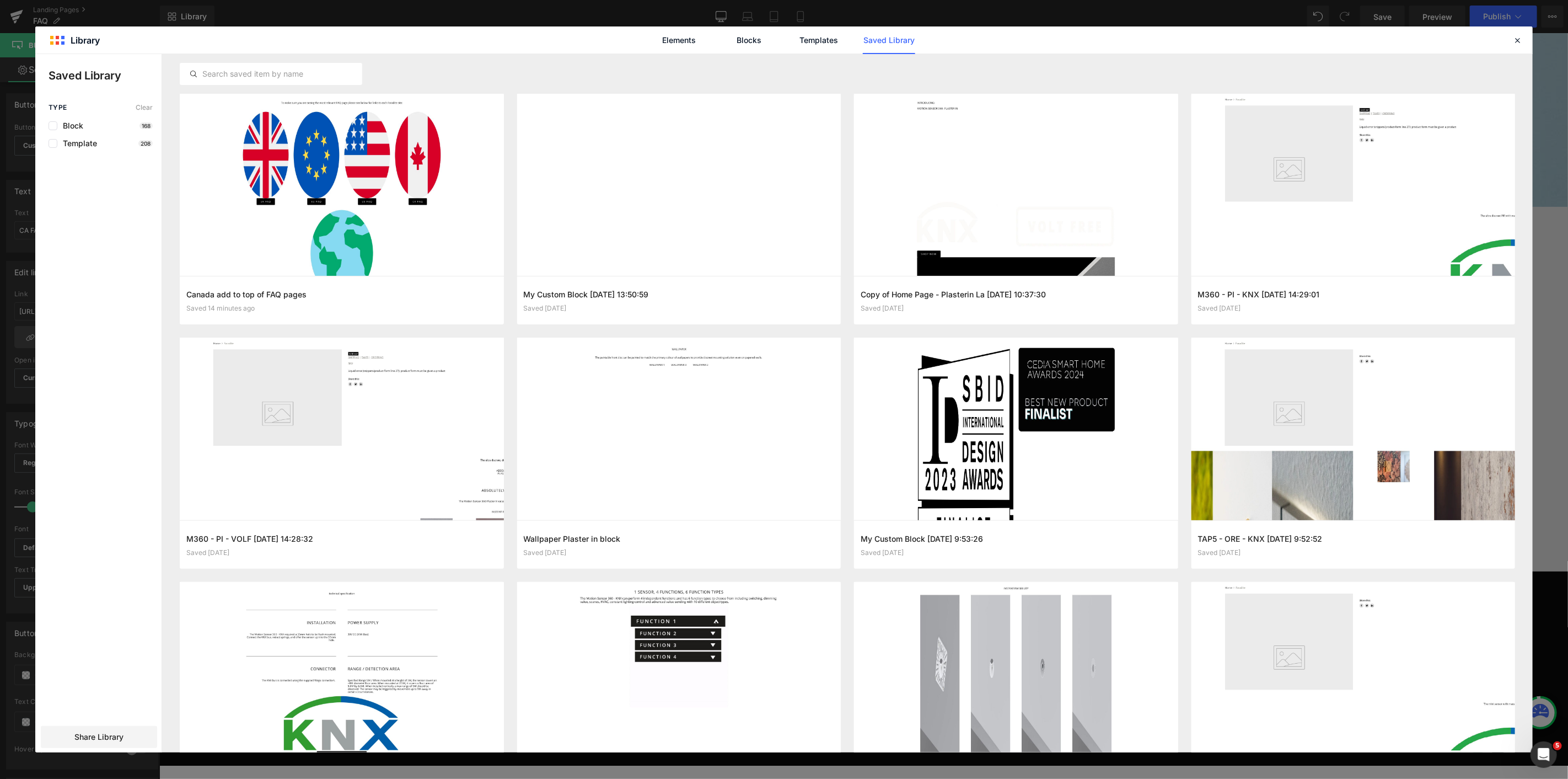
click at [119, 719] on div "Type Clear Block 168 Template 208 Share Library" at bounding box center [98, 428] width 126 height 649
click at [117, 729] on div "Share Library" at bounding box center [99, 737] width 116 height 22
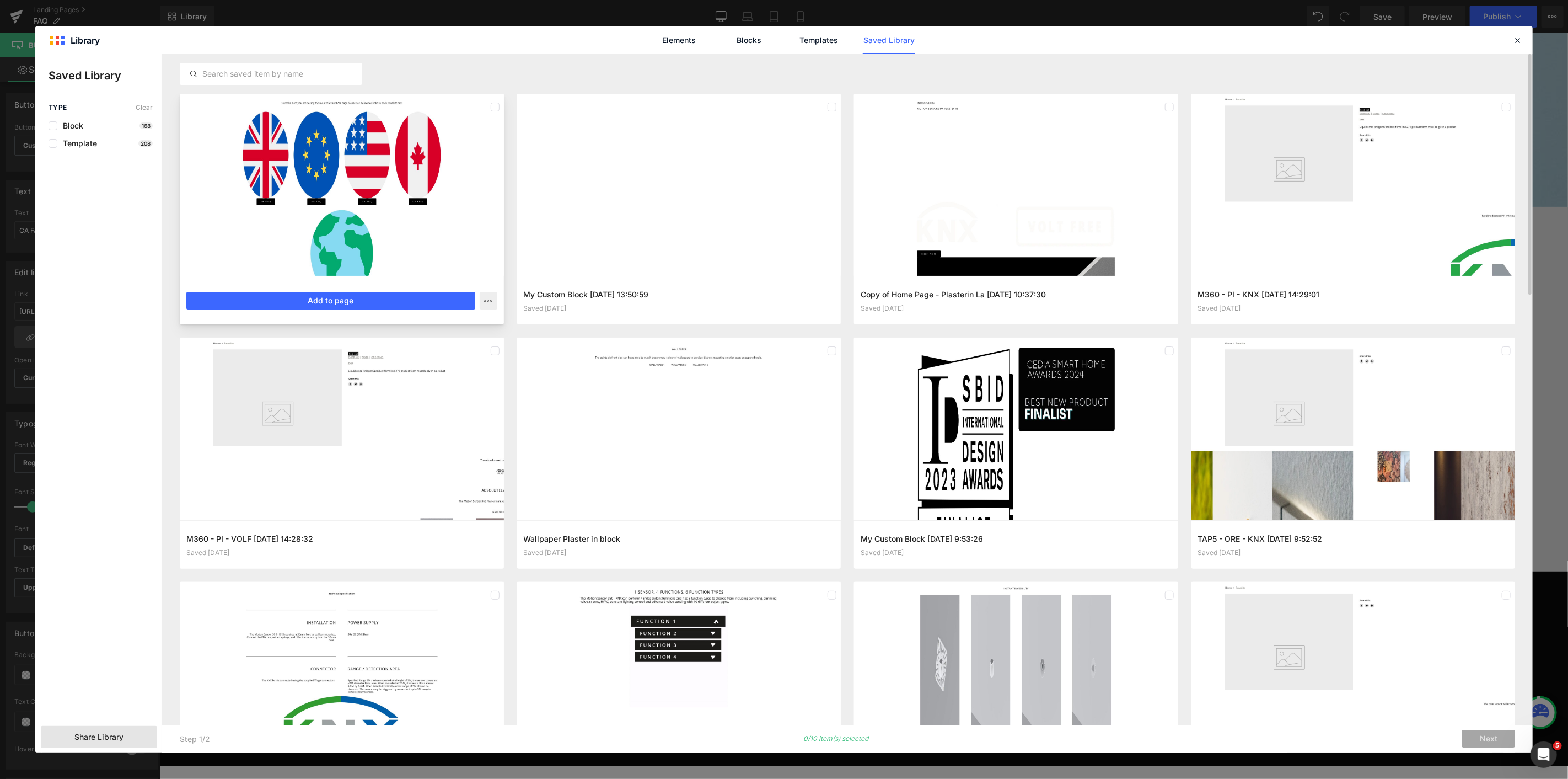
click at [256, 144] on div at bounding box center [341, 185] width 324 height 182
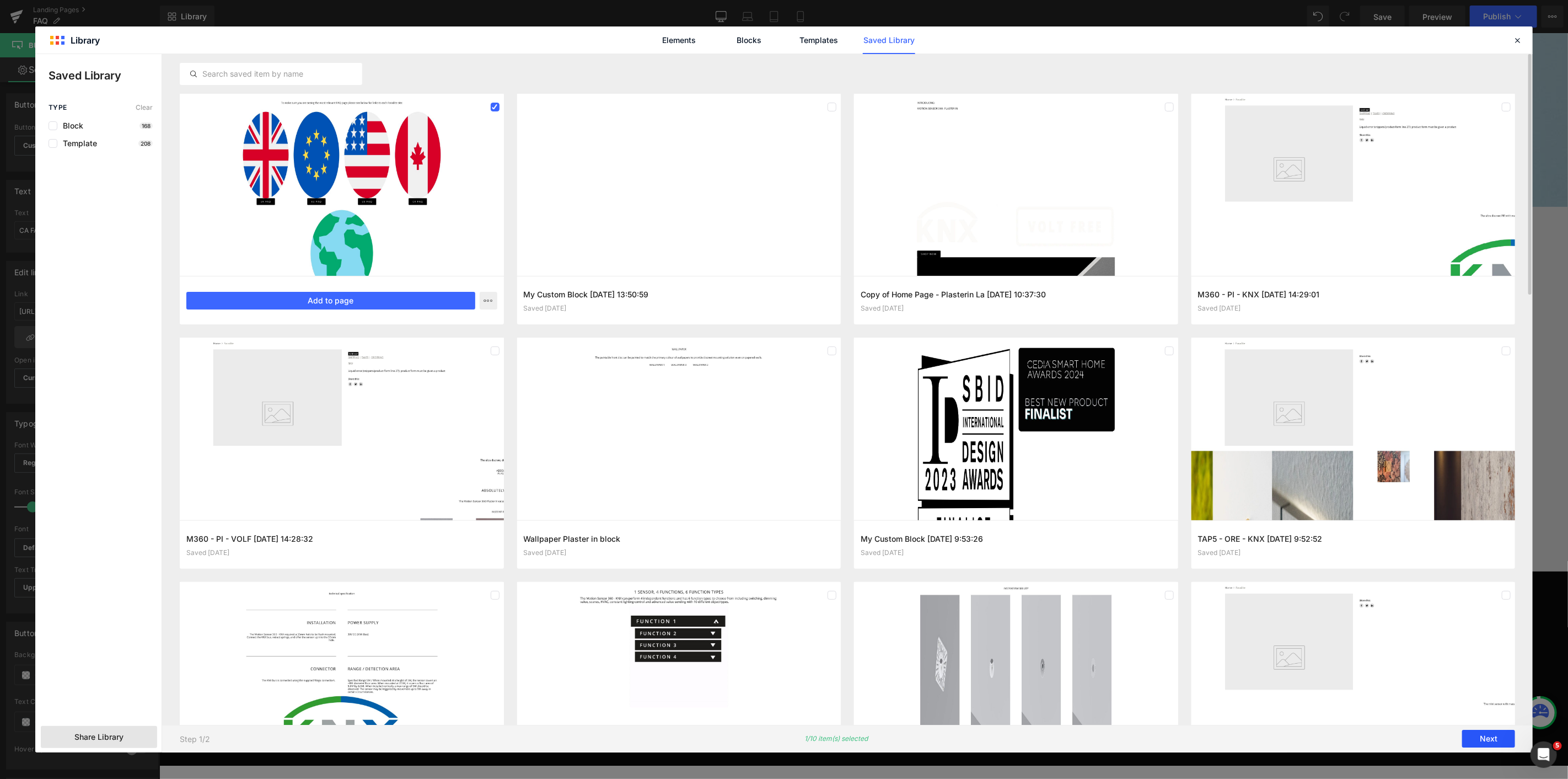
click at [1495, 746] on button "Next" at bounding box center [1488, 739] width 53 height 18
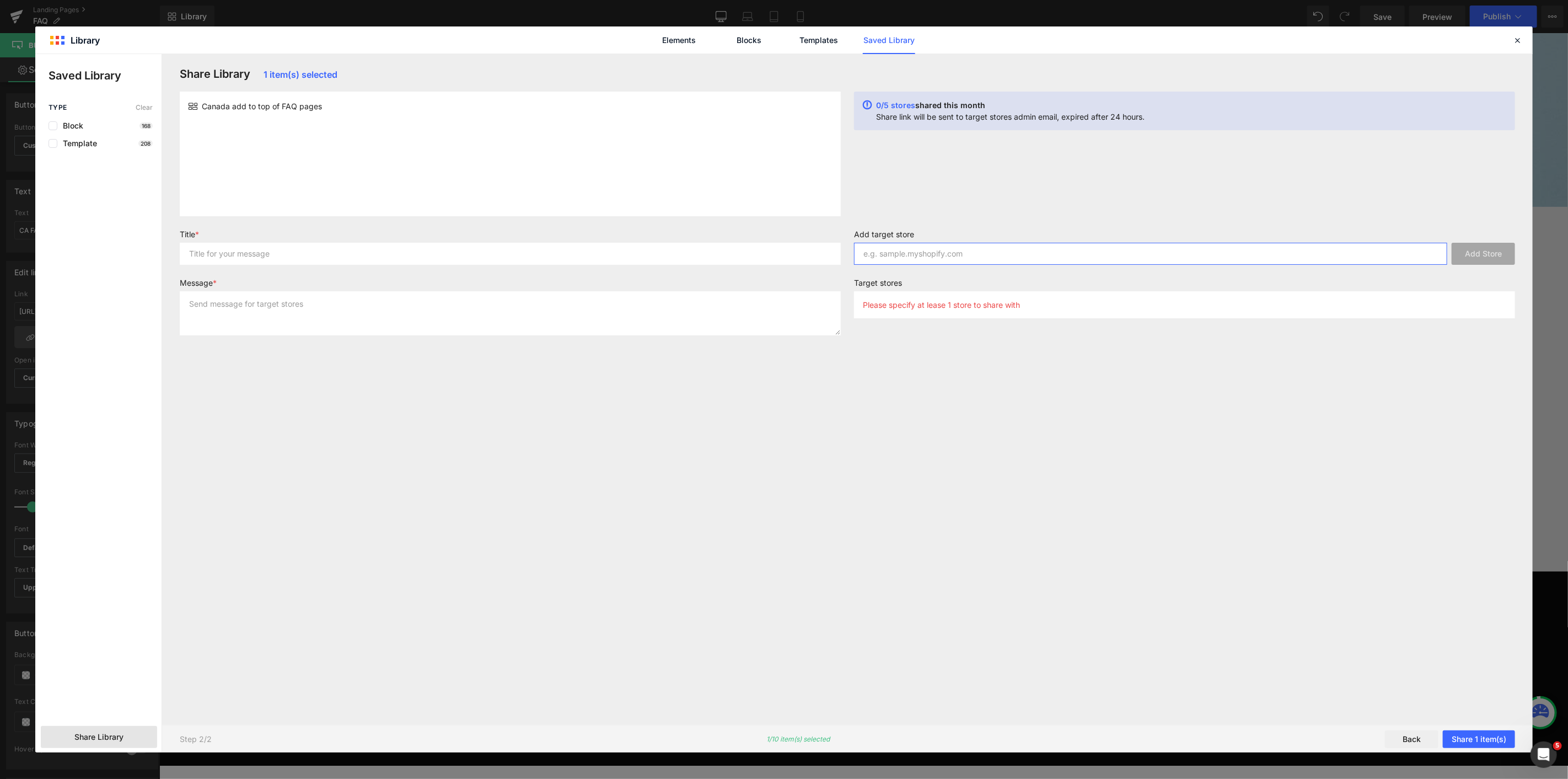
click at [951, 250] on input "text" at bounding box center [1150, 254] width 593 height 22
click at [1517, 40] on icon at bounding box center [1517, 40] width 10 height 10
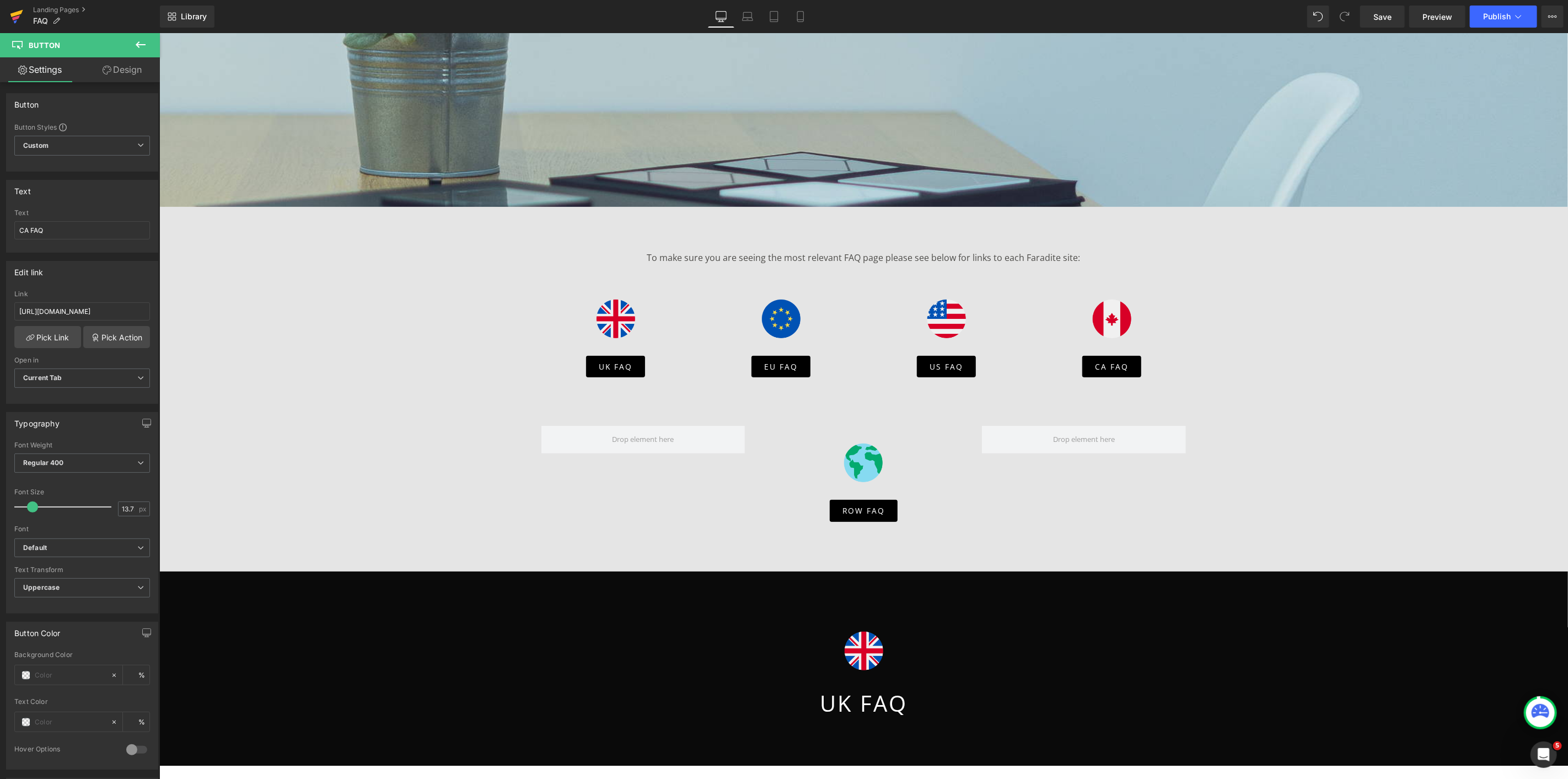
click at [13, 15] on icon at bounding box center [16, 13] width 13 height 7
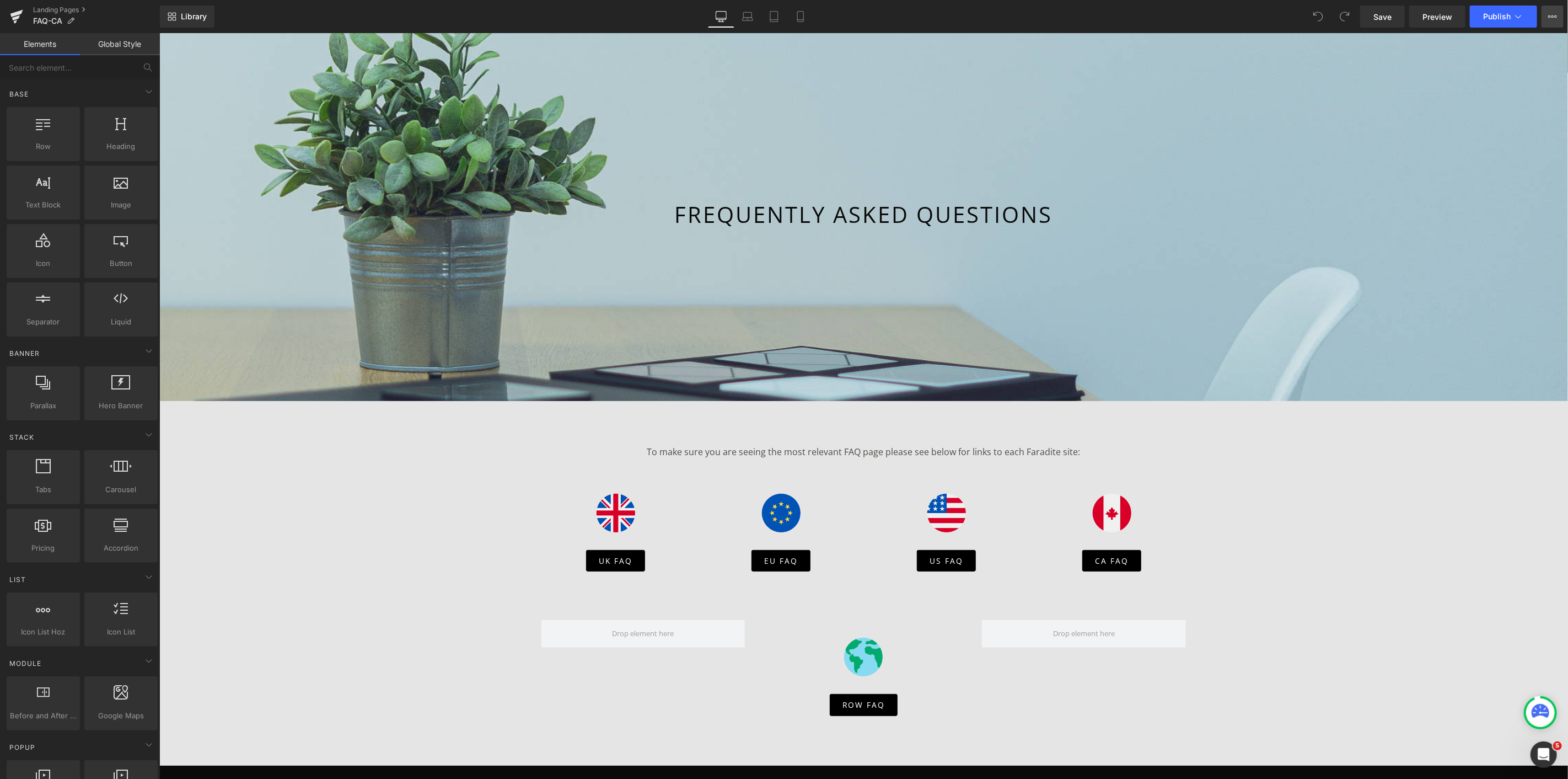
click at [1547, 15] on button "View Live Page View with current Template Save Template to Library Schedule Pub…" at bounding box center [1553, 16] width 22 height 22
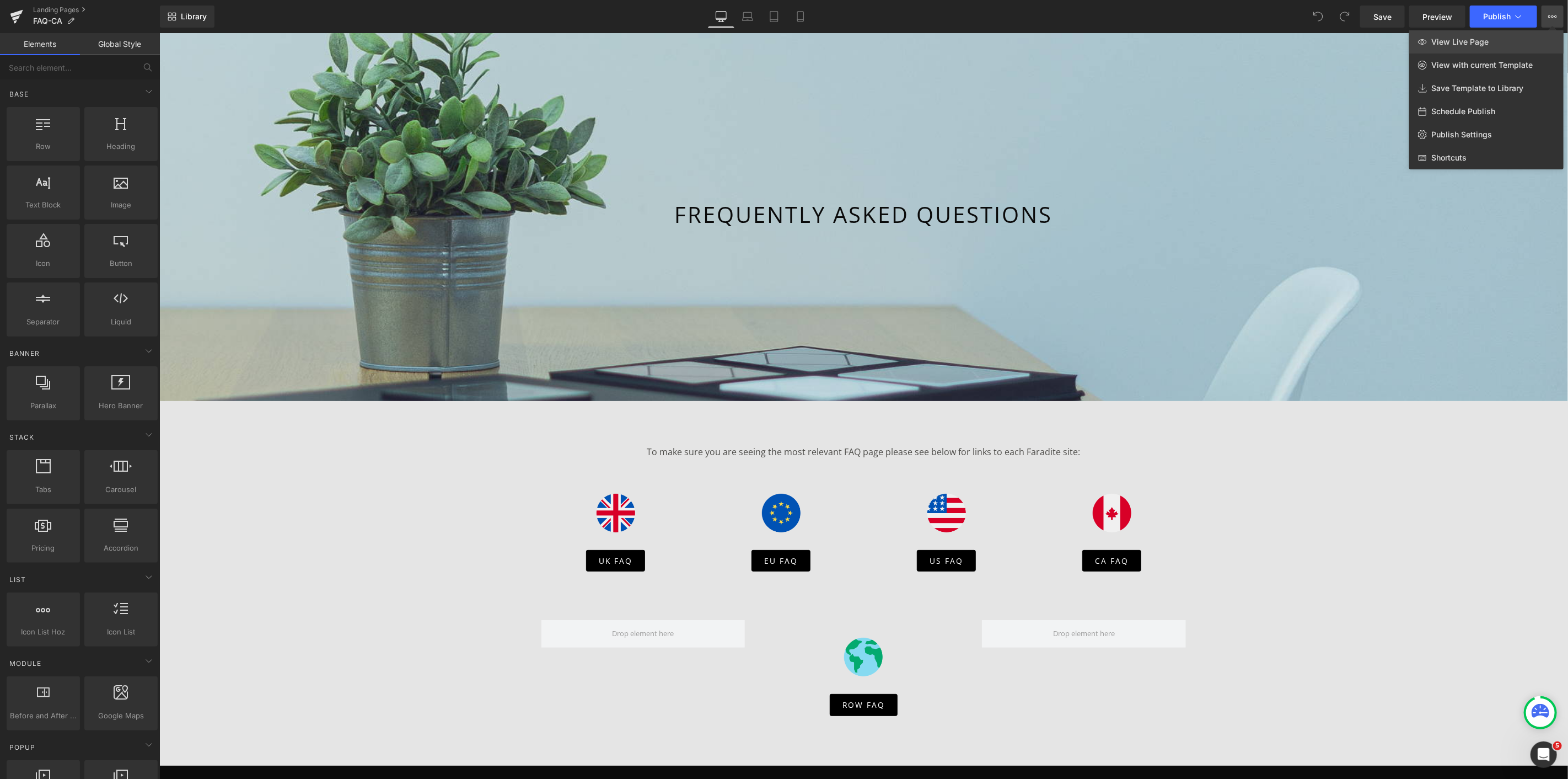
click at [1460, 41] on span "View Live Page" at bounding box center [1460, 42] width 57 height 10
